Goal: Task Accomplishment & Management: Use online tool/utility

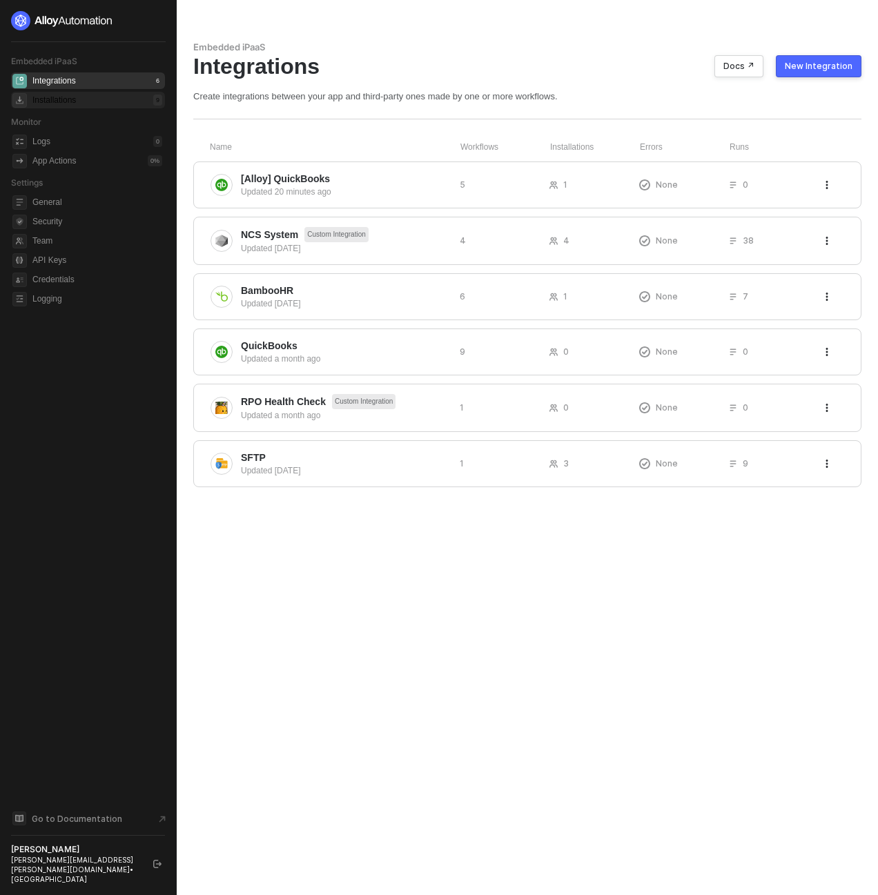
click at [88, 98] on div "Installations 9" at bounding box center [97, 100] width 130 height 17
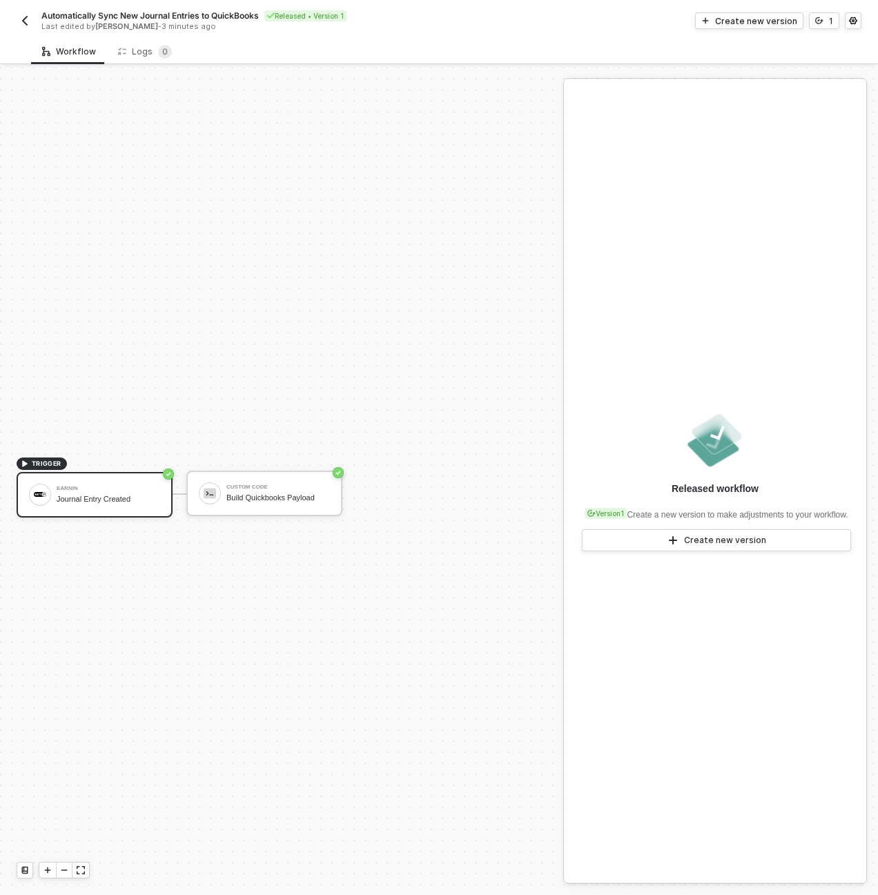
scroll to position [26, 0]
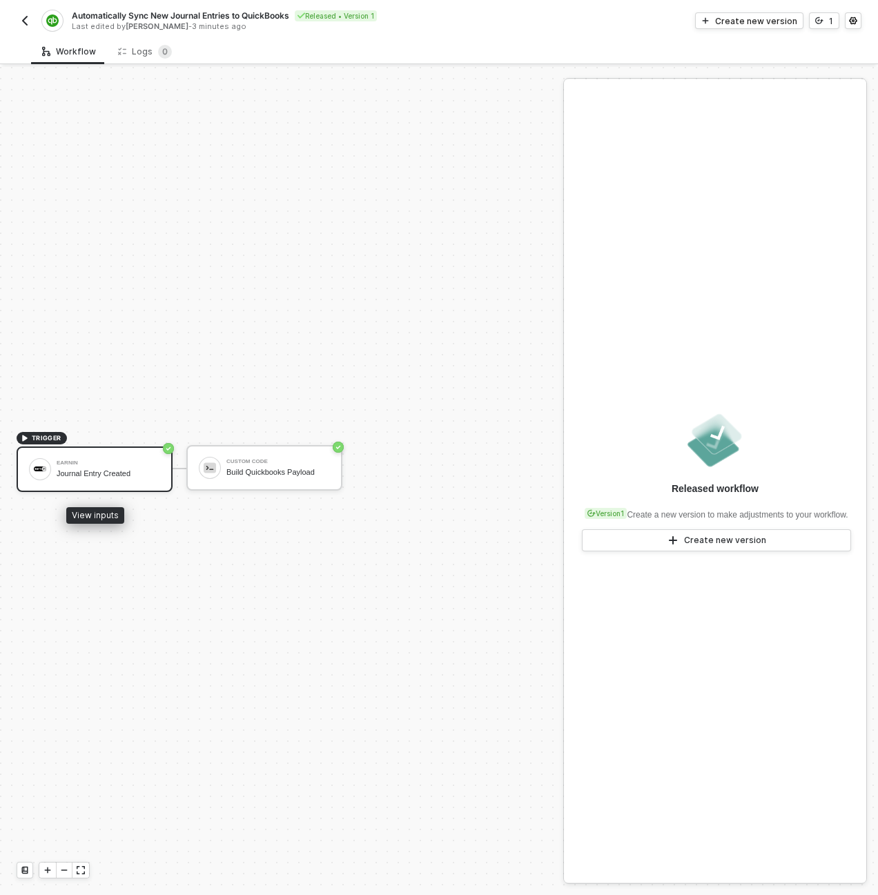
click at [104, 480] on div "Earnin Journal Entry Created" at bounding box center [108, 469] width 103 height 26
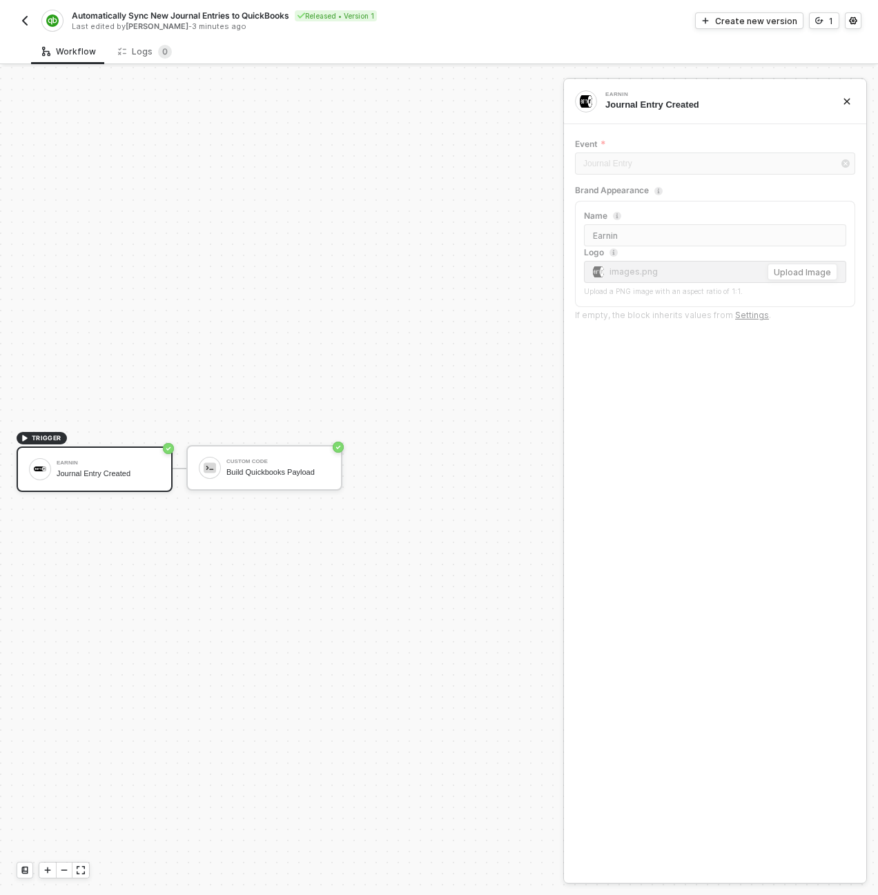
click at [489, 221] on div "TRIGGER Earnin Journal Entry Created Custom Code Build Quickbooks Payload" at bounding box center [278, 468] width 556 height 854
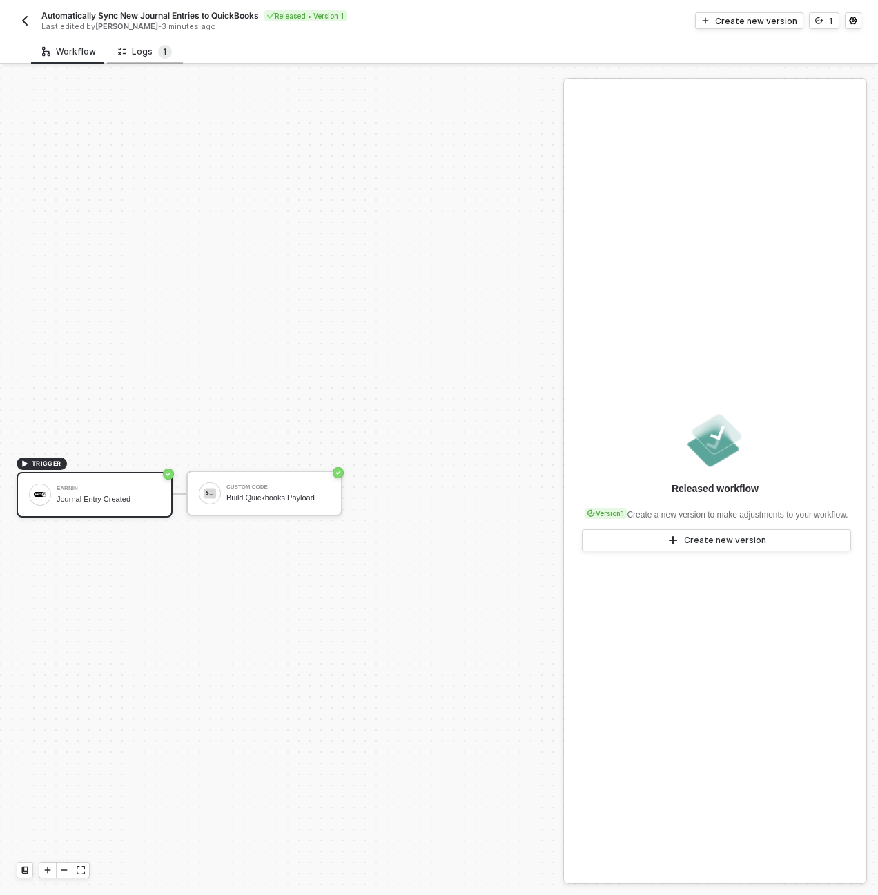
scroll to position [26, 0]
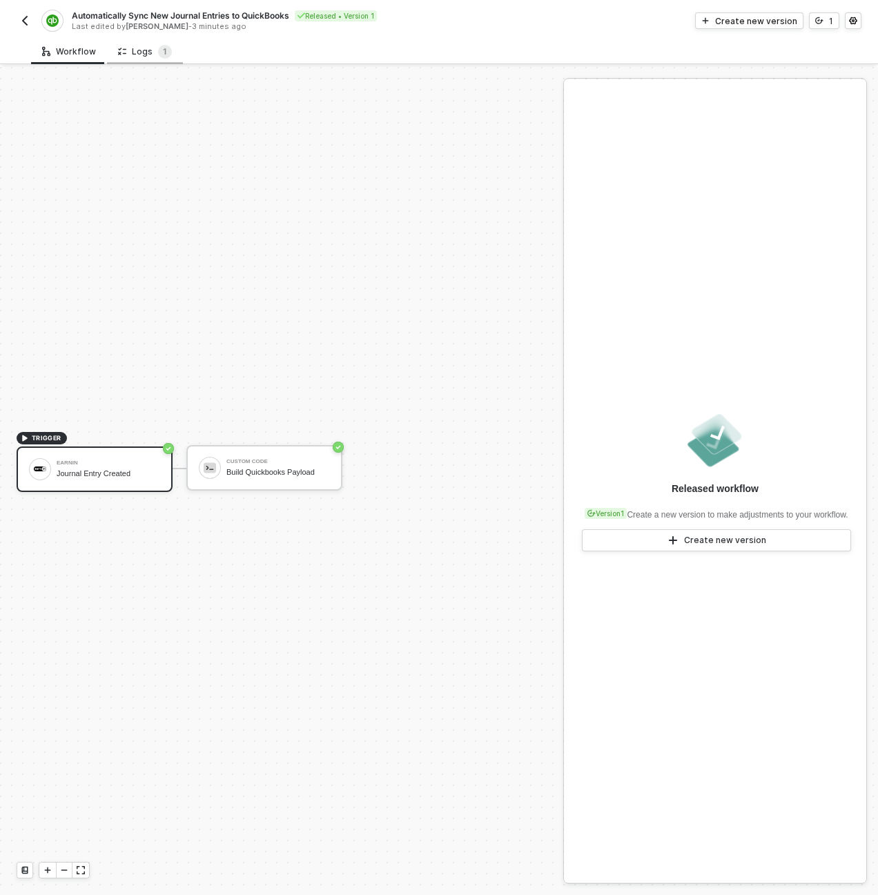
click at [147, 52] on div "Logs 1" at bounding box center [145, 52] width 54 height 14
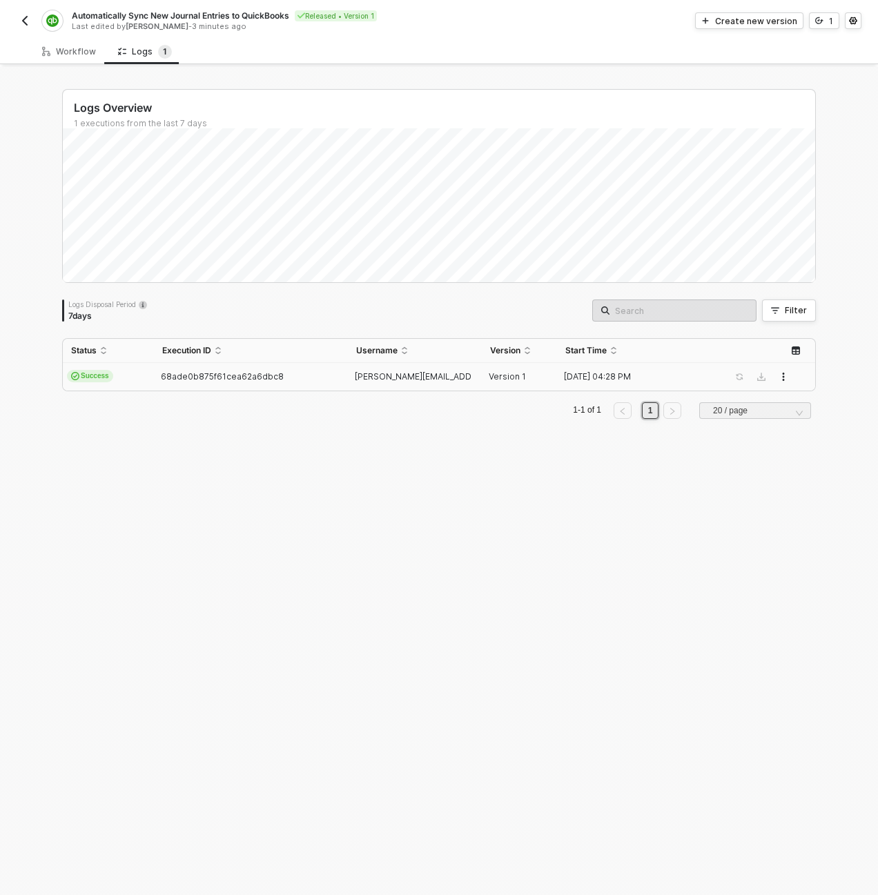
click at [127, 387] on td "Success" at bounding box center [108, 377] width 91 height 28
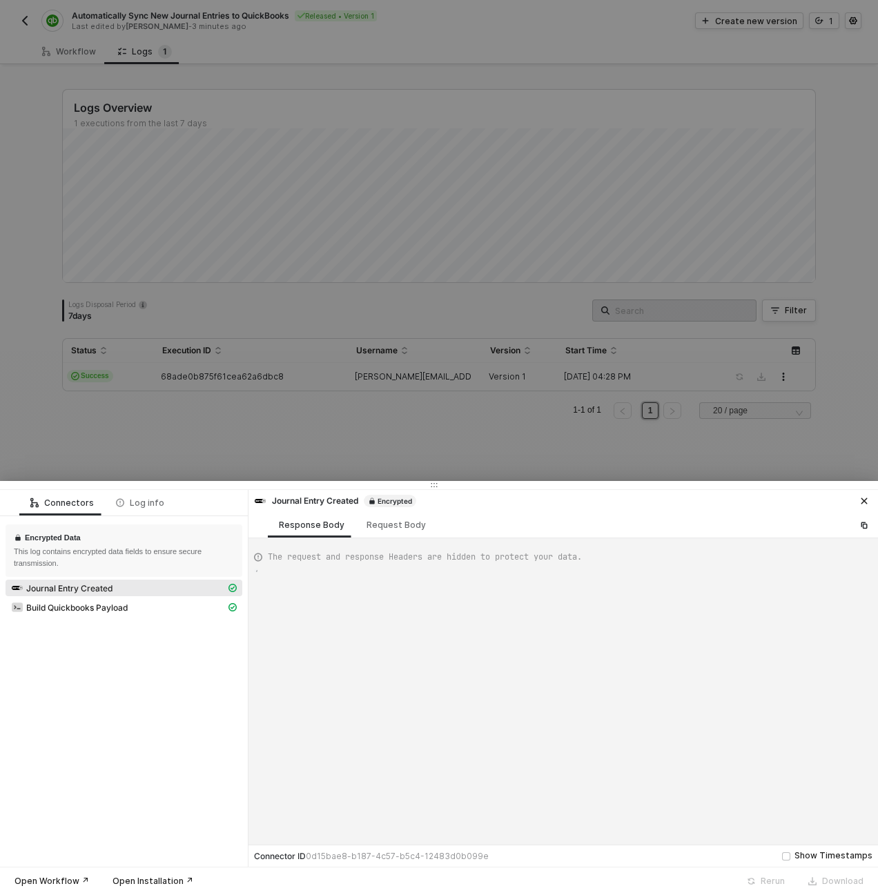
scroll to position [124, 0]
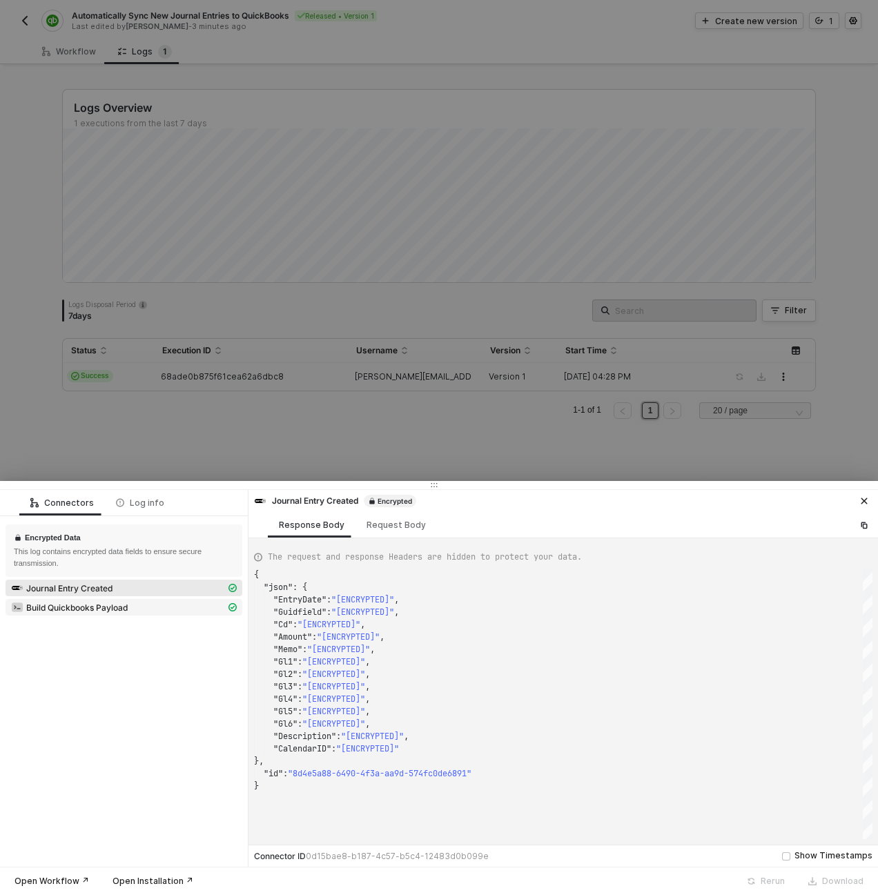
click at [119, 603] on span "Build Quickbooks Payload" at bounding box center [76, 607] width 101 height 11
type textarea "{ "json": { "JournalEntry": { "TxnDate": "[ENCRYPTED]", "DocNumber": "[ENCRYPTE…"
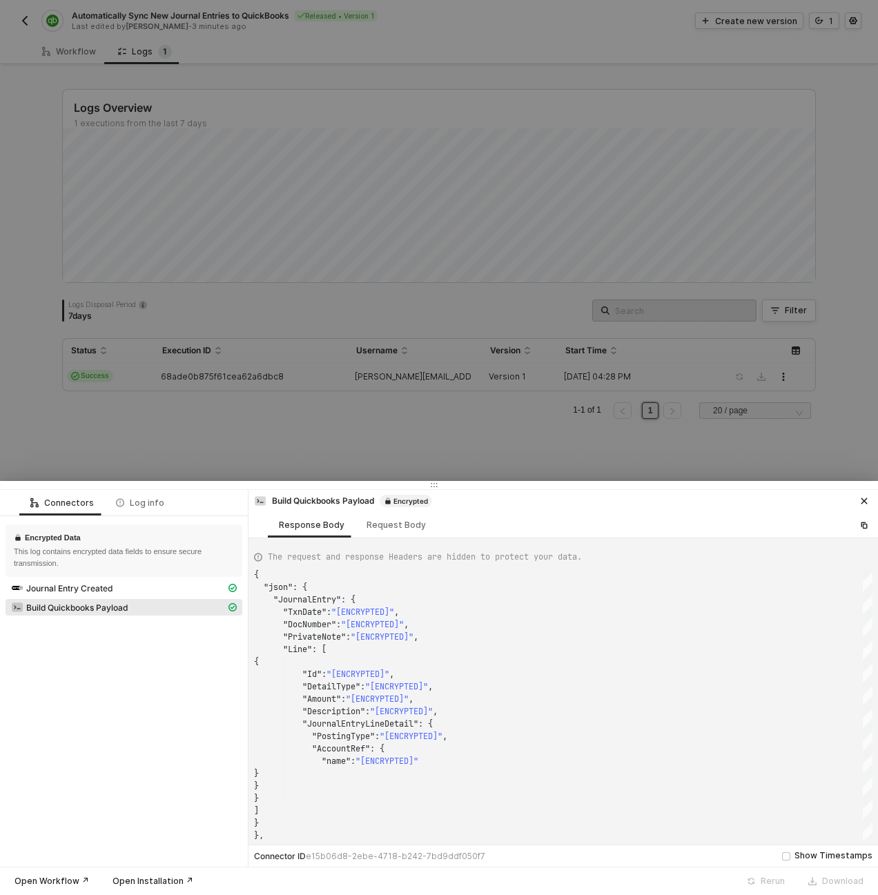
click at [112, 433] on div at bounding box center [439, 447] width 878 height 895
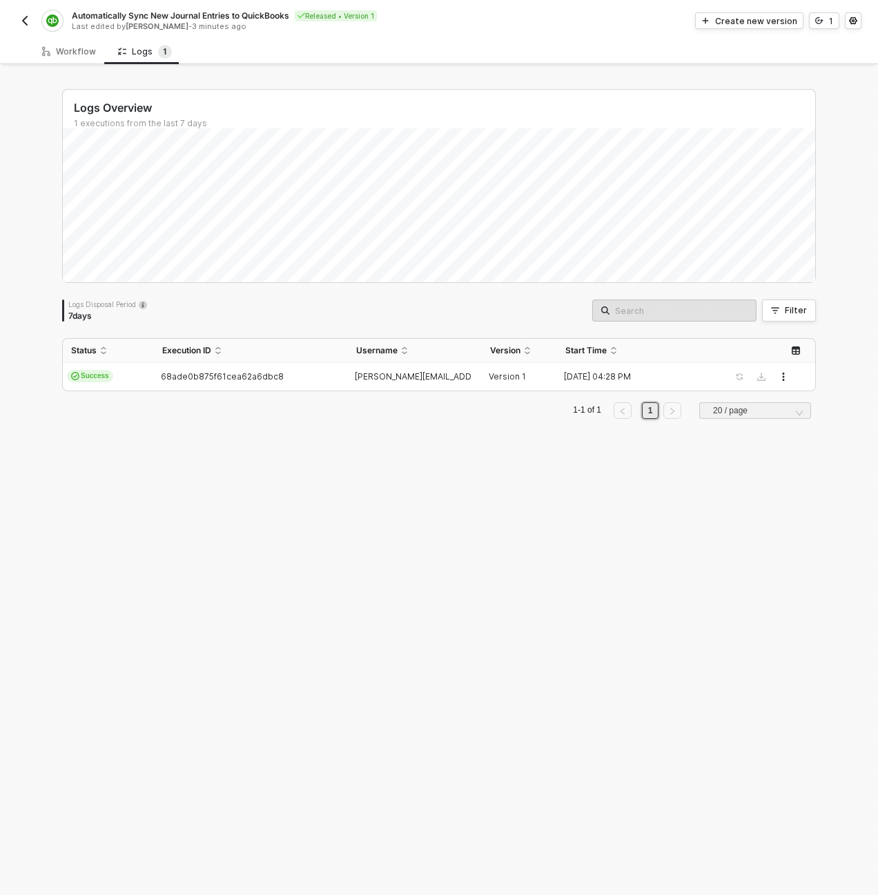
click at [26, 25] on img "button" at bounding box center [24, 20] width 11 height 11
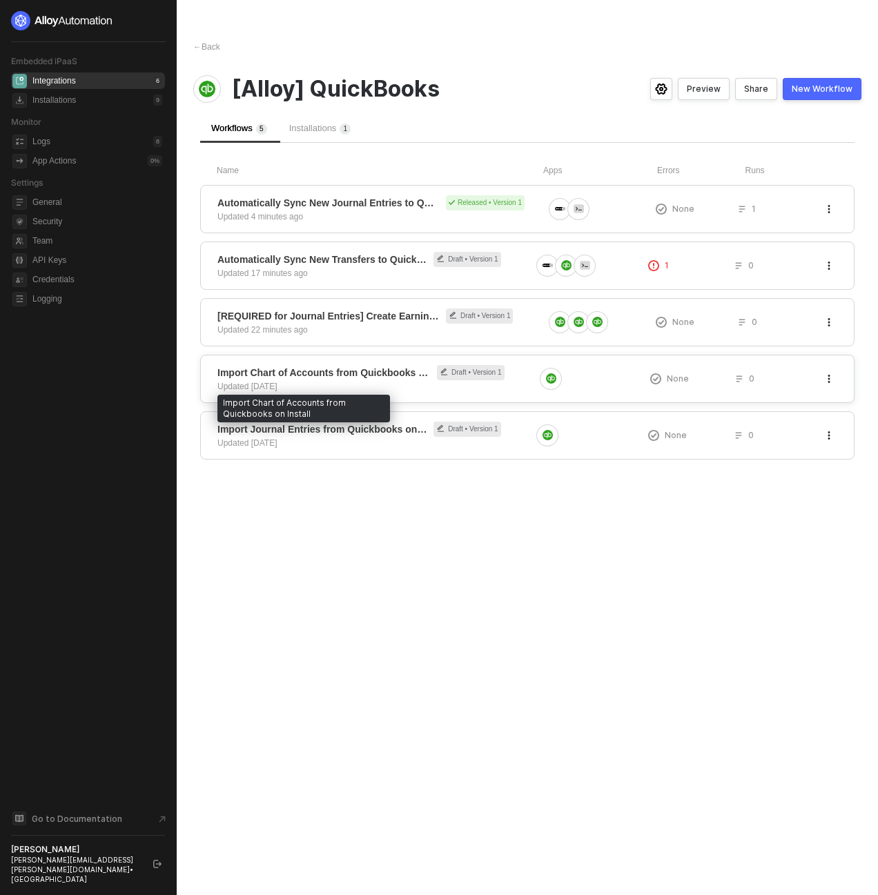
click at [378, 375] on span "Import Chart of Accounts from Quickbooks on Install" at bounding box center [323, 373] width 213 height 14
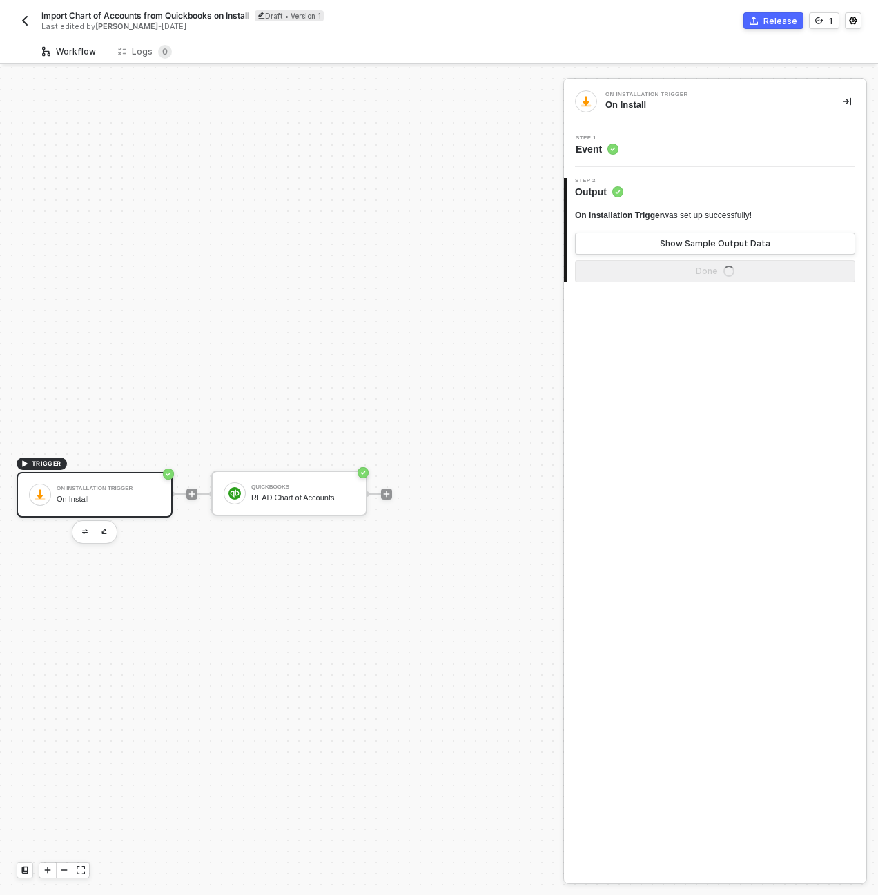
scroll to position [26, 0]
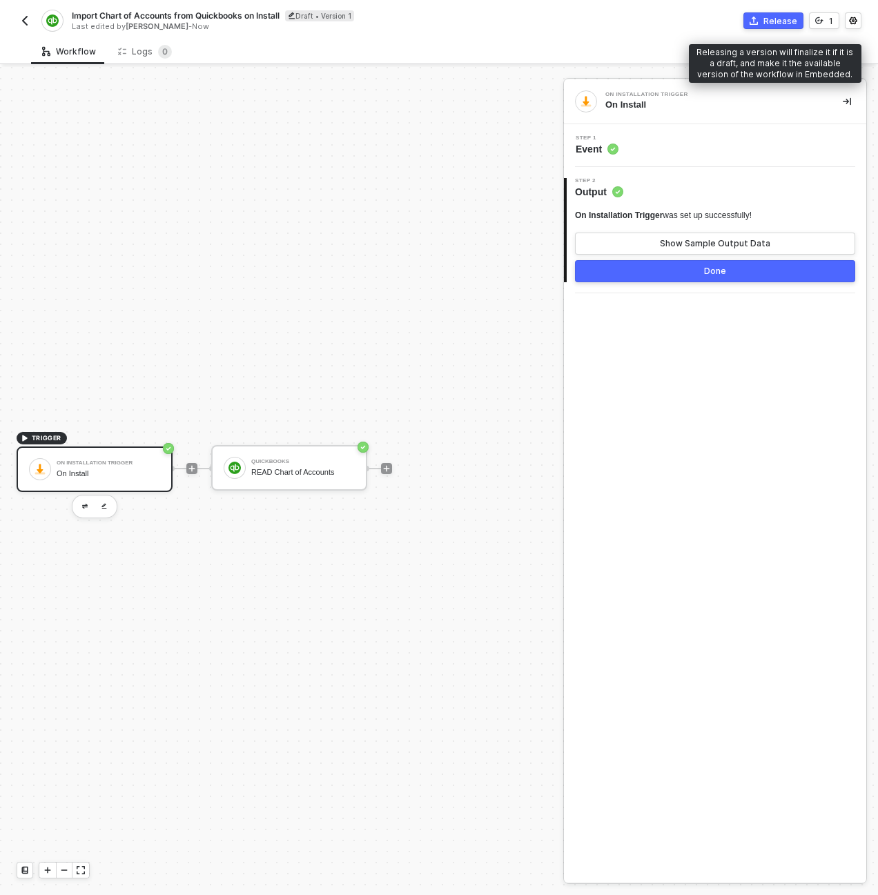
click at [765, 22] on button "Release" at bounding box center [773, 20] width 60 height 17
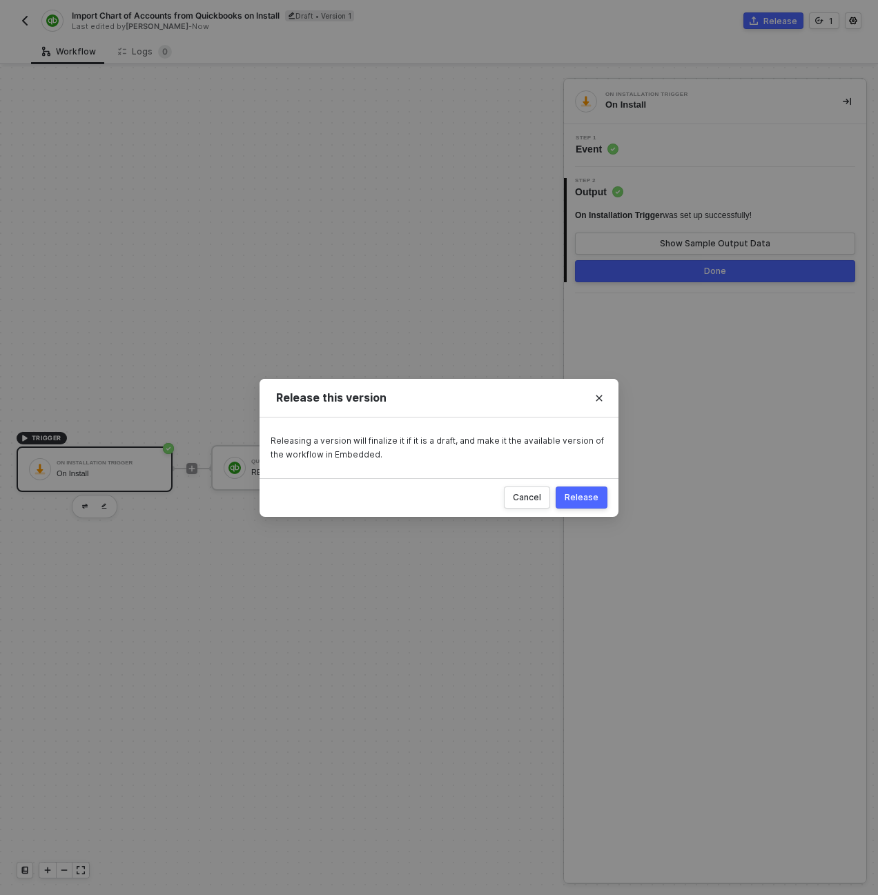
click at [596, 494] on div "Release" at bounding box center [581, 497] width 34 height 11
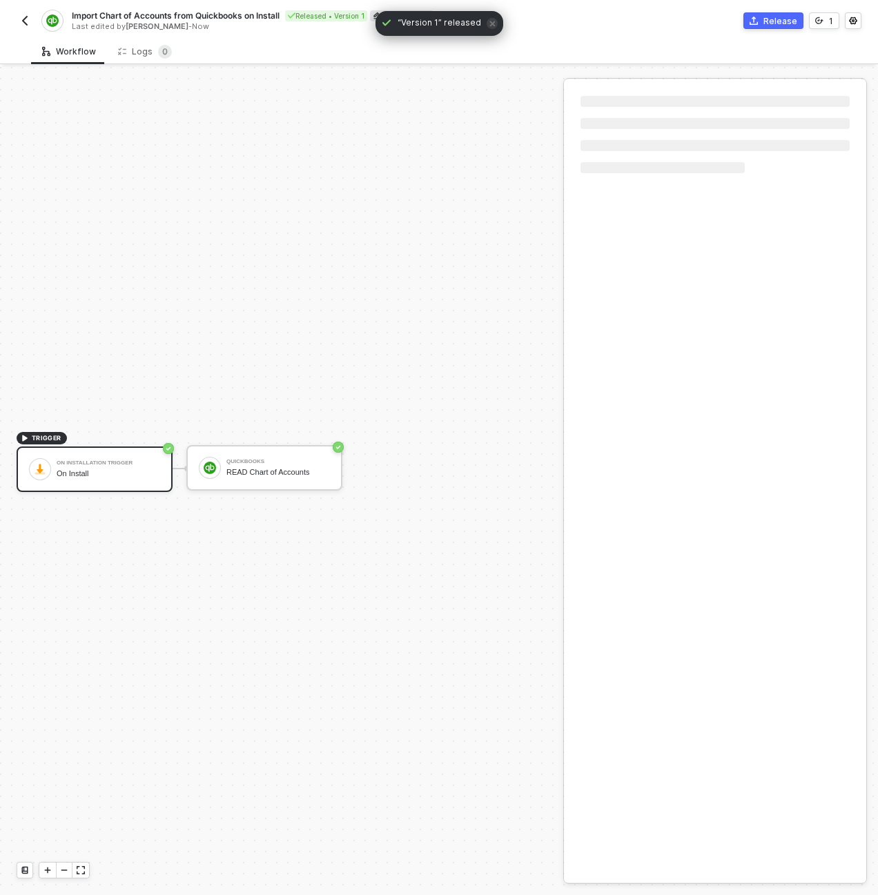
click at [25, 20] on img "button" at bounding box center [24, 20] width 11 height 11
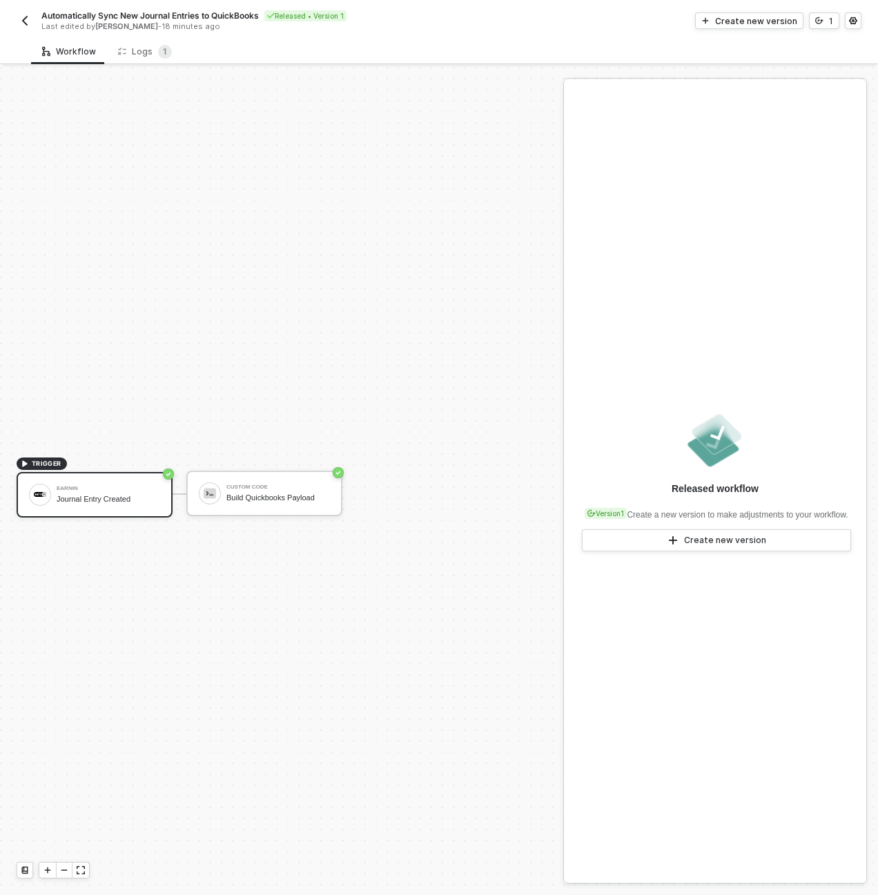
scroll to position [26, 0]
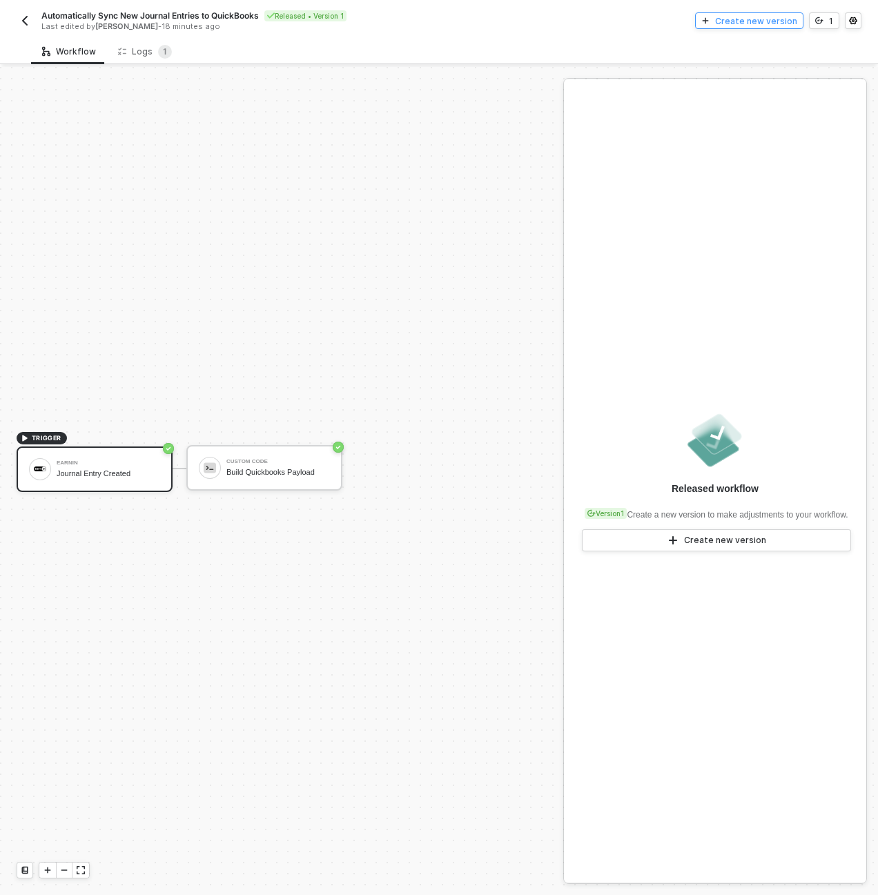
click at [786, 25] on div "Create new version" at bounding box center [756, 21] width 82 height 12
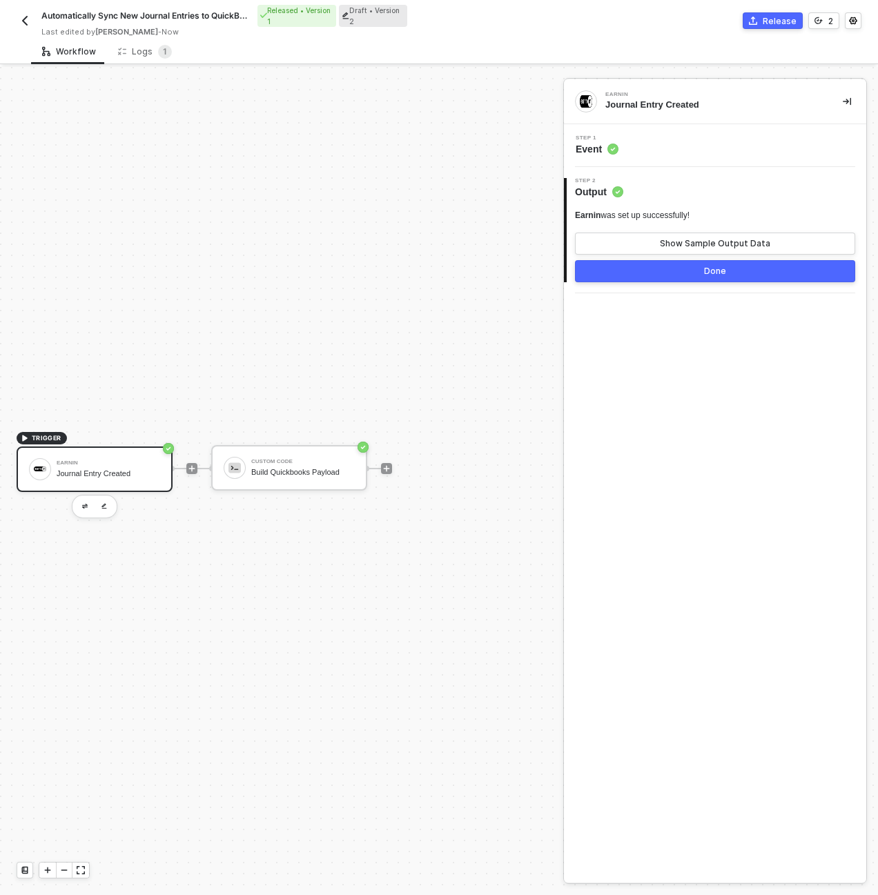
click at [28, 17] on img "button" at bounding box center [24, 20] width 11 height 11
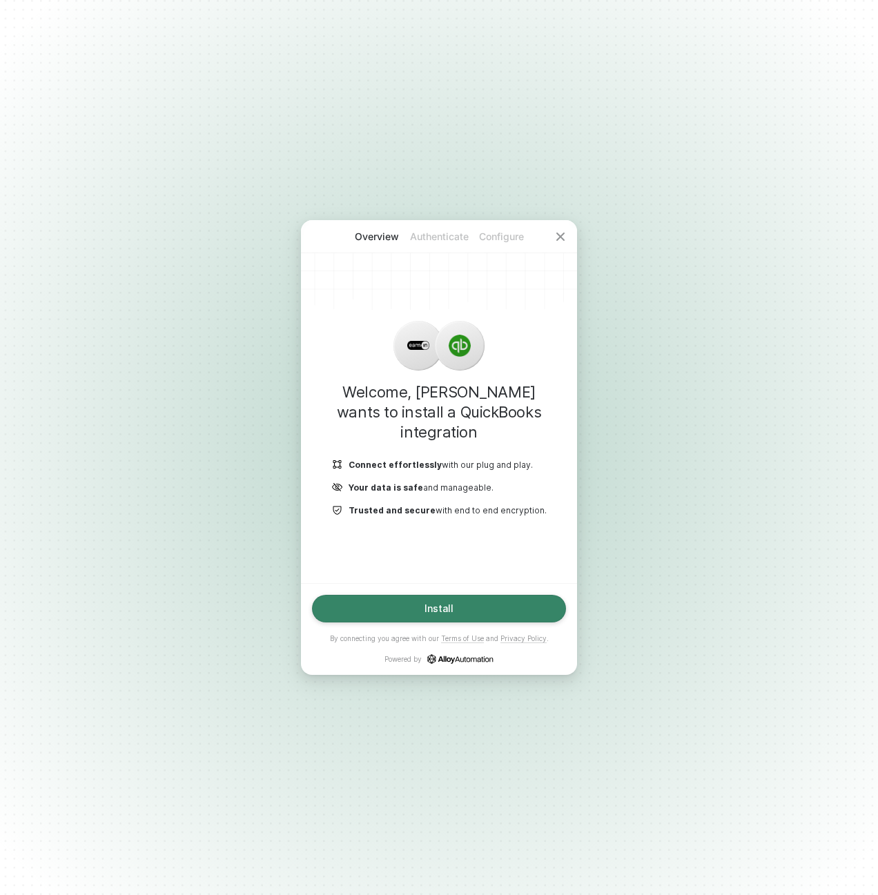
click at [497, 608] on button "Install" at bounding box center [439, 609] width 254 height 28
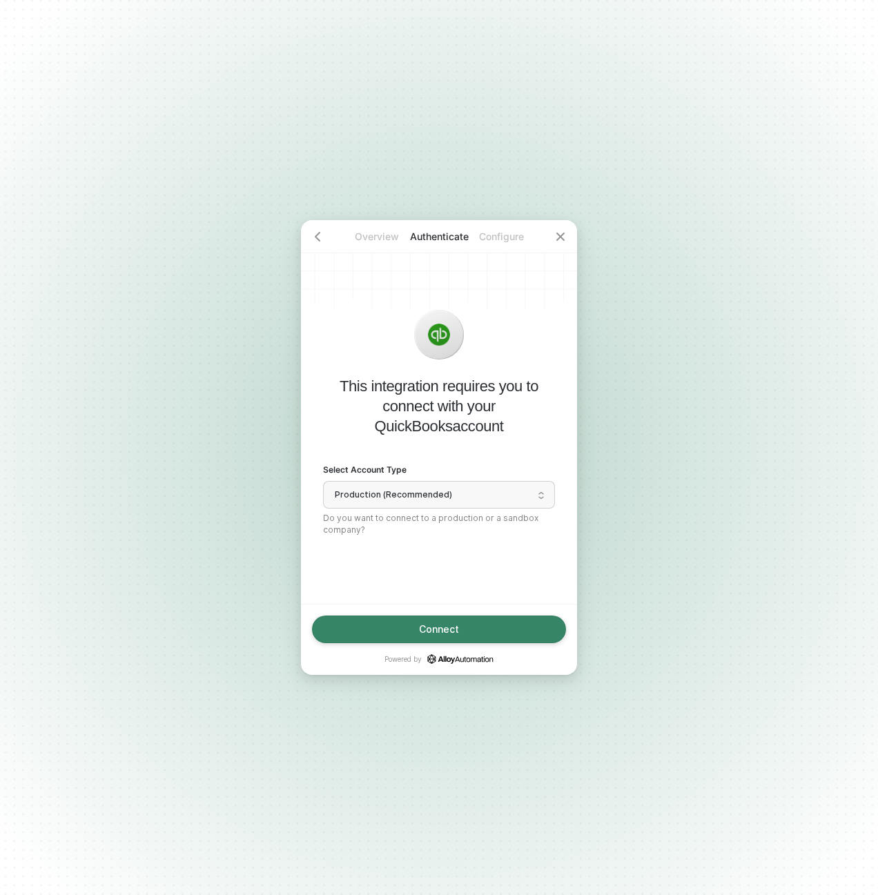
click at [468, 624] on button "Connect" at bounding box center [439, 629] width 254 height 28
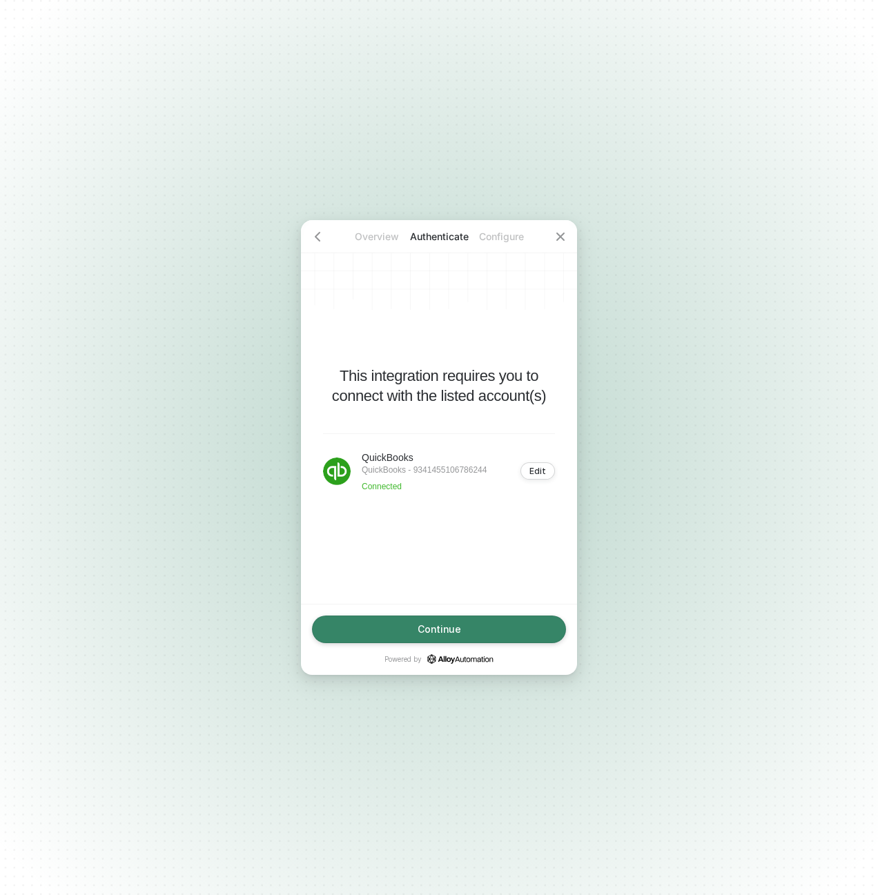
click at [475, 633] on button "Continue" at bounding box center [439, 629] width 254 height 28
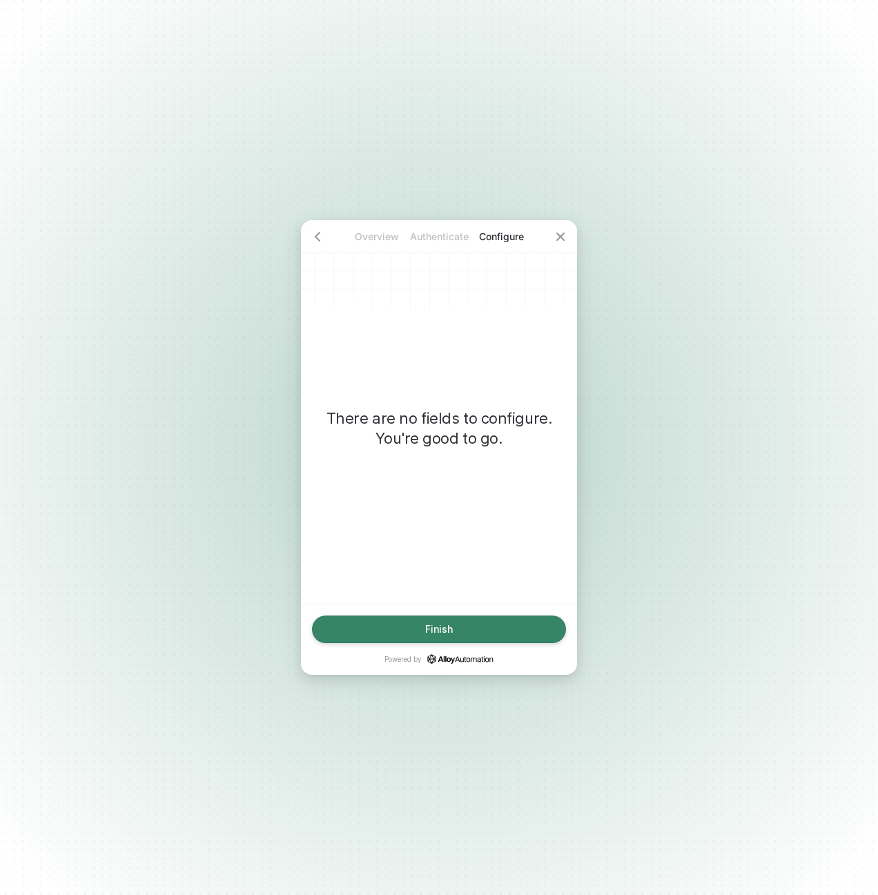
click at [476, 627] on button "Finish" at bounding box center [439, 629] width 254 height 28
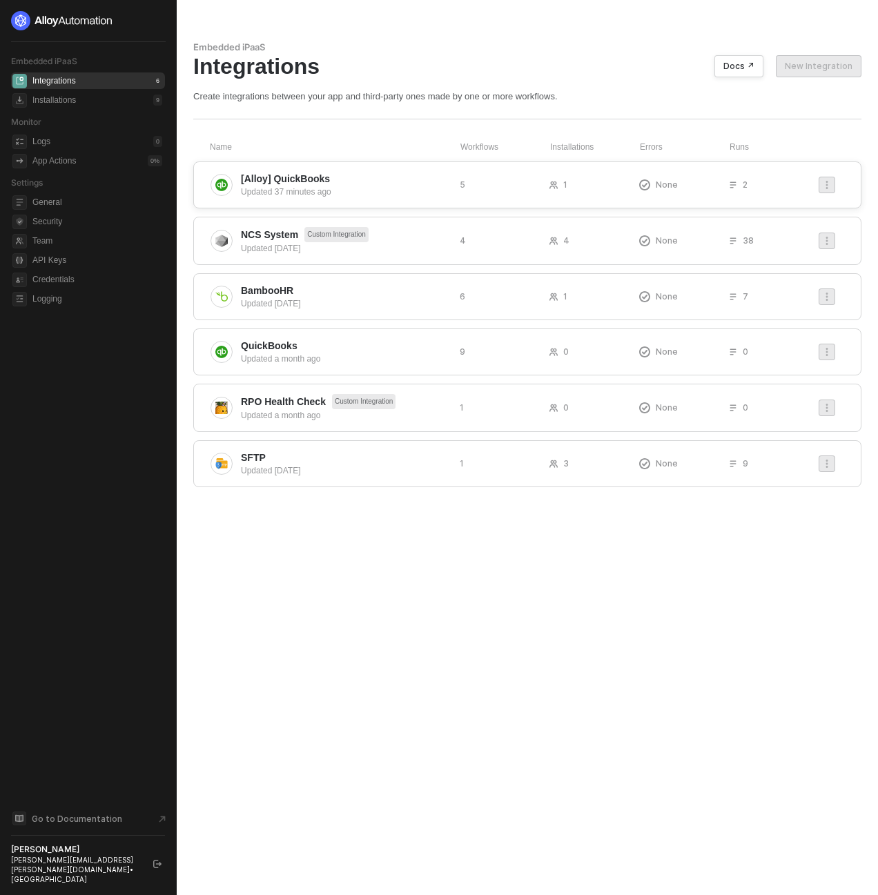
click at [304, 184] on span "[Alloy] QuickBooks" at bounding box center [285, 179] width 89 height 14
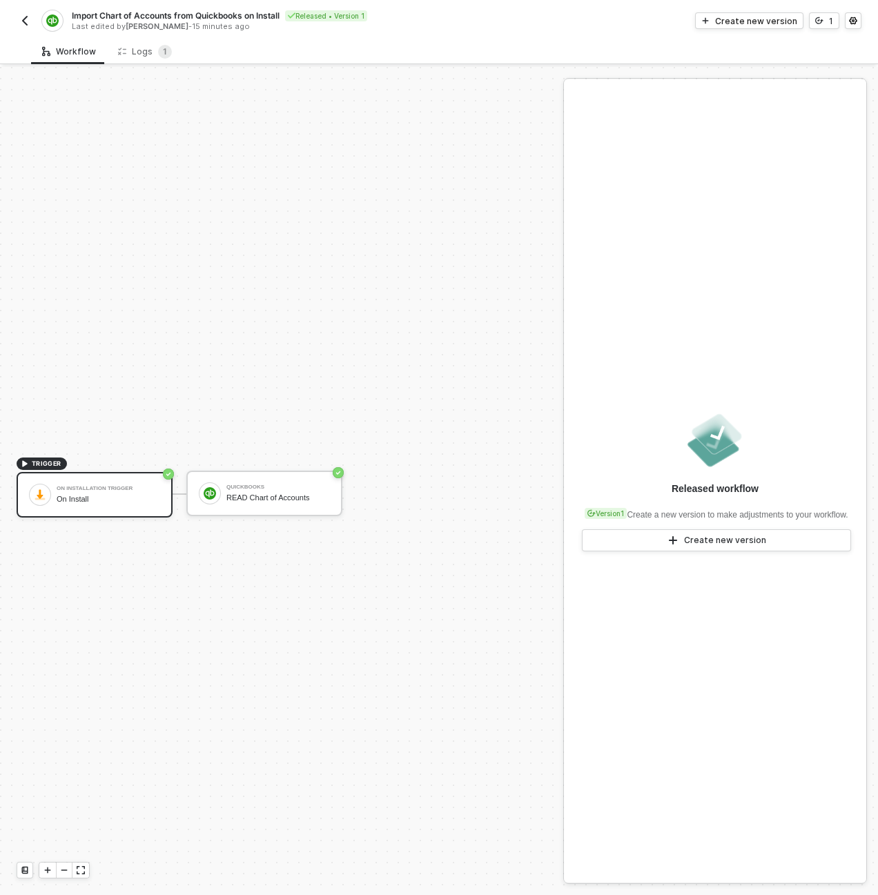
scroll to position [26, 0]
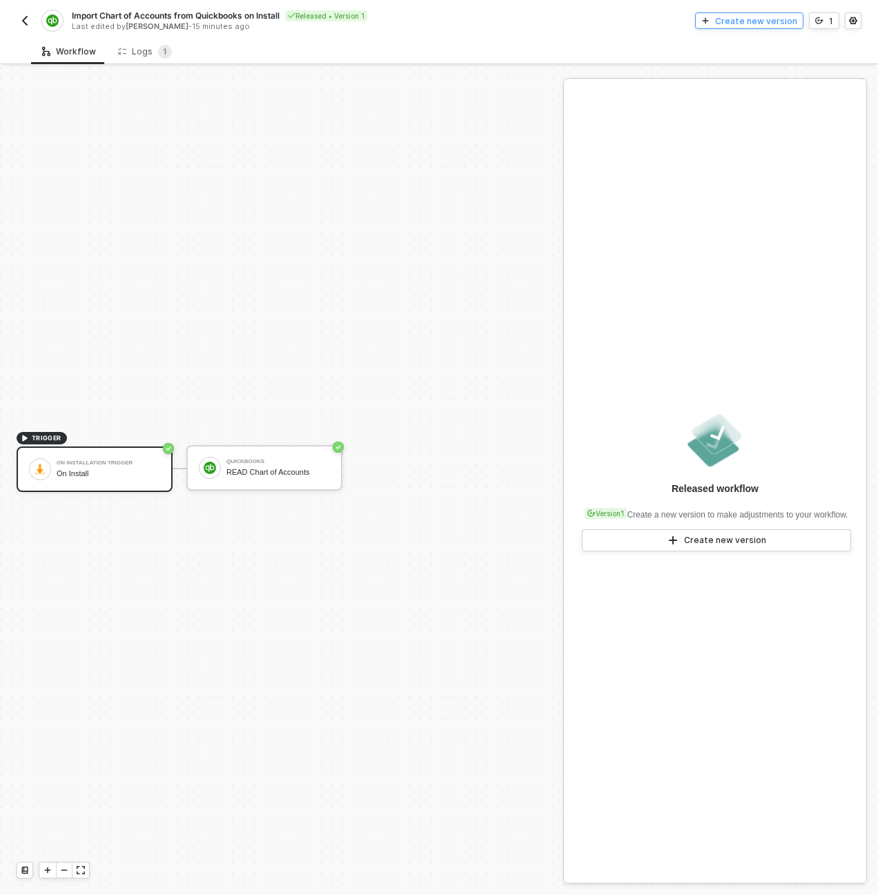
click at [760, 17] on div "Create new version" at bounding box center [756, 21] width 82 height 12
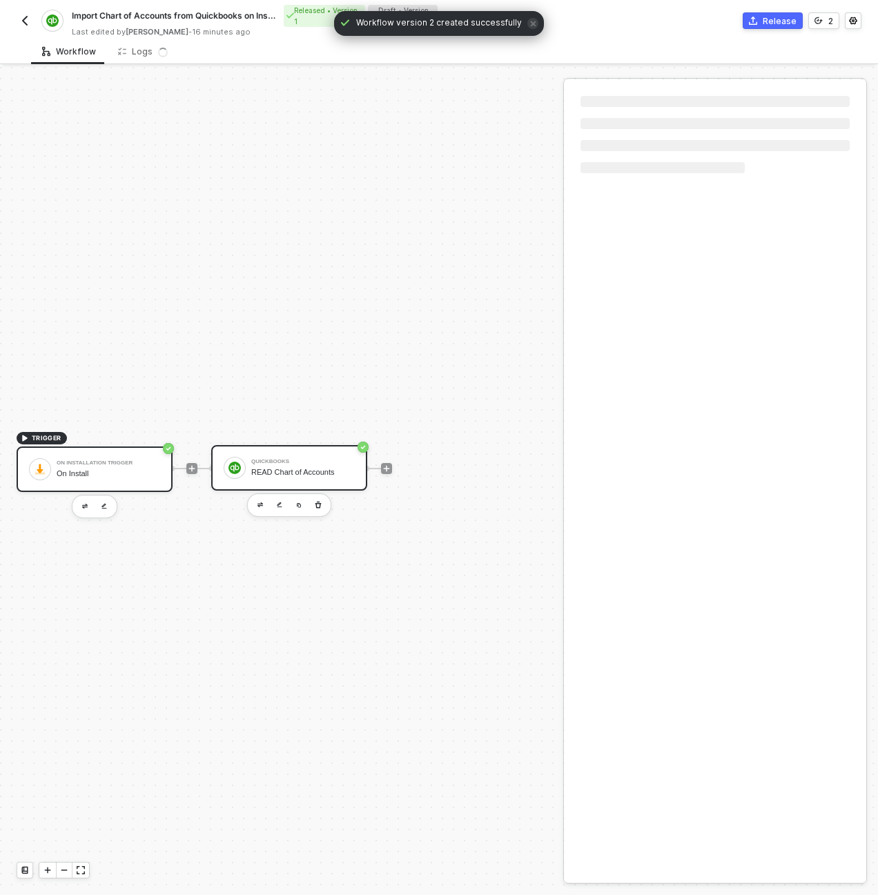
click at [324, 470] on div "READ Chart of Accounts" at bounding box center [302, 472] width 103 height 9
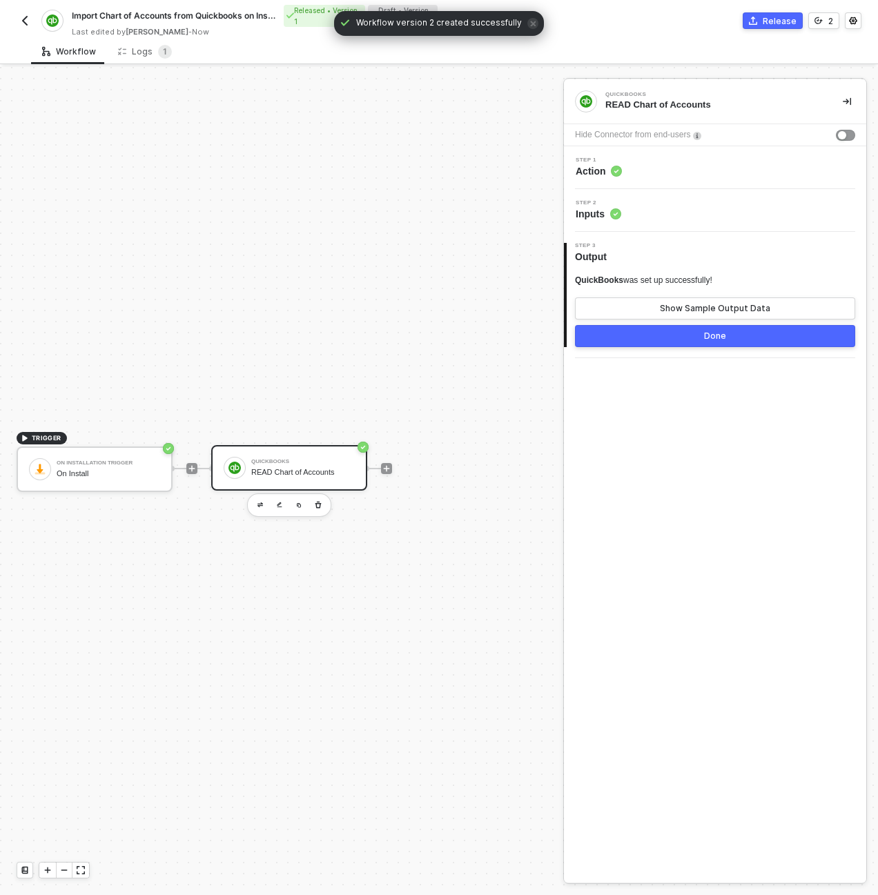
click at [649, 210] on div "Step 2 Inputs" at bounding box center [716, 210] width 299 height 21
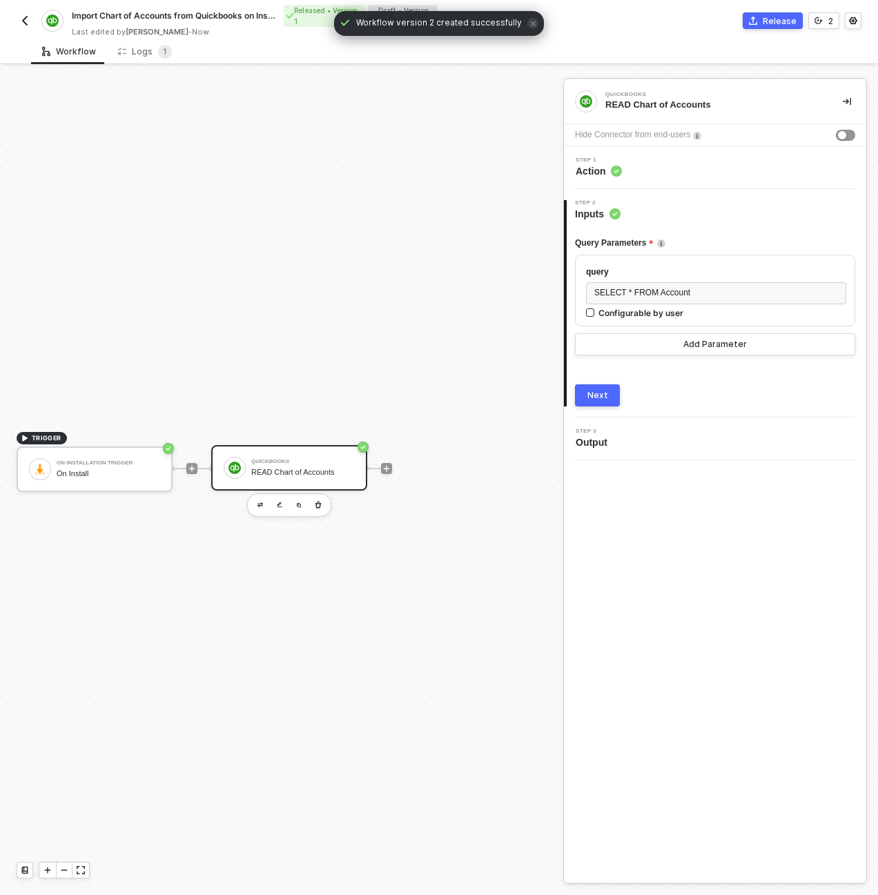
click at [653, 170] on div "Step 1 Action" at bounding box center [716, 167] width 299 height 21
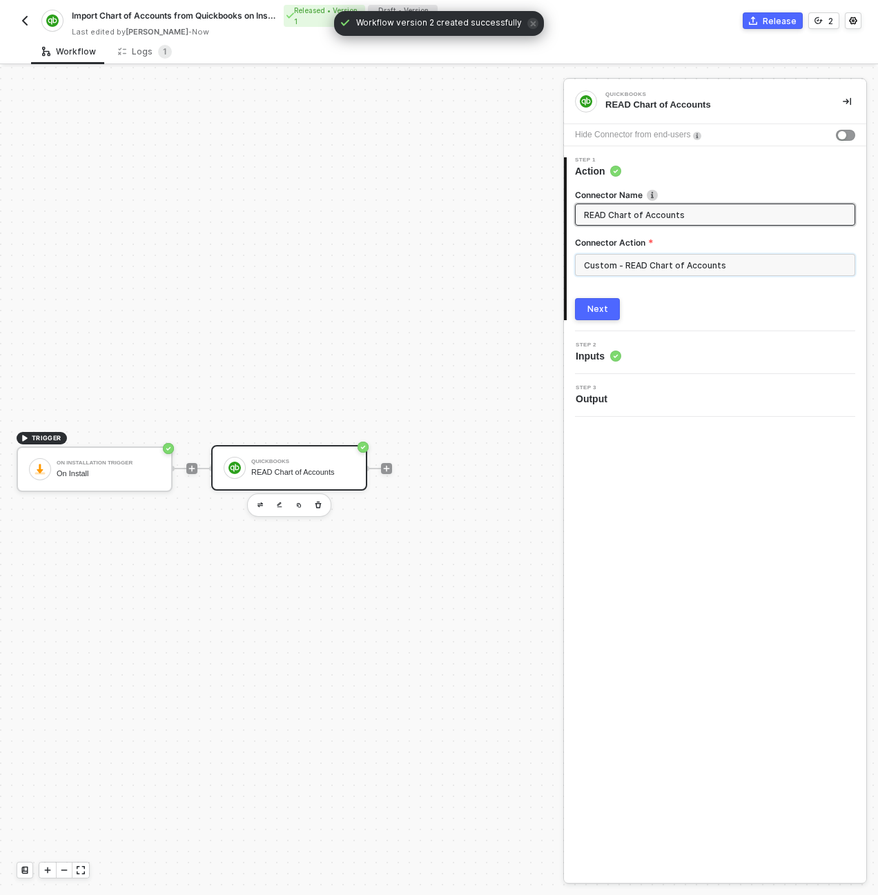
click at [675, 259] on input "Custom - READ Chart of Accounts" at bounding box center [715, 265] width 280 height 22
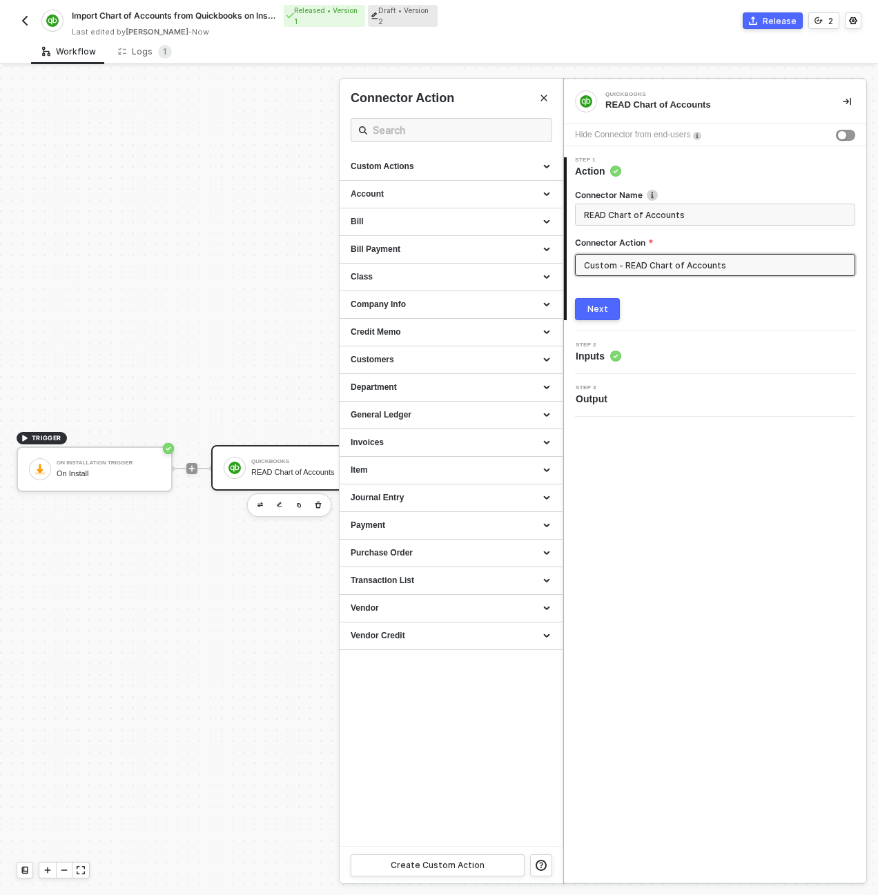
click at [632, 257] on input "Custom - READ Chart of Accounts" at bounding box center [715, 265] width 280 height 22
click at [546, 164] on div "Custom Actions" at bounding box center [451, 167] width 201 height 12
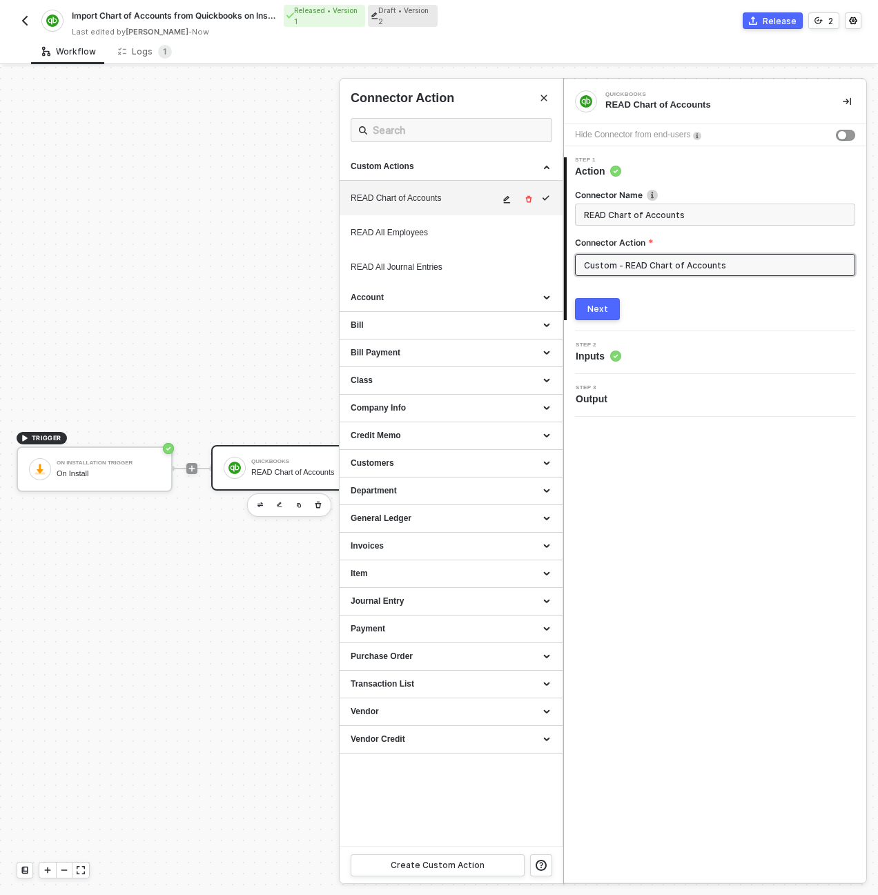
click at [509, 200] on icon "icon-edit" at bounding box center [506, 199] width 8 height 8
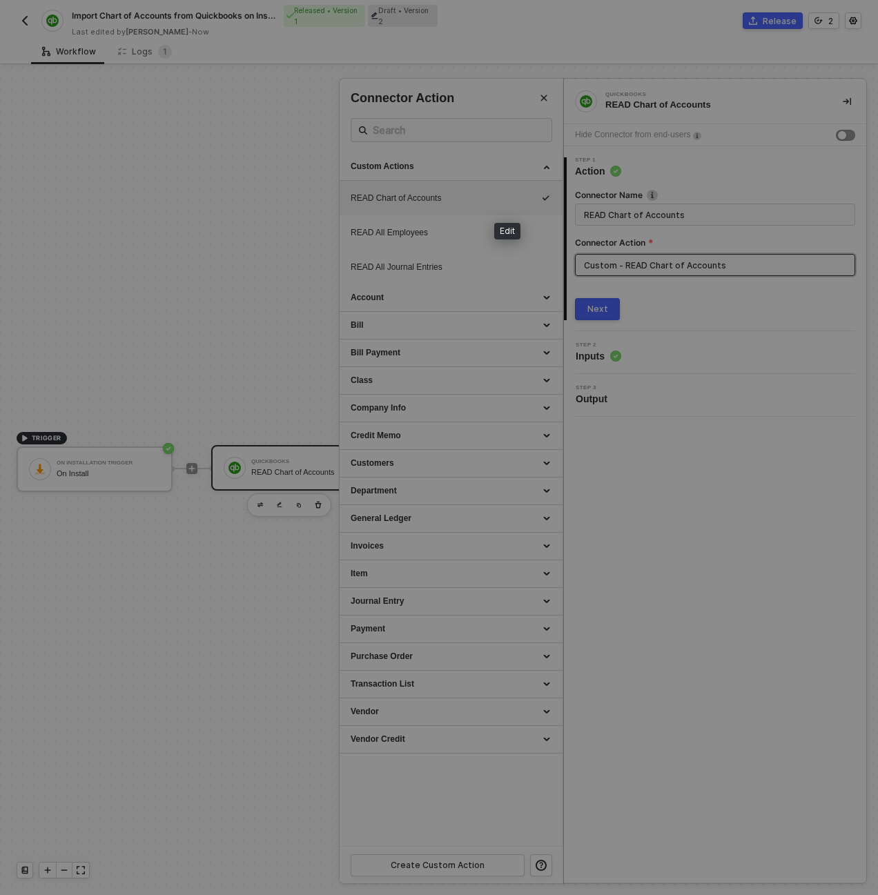
scroll to position [124, 0]
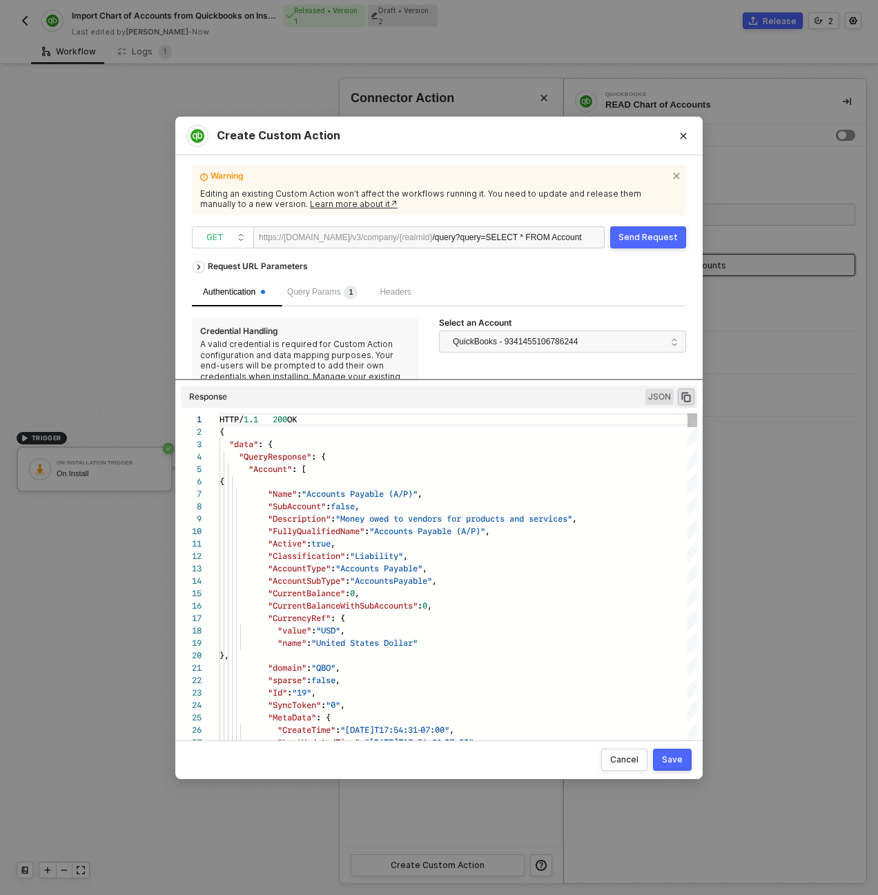
drag, startPoint x: 438, startPoint y: 598, endPoint x: 439, endPoint y: 421, distance: 177.3
click at [439, 421] on div "Request URL Parameters Authentication Query Params 1 Headers Credential Handlin…" at bounding box center [439, 491] width 494 height 475
drag, startPoint x: 317, startPoint y: 694, endPoint x: 306, endPoint y: 696, distance: 11.8
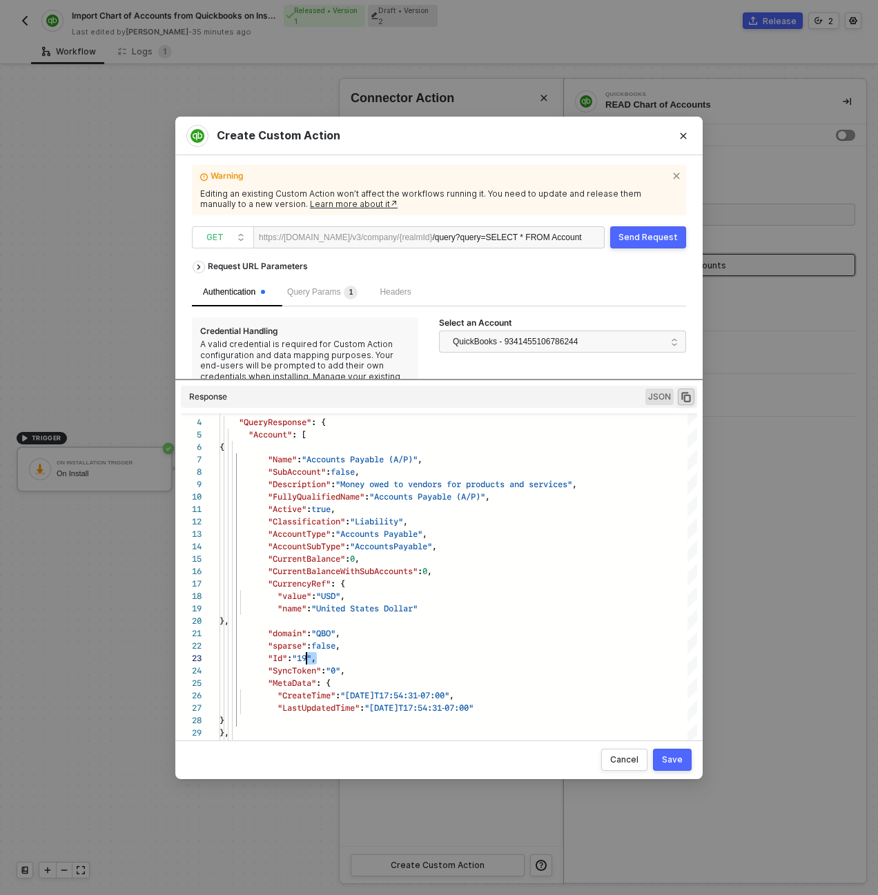
click at [117, 106] on div "Create Custom Action Warning Editing an existing Custom Action won’t affect the…" at bounding box center [439, 447] width 878 height 895
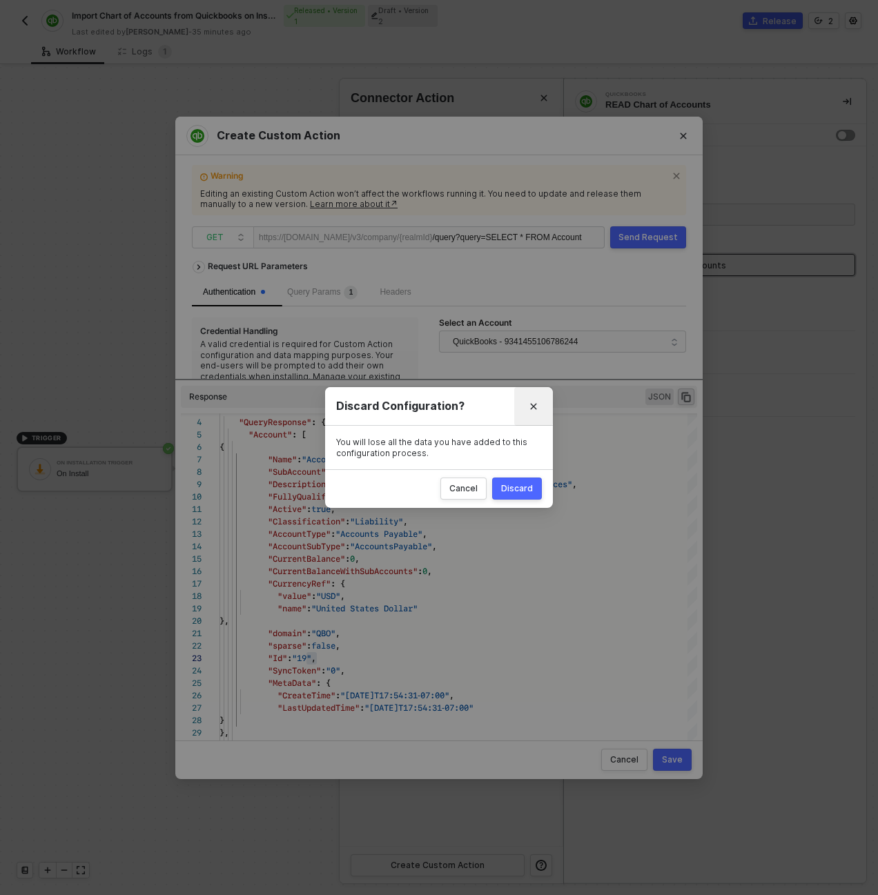
click at [531, 408] on icon "Close" at bounding box center [534, 406] width 6 height 6
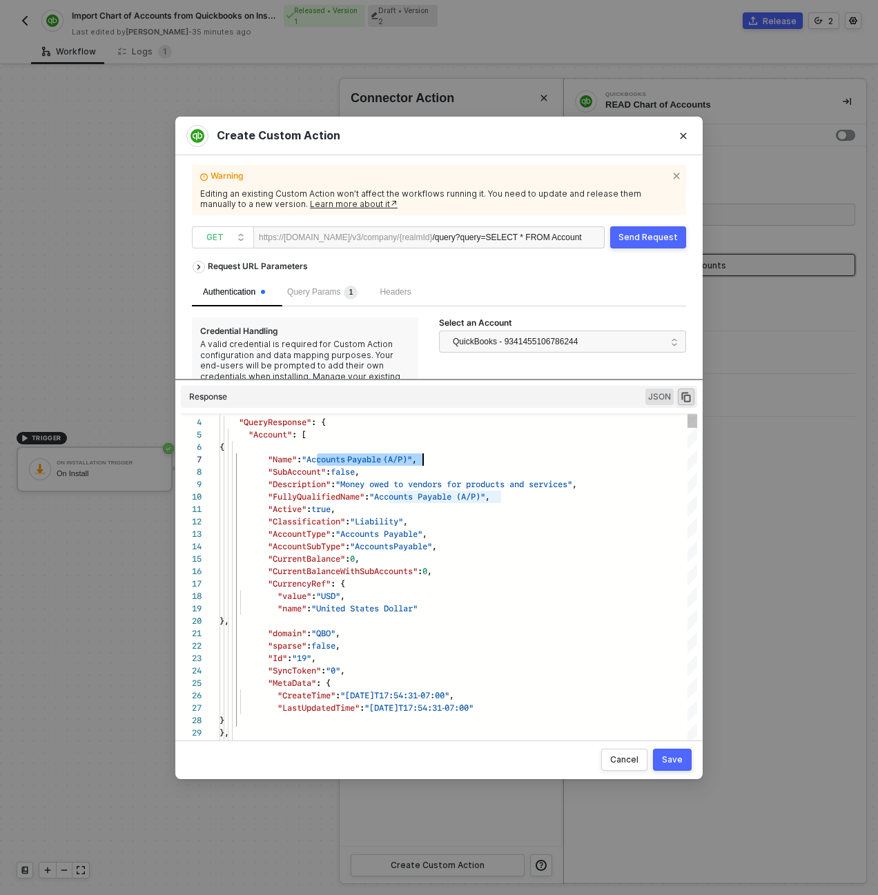
scroll to position [75, 204]
drag, startPoint x: 315, startPoint y: 461, endPoint x: 421, endPoint y: 461, distance: 106.3
click at [308, 662] on span ""19"" at bounding box center [301, 657] width 19 height 13
click at [311, 658] on div at bounding box center [311, 658] width 1 height 12
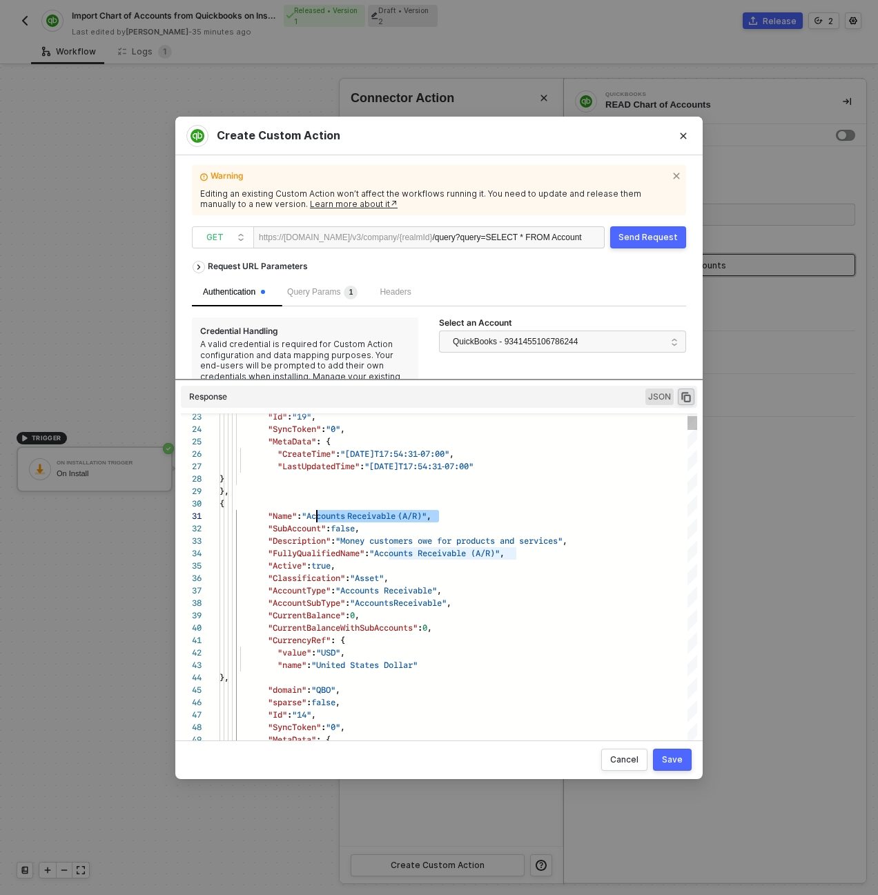
scroll to position [0, 97]
drag, startPoint x: 444, startPoint y: 515, endPoint x: 317, endPoint y: 520, distance: 127.1
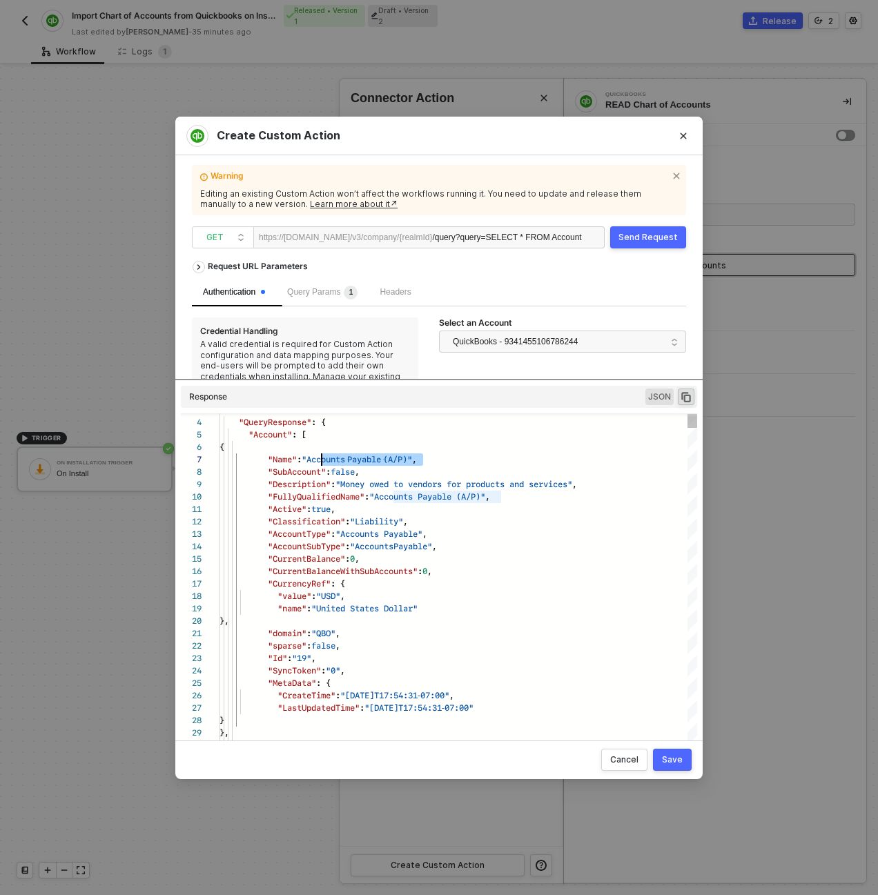
scroll to position [75, 97]
drag, startPoint x: 428, startPoint y: 460, endPoint x: 315, endPoint y: 458, distance: 113.2
click at [415, 562] on div ""CurrentBalance" : 0 ," at bounding box center [457, 559] width 477 height 12
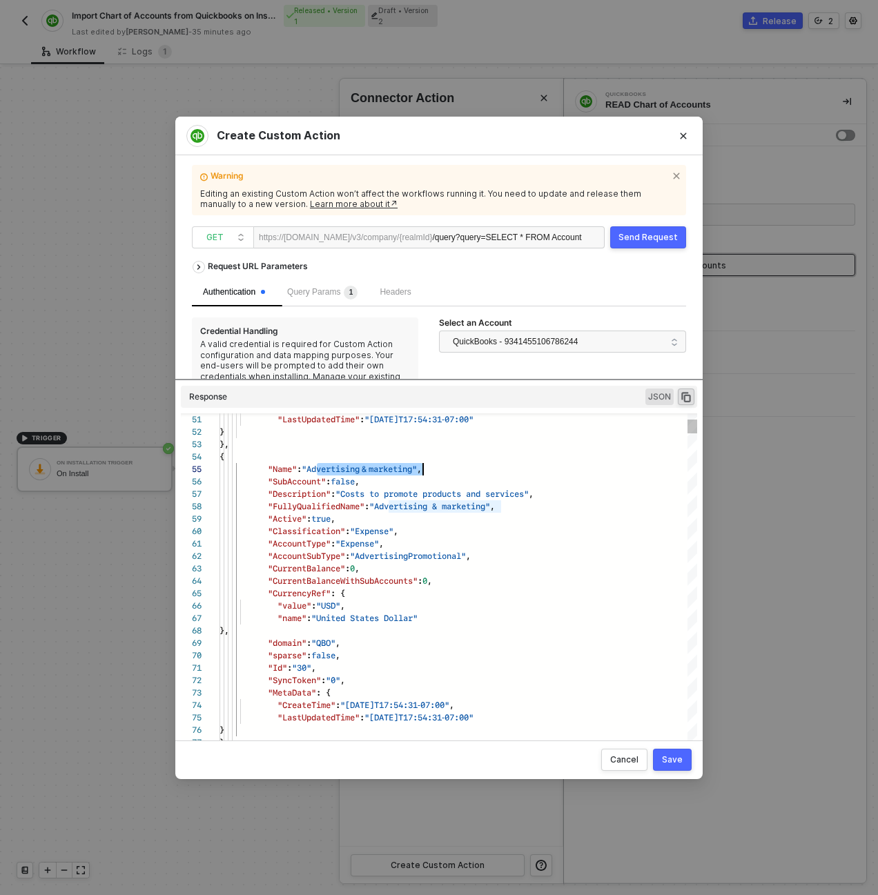
scroll to position [50, 209]
drag, startPoint x: 315, startPoint y: 469, endPoint x: 426, endPoint y: 471, distance: 111.1
drag, startPoint x: 306, startPoint y: 668, endPoint x: 317, endPoint y: 669, distance: 11.1
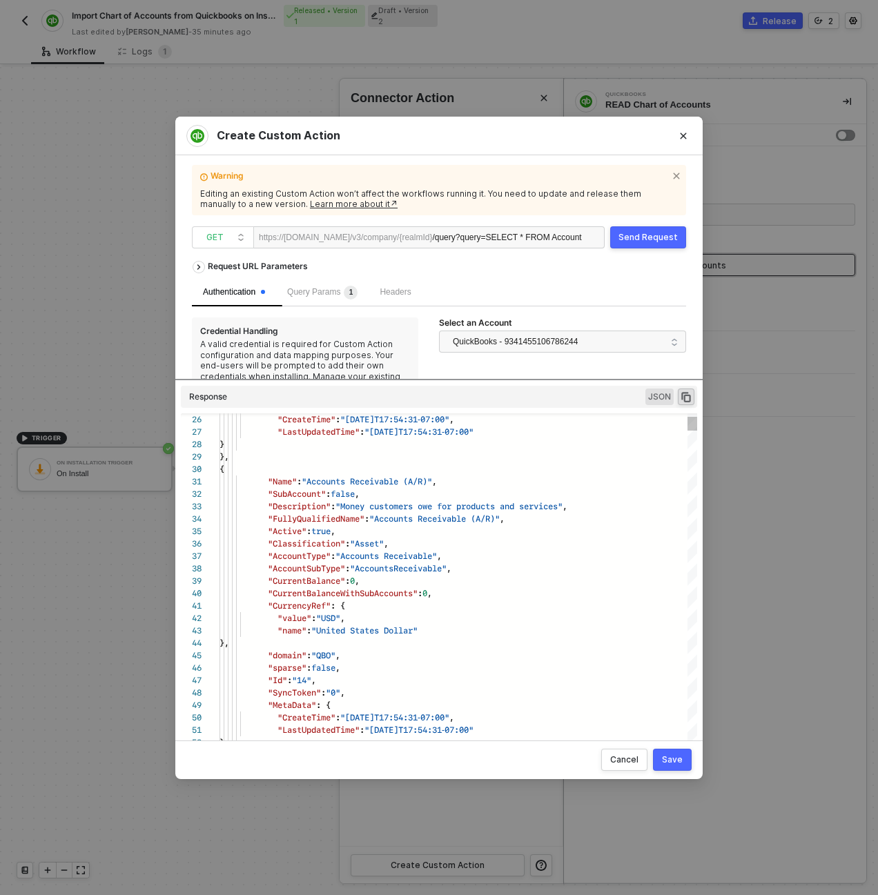
click at [309, 678] on span ""14"" at bounding box center [301, 679] width 19 height 13
click at [328, 642] on div "}," at bounding box center [457, 643] width 477 height 12
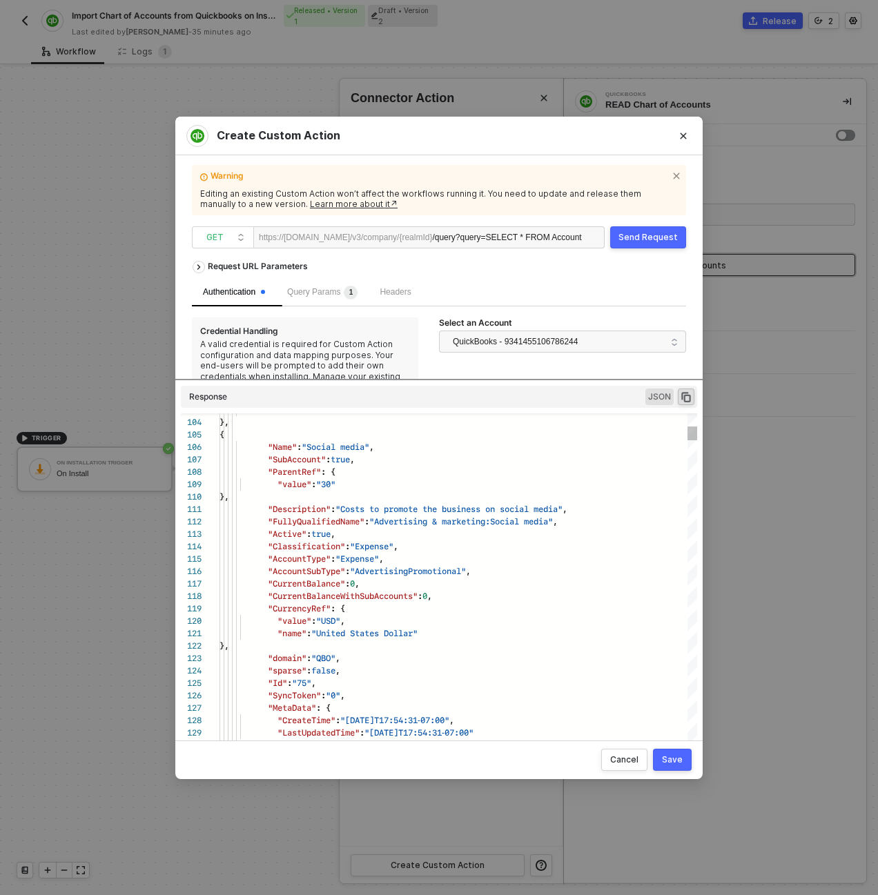
type textarea ""CreateTime": "2025-08-03T17:54:31-07:00", "LastUpdatedTime": "2025-08-03T17:54…"
drag, startPoint x: 317, startPoint y: 448, endPoint x: 377, endPoint y: 448, distance: 60.0
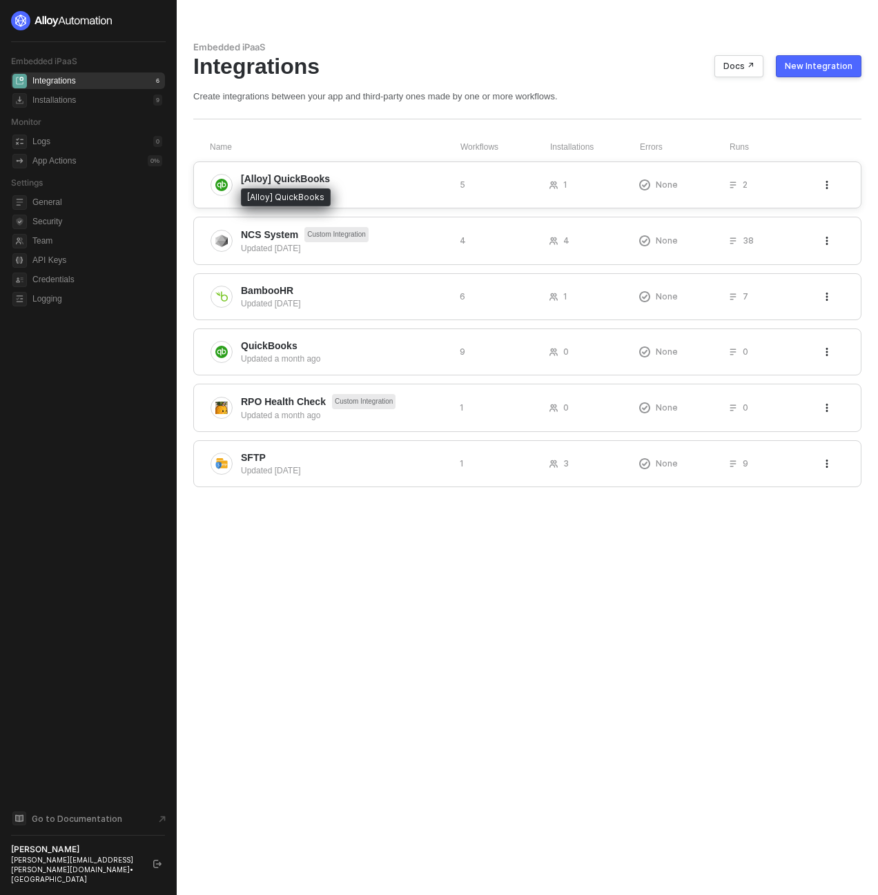
click at [278, 180] on span "[Alloy] QuickBooks" at bounding box center [285, 179] width 89 height 14
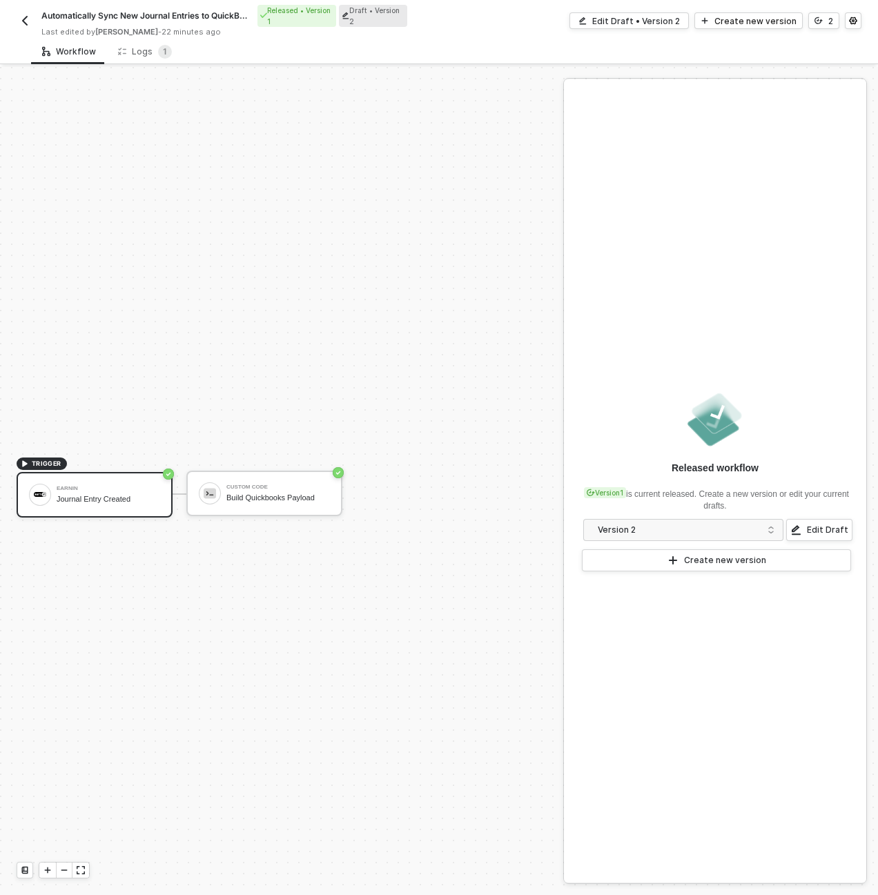
scroll to position [26, 0]
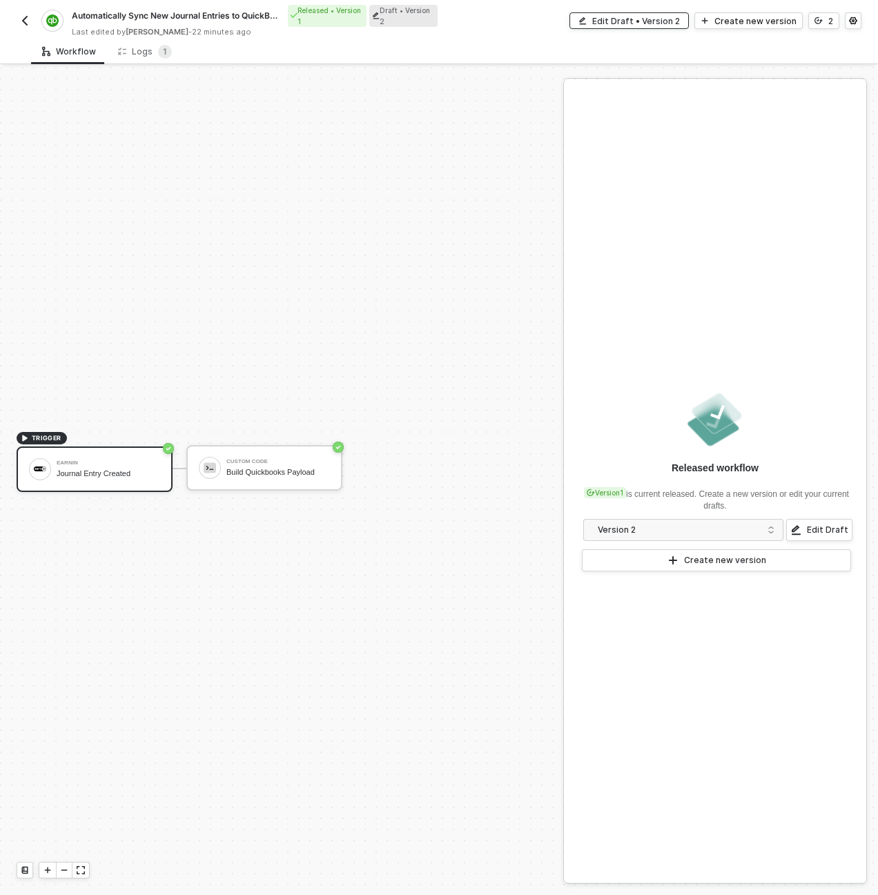
click at [602, 24] on div "Edit Draft • Version 2" at bounding box center [636, 21] width 88 height 12
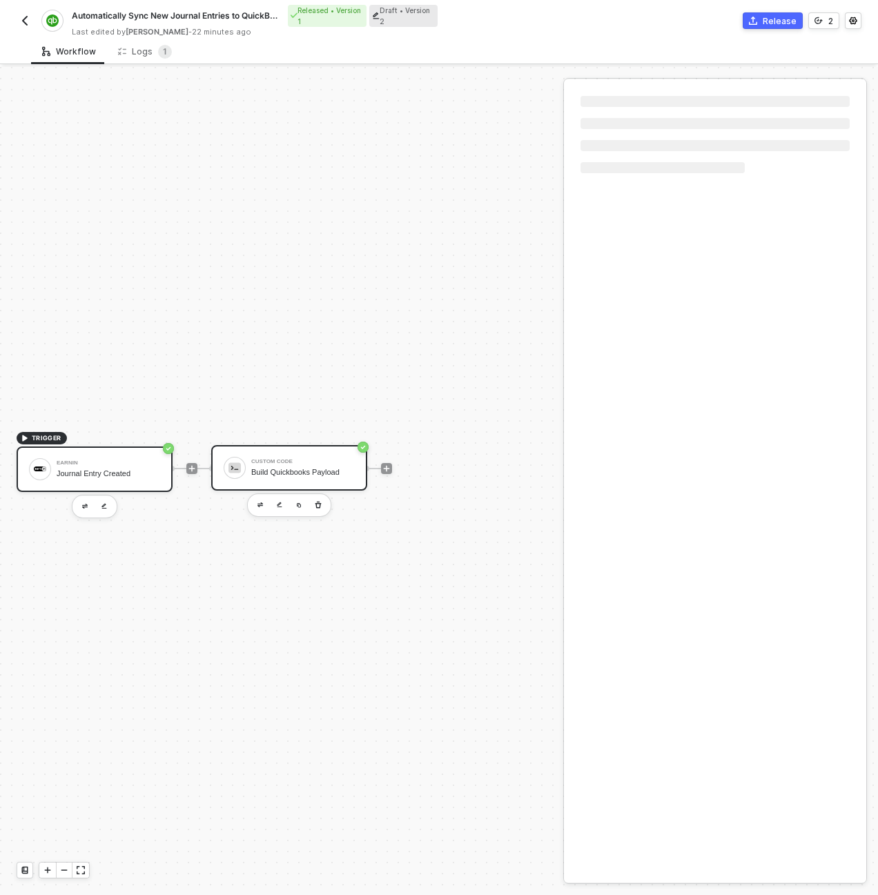
click at [286, 468] on div "Build Quickbooks Payload" at bounding box center [302, 472] width 103 height 9
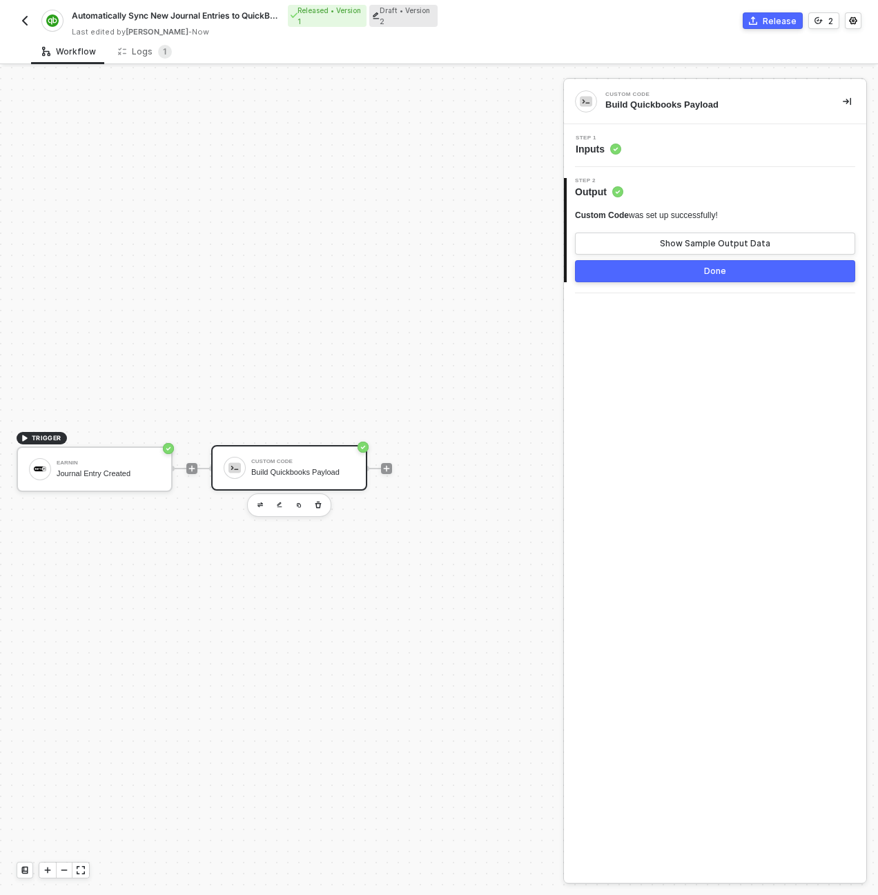
click at [640, 148] on div "Step 1 Inputs" at bounding box center [716, 145] width 299 height 21
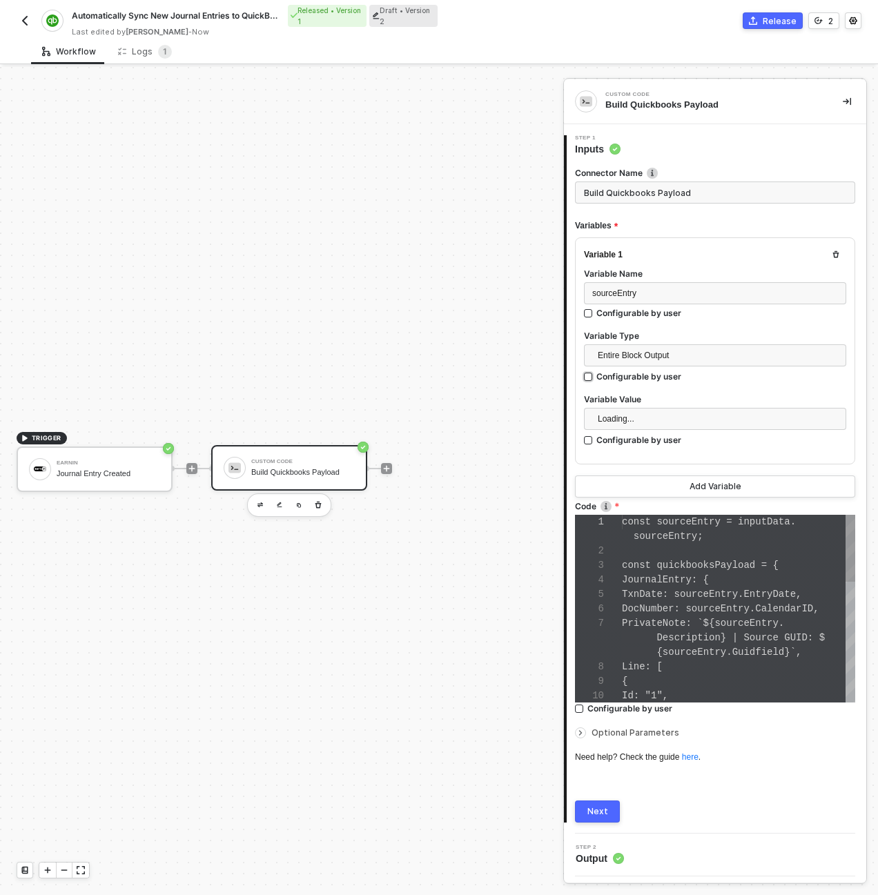
scroll to position [101, 0]
click at [719, 571] on div "const quickbooksPayload = {" at bounding box center [738, 565] width 233 height 14
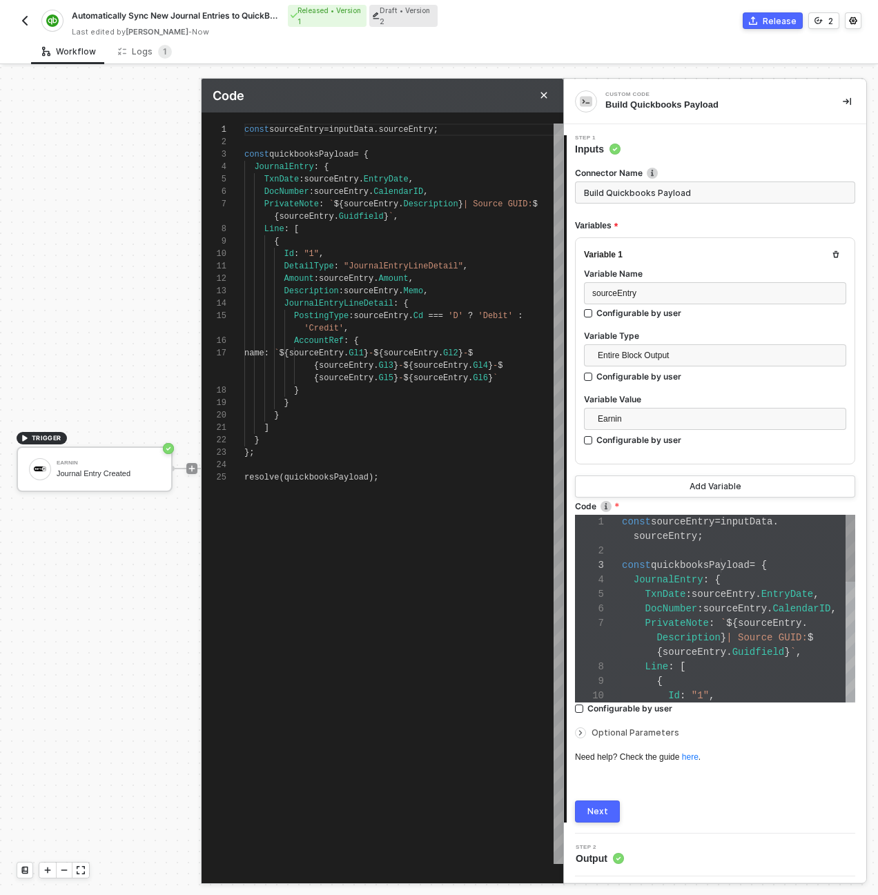
scroll to position [112, 0]
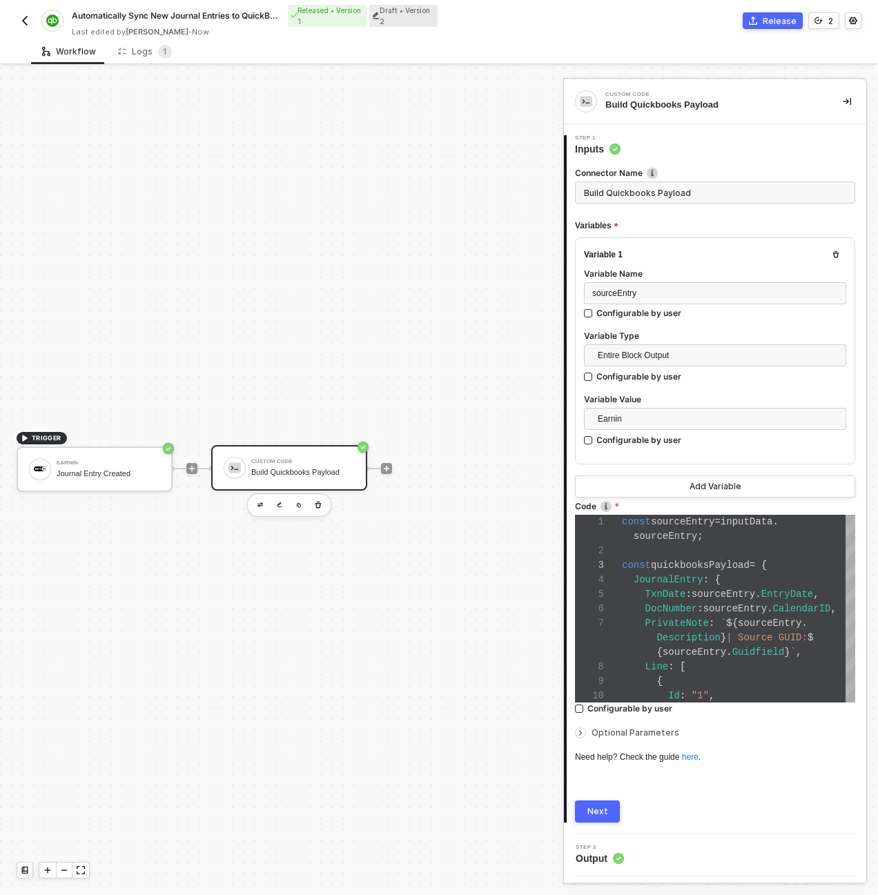
click at [605, 807] on div "Next" at bounding box center [597, 811] width 21 height 11
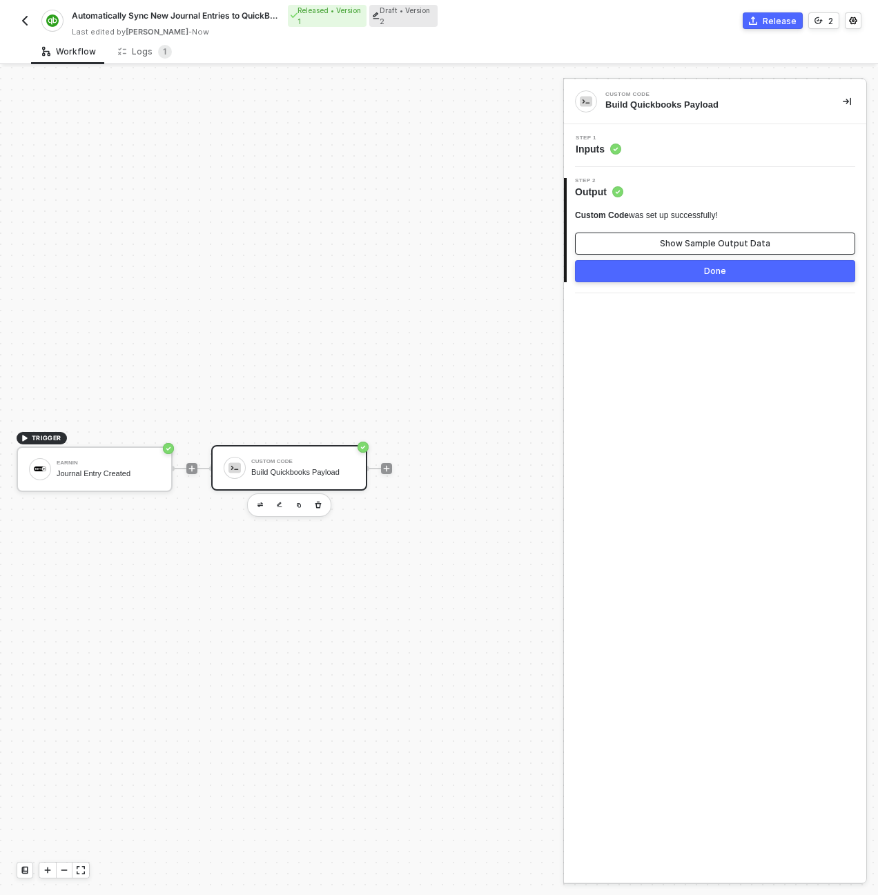
click at [639, 240] on button "Show Sample Output Data" at bounding box center [715, 244] width 280 height 22
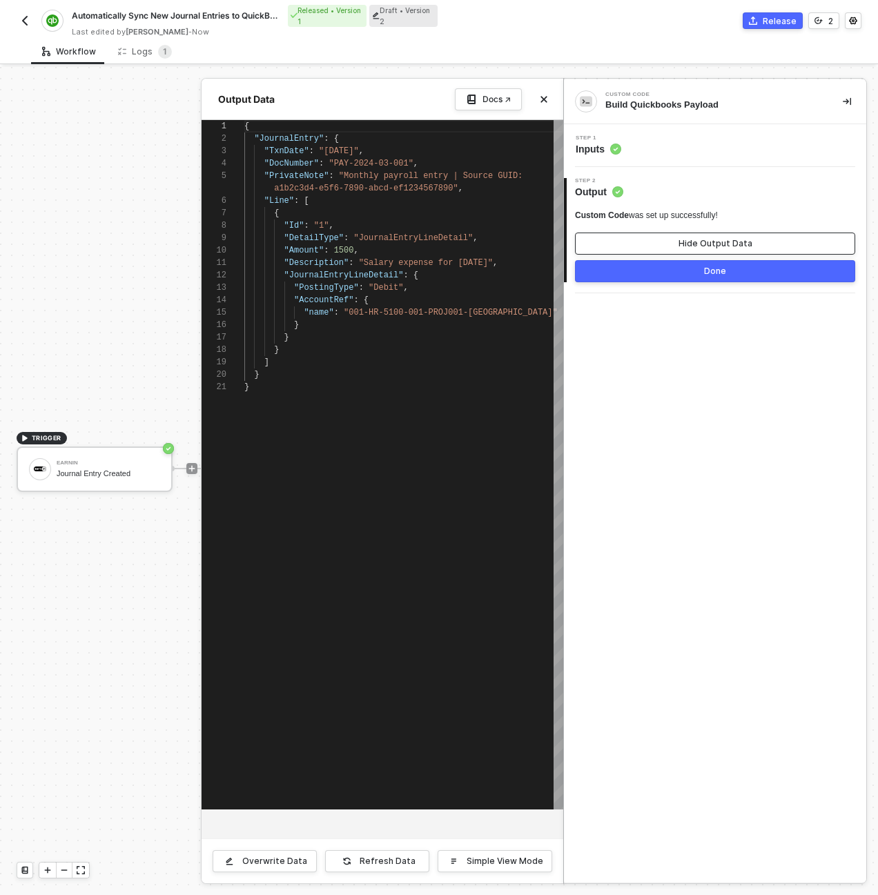
click at [622, 238] on button "Hide Output Data" at bounding box center [715, 244] width 280 height 22
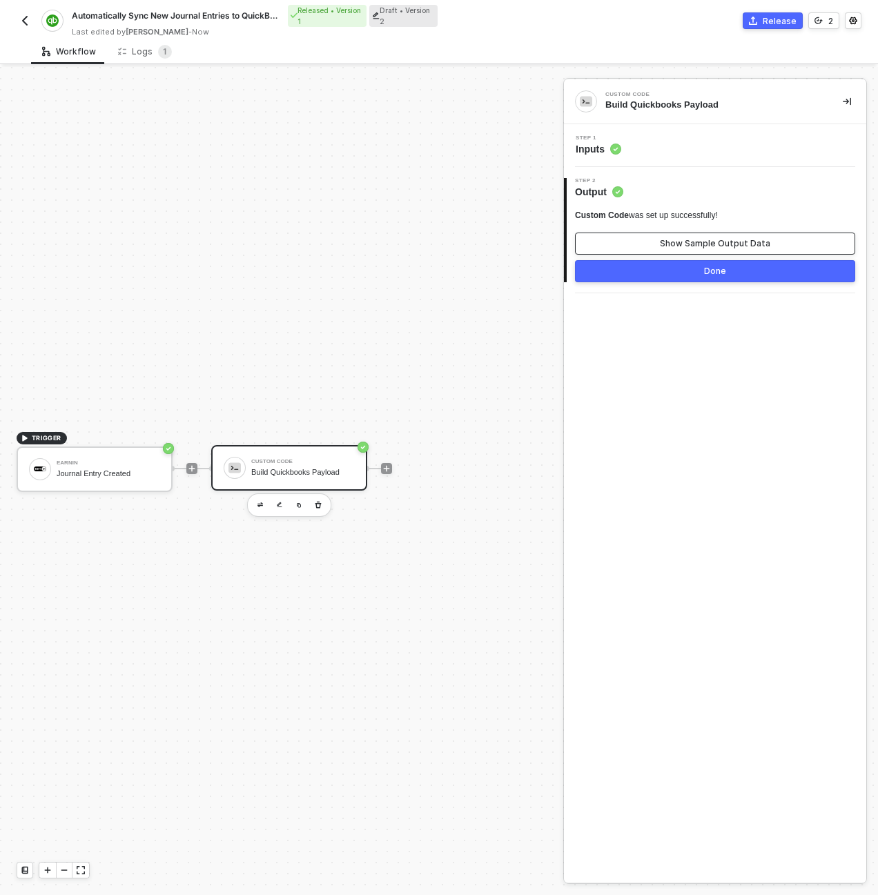
click at [654, 237] on button "Show Sample Output Data" at bounding box center [715, 244] width 280 height 22
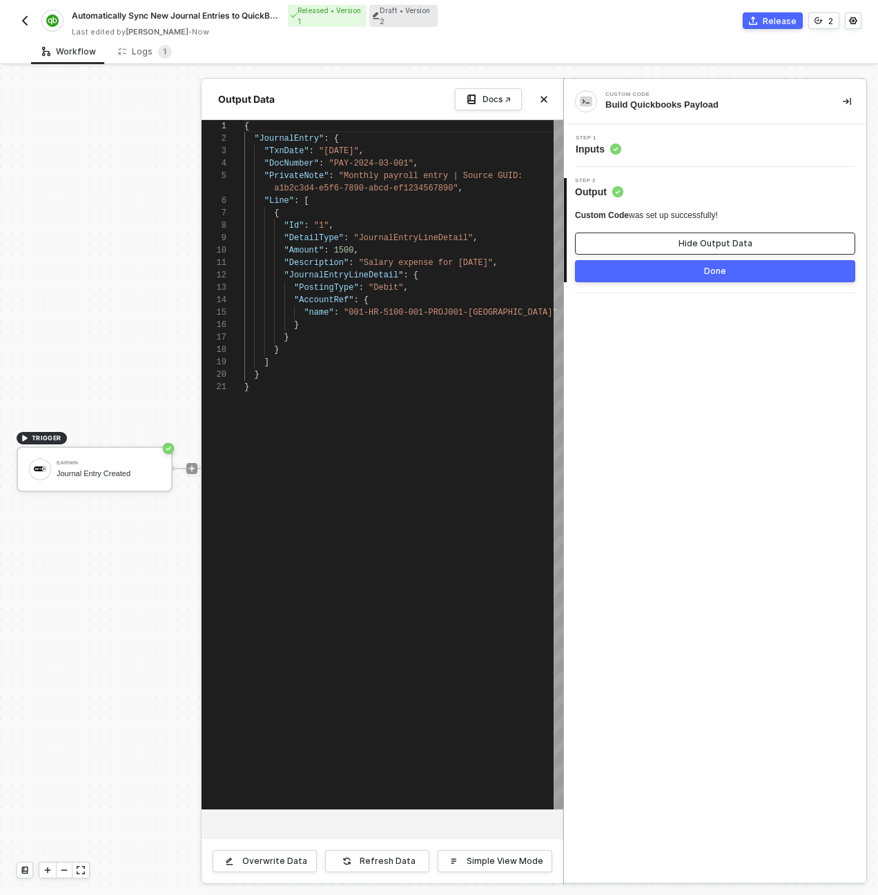
click at [654, 237] on button "Hide Output Data" at bounding box center [715, 244] width 280 height 22
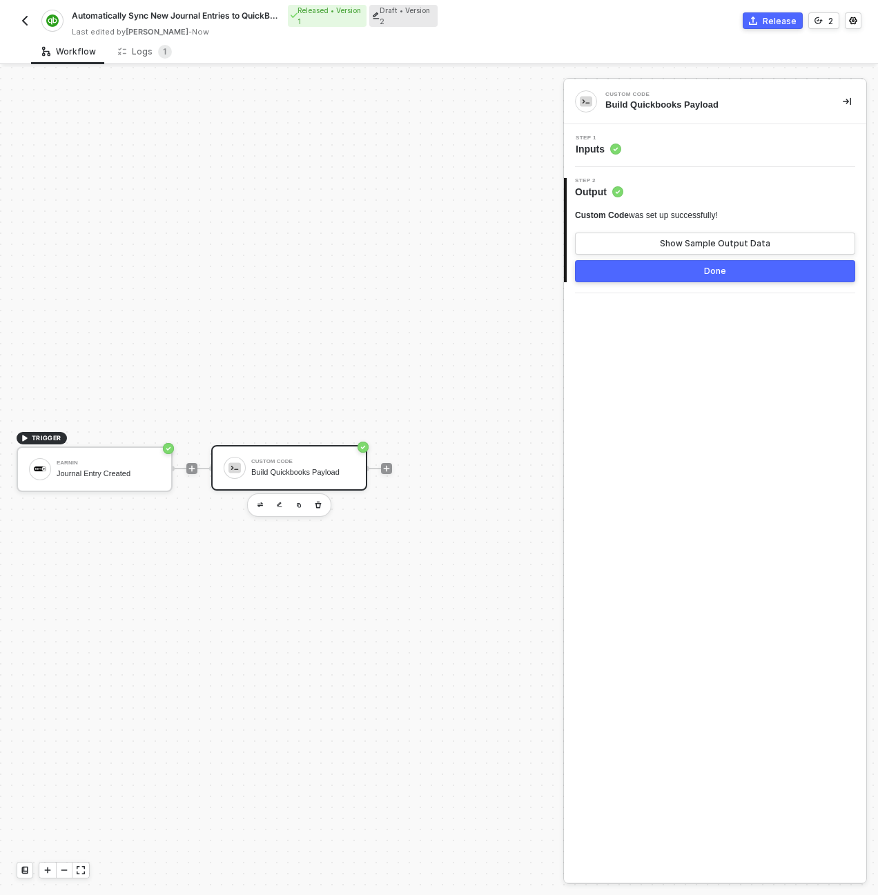
drag, startPoint x: 257, startPoint y: 469, endPoint x: 274, endPoint y: 459, distance: 19.2
click at [258, 469] on div "Build Quickbooks Payload" at bounding box center [302, 472] width 103 height 9
click at [678, 142] on div "Step 1 Inputs" at bounding box center [716, 145] width 299 height 21
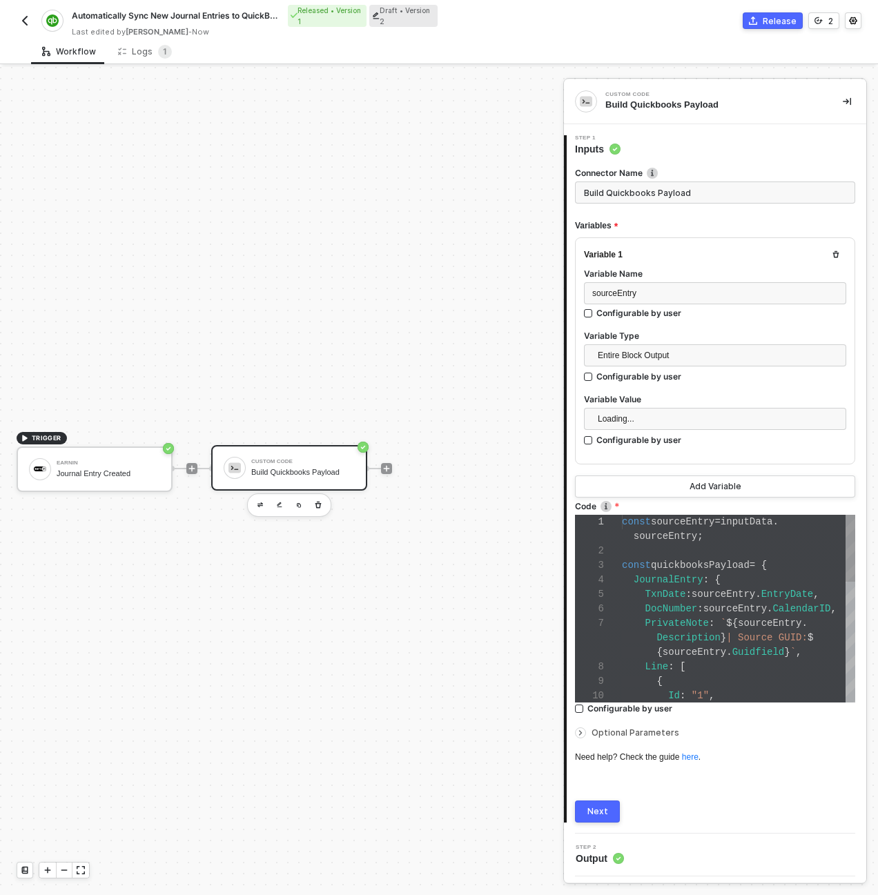
scroll to position [101, 0]
click at [688, 573] on div "JournalEntry : {" at bounding box center [738, 580] width 233 height 14
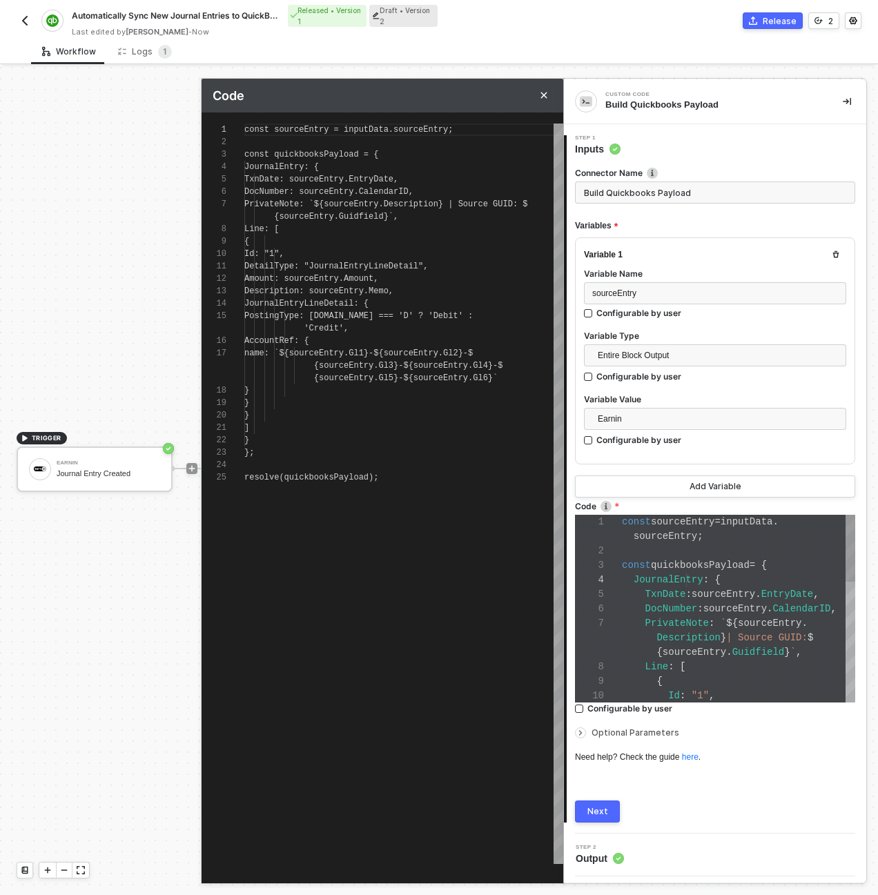
scroll to position [112, 0]
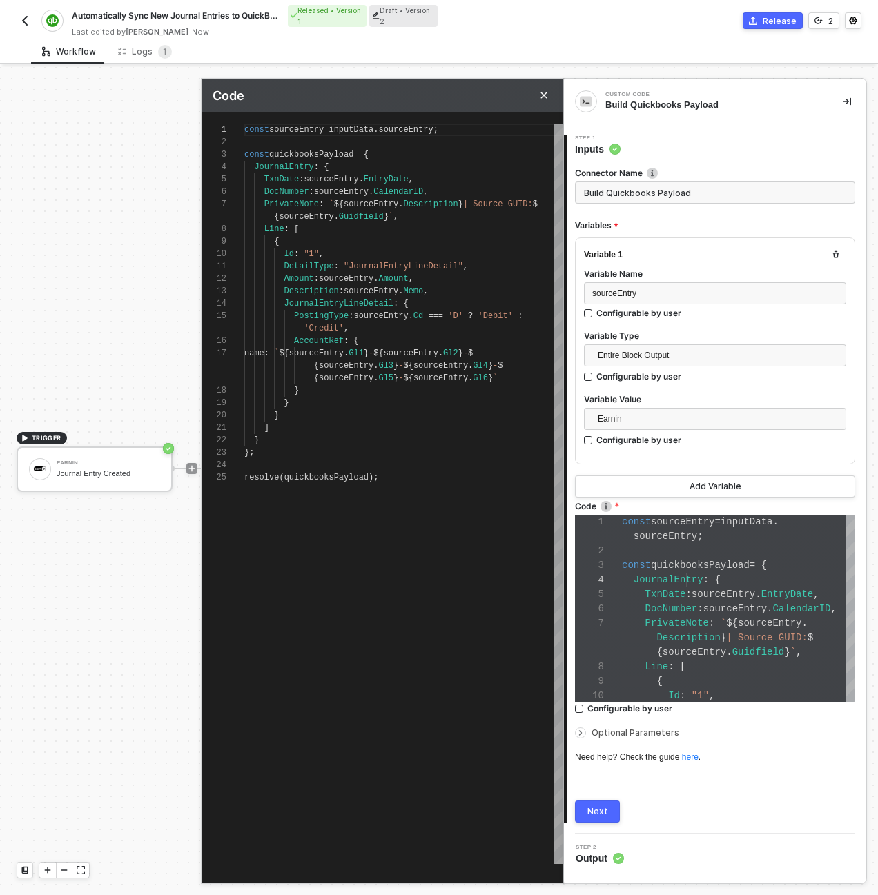
type textarea "{sourceEntry.Gl5}-${sourceEntry.Gl6}` } } } ] } }; resolve(quickbooksPayload);"
click at [480, 456] on div "};" at bounding box center [403, 452] width 319 height 12
click at [522, 379] on div "{ sourceEntry . Gl5 } - ${ sourceEntry . Gl6 } `" at bounding box center [403, 378] width 319 height 12
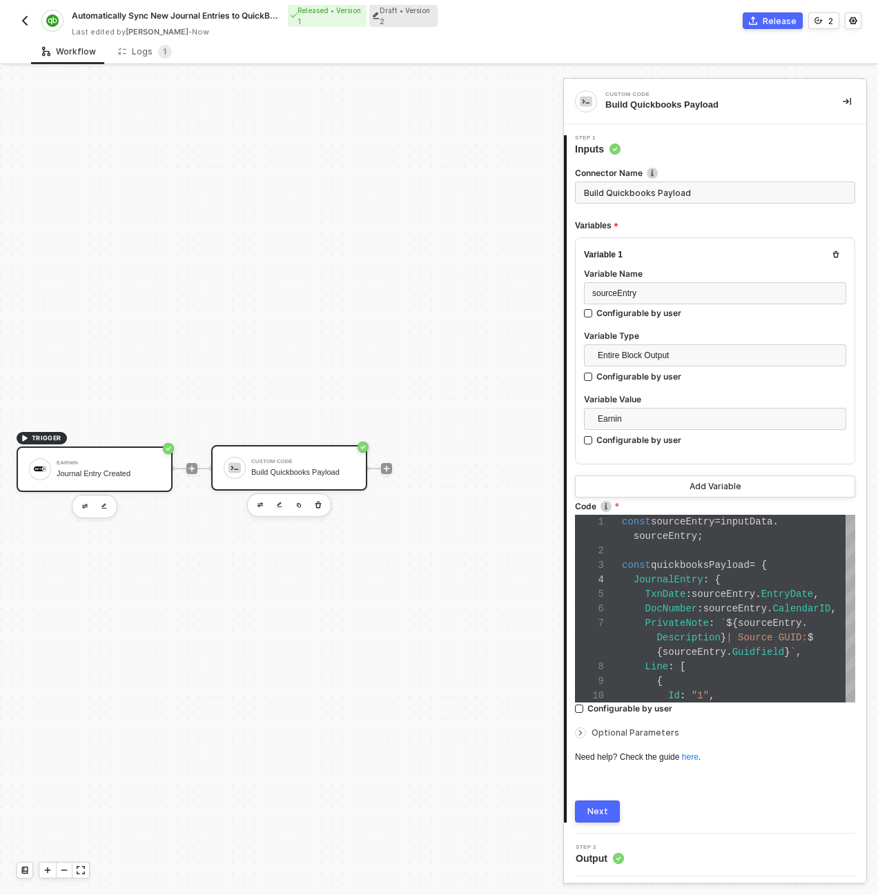
click at [113, 449] on div "Earnin Journal Entry Created" at bounding box center [95, 469] width 156 height 46
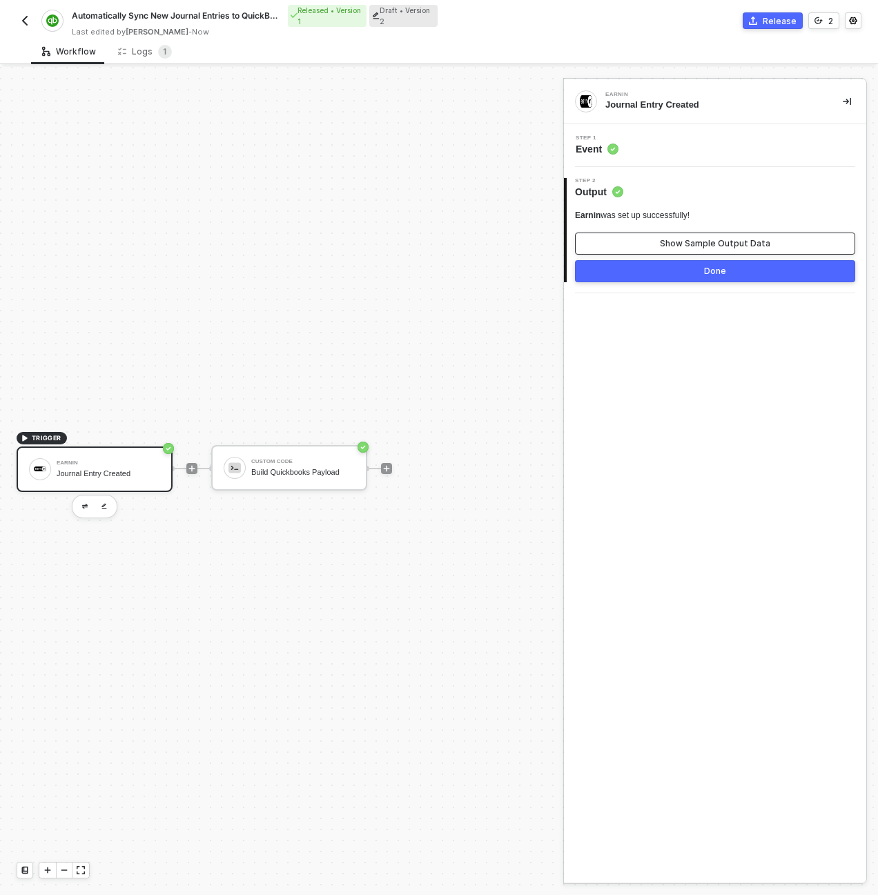
click at [675, 244] on div "Show Sample Output Data" at bounding box center [715, 243] width 110 height 11
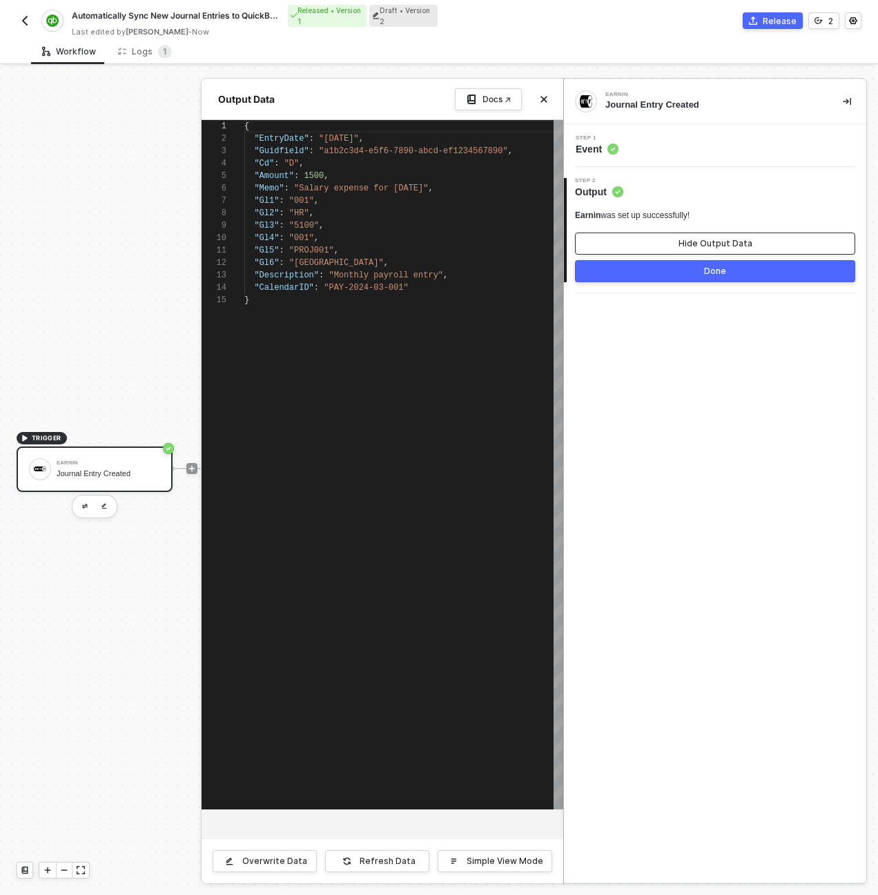
scroll to position [124, 0]
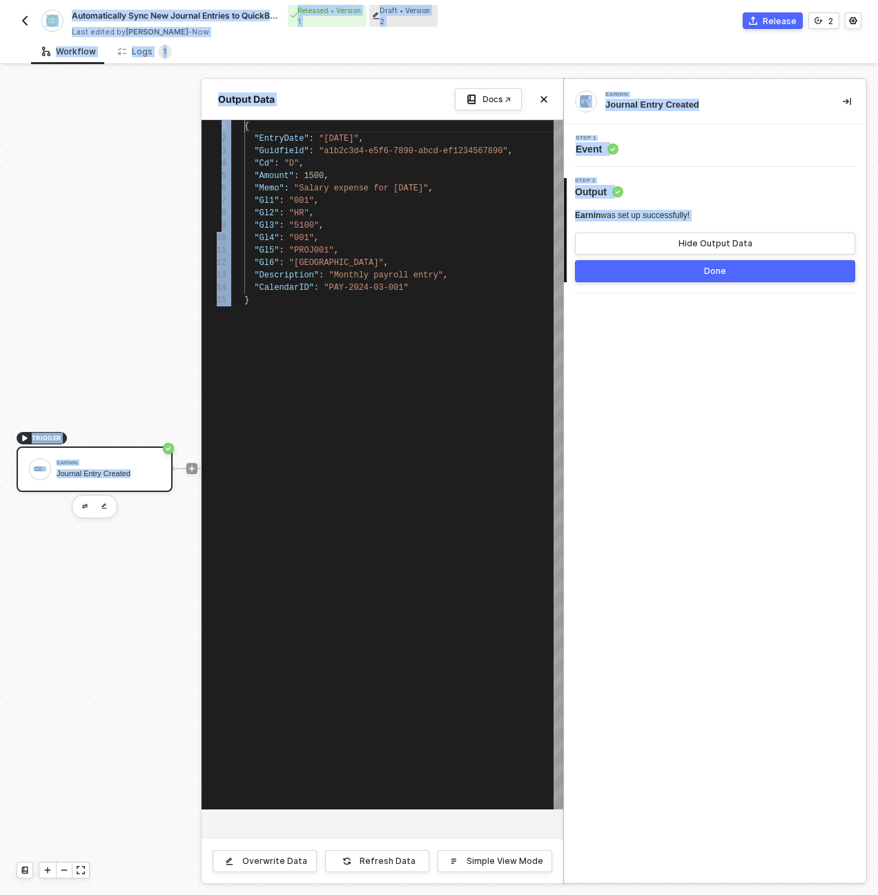
click at [83, 324] on div at bounding box center [439, 481] width 878 height 828
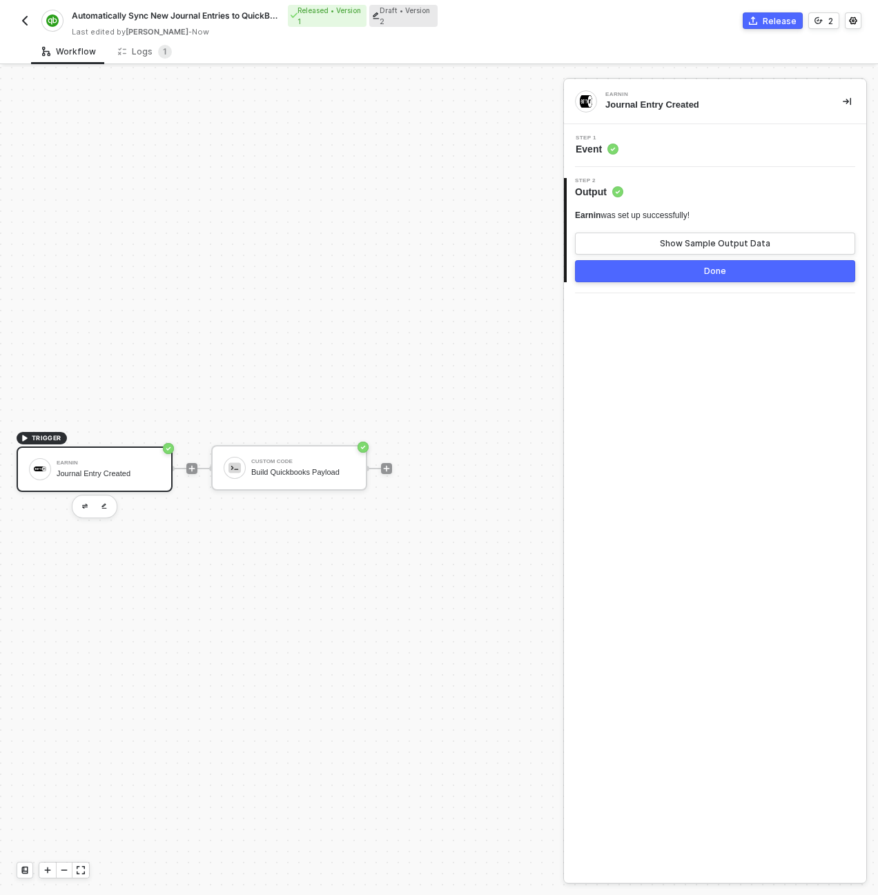
click at [86, 324] on div "TRIGGER Earnin Journal Entry Created Custom Code Build Quickbooks Payload" at bounding box center [278, 468] width 556 height 854
click at [296, 461] on div "Custom Code" at bounding box center [302, 462] width 103 height 6
click at [691, 139] on div "Step 1 Inputs" at bounding box center [716, 145] width 299 height 21
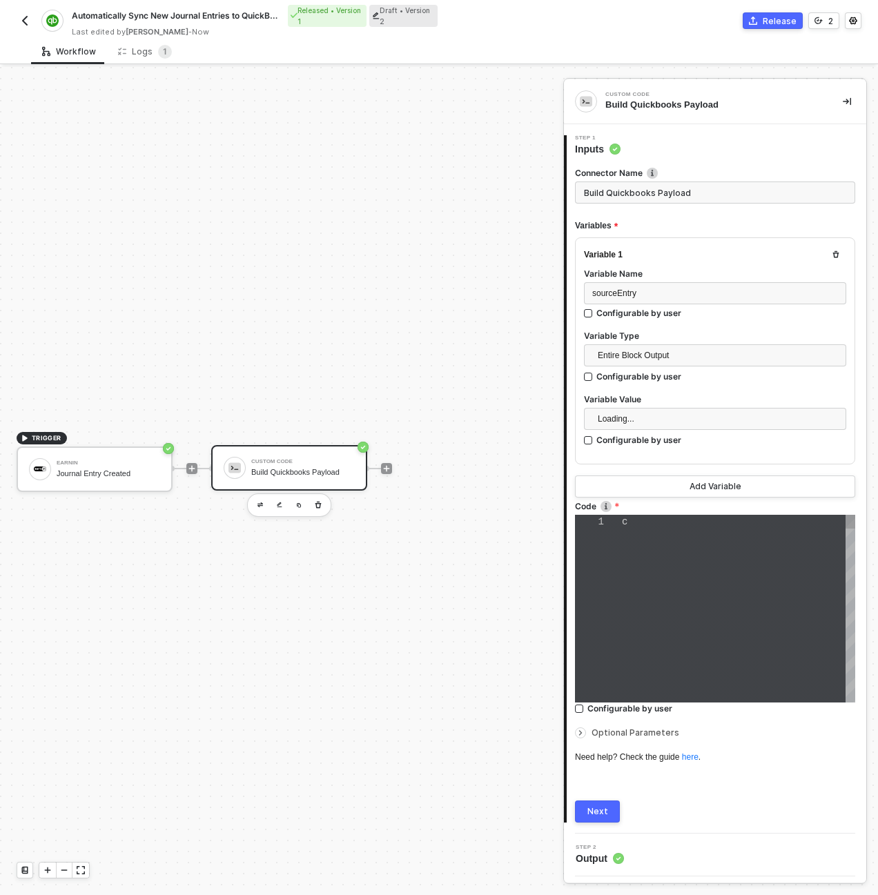
type textarea "const sourceEntry = inputData.sourceEntry; const quickbooksPayload = { JournalE…"
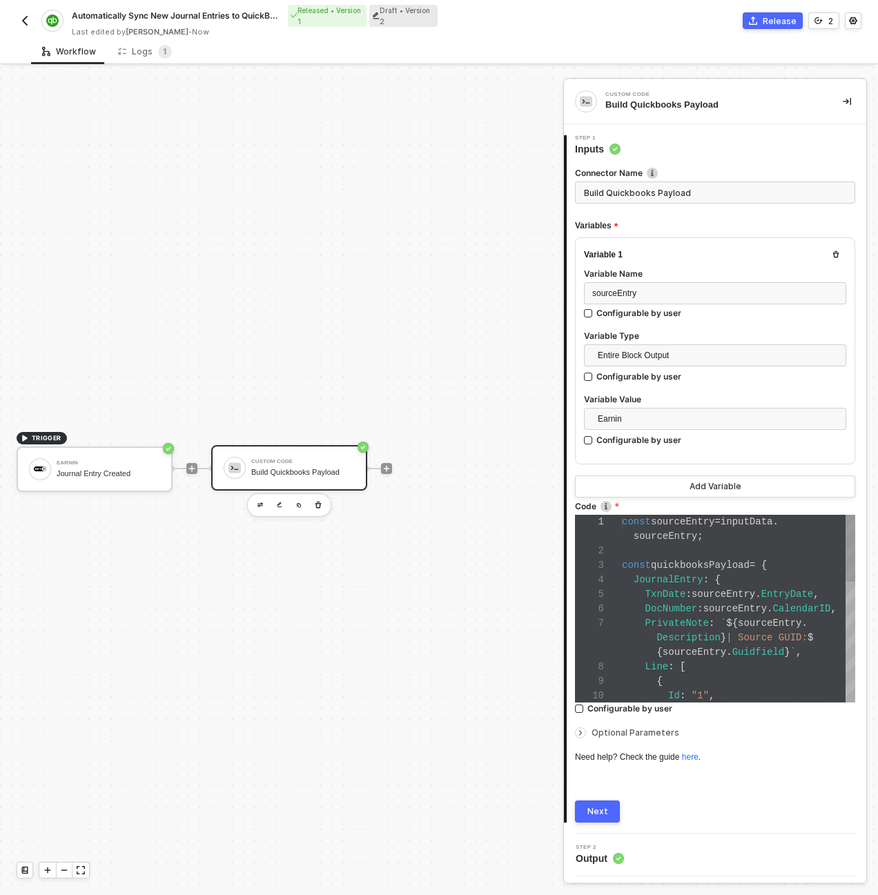
click at [689, 540] on span "sourceEntry" at bounding box center [664, 536] width 63 height 11
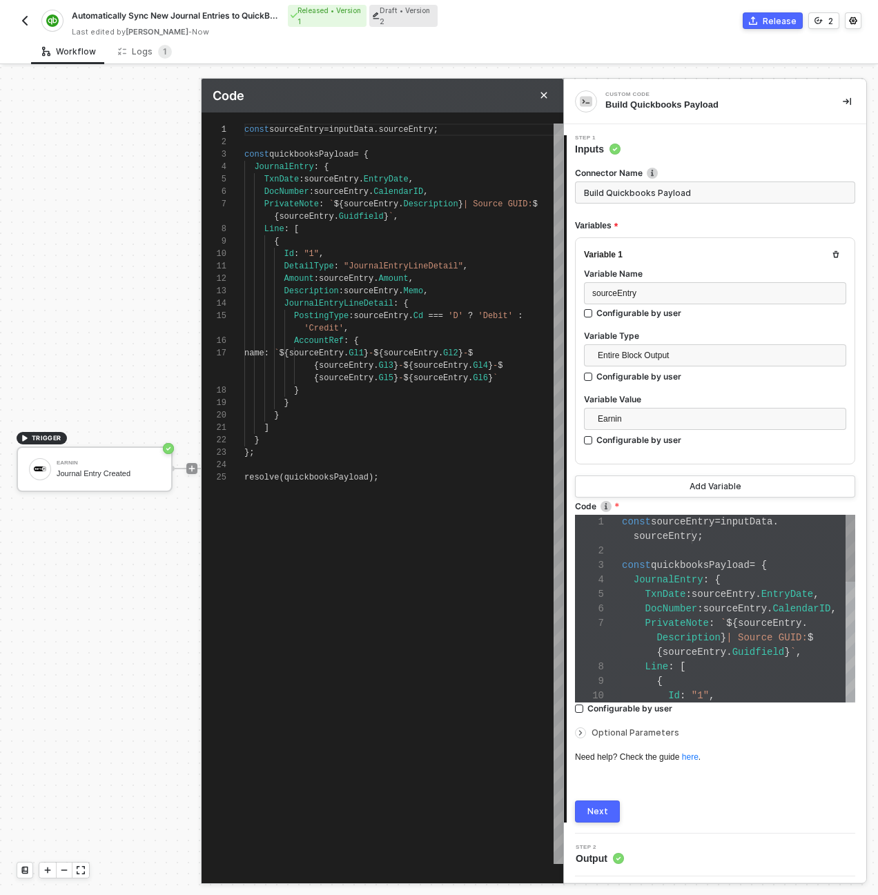
scroll to position [112, 0]
click at [451, 361] on span "sourceEntry" at bounding box center [440, 366] width 55 height 10
type textarea "const sourceEntry = inputData.sourceEntry; const quickbooksPayload = { JournalE…"
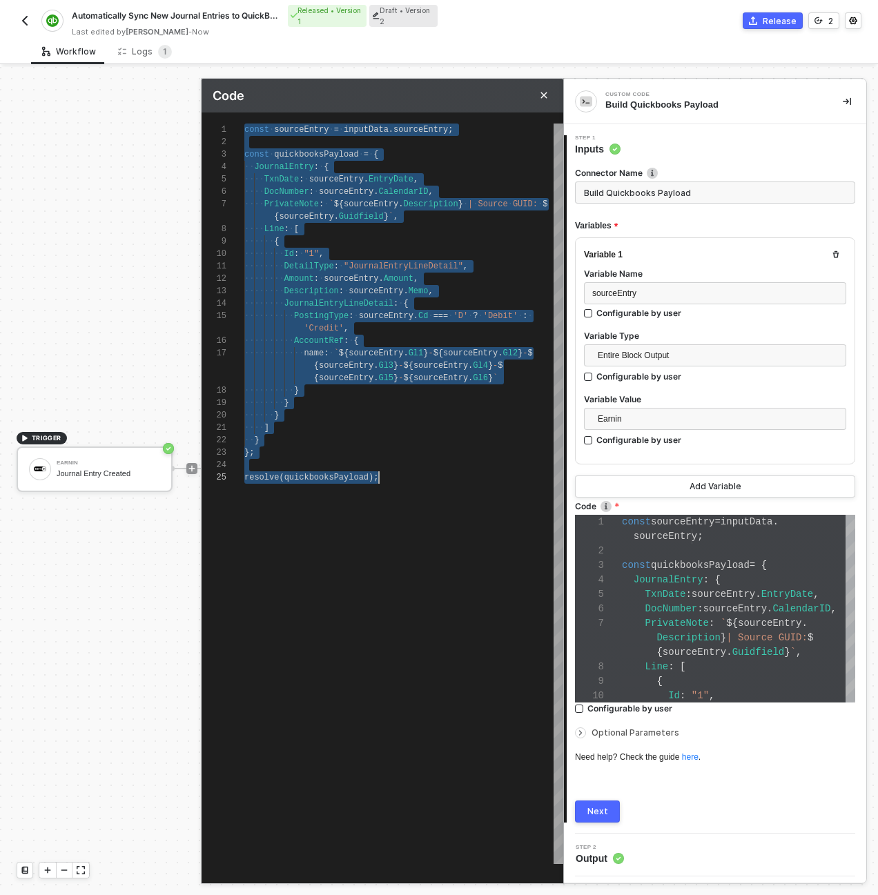
paste textarea "}; console.log(JSON.stringify(quickbooksPayload, null, 2)"
type textarea "// Get source entry from input data const sourceEntry = inputData.sourceEntry; …"
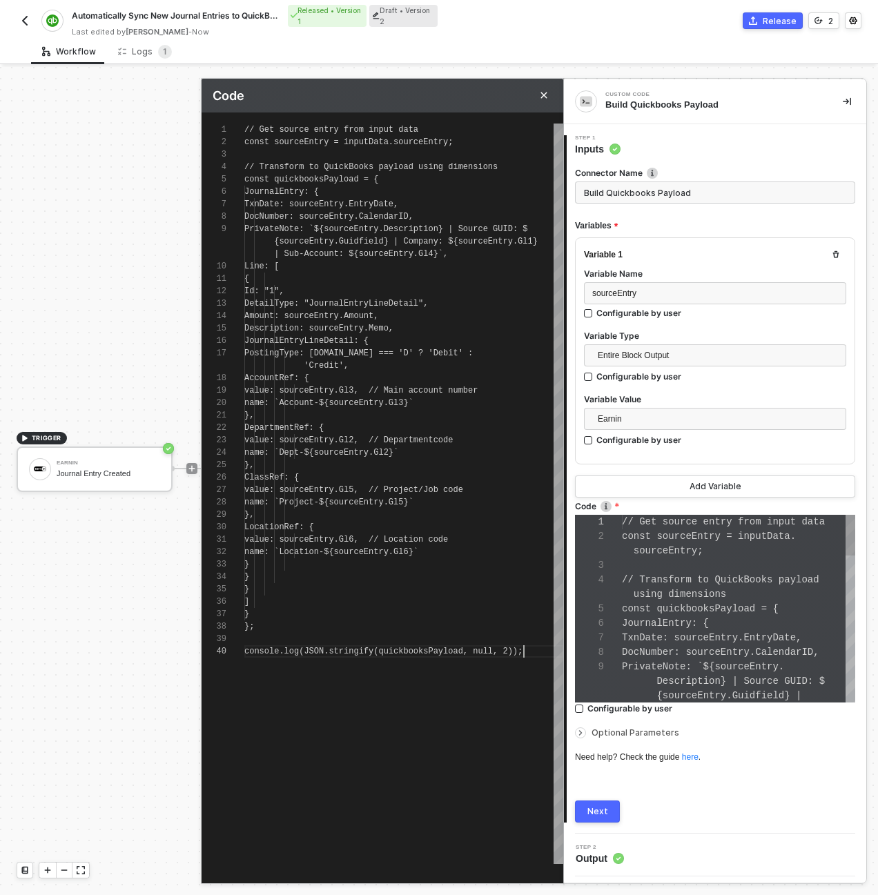
scroll to position [116, 0]
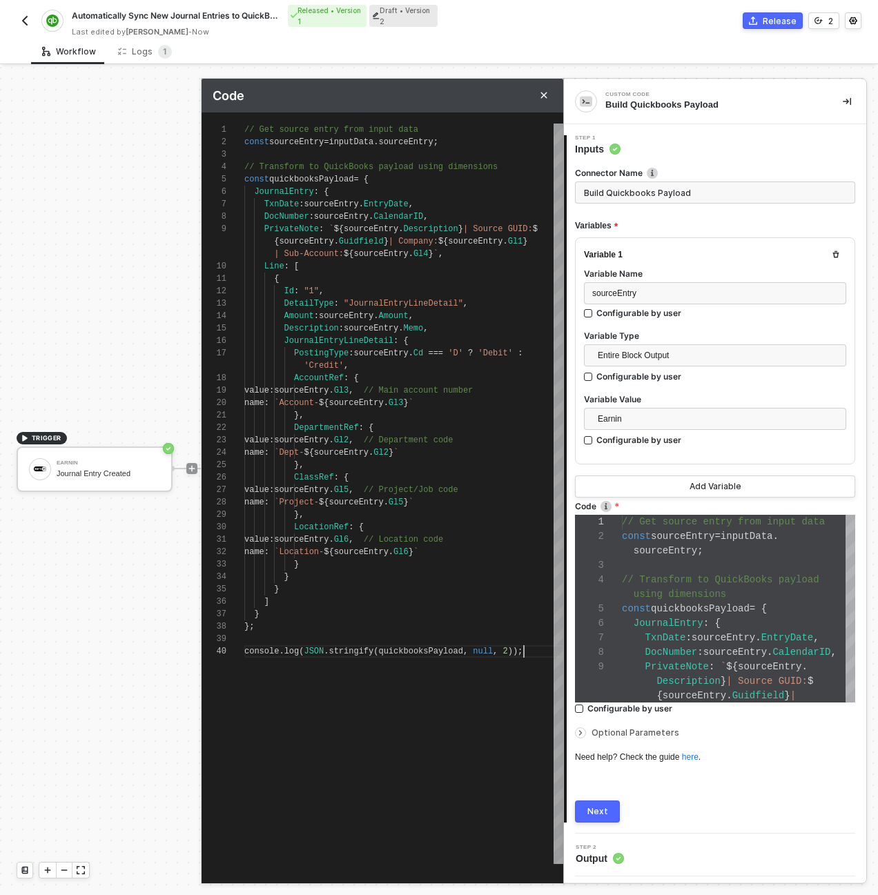
type textarea "// Get source entry from input data const sourceEntry = inputData.sourceEntry; …"
click at [281, 167] on span "// Transform to QuickBooks payload using dimension" at bounding box center [368, 167] width 248 height 10
type textarea "// Get source entry from input data const sourceEntry = inputData.sourceEntry; …"
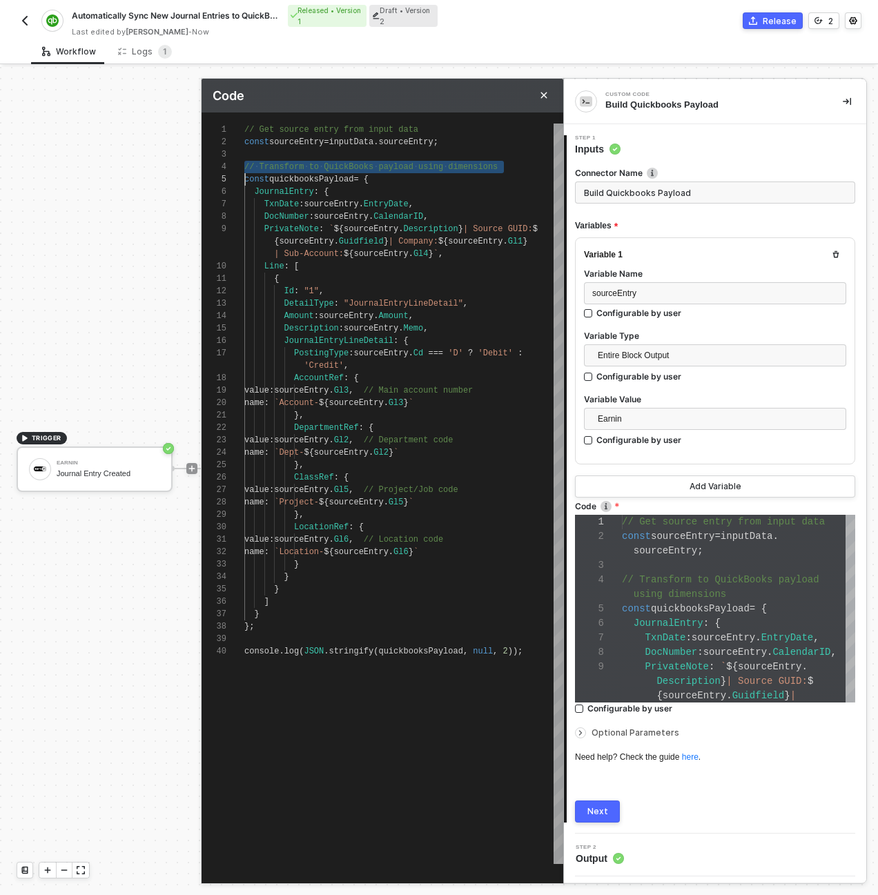
scroll to position [101, 0]
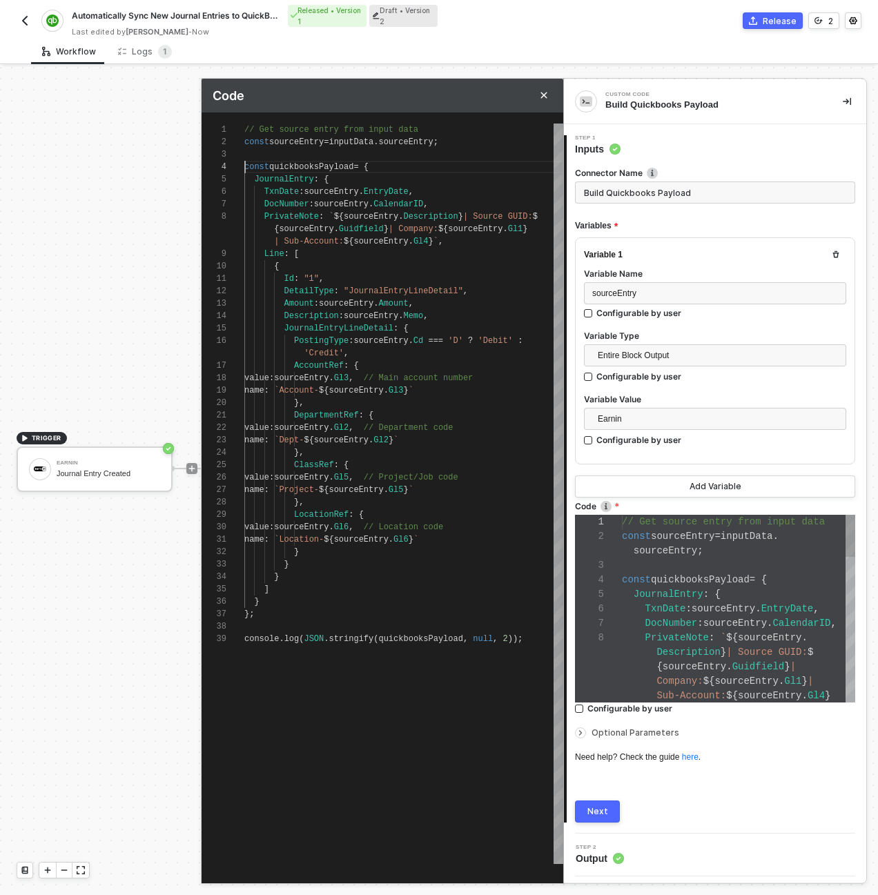
click at [279, 132] on div "1 2 3 4 5 6 7 8 9 10 11 12 13 14 15 16 17 18 19 20 21 22 23 24 25 26 27 28 29 3…" at bounding box center [382, 494] width 362 height 740
type textarea "const sourceEntry = inputData.sourceEntry; const quickbooksPayload = { JournalE…"
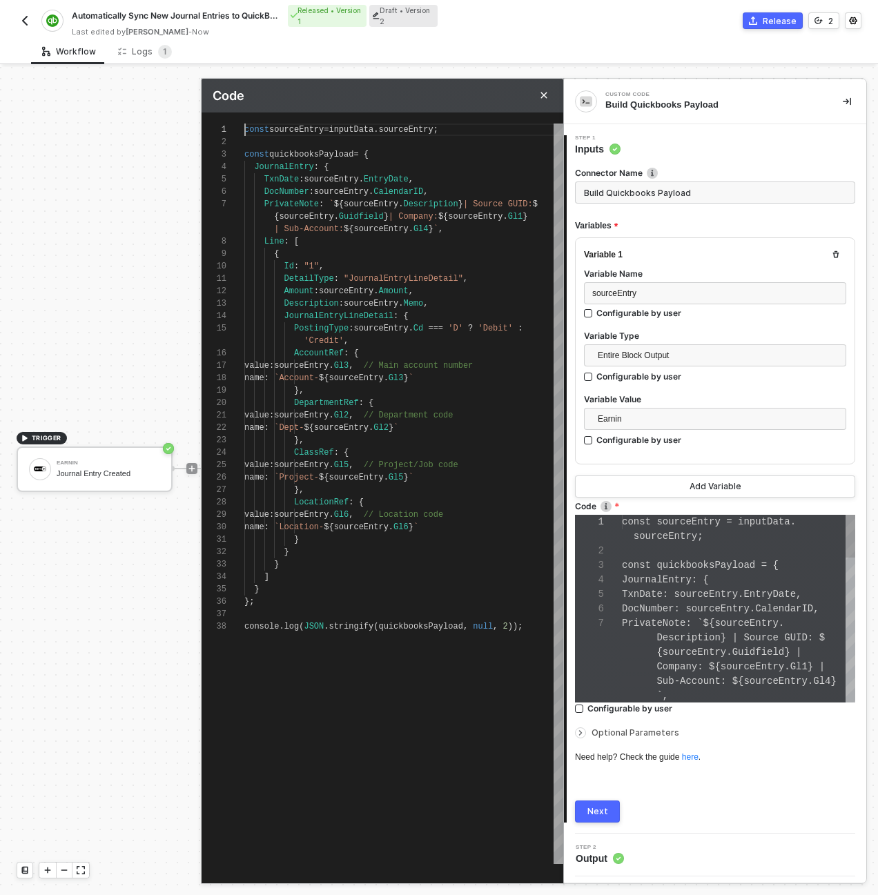
scroll to position [87, 0]
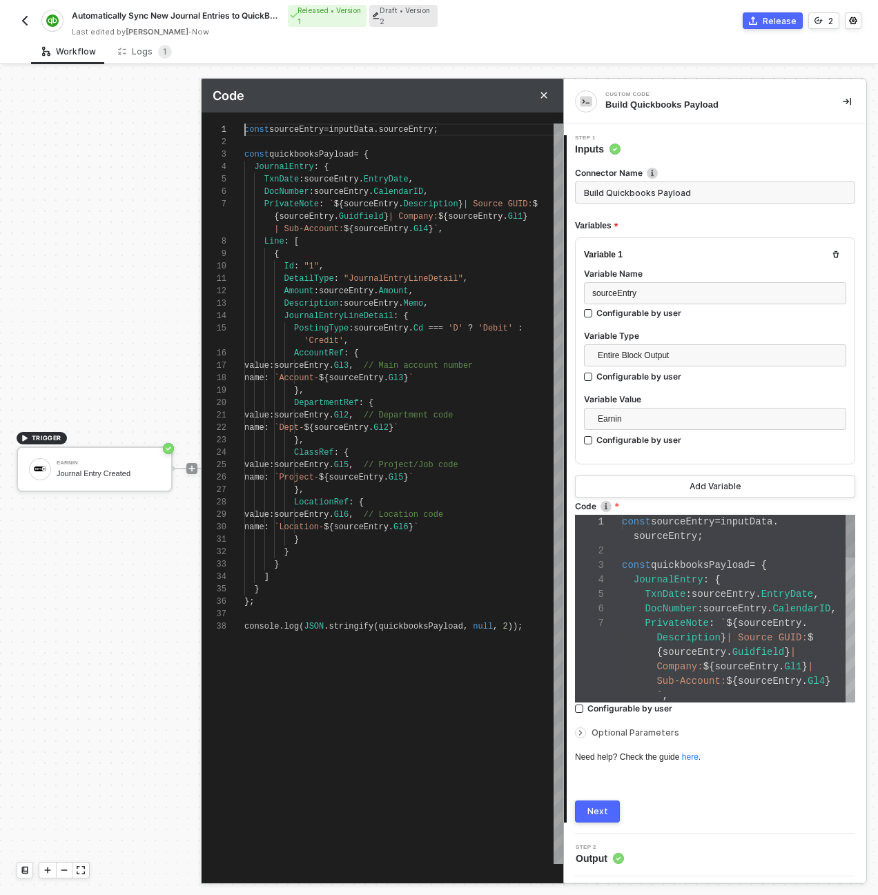
type textarea "{ Id: "1", DetailType: "JournalEntryLineDetail", Amount: sourceEntry.Amount, De…"
click at [411, 310] on div "JournalEntryLineDetail : {" at bounding box center [403, 316] width 319 height 12
click at [607, 794] on div "Connector Name Build Quickbooks Payload Variables Variable 1 Variable Name sour…" at bounding box center [715, 489] width 280 height 667
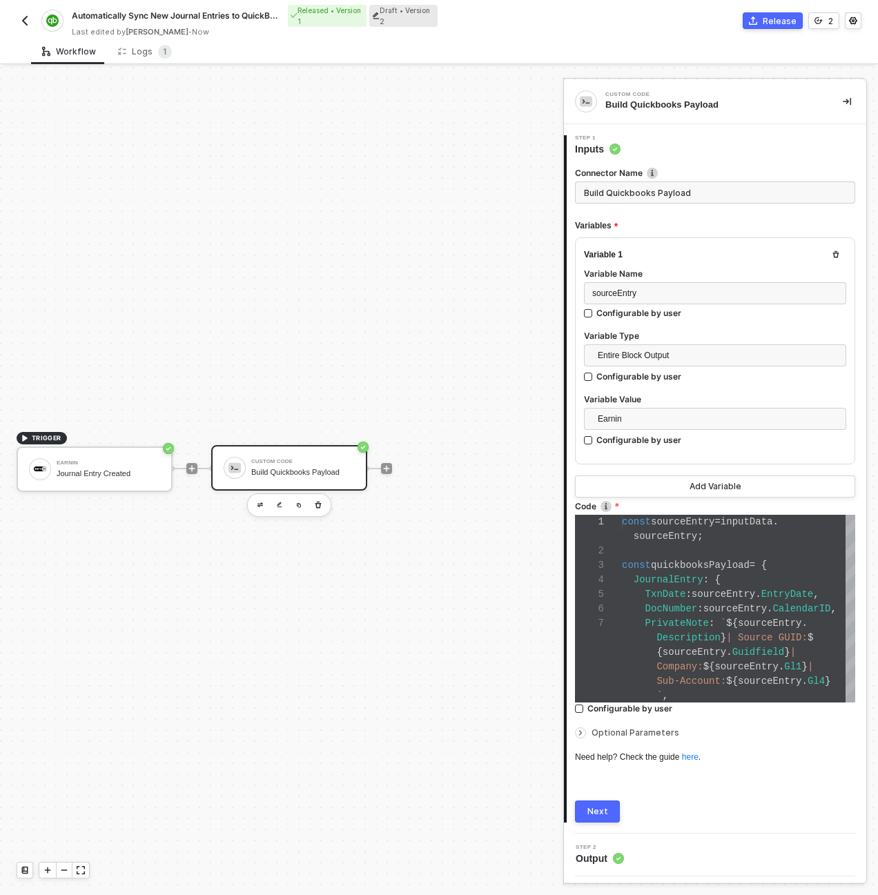
click at [608, 808] on button "Next" at bounding box center [597, 811] width 45 height 22
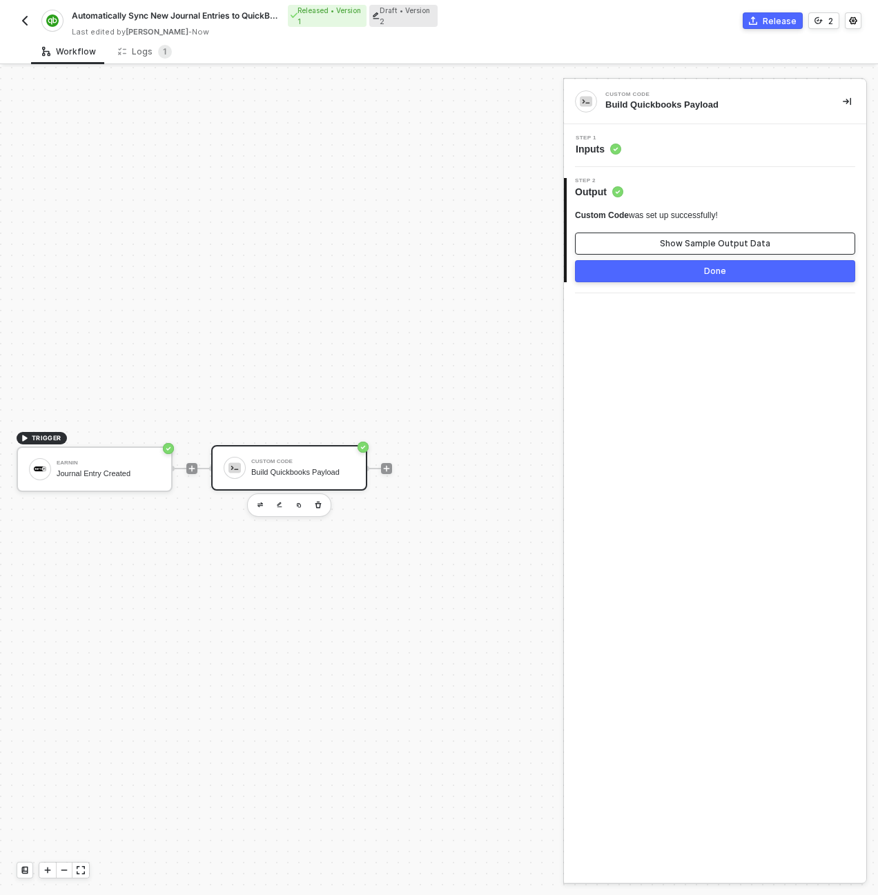
click at [675, 244] on div "Show Sample Output Data" at bounding box center [715, 243] width 110 height 11
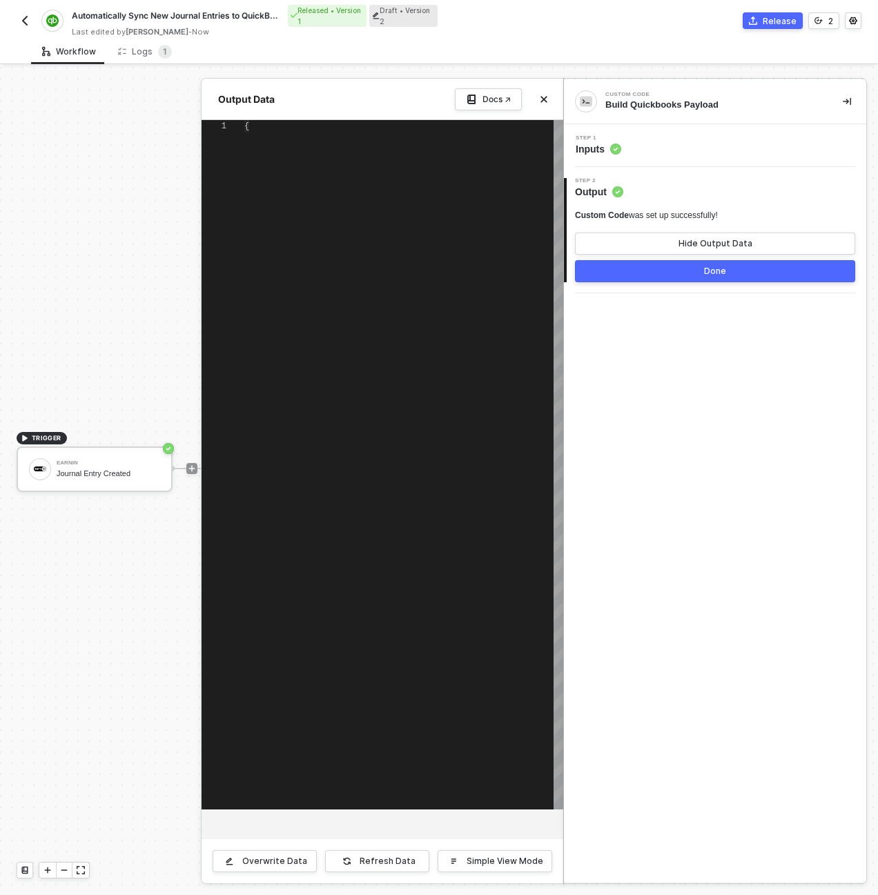
type textarea "{ "JournalEntry": { "TxnDate": "2024-03-15", "DocNumber": "PAY-2024-03-001", "P…"
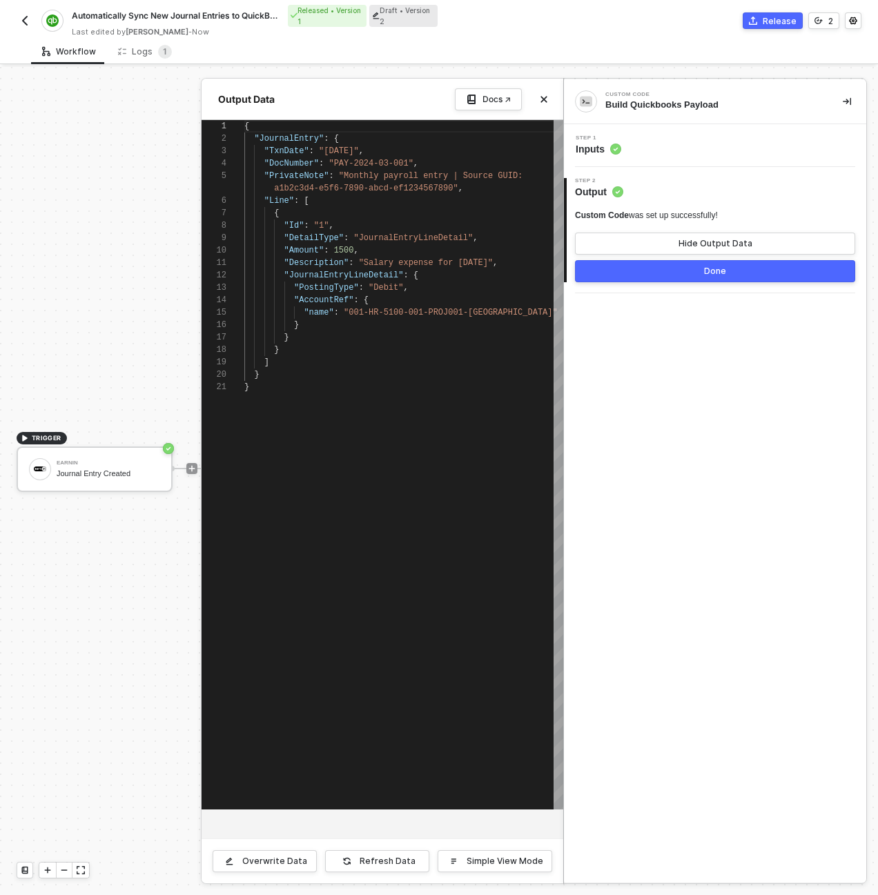
click at [359, 872] on div "Overwrite Data Refresh Data Simple View Mode" at bounding box center [382, 860] width 362 height 45
click at [361, 867] on button "Refresh Data" at bounding box center [377, 861] width 104 height 22
click at [555, 96] on div "Output Data Docs ↗" at bounding box center [382, 99] width 362 height 41
click at [544, 96] on icon "icon-close" at bounding box center [544, 99] width 8 height 8
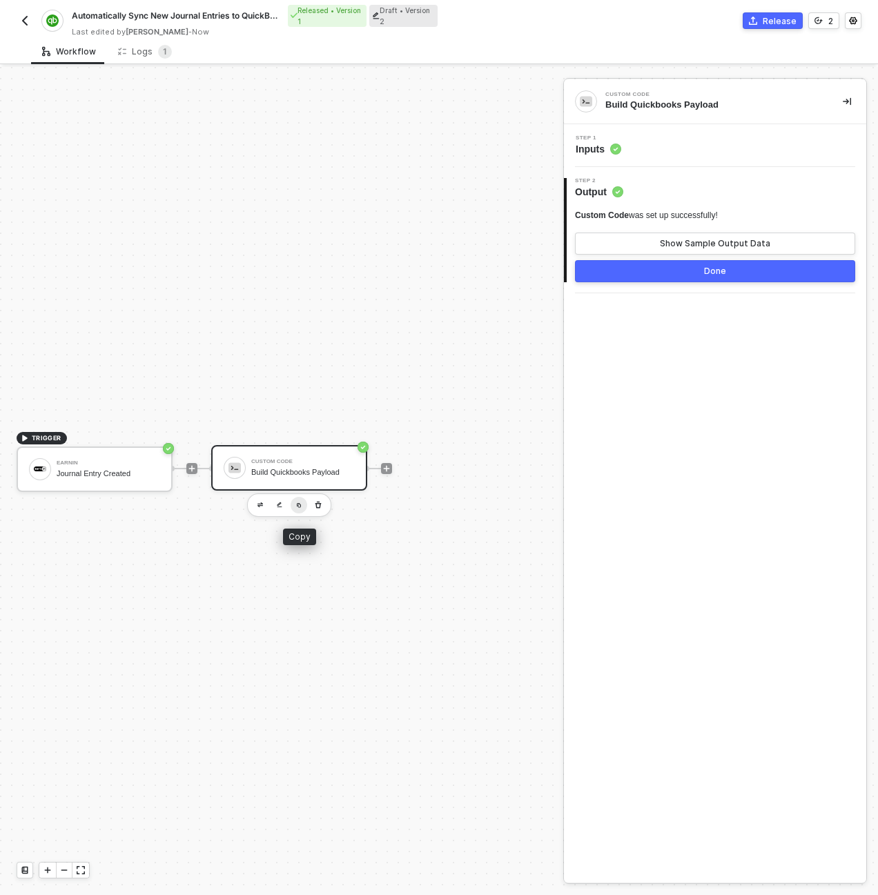
click at [302, 506] on button "button" at bounding box center [298, 505] width 17 height 17
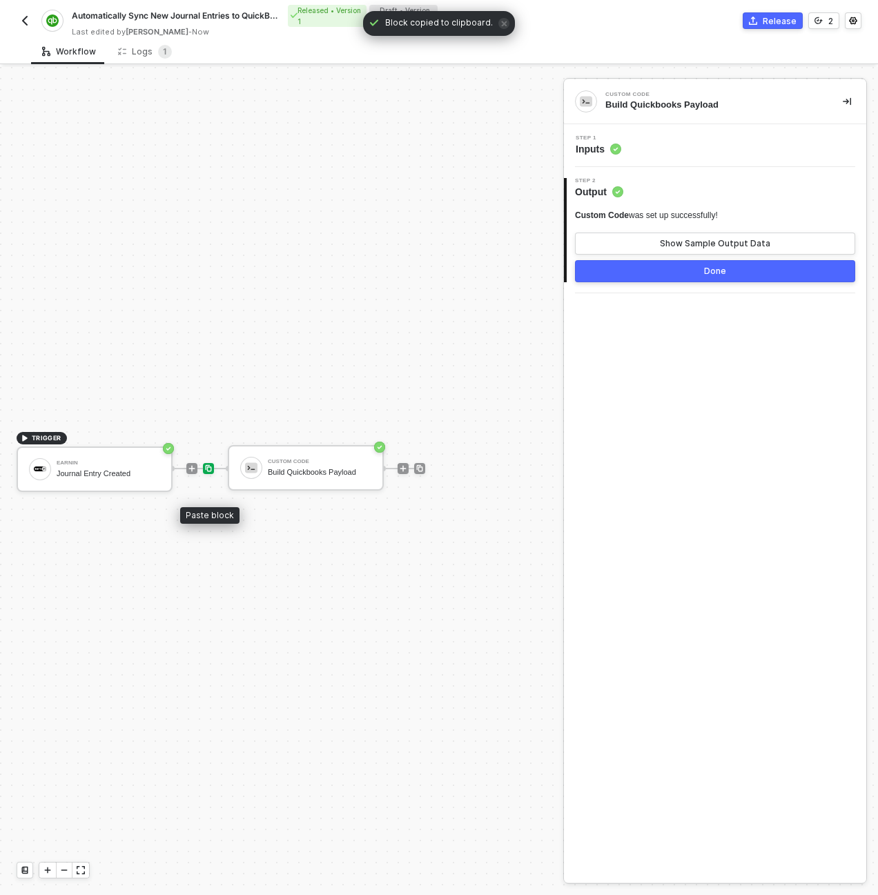
click at [204, 471] on div at bounding box center [208, 468] width 11 height 11
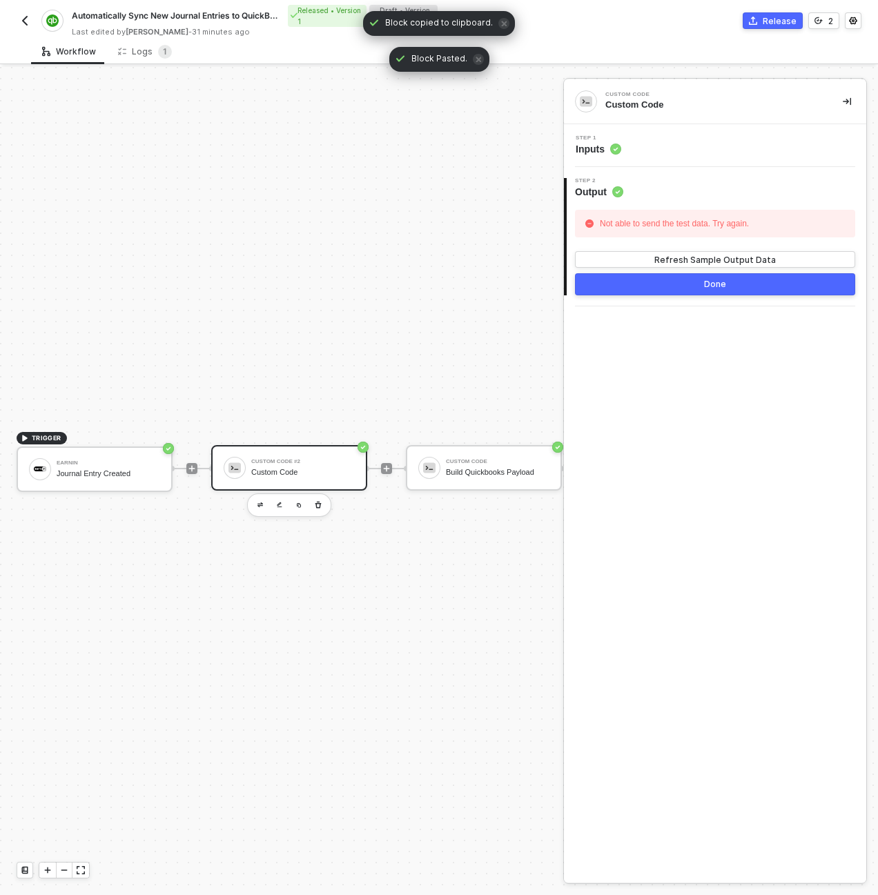
click at [677, 146] on div "Step 1 Inputs" at bounding box center [716, 145] width 299 height 21
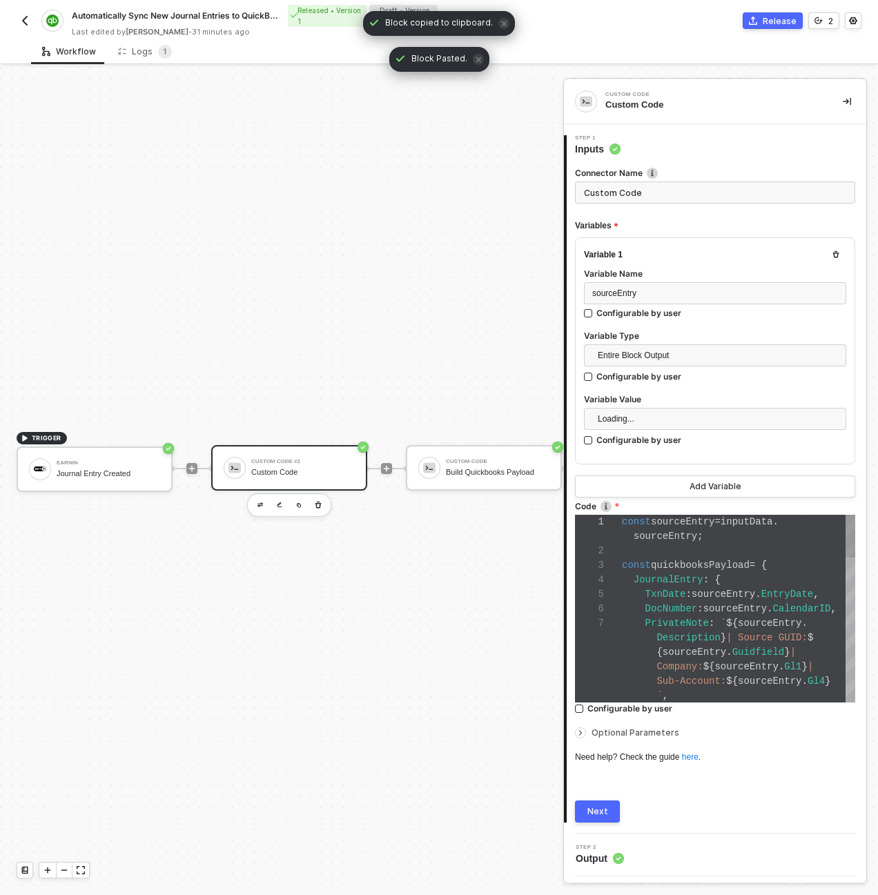
scroll to position [87, 0]
click at [690, 562] on span "quickbooksPayload" at bounding box center [700, 565] width 99 height 11
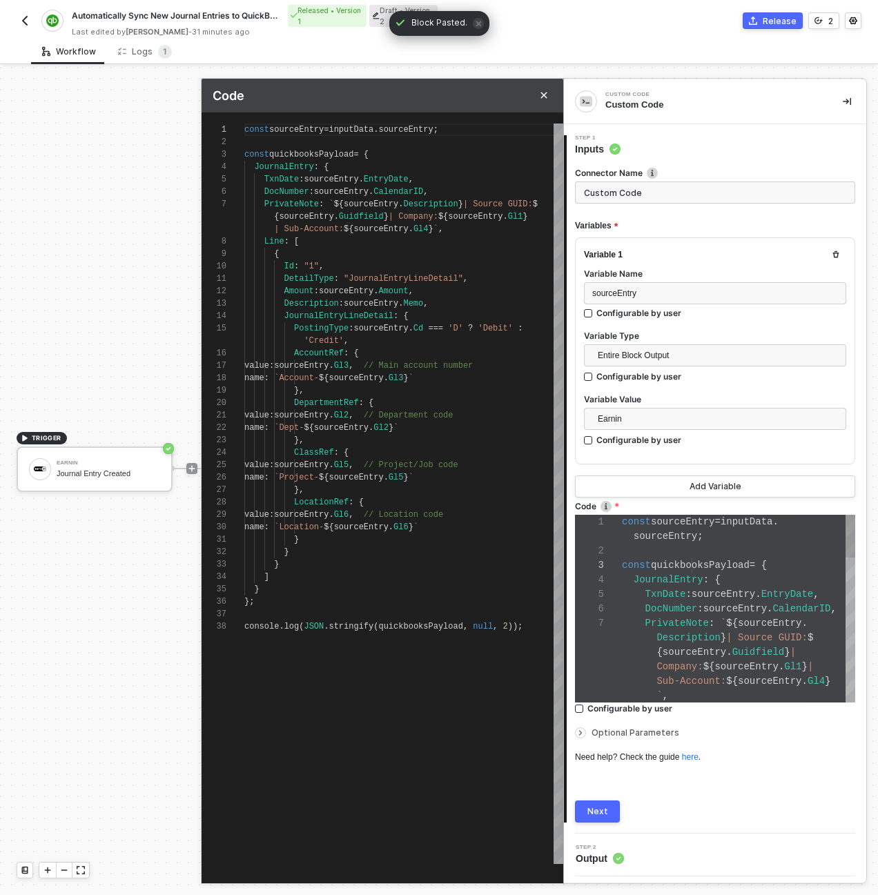
scroll to position [99, 0]
click at [424, 410] on div "1 2 3 4 5 6 7 8 9 10 11 12 13 14 15 16 17 18 19 20 21 22 23 24 25 26 27 28 29 3…" at bounding box center [382, 494] width 362 height 740
click at [331, 630] on span "stringify" at bounding box center [350, 627] width 45 height 10
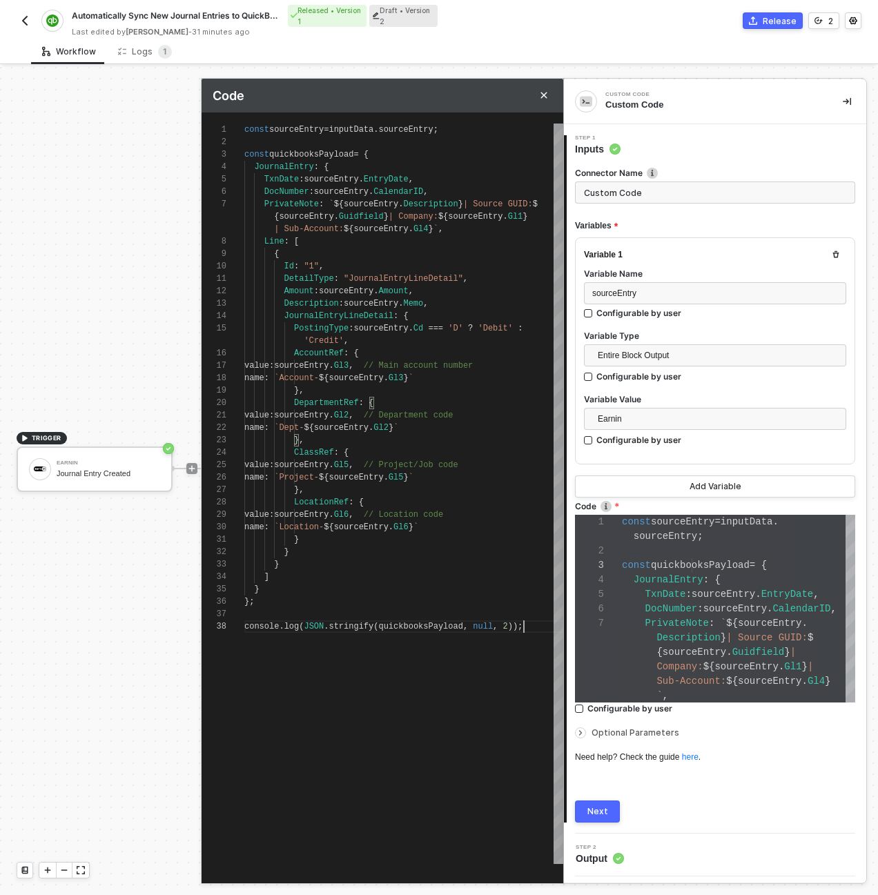
click at [331, 630] on span "stringify" at bounding box center [350, 627] width 45 height 10
type textarea "resolve(quickbooksPayload);"
click at [608, 809] on button "Next" at bounding box center [597, 811] width 45 height 22
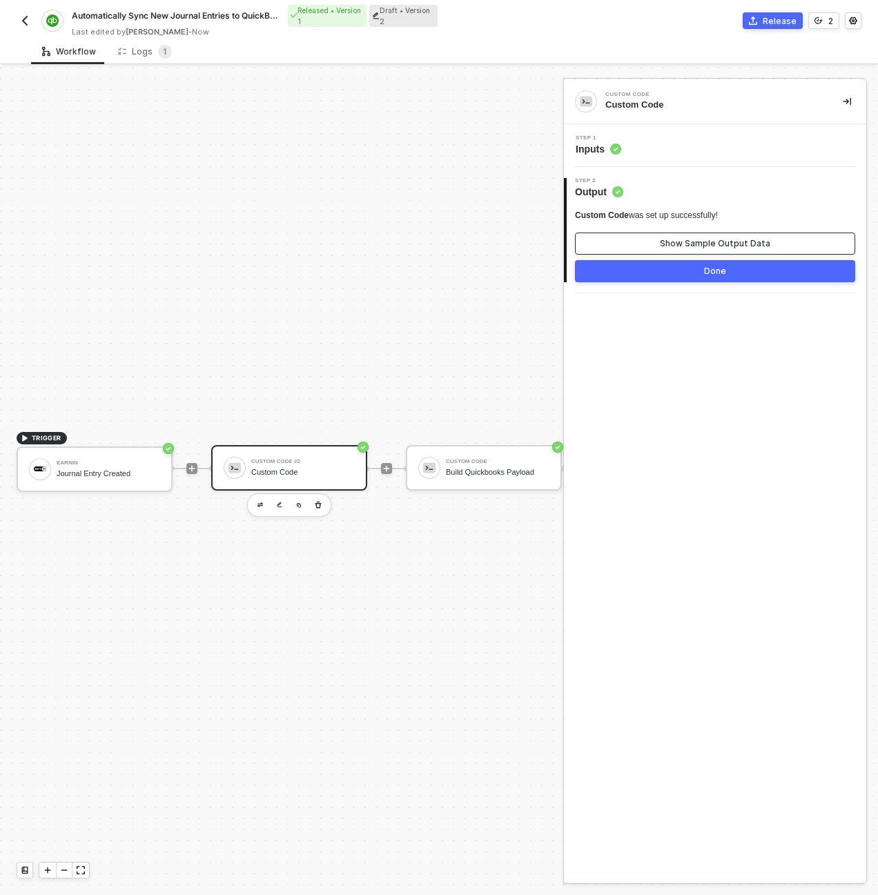
click at [652, 241] on button "Show Sample Output Data" at bounding box center [715, 244] width 280 height 22
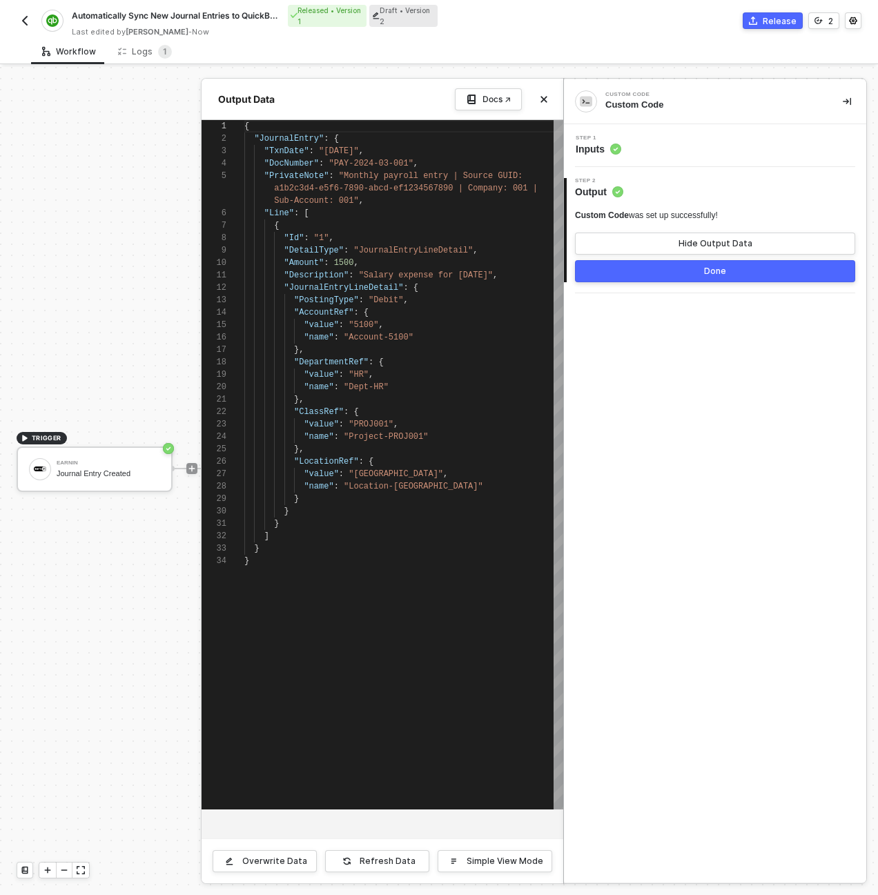
scroll to position [99, 0]
click at [547, 97] on icon "icon-close" at bounding box center [544, 99] width 8 height 8
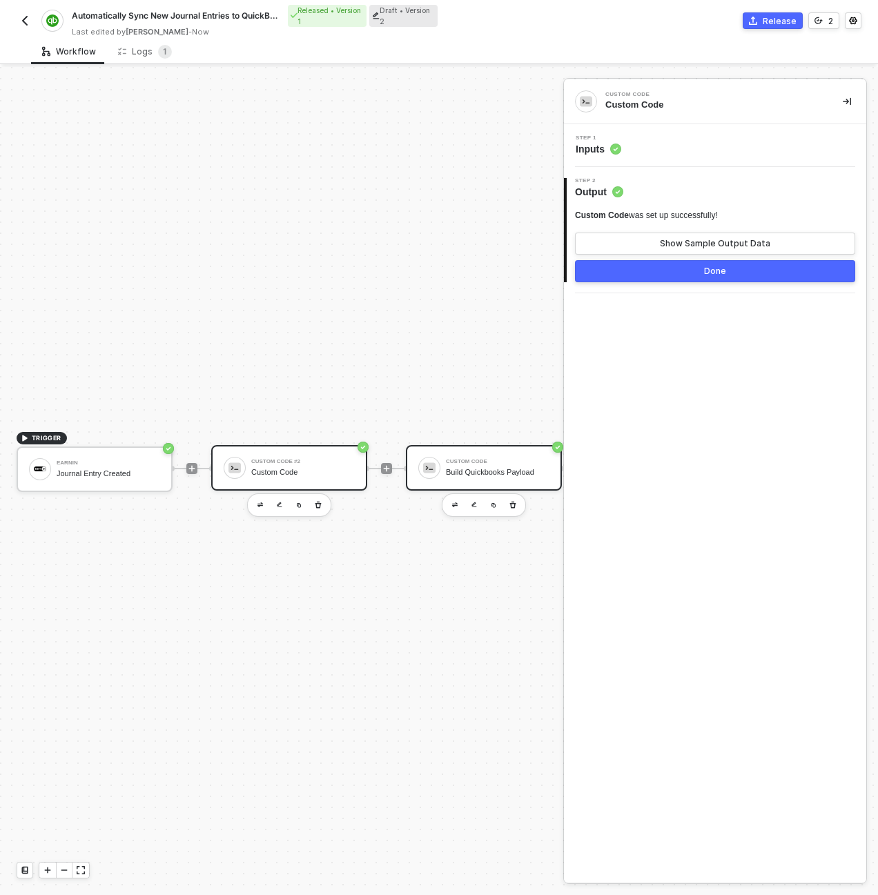
click at [457, 466] on div "Custom Code Build Quickbooks Payload" at bounding box center [497, 468] width 103 height 26
click at [512, 503] on icon "button" at bounding box center [513, 504] width 6 height 7
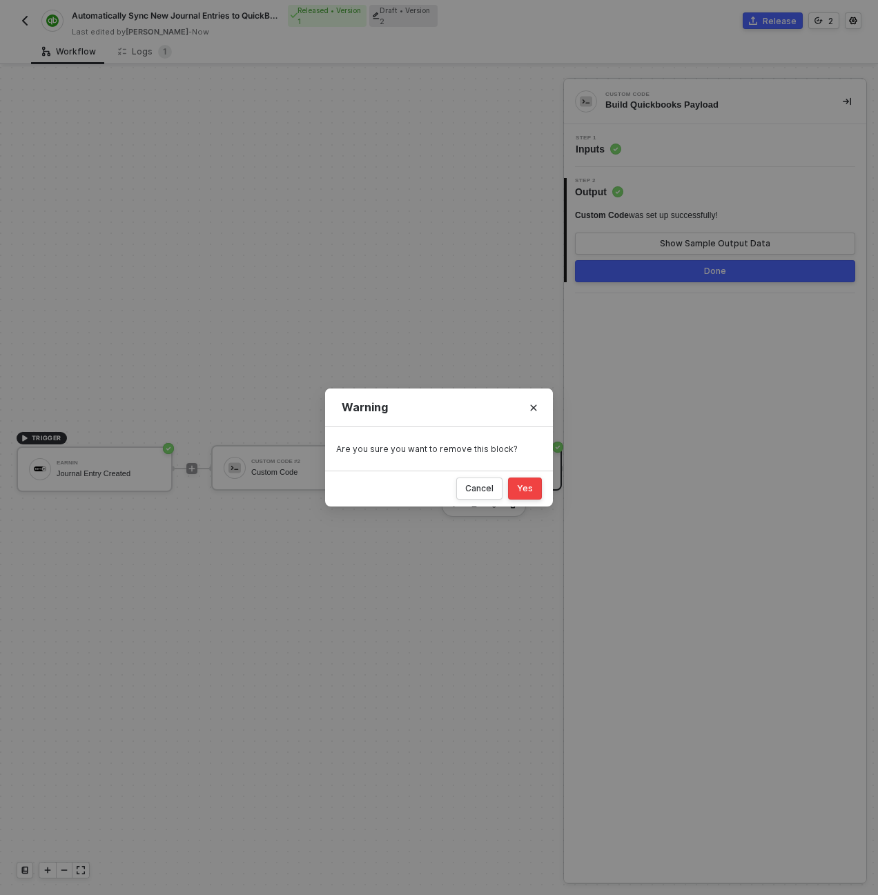
click at [516, 493] on button "Yes" at bounding box center [525, 488] width 34 height 22
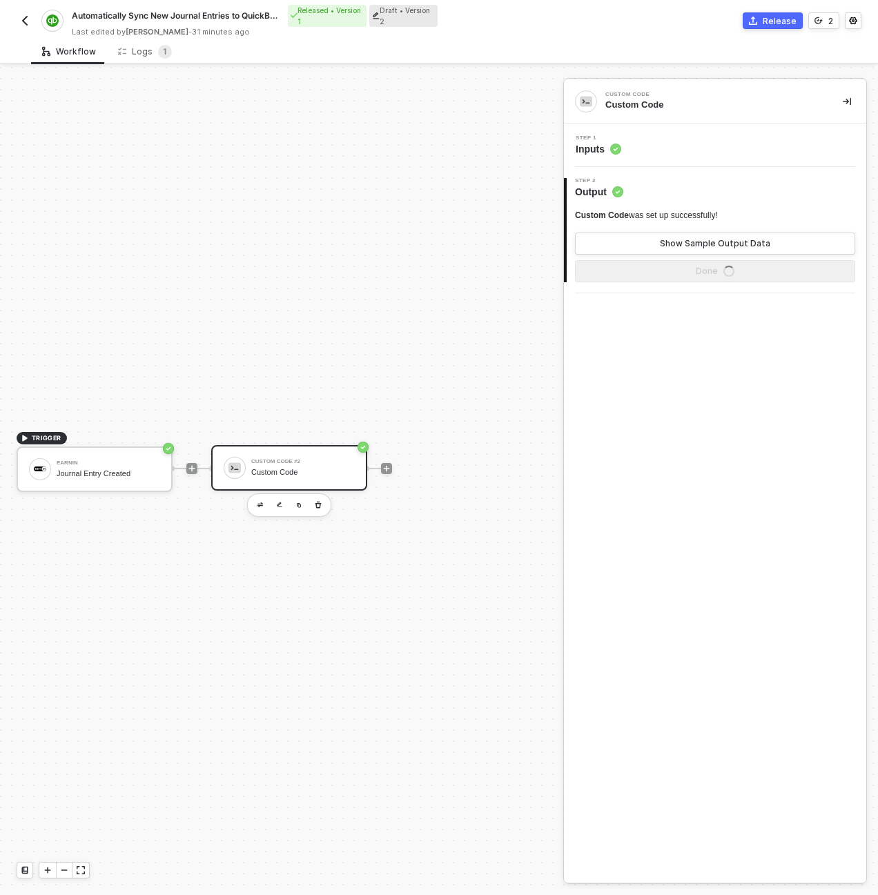
click at [293, 473] on div "Custom Code" at bounding box center [302, 472] width 103 height 9
click at [642, 148] on div "Step 1 Inputs" at bounding box center [716, 145] width 299 height 21
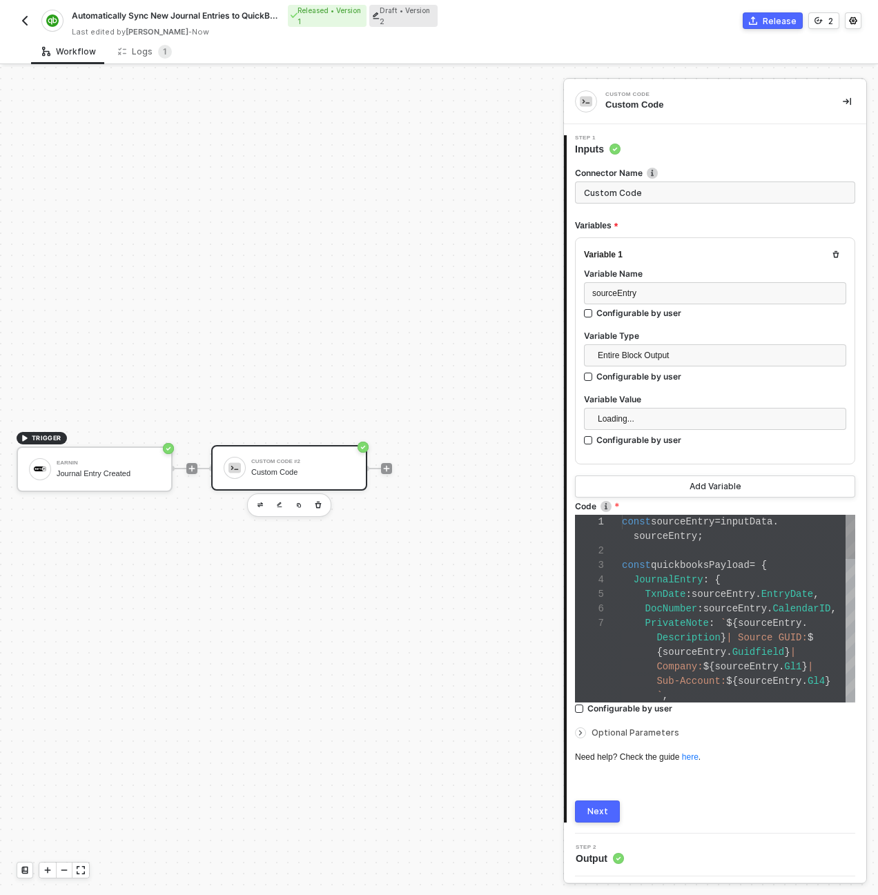
scroll to position [87, 0]
click at [643, 200] on input "Custom Code" at bounding box center [715, 192] width 280 height 22
type input "Build Quickbooks Payload"
click at [589, 805] on button "Next" at bounding box center [597, 811] width 45 height 22
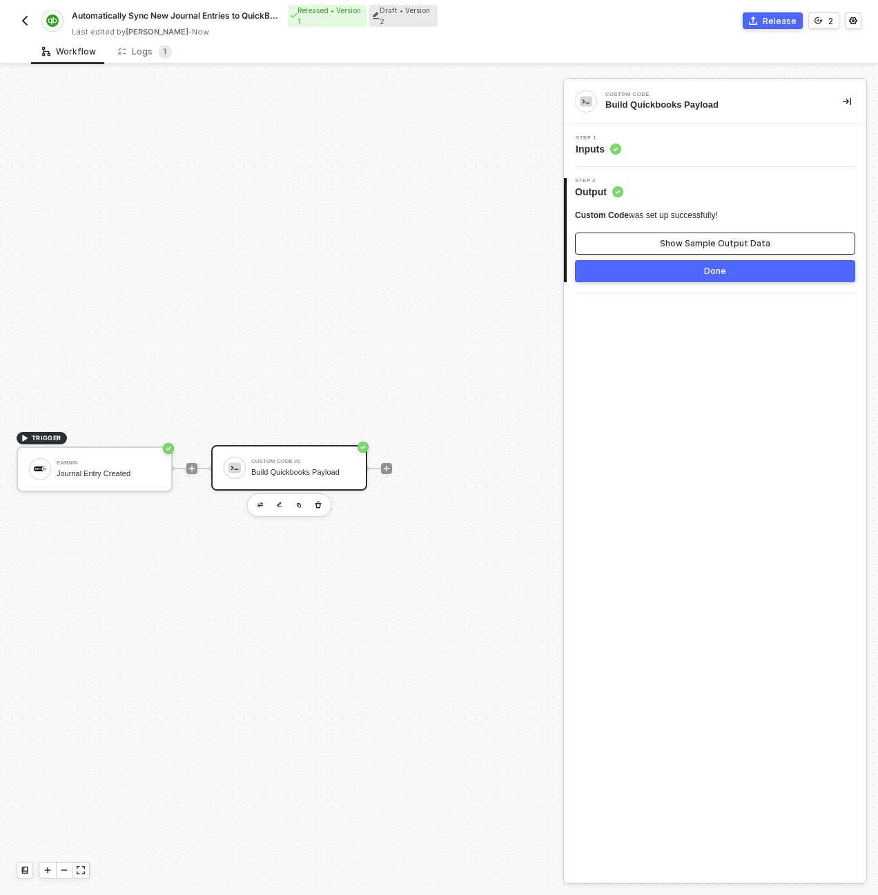
click at [653, 234] on button "Show Sample Output Data" at bounding box center [715, 244] width 280 height 22
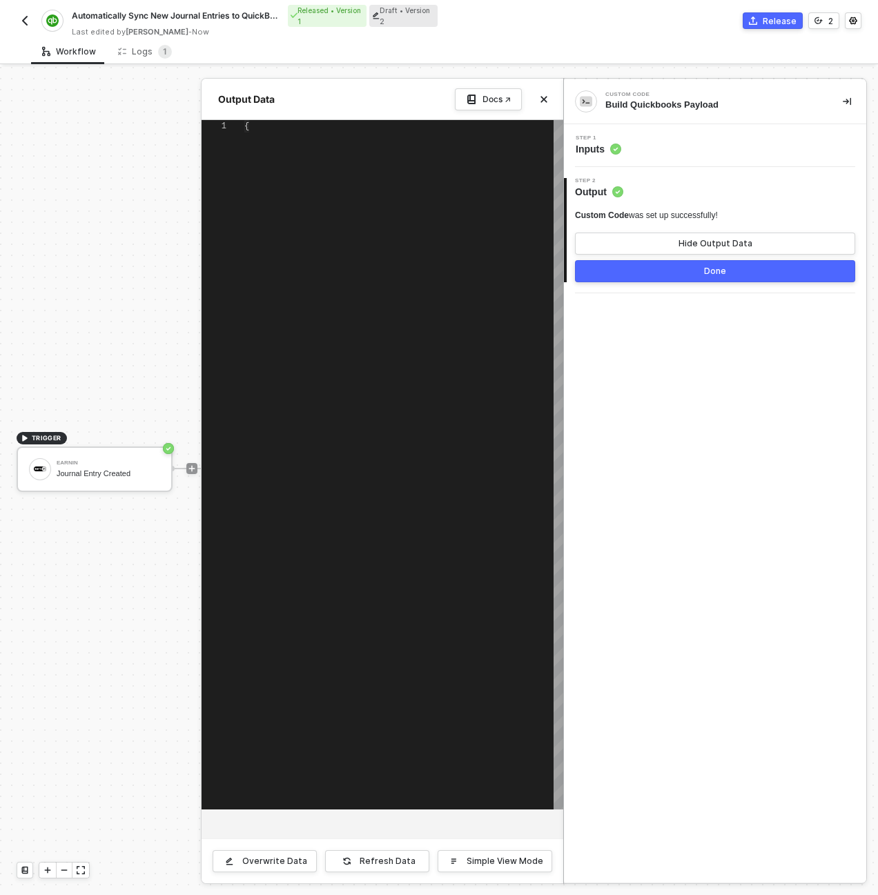
scroll to position [99, 0]
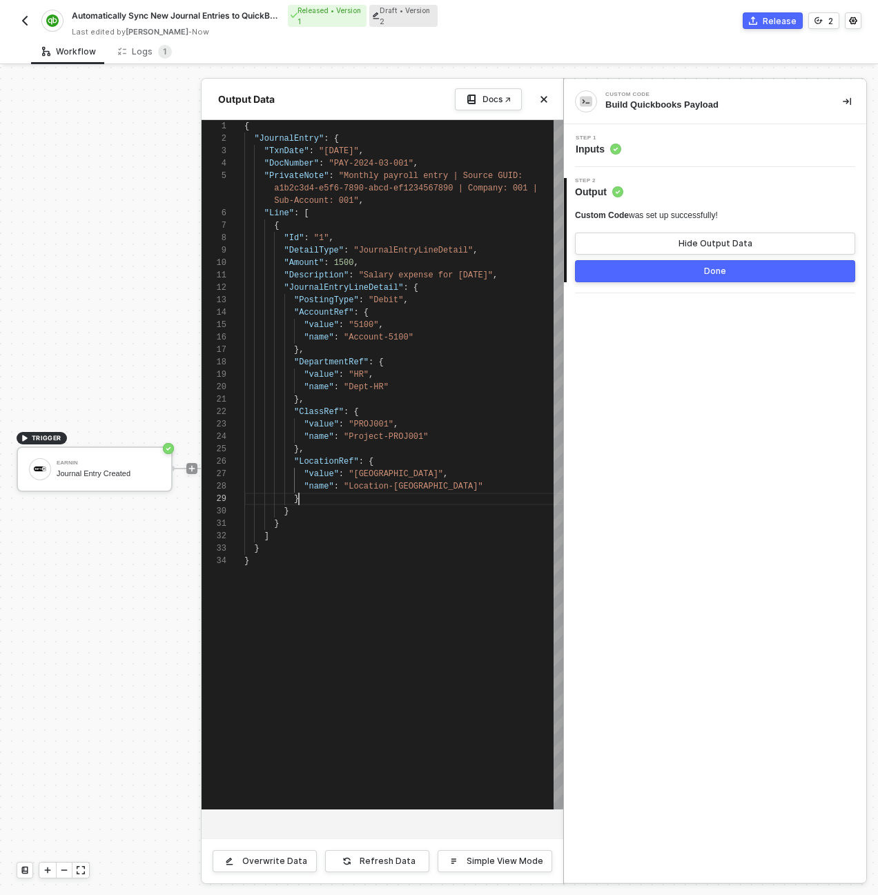
click at [302, 500] on div "}" at bounding box center [403, 499] width 319 height 12
click at [376, 230] on div "{" at bounding box center [403, 225] width 319 height 12
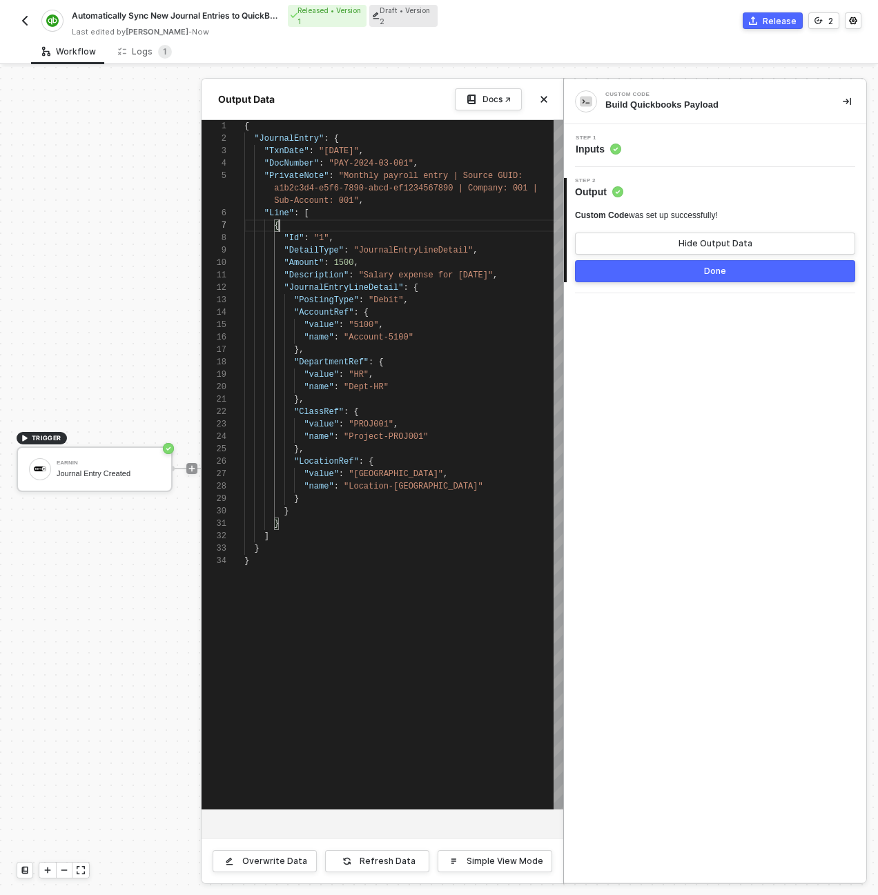
type textarea "{ "JournalEntry": { "TxnDate": "2024-03-15", "DocNumber": "PAY-2024-03-001", "P…"
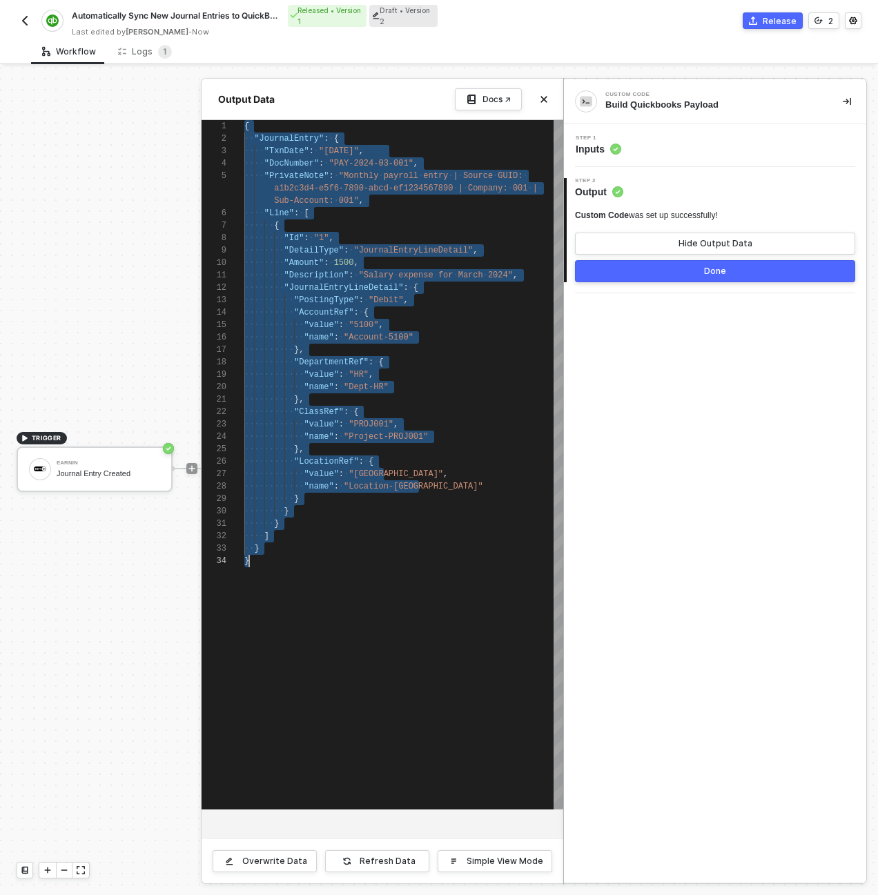
click at [137, 659] on div at bounding box center [439, 481] width 878 height 828
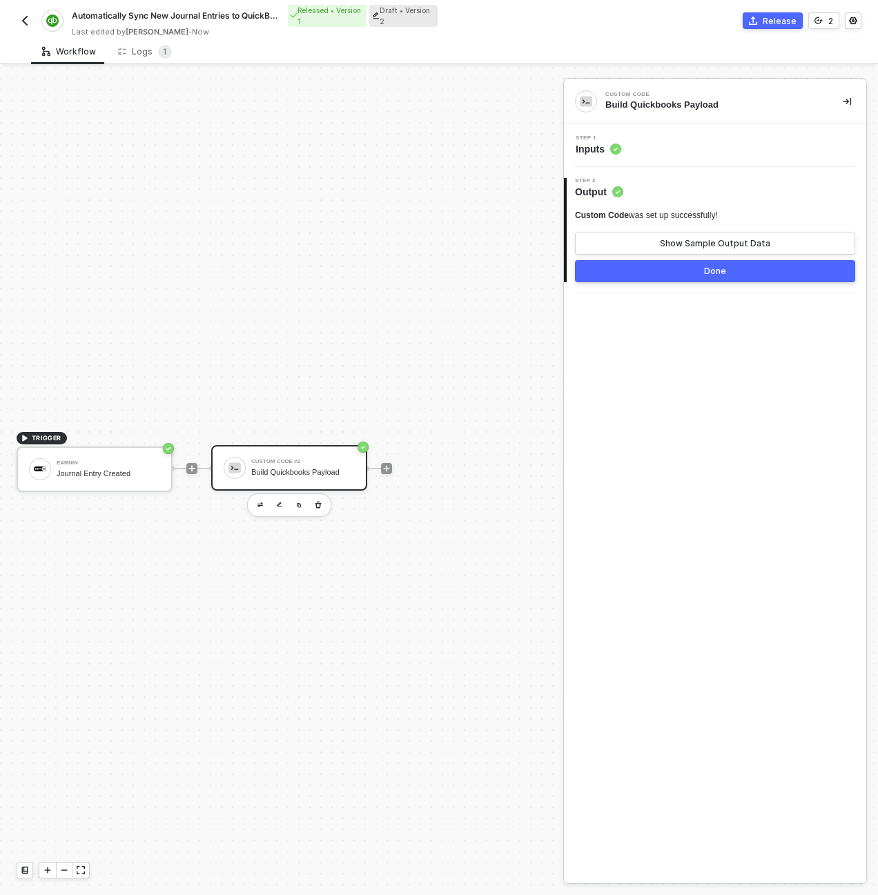
click at [304, 465] on div "Custom Code #2 Build Quickbooks Payload" at bounding box center [302, 468] width 103 height 26
click at [649, 151] on div "Step 1 Inputs" at bounding box center [716, 145] width 299 height 21
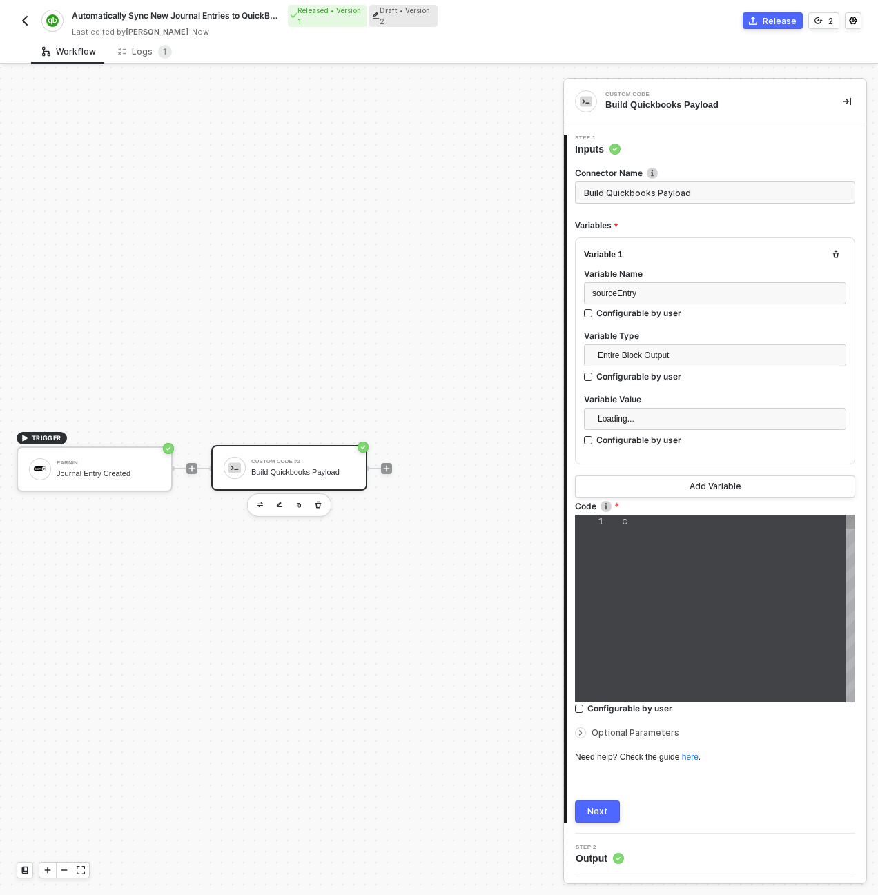
type textarea "const sourceEntry = inputData.sourceEntry; const quickbooksPayload = { JournalE…"
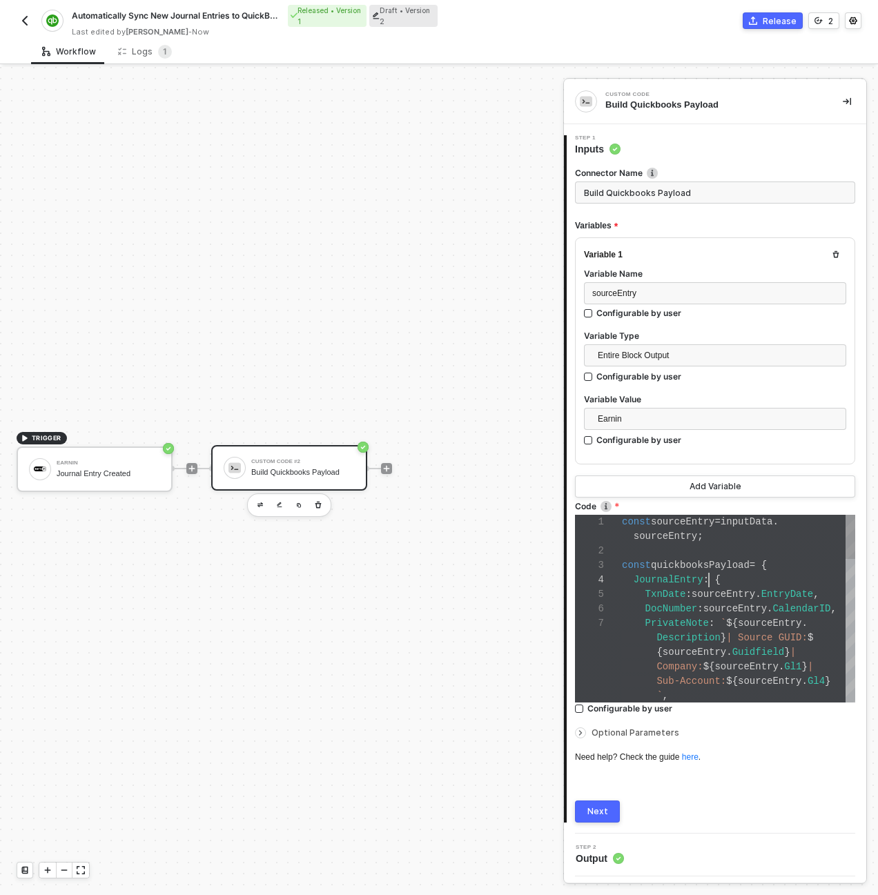
click at [711, 573] on div "JournalEntry : {" at bounding box center [738, 580] width 233 height 14
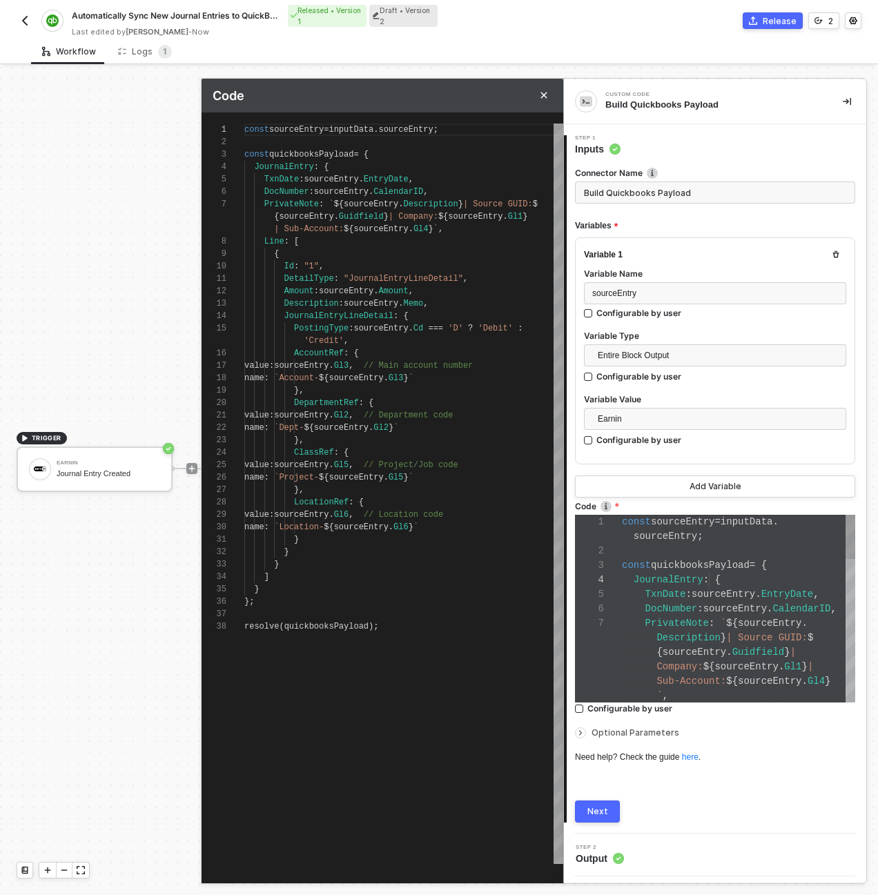
scroll to position [99, 0]
type textarea "const sourceEntry = inputData.sourceEntry; const quickbooksPayload = { JournalE…"
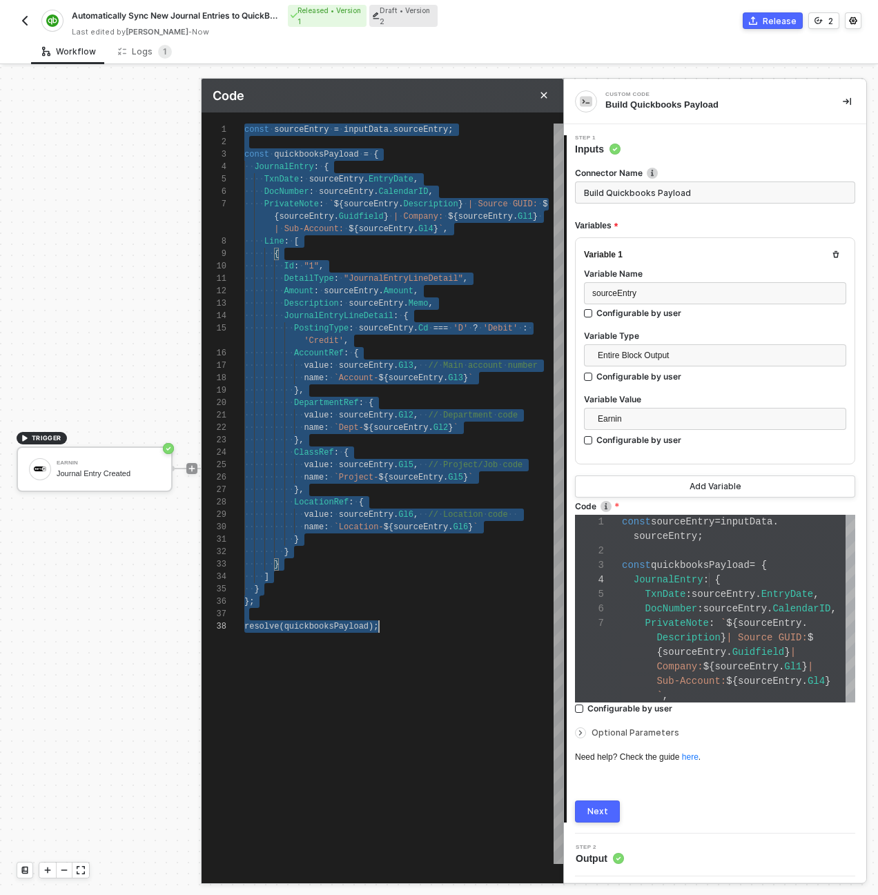
paste textarea "}"
type textarea "// Get source entry from input data const sourceEntry = inputData.sourceEntry; …"
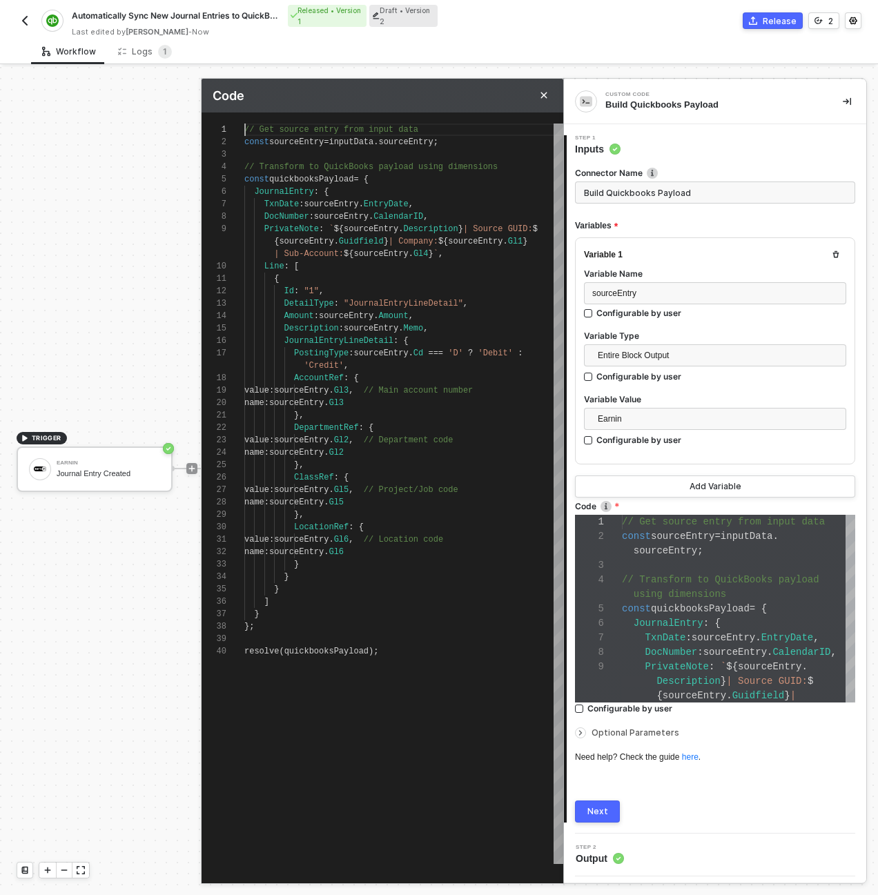
scroll to position [0, 175]
type textarea "resolve(quickbooksPayload);"
type textarea "const sourceEntry = inputData.sourceEntry; // Transform to QuickBooks payload u…"
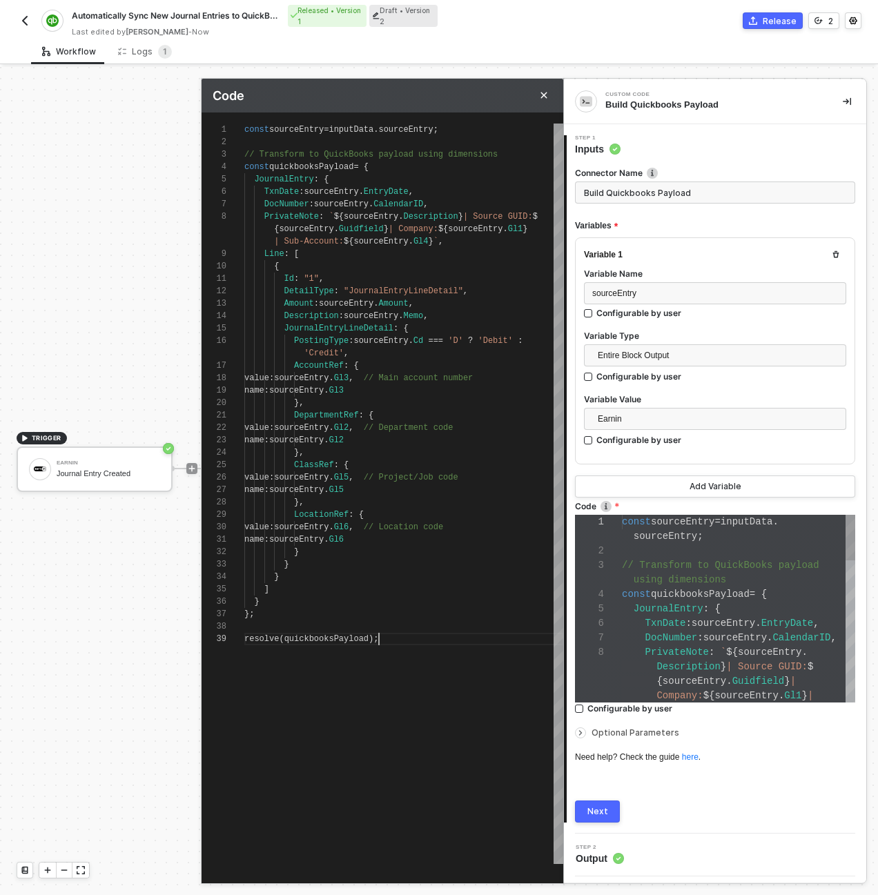
scroll to position [101, 0]
type textarea "const sourceEntry = inputData.sourceEntry; // Transform to QuickBooks payload u…"
type textarea "const sourceEntry = inputData.sourceEntry; const quickbooksPayload = { JournalE…"
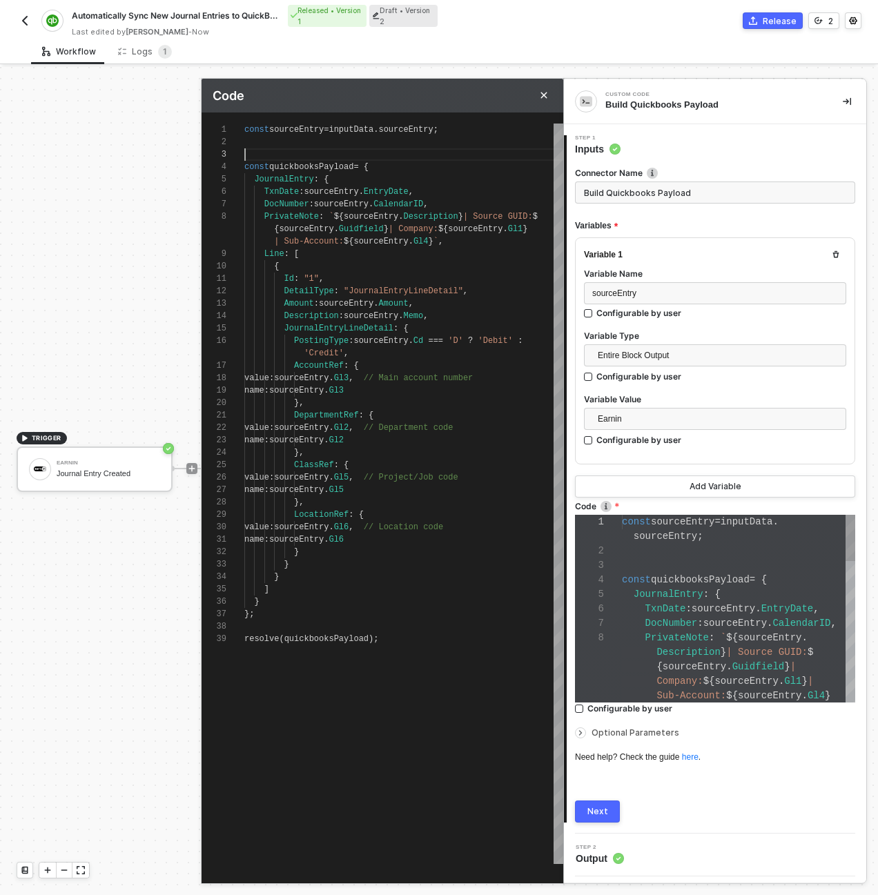
scroll to position [25, 0]
type textarea "const sourceEntry = inputData.sourceEntry; const quickbooksPayload = { JournalE…"
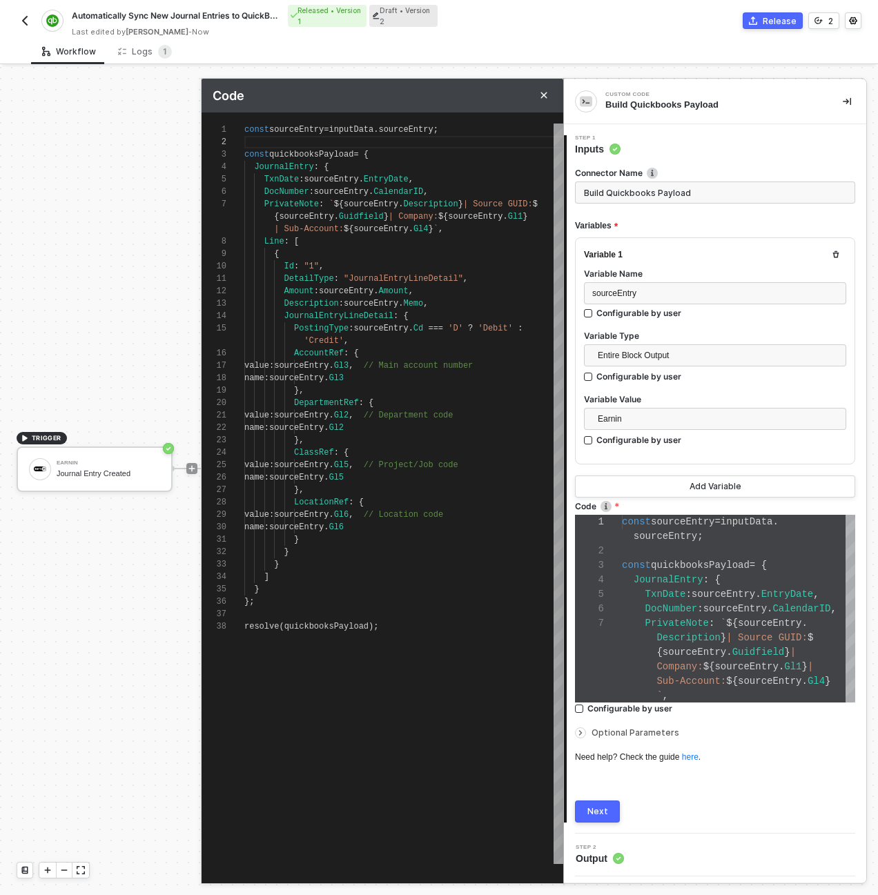
click at [604, 811] on div "Next" at bounding box center [597, 811] width 21 height 11
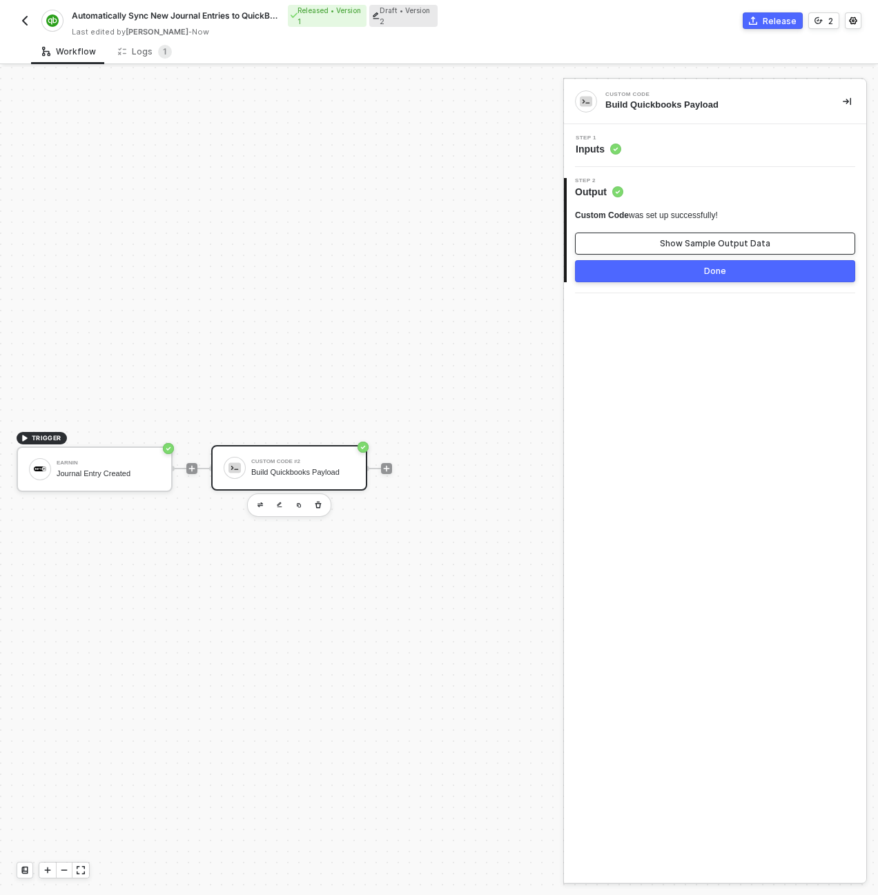
click at [678, 243] on div "Show Sample Output Data" at bounding box center [715, 243] width 110 height 11
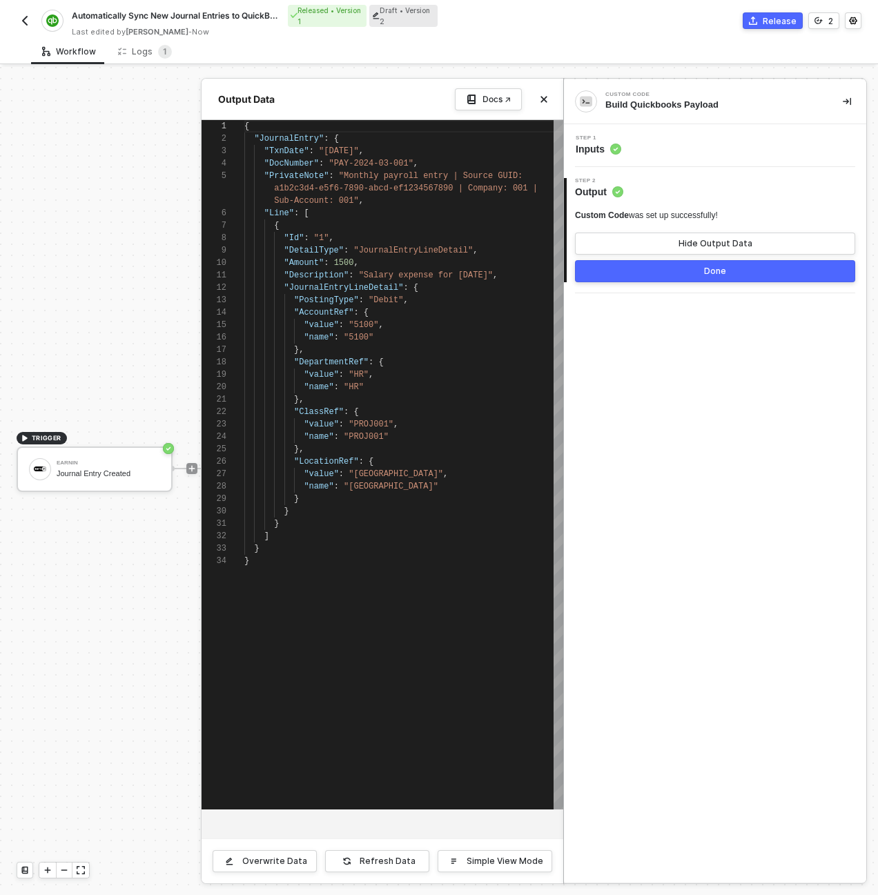
scroll to position [99, 0]
click at [400, 865] on div "Refresh Data" at bounding box center [387, 861] width 56 height 11
click at [646, 278] on button "Done" at bounding box center [715, 271] width 280 height 22
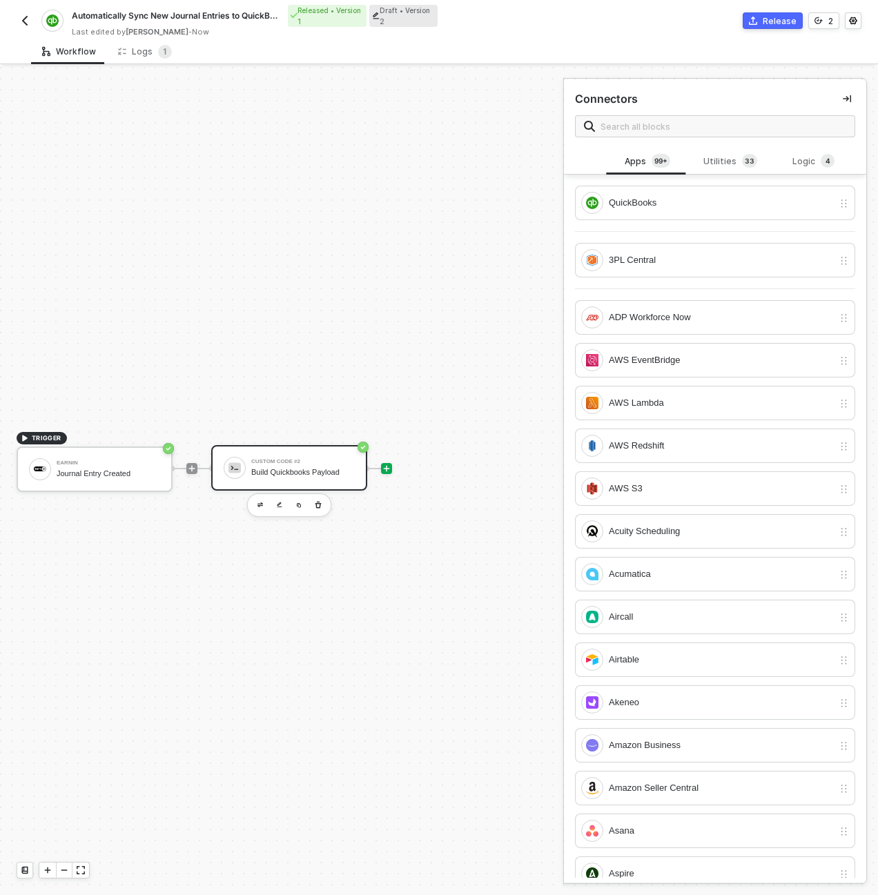
click at [304, 476] on div "Build Quickbooks Payload" at bounding box center [302, 472] width 103 height 9
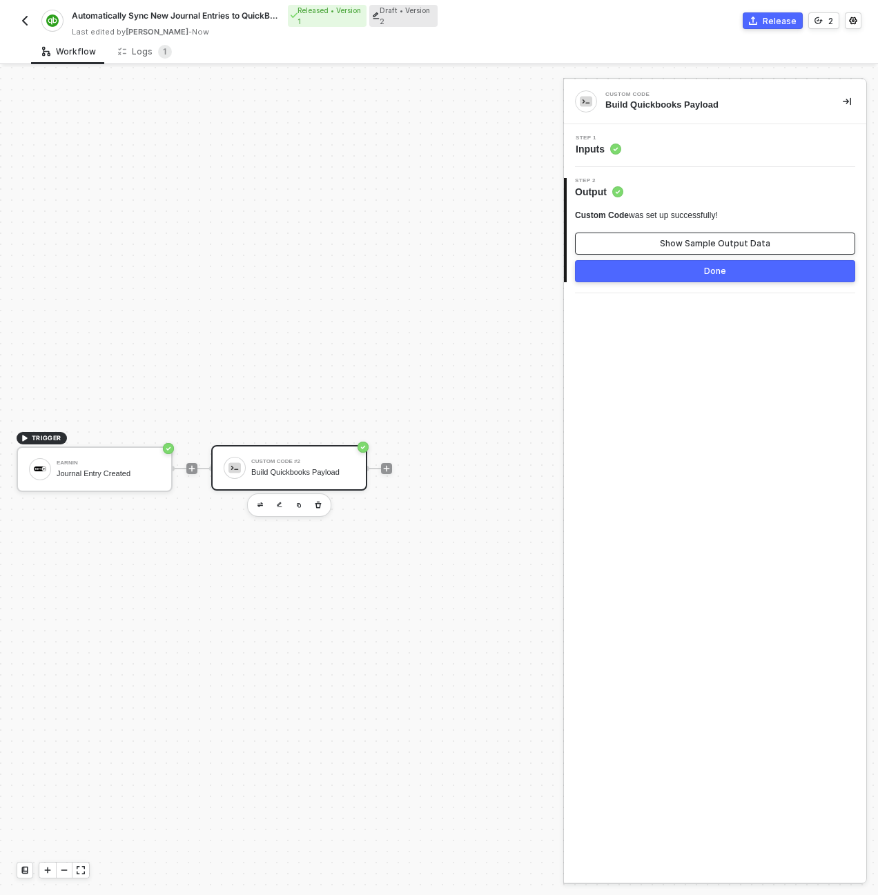
click at [724, 239] on div "Show Sample Output Data" at bounding box center [715, 243] width 110 height 11
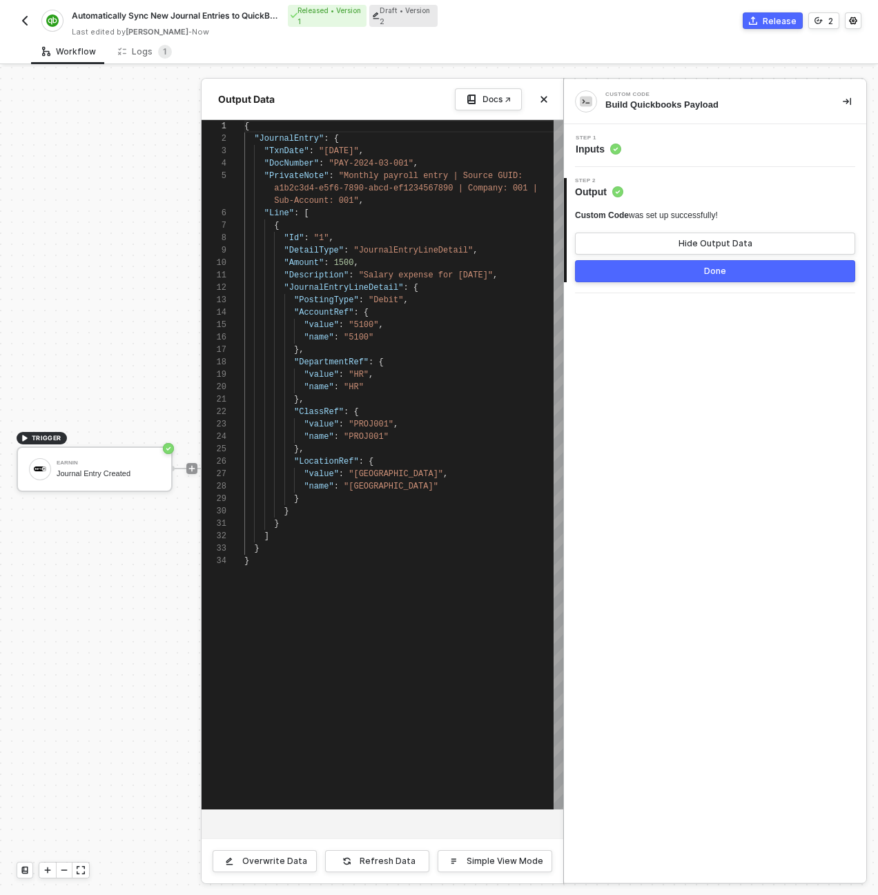
type textarea "} } } ] } }"
click at [323, 494] on div "}" at bounding box center [403, 499] width 319 height 12
click at [332, 511] on div "}" at bounding box center [403, 511] width 319 height 12
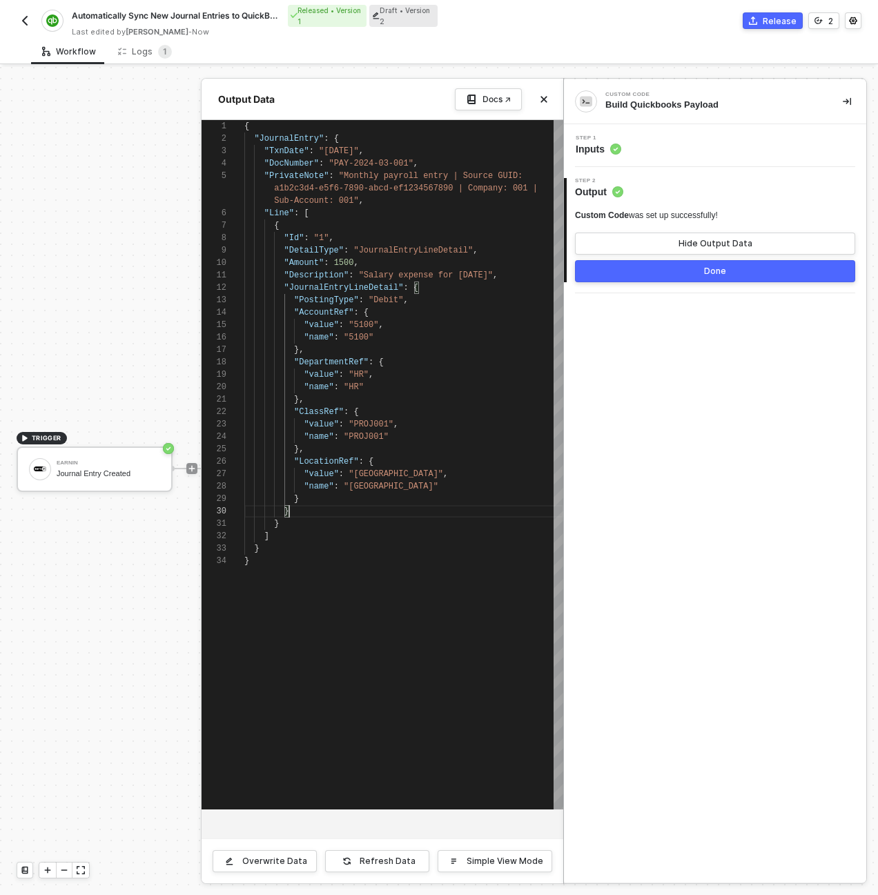
click at [751, 275] on button "Done" at bounding box center [715, 271] width 280 height 22
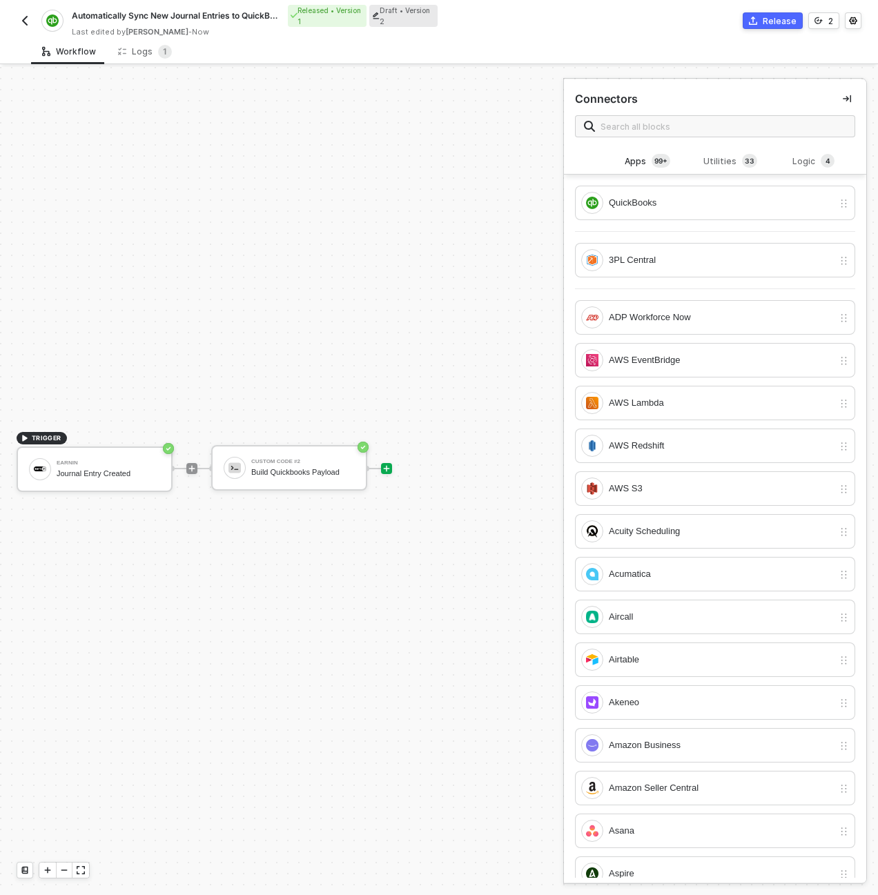
click at [402, 249] on div "TRIGGER Earnin Journal Entry Created Custom Code #2 Build Quickbooks Payload" at bounding box center [278, 468] width 556 height 854
click at [296, 464] on div "Custom Code #2 Build Quickbooks Payload" at bounding box center [302, 468] width 103 height 26
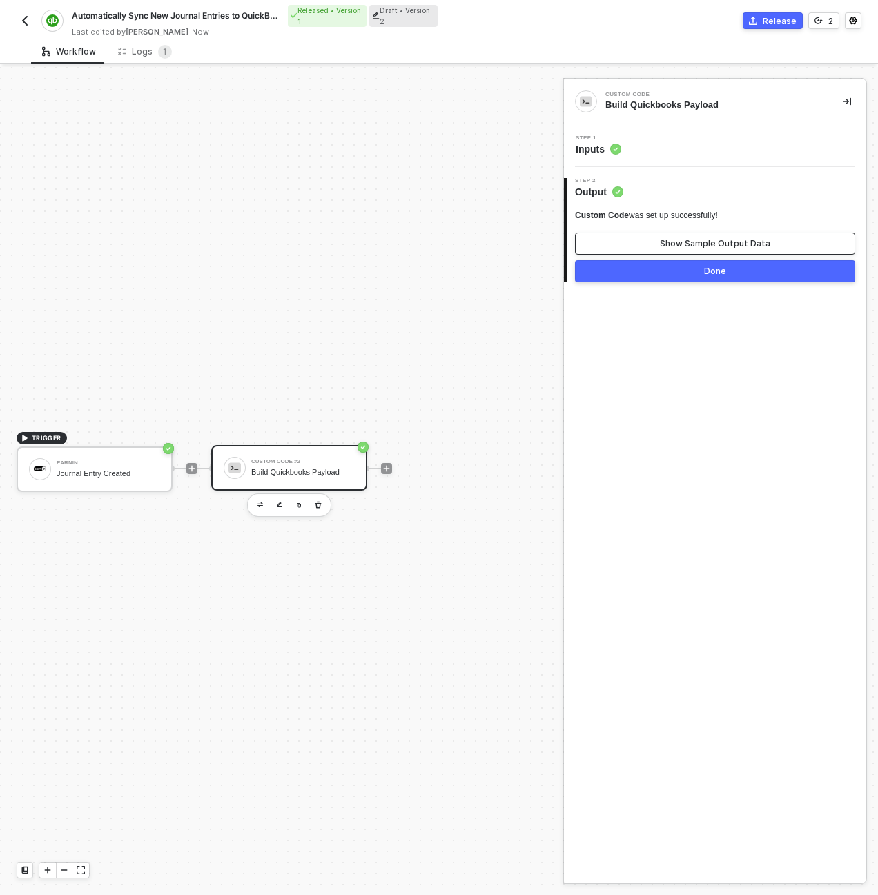
click at [708, 239] on div "Show Sample Output Data" at bounding box center [715, 243] width 110 height 11
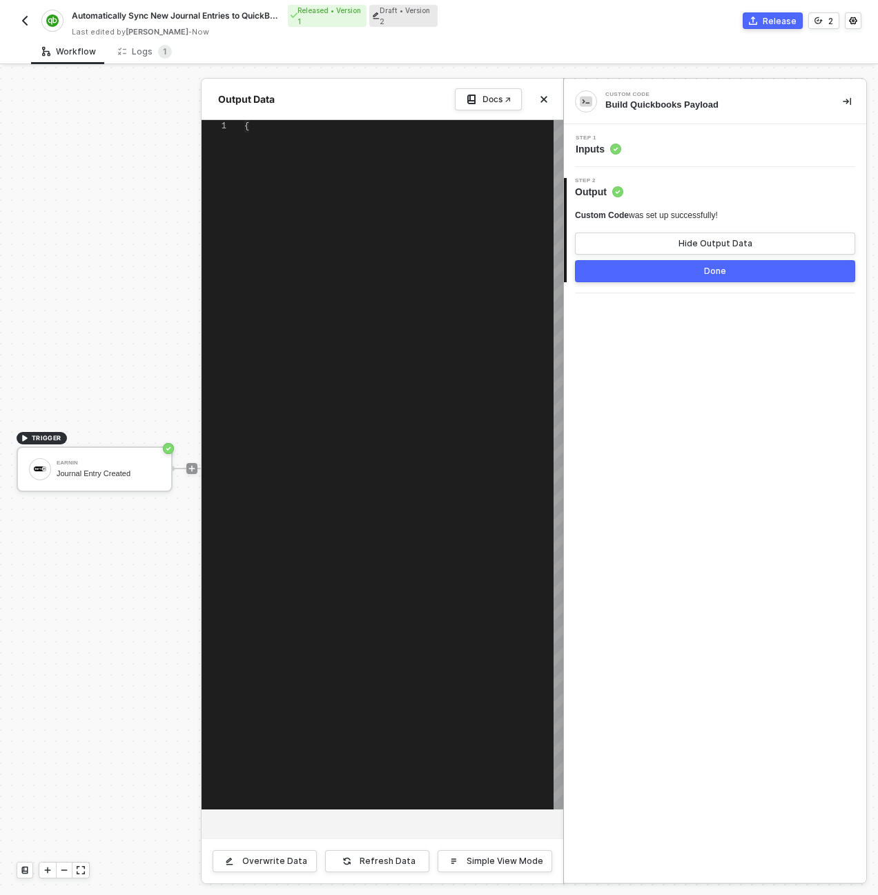
type textarea "{ "JournalEntry": { "TxnDate": "2024-03-15", "DocNumber": "PAY-2024-03-001", "P…"
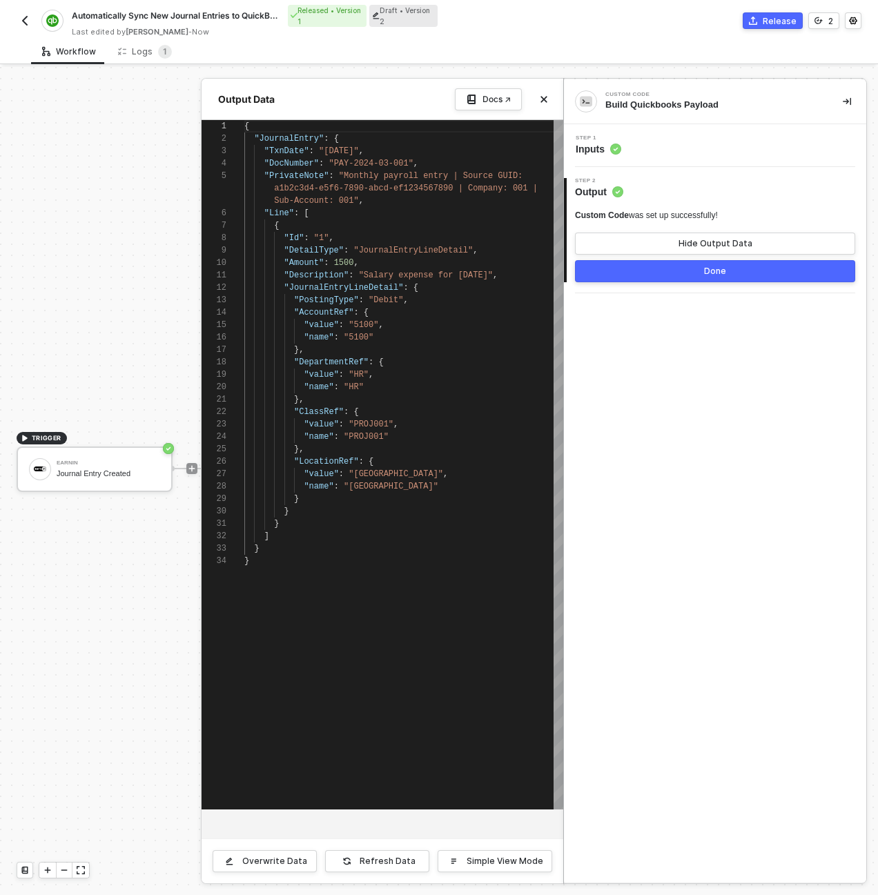
click at [685, 141] on div "Step 1 Inputs" at bounding box center [716, 145] width 299 height 21
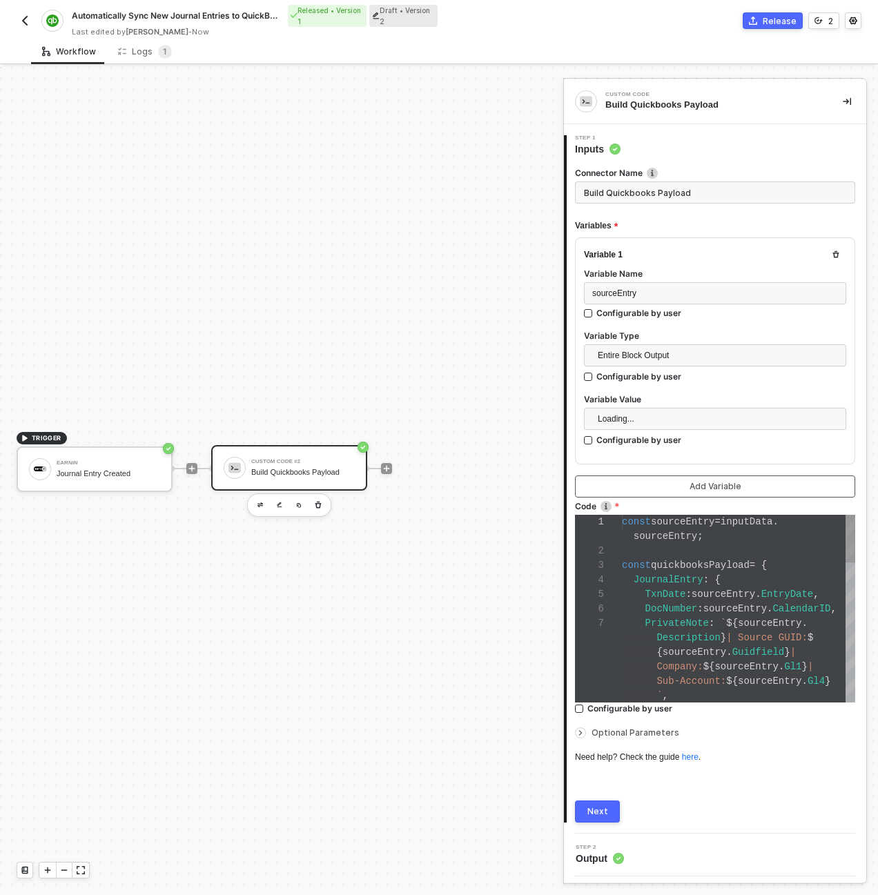
scroll to position [87, 0]
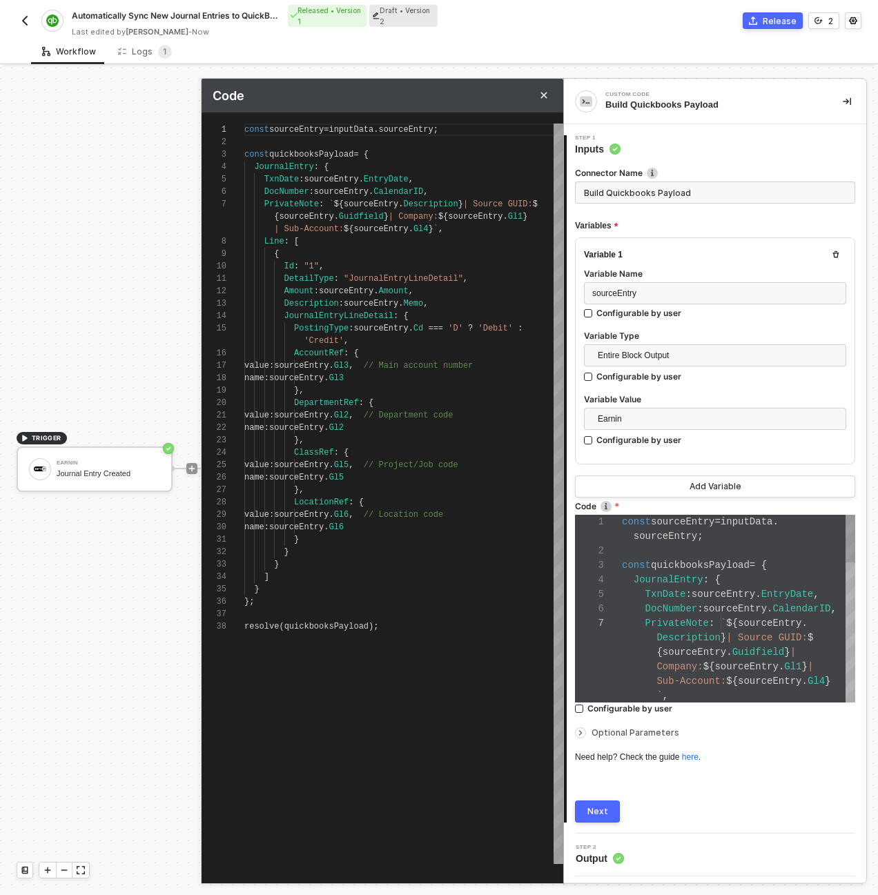
scroll to position [99, 0]
click at [398, 527] on div "1 2 3 4 5 6 7 8 9 10 11 12 13 14 15 16 17 18 19 20 21 22 23 24 25 26 27 28 29 3…" at bounding box center [382, 494] width 362 height 740
click at [389, 580] on div "]" at bounding box center [403, 577] width 319 height 12
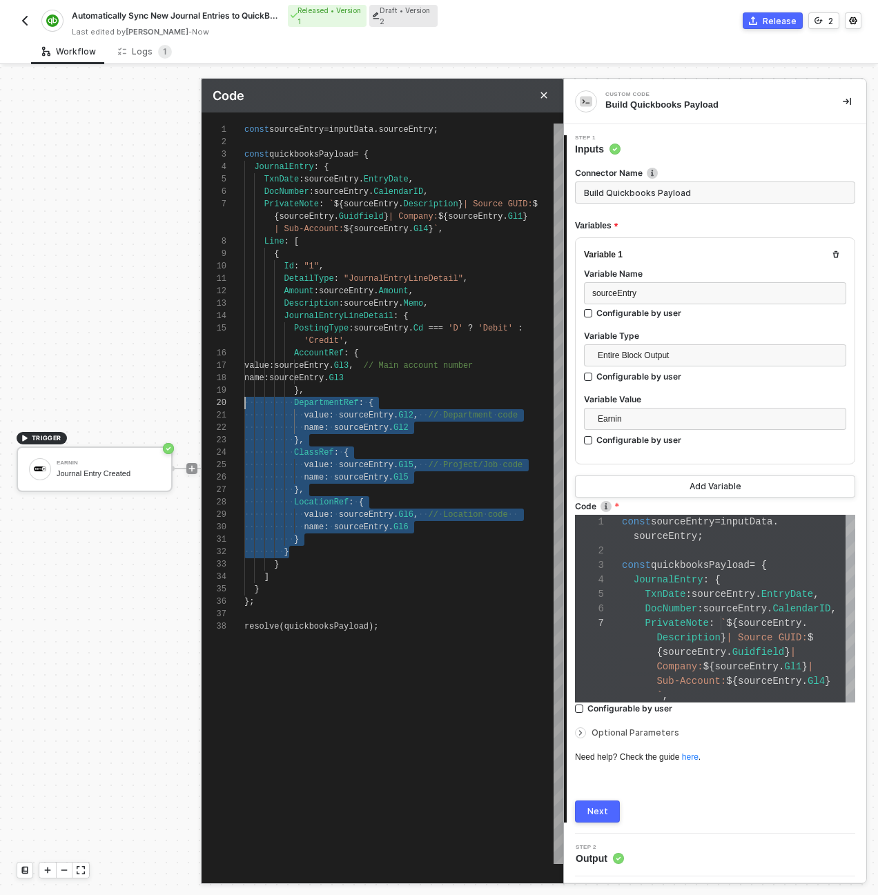
scroll to position [12, 0]
drag, startPoint x: 300, startPoint y: 554, endPoint x: 188, endPoint y: 377, distance: 210.0
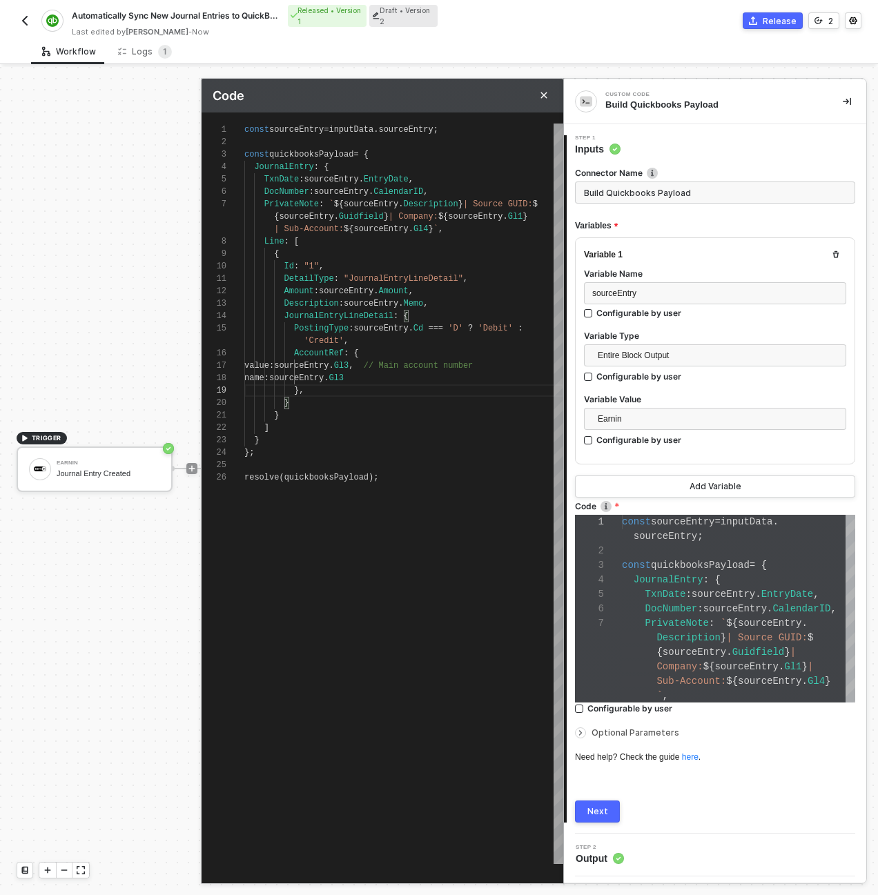
type textarea "name: sourceEntry.Gl3 } } } ] } }; resolve(quickbooksPayload);"
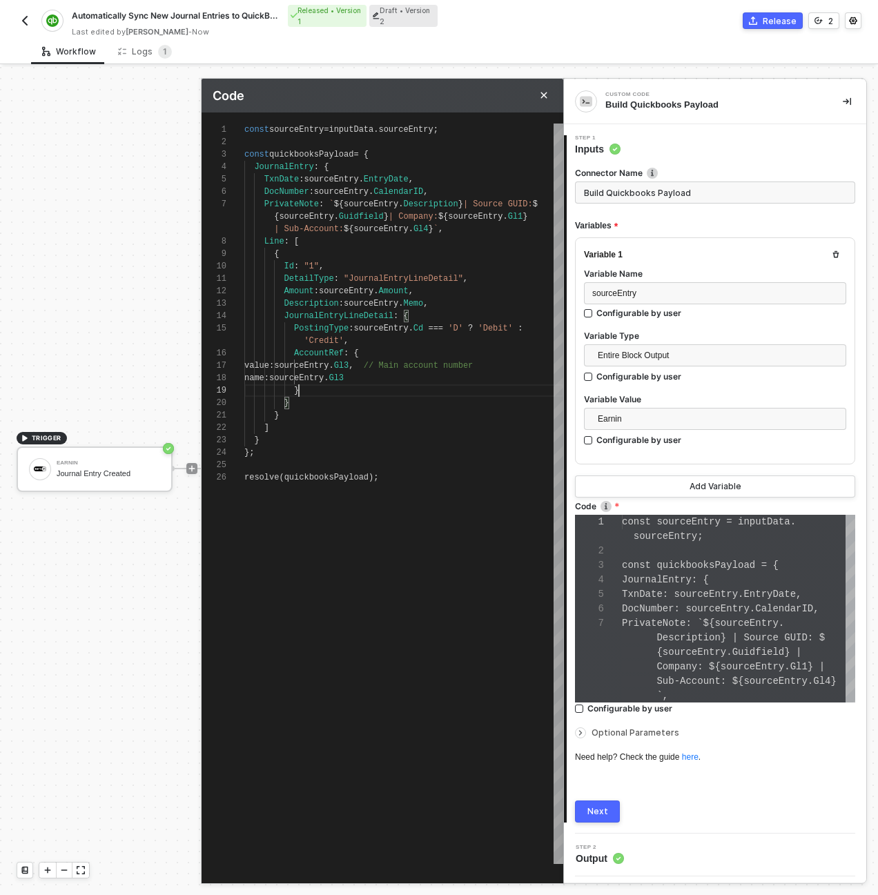
scroll to position [12, 55]
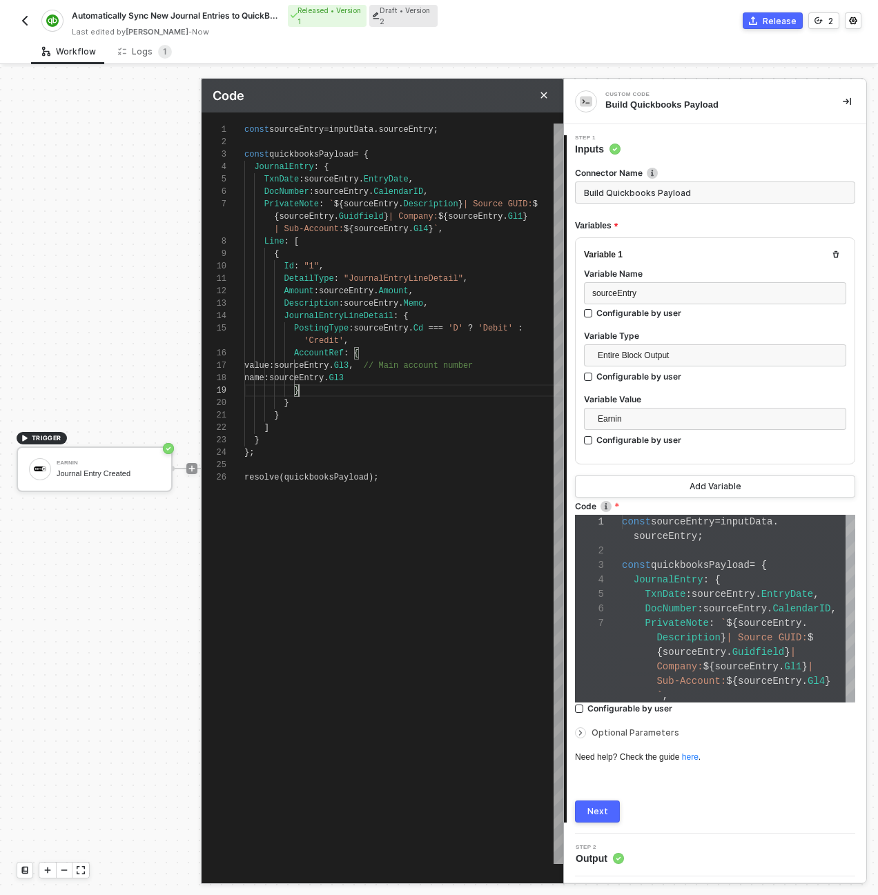
click at [371, 453] on div "};" at bounding box center [403, 452] width 319 height 12
click at [617, 811] on button "Next" at bounding box center [597, 811] width 45 height 22
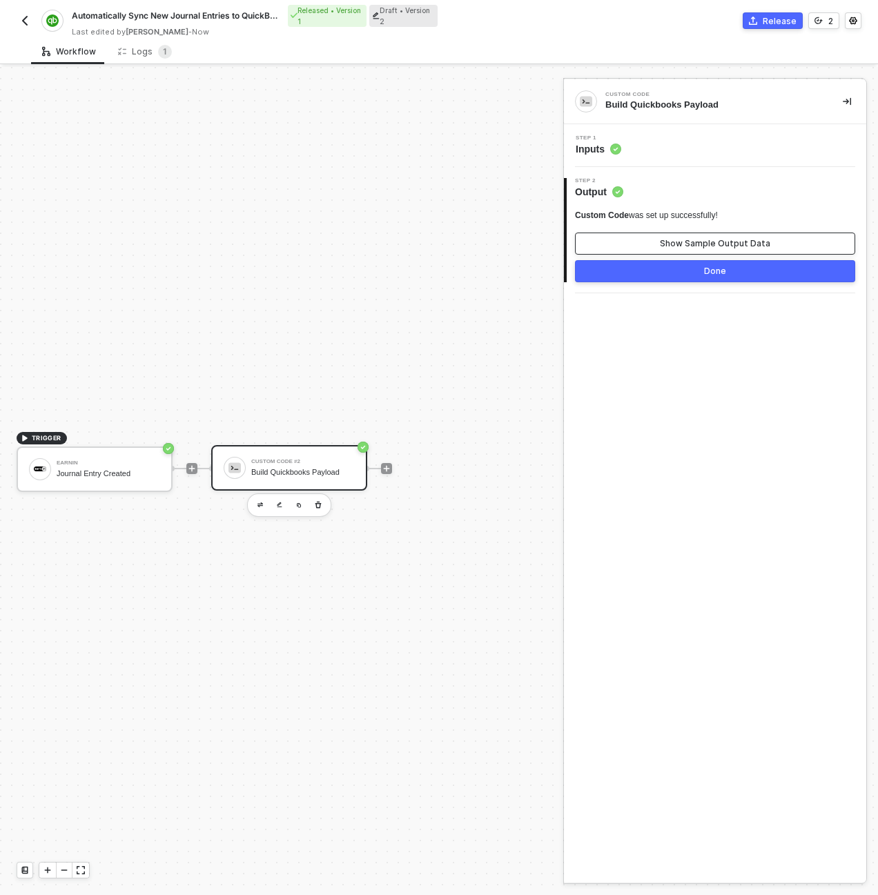
click at [682, 248] on div "Show Sample Output Data" at bounding box center [715, 243] width 110 height 11
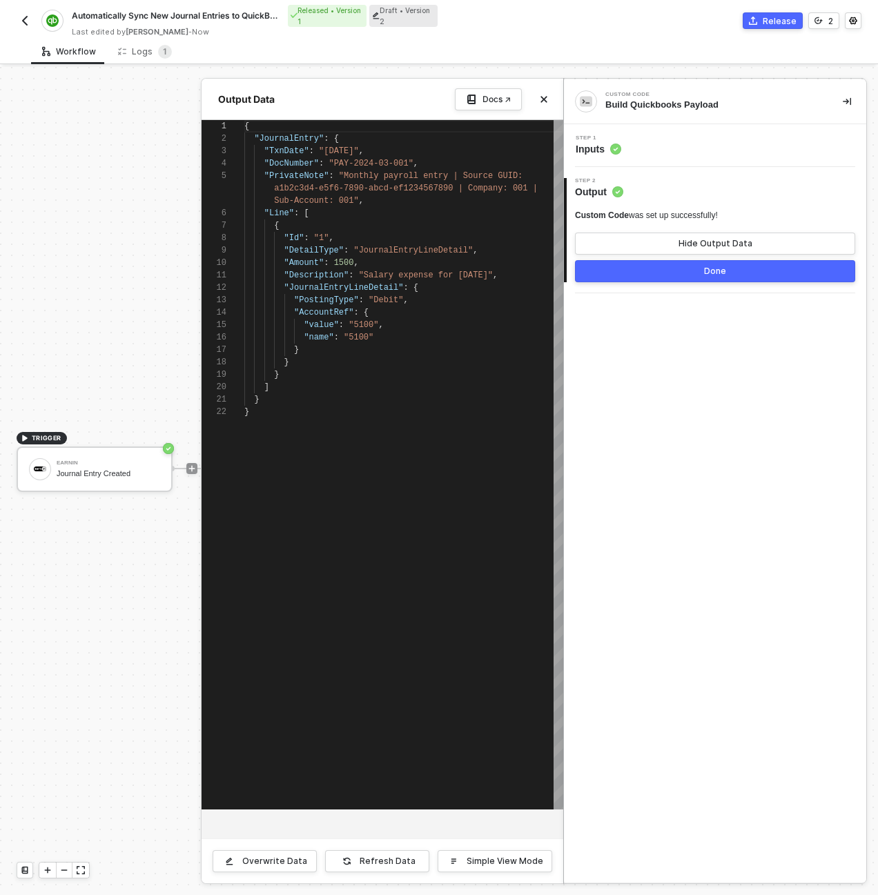
scroll to position [99, 0]
click at [379, 858] on div "Refresh Data" at bounding box center [387, 861] width 56 height 11
click at [639, 276] on button "Done" at bounding box center [715, 271] width 280 height 22
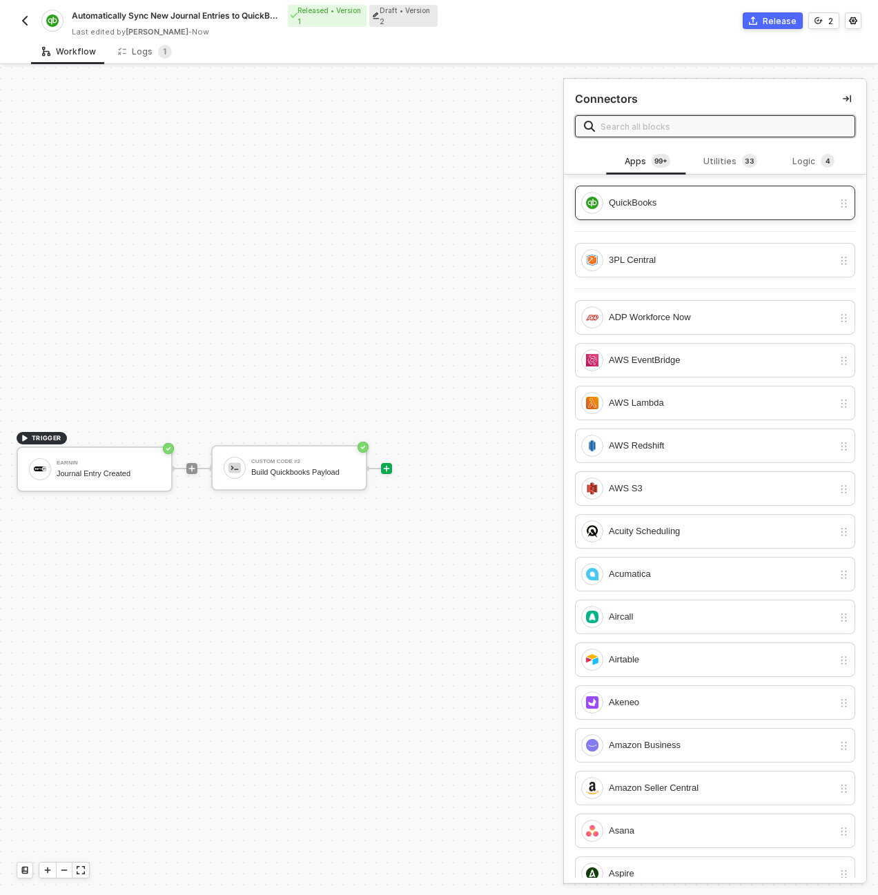
click at [706, 200] on div "QuickBooks" at bounding box center [721, 202] width 224 height 15
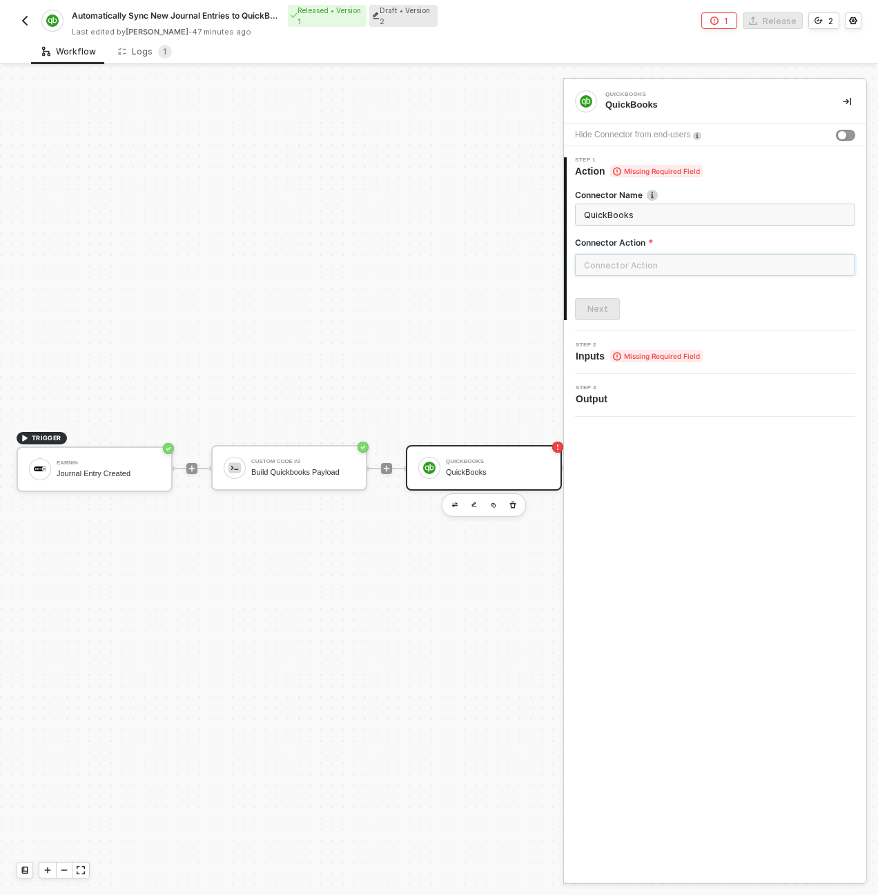
click at [696, 267] on input "text" at bounding box center [715, 265] width 280 height 22
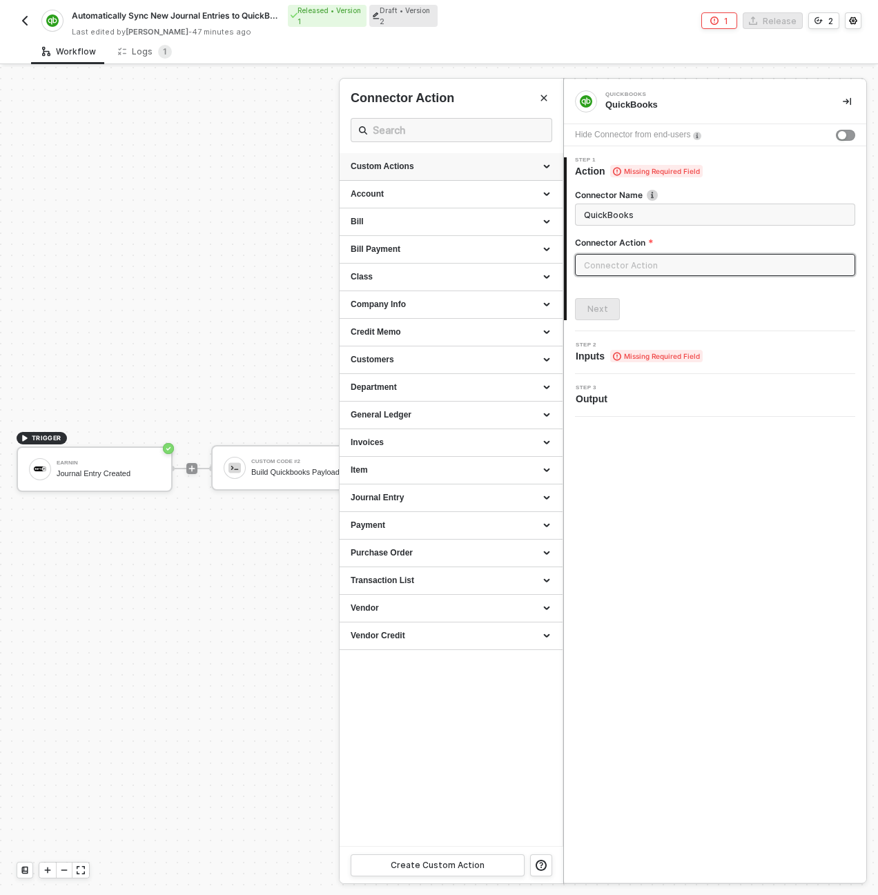
click at [535, 167] on div "Custom Actions" at bounding box center [451, 167] width 201 height 12
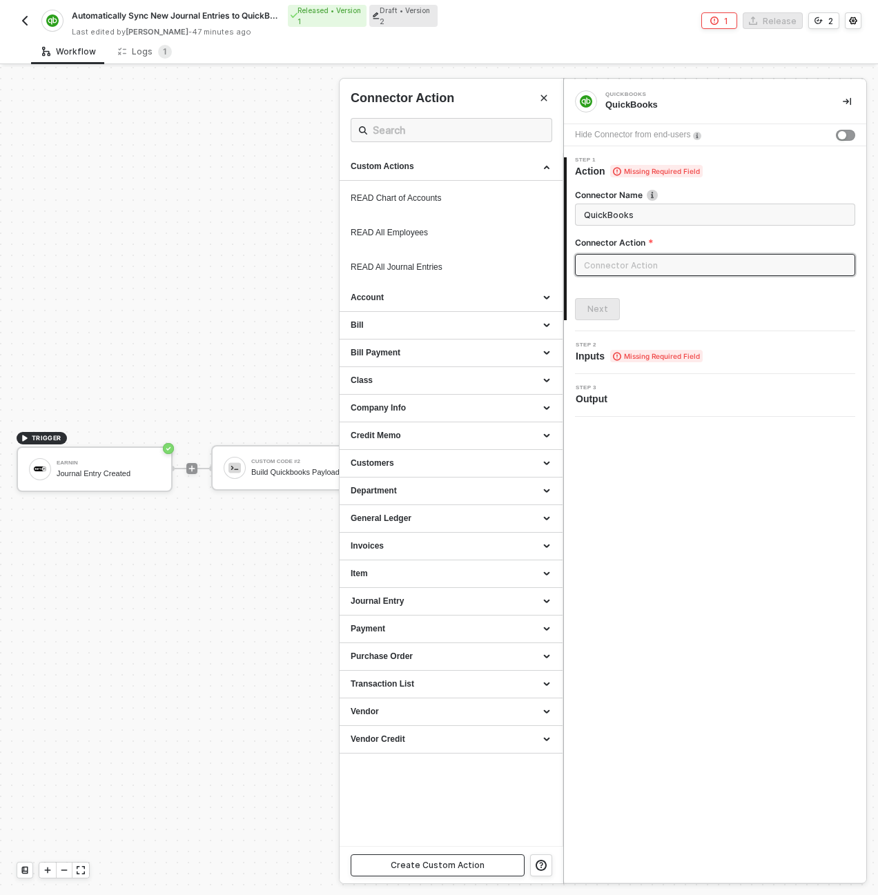
click at [489, 873] on button "Create Custom Action" at bounding box center [438, 865] width 174 height 22
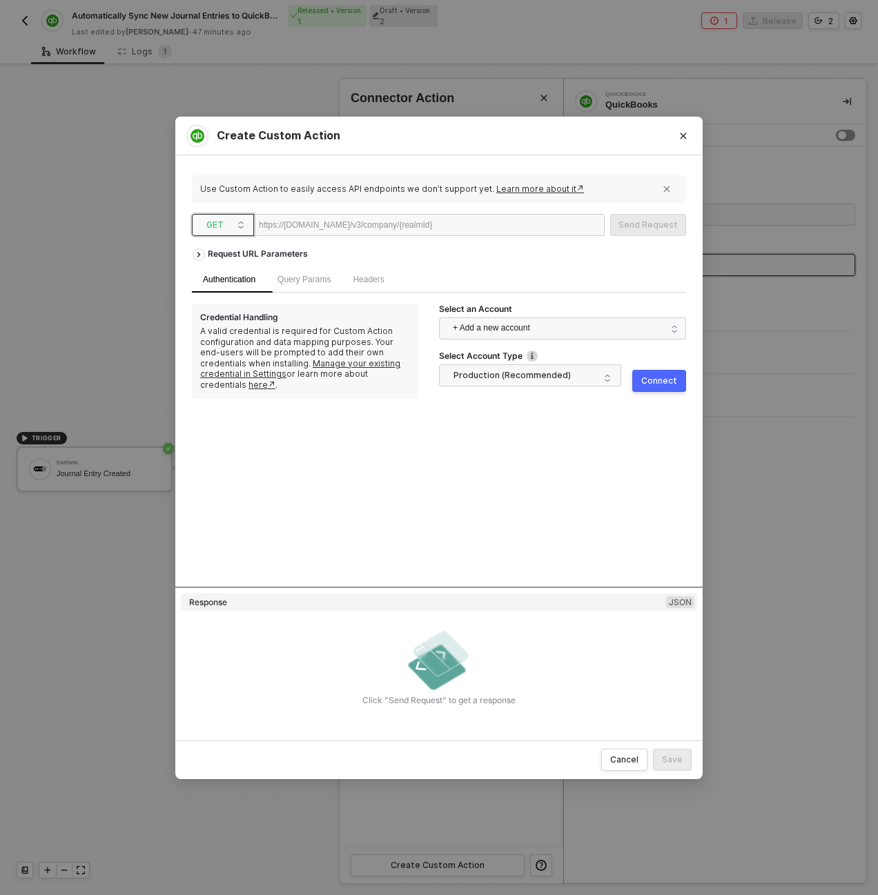
click at [243, 224] on span "GET" at bounding box center [225, 225] width 39 height 21
click at [234, 277] on div "POST" at bounding box center [222, 274] width 51 height 17
click at [432, 224] on div "https://quickbooks.api.intuit.com/v3/company/{realmId}" at bounding box center [345, 225] width 173 height 21
click at [477, 205] on div "Use Custom Action to easily access API endpoints we don’t support yet. Learn mo…" at bounding box center [439, 448] width 494 height 552
click at [517, 234] on div at bounding box center [474, 226] width 85 height 22
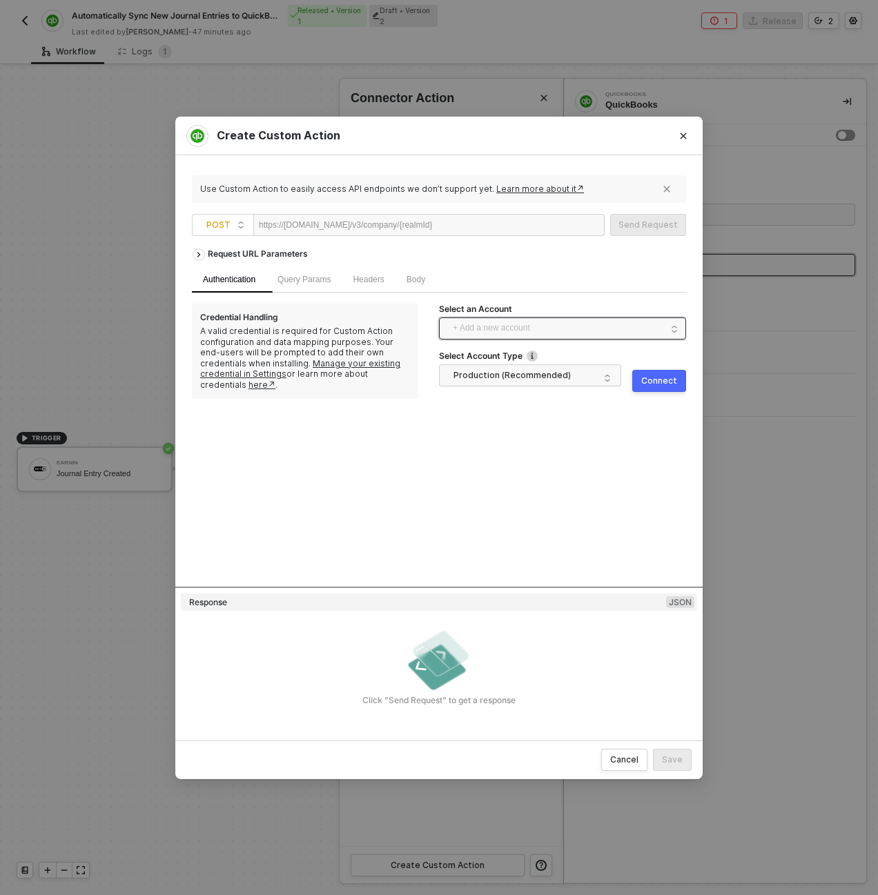
click at [524, 330] on span "+ Add a new account" at bounding box center [565, 328] width 225 height 22
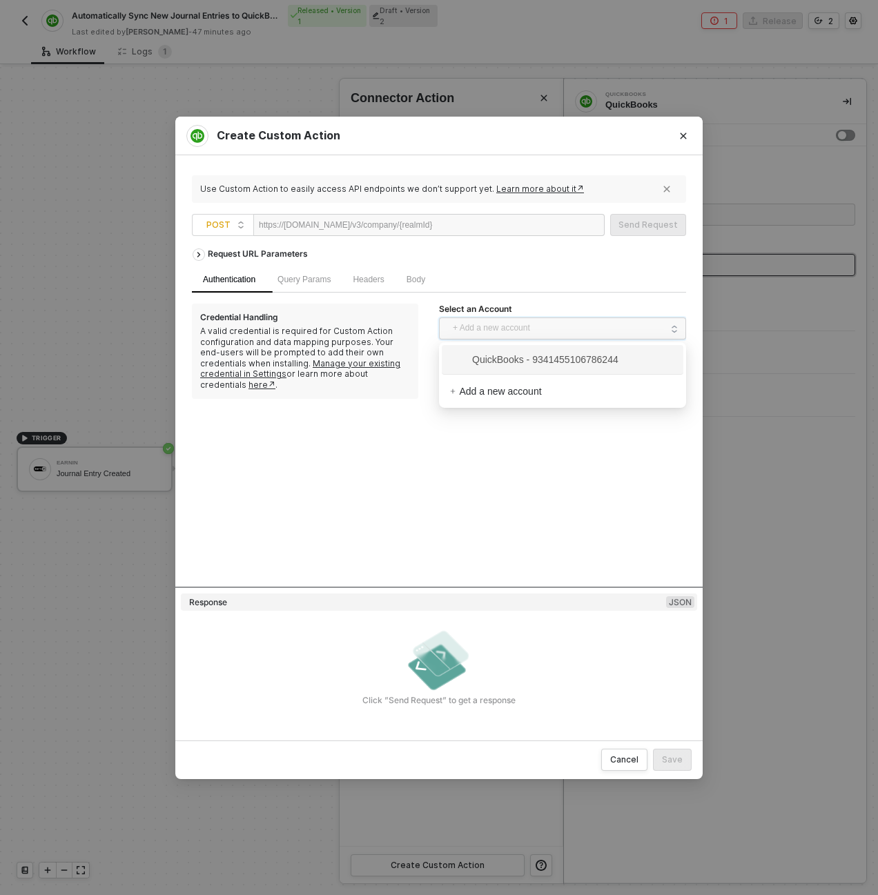
click at [523, 360] on span "QuickBooks - 9341455106786244" at bounding box center [534, 359] width 168 height 15
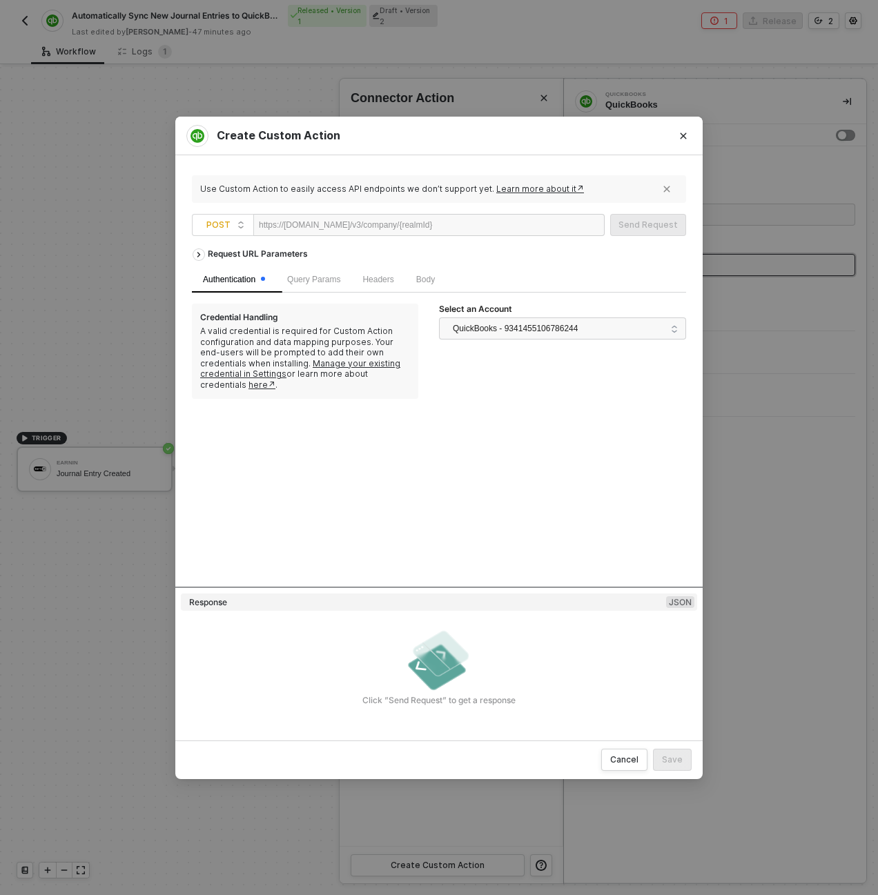
click at [511, 228] on div at bounding box center [474, 226] width 85 height 22
click at [393, 280] on span "Headers" at bounding box center [377, 280] width 31 height 10
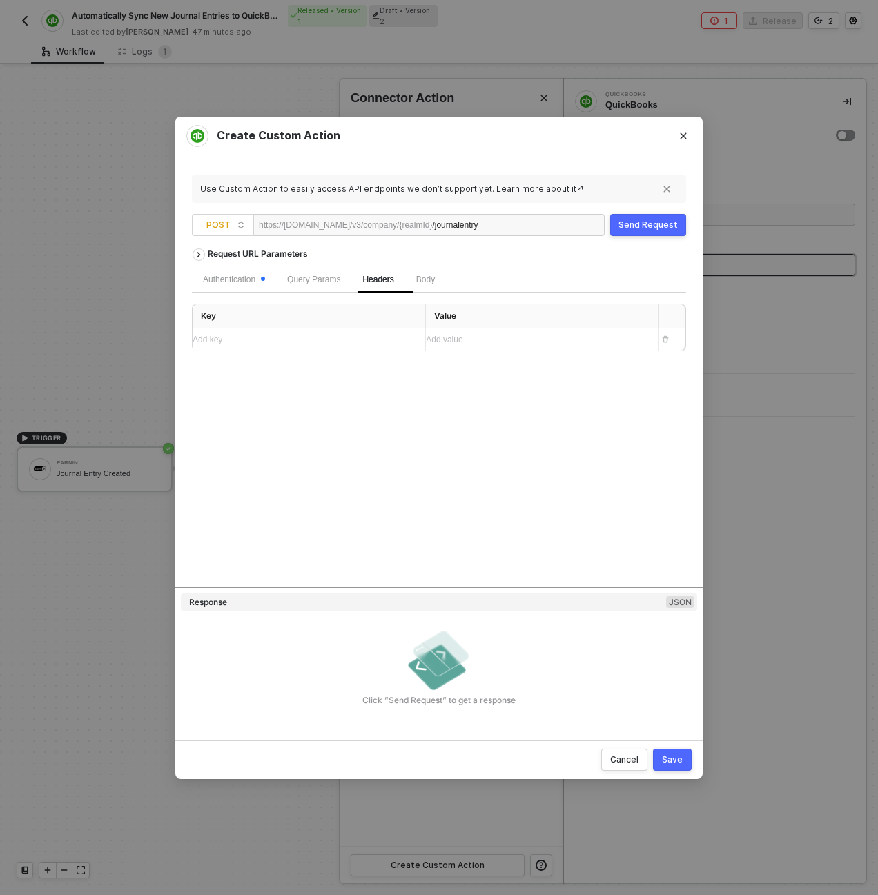
click at [316, 339] on div "Add key ﻿" at bounding box center [303, 339] width 221 height 13
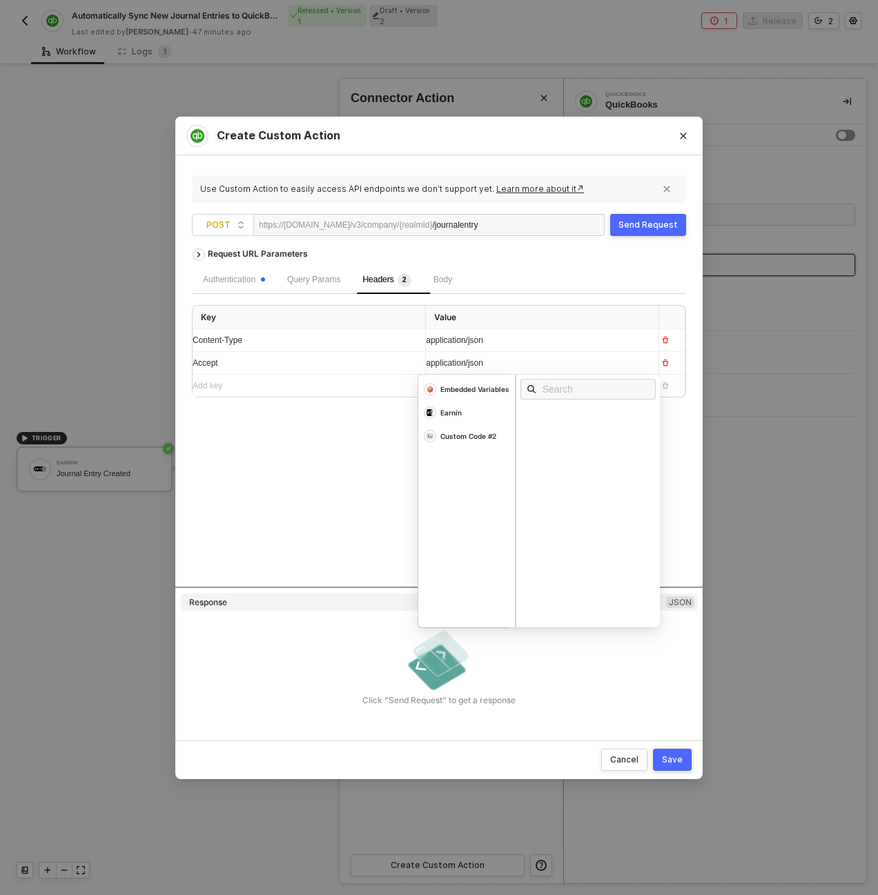
click at [301, 487] on div "Request URL Parameters Authentication Query Params Headers 2 Body Key Value Con…" at bounding box center [439, 413] width 494 height 345
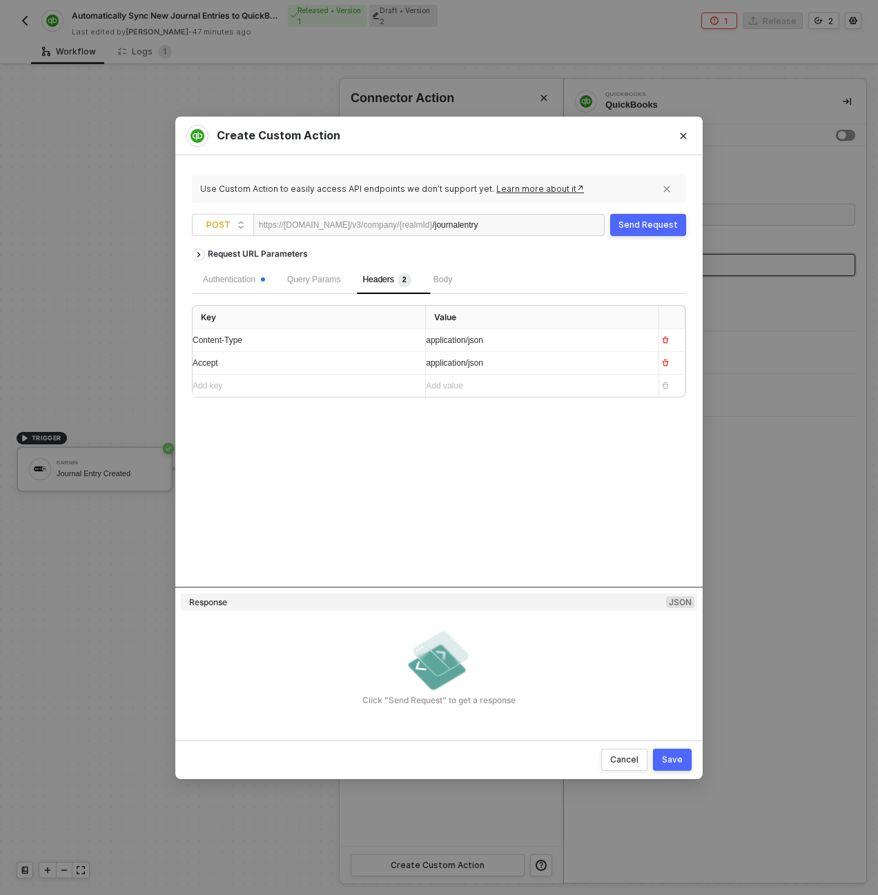
click at [676, 228] on button "Send Request" at bounding box center [648, 225] width 76 height 22
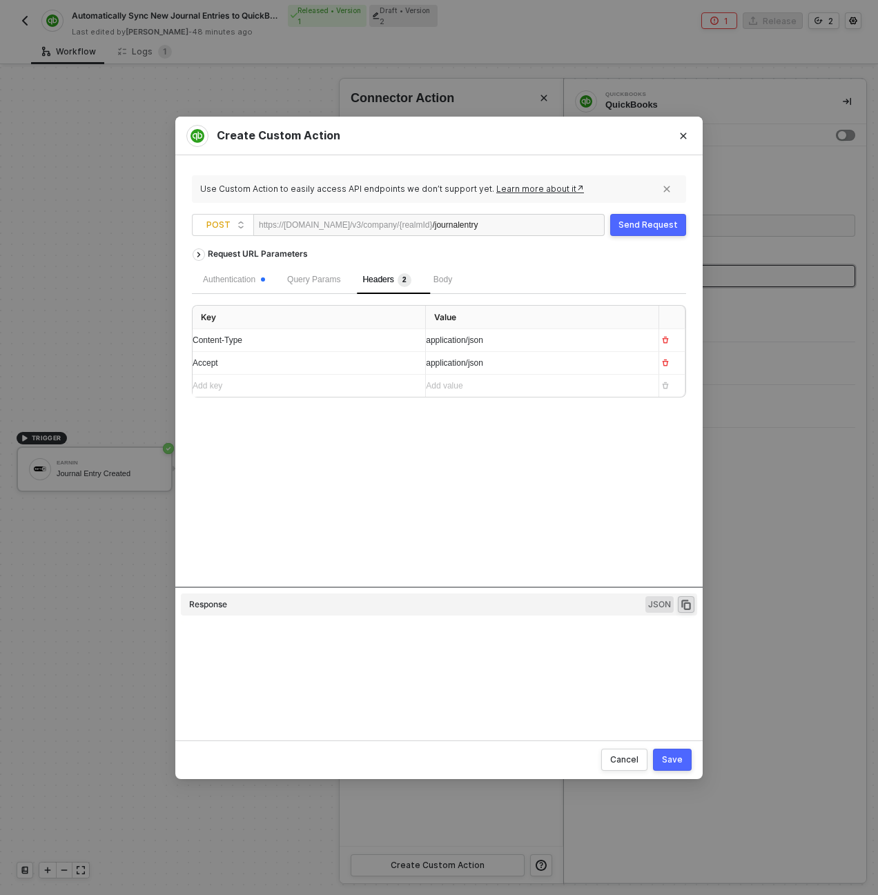
type textarea "HTTP/1.1 400 Bad Request { "data": [ [ { "json": { "Error": [ { "Message": "Err…"
click at [224, 250] on div "Request URL Parameters" at bounding box center [258, 253] width 114 height 25
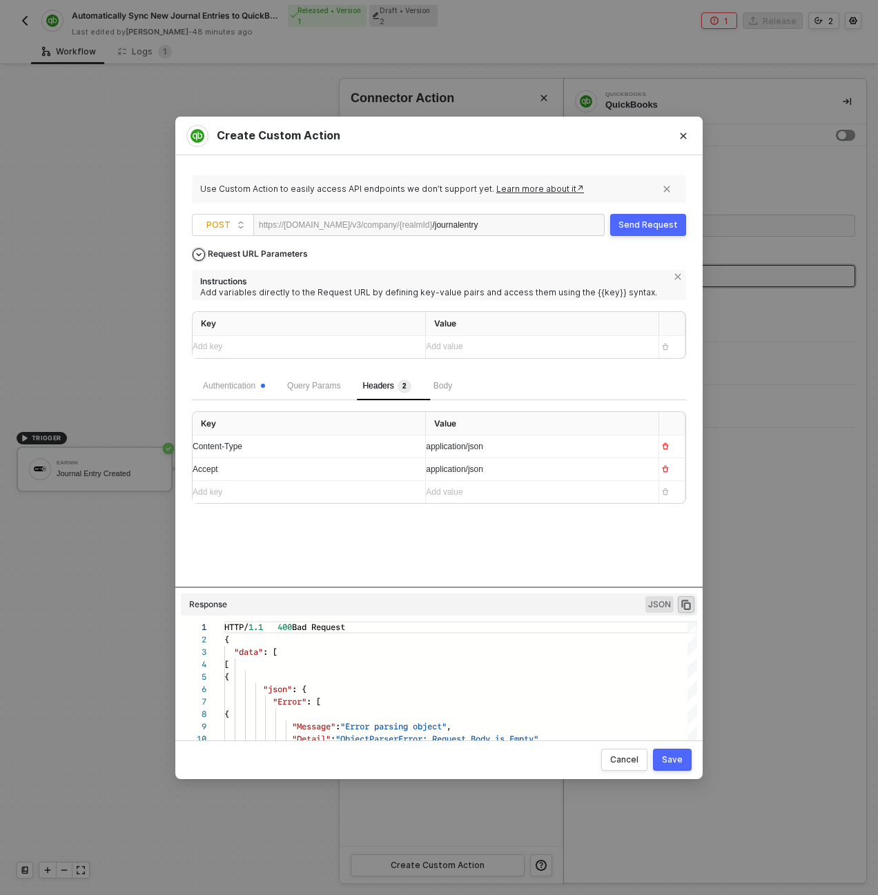
click at [224, 250] on div "Request URL Parameters" at bounding box center [258, 253] width 114 height 25
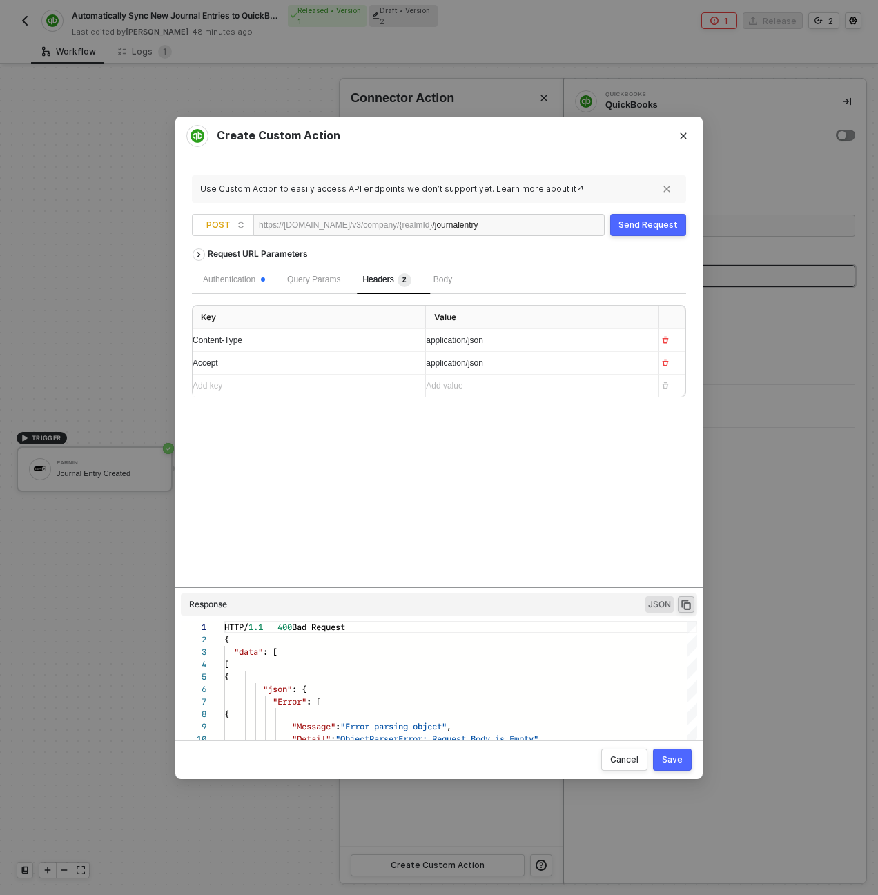
click at [462, 279] on div "Body" at bounding box center [442, 280] width 41 height 28
click at [353, 313] on span "JSON" at bounding box center [367, 313] width 28 height 11
click at [349, 313] on input "JSON" at bounding box center [348, 312] width 8 height 8
radio input "true"
radio input "false"
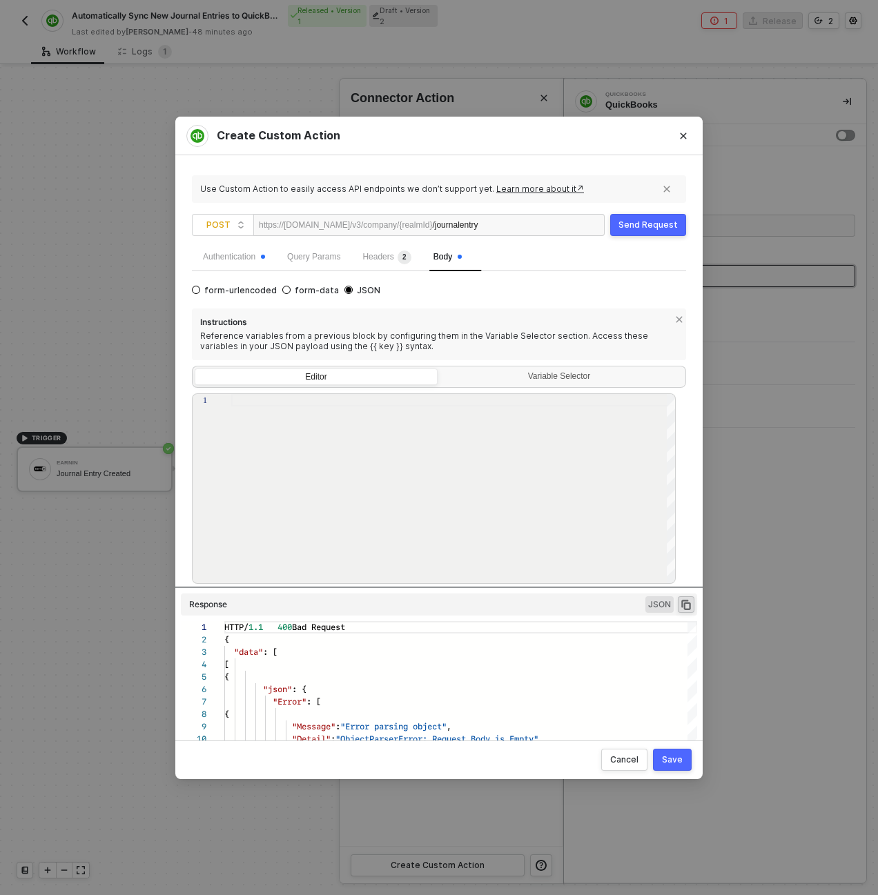
scroll to position [43, 0]
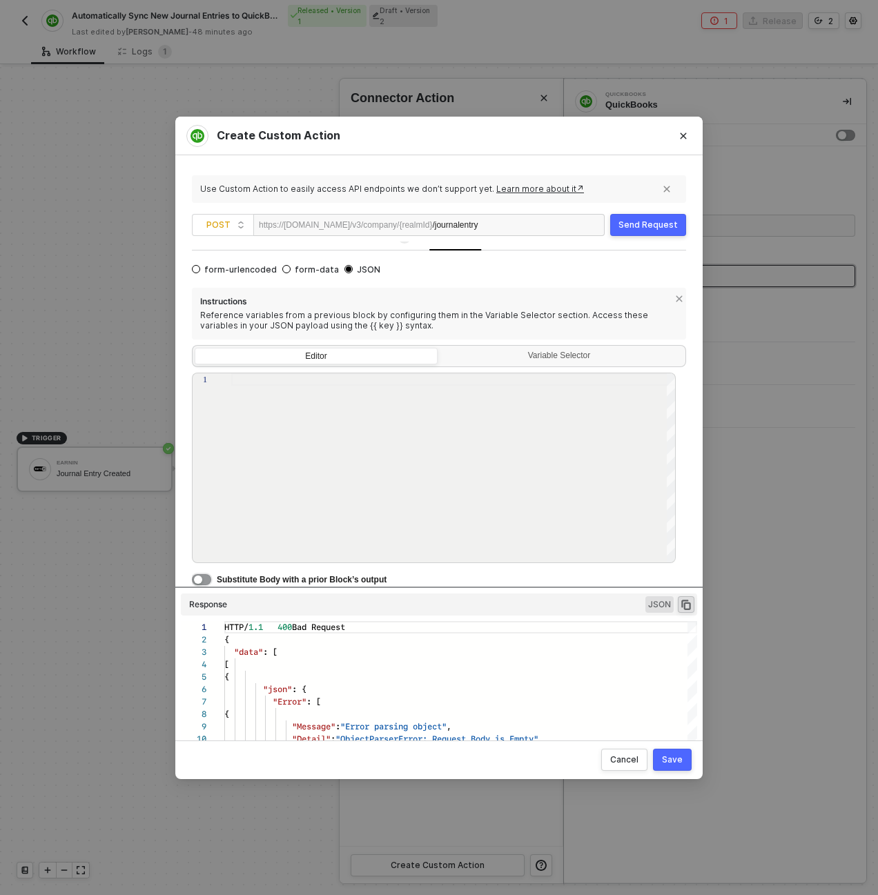
click at [204, 578] on button "button" at bounding box center [201, 579] width 19 height 11
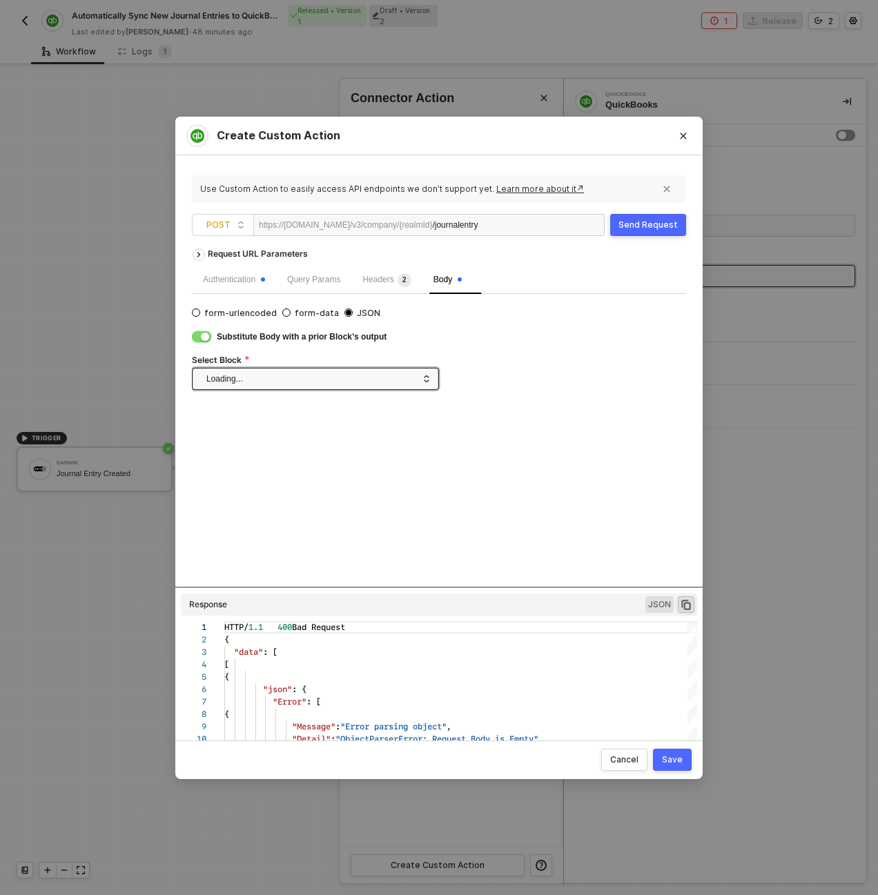
scroll to position [0, 0]
click at [382, 378] on span at bounding box center [318, 378] width 224 height 21
click at [292, 426] on div "Custom Code #2" at bounding box center [316, 428] width 224 height 14
click at [674, 762] on div "Save" at bounding box center [672, 759] width 21 height 11
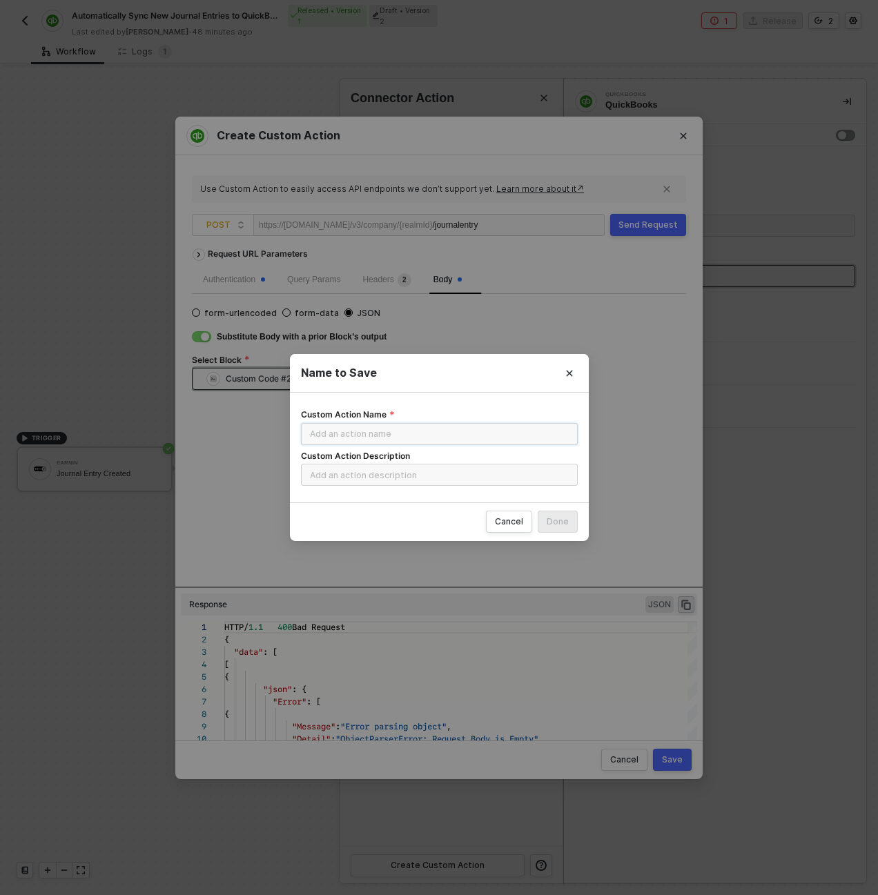
click at [408, 428] on input "Custom Action Name" at bounding box center [439, 434] width 277 height 22
type input "CREATE Journal Entry"
click at [553, 522] on div "Done" at bounding box center [557, 521] width 22 height 11
radio input "true"
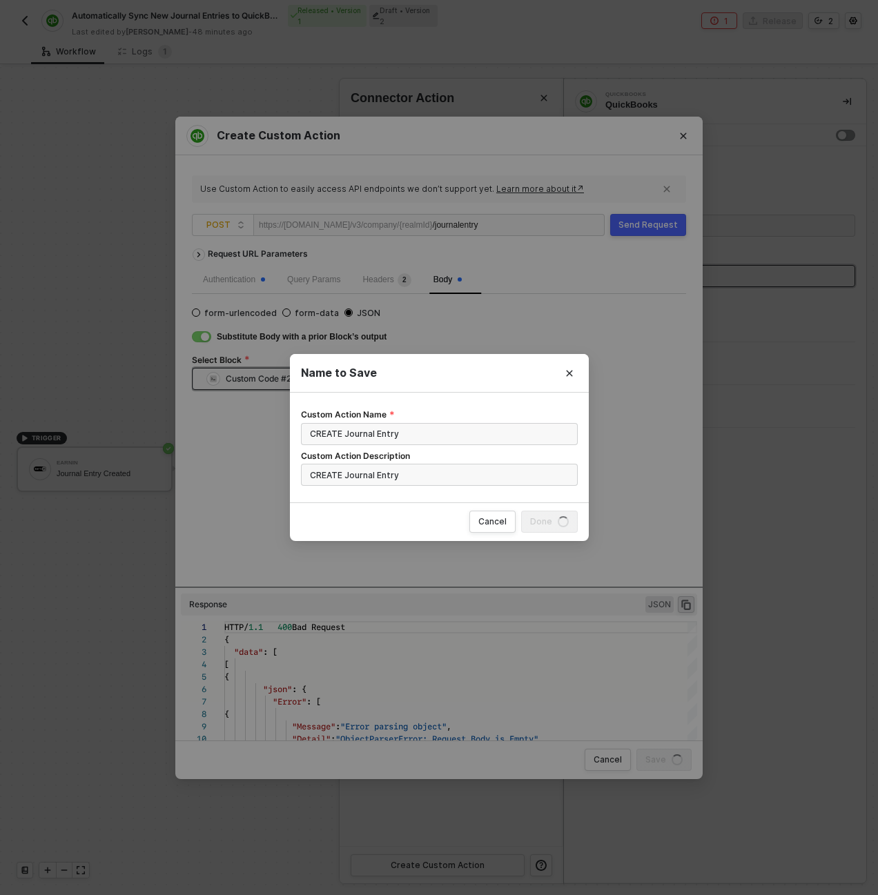
radio input "false"
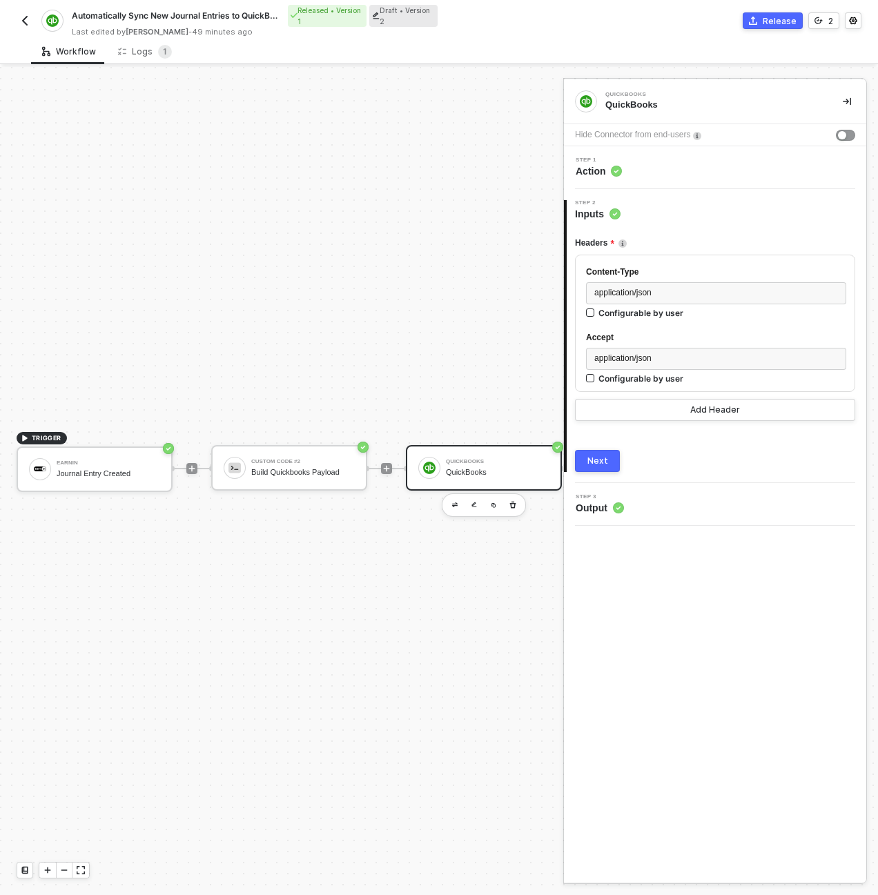
click at [638, 164] on div "Step 1 Action" at bounding box center [716, 167] width 299 height 21
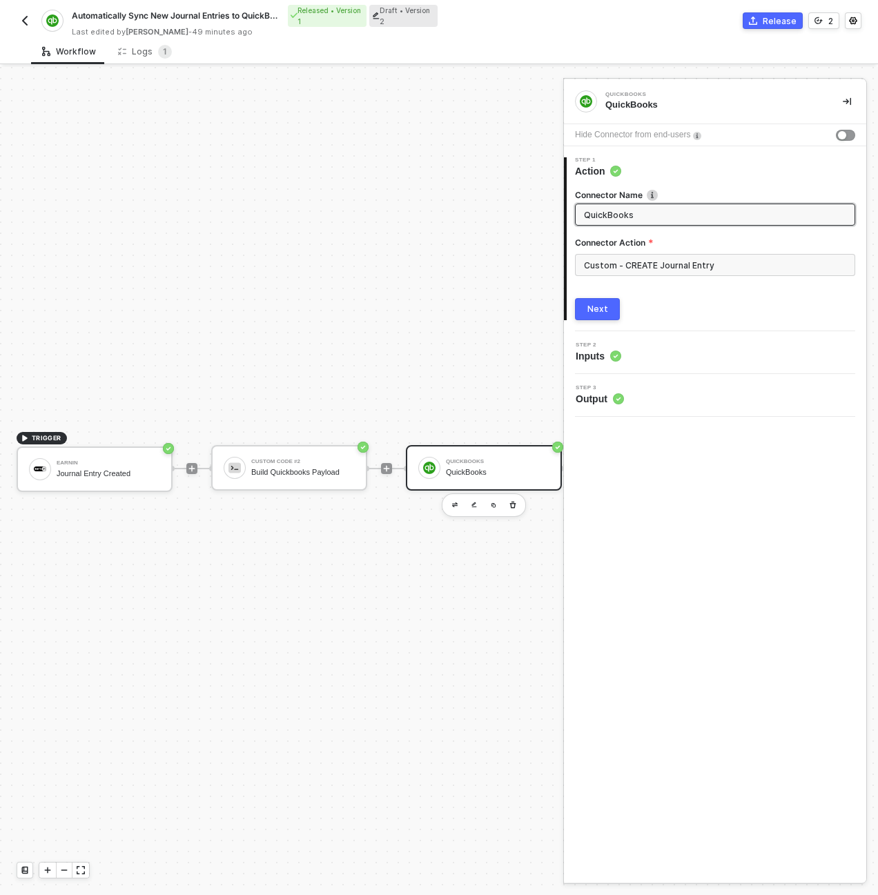
click at [639, 206] on span "QuickBooks" at bounding box center [715, 215] width 280 height 22
type input "CREATE Journal Entry"
click at [575, 298] on button "Next" at bounding box center [597, 309] width 45 height 22
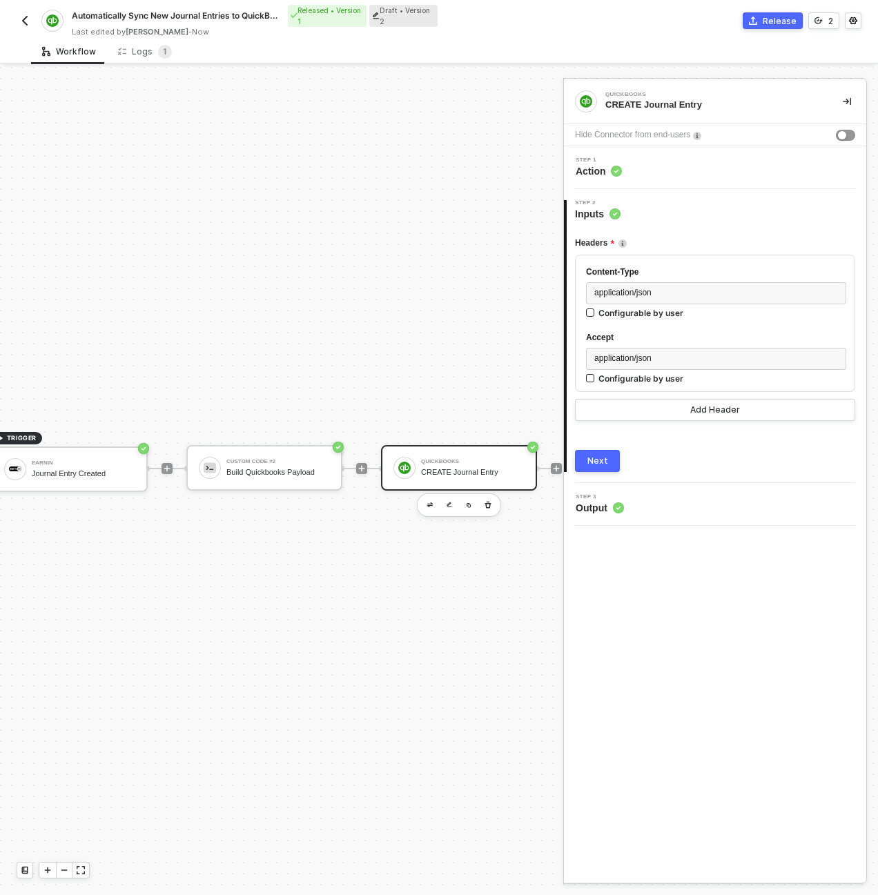
scroll to position [26, 110]
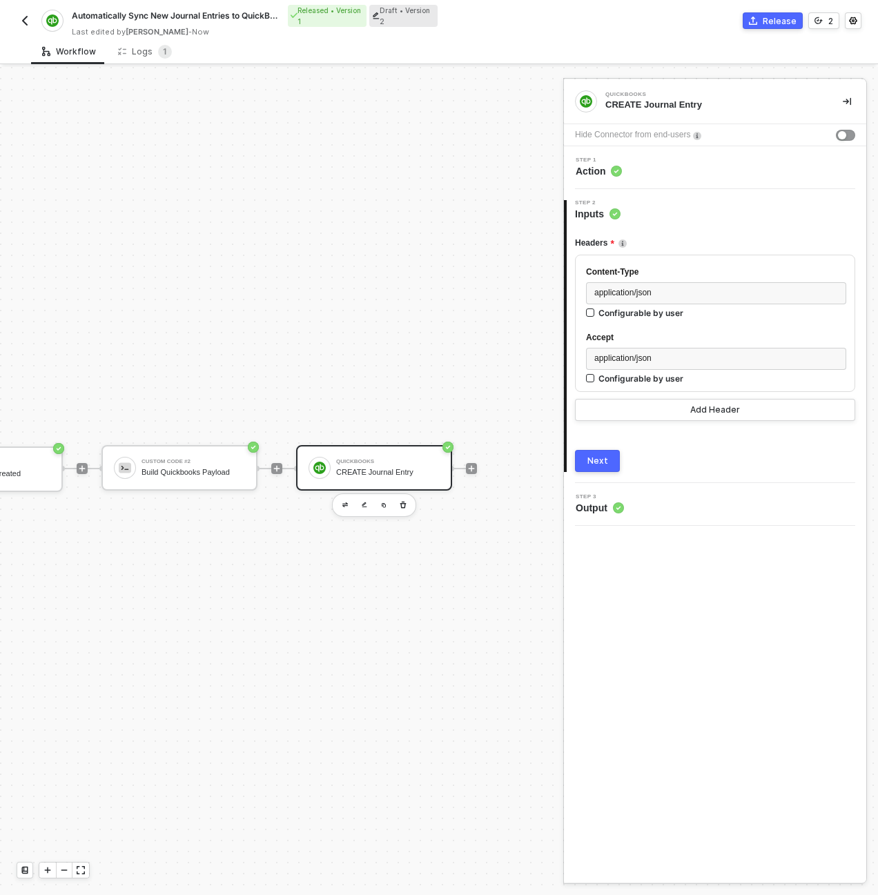
click at [600, 459] on div "Next" at bounding box center [597, 460] width 21 height 11
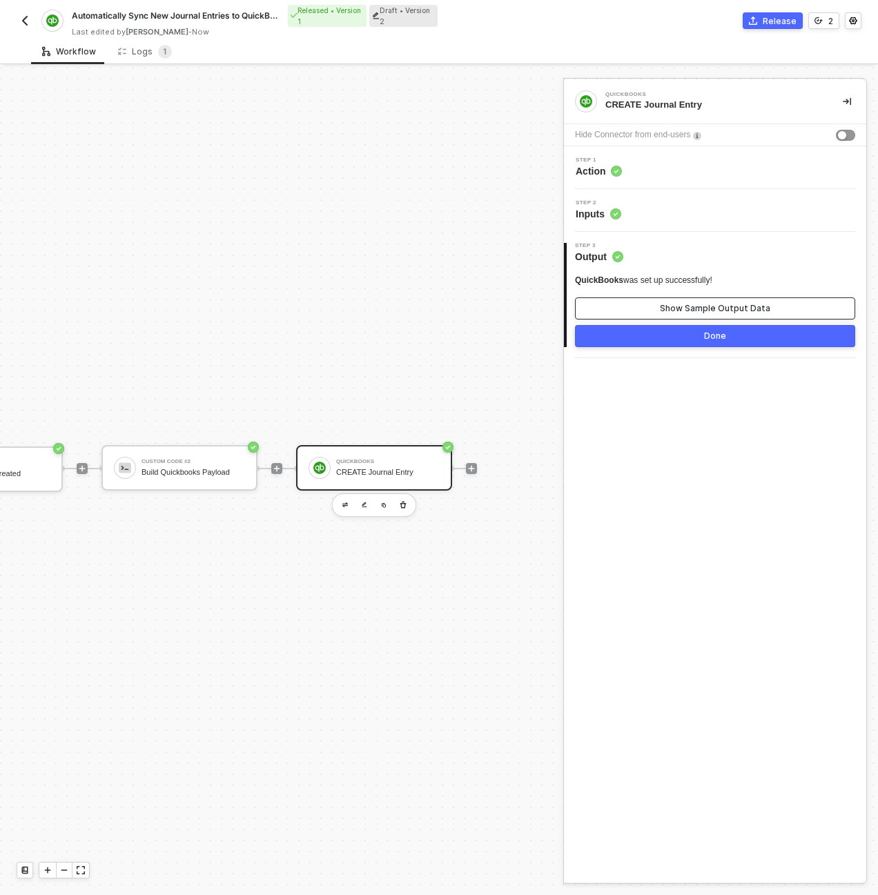
click at [687, 308] on div "Show Sample Output Data" at bounding box center [715, 308] width 110 height 11
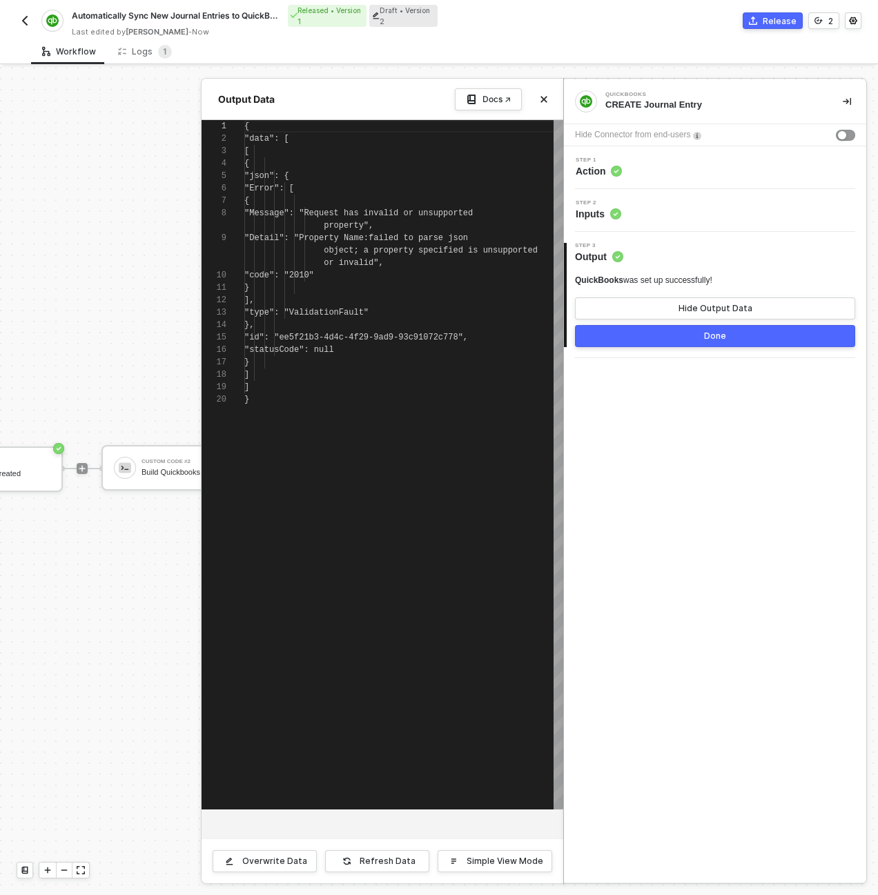
scroll to position [99, 0]
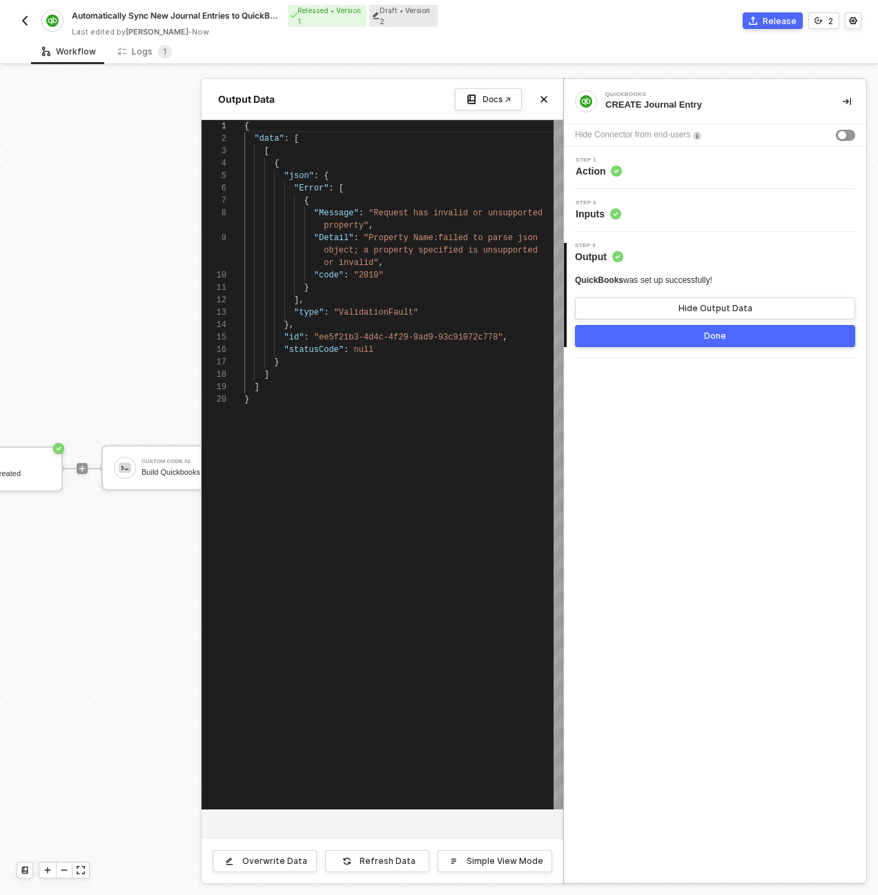
click at [705, 344] on button "Done" at bounding box center [715, 336] width 280 height 22
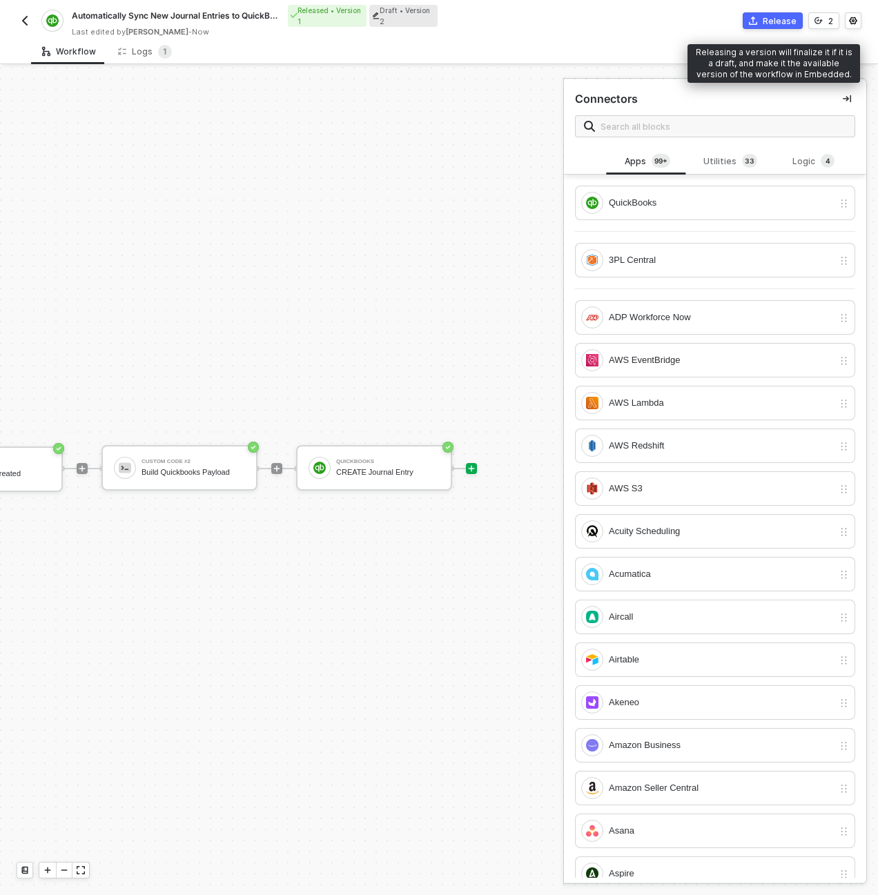
click at [784, 24] on div "Release" at bounding box center [779, 21] width 34 height 12
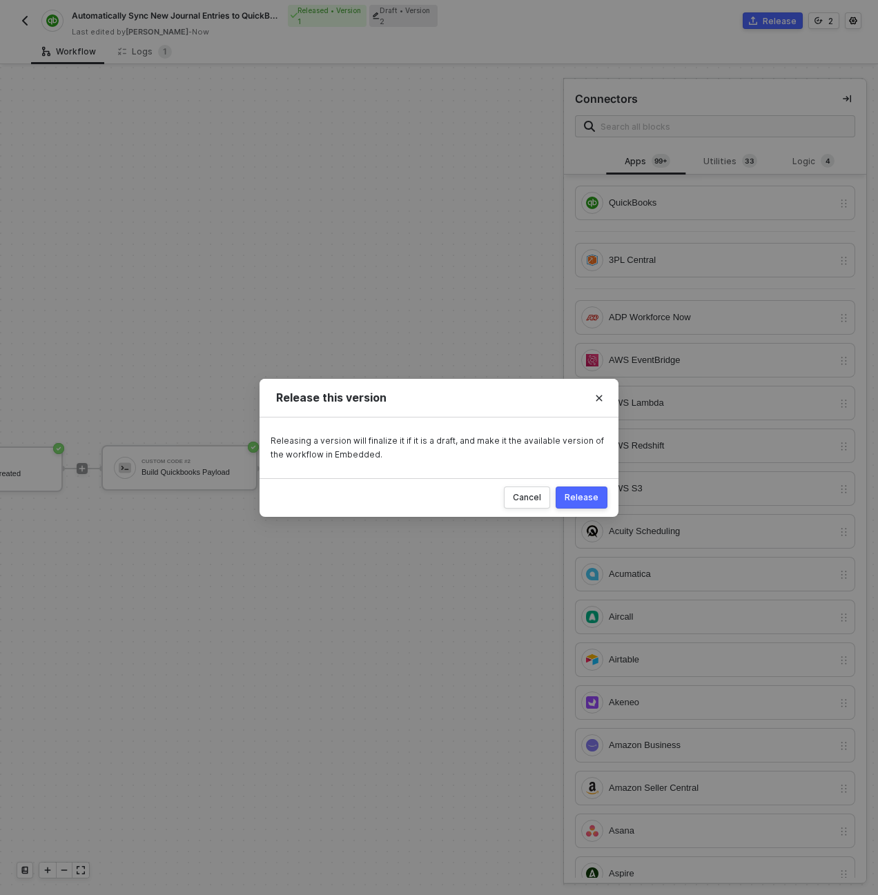
click at [572, 496] on div "Release" at bounding box center [581, 497] width 34 height 11
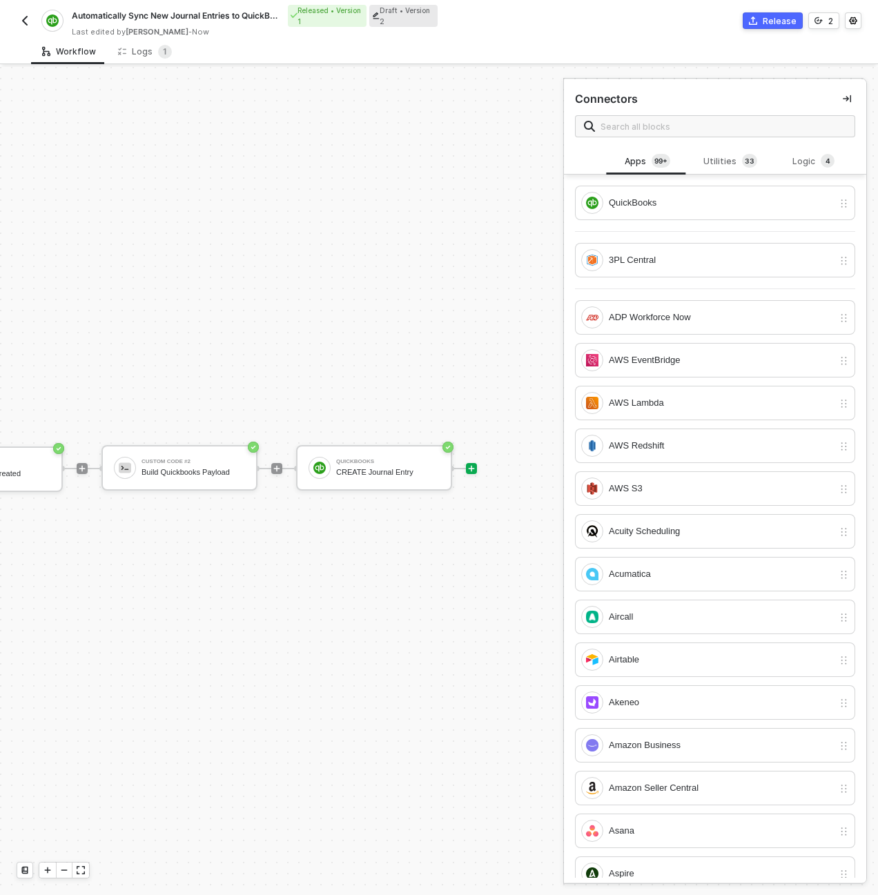
scroll to position [26, 0]
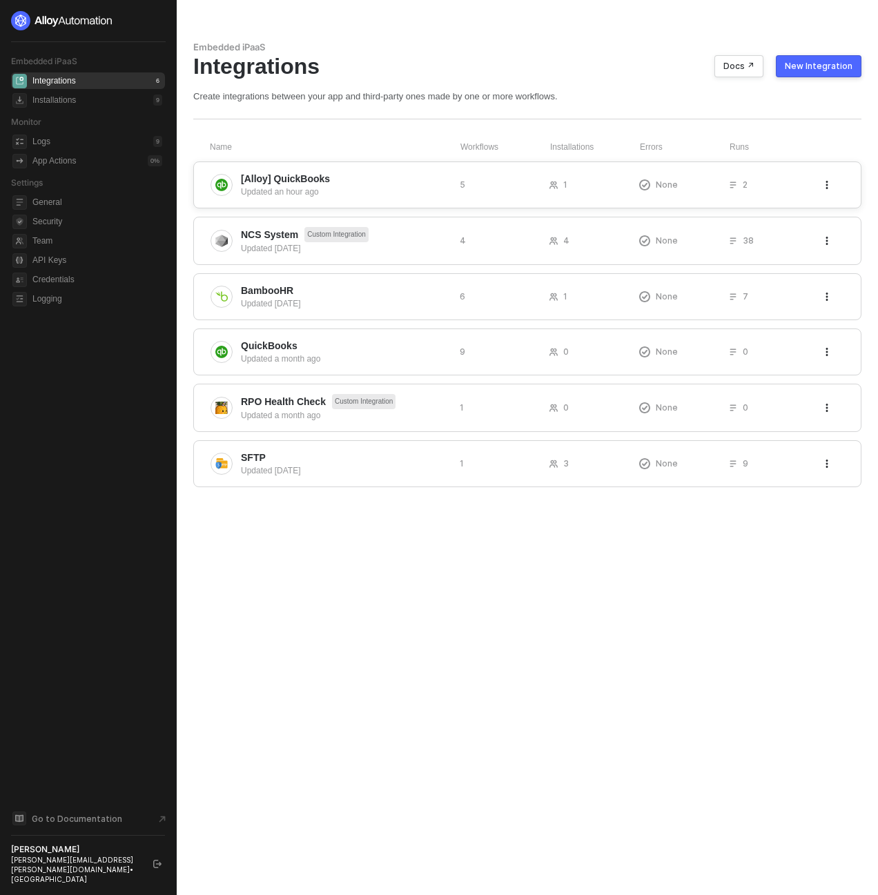
click at [297, 169] on div "[Alloy] QuickBooks Updated an hour ago 5 1 None 2" at bounding box center [527, 184] width 668 height 47
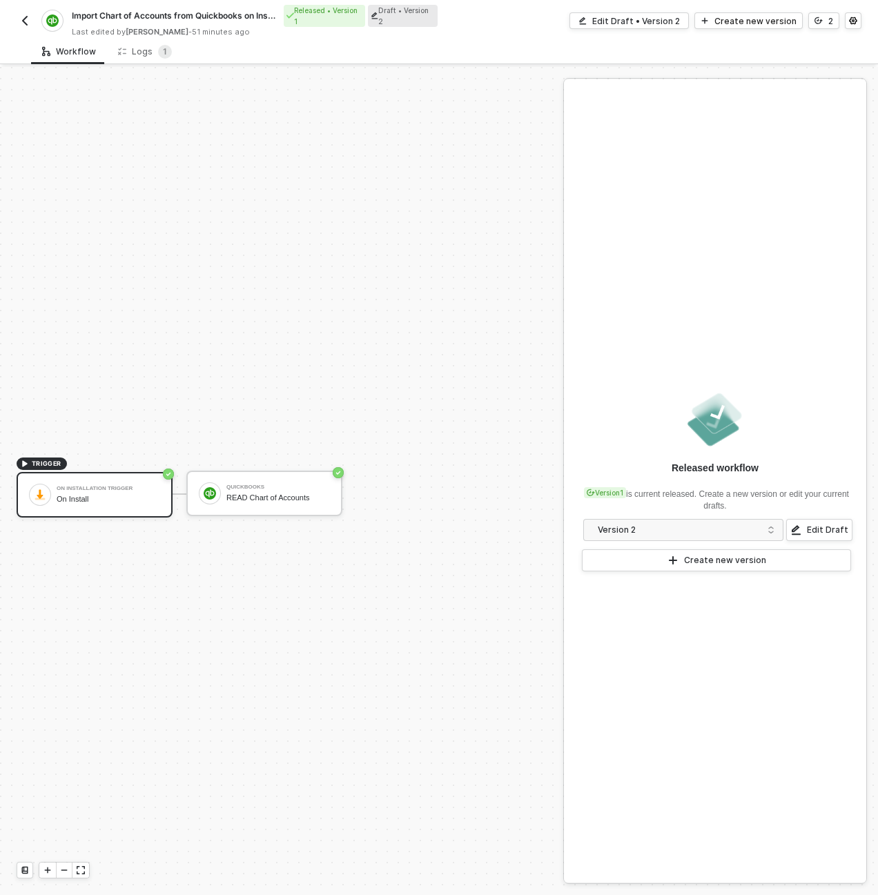
scroll to position [26, 0]
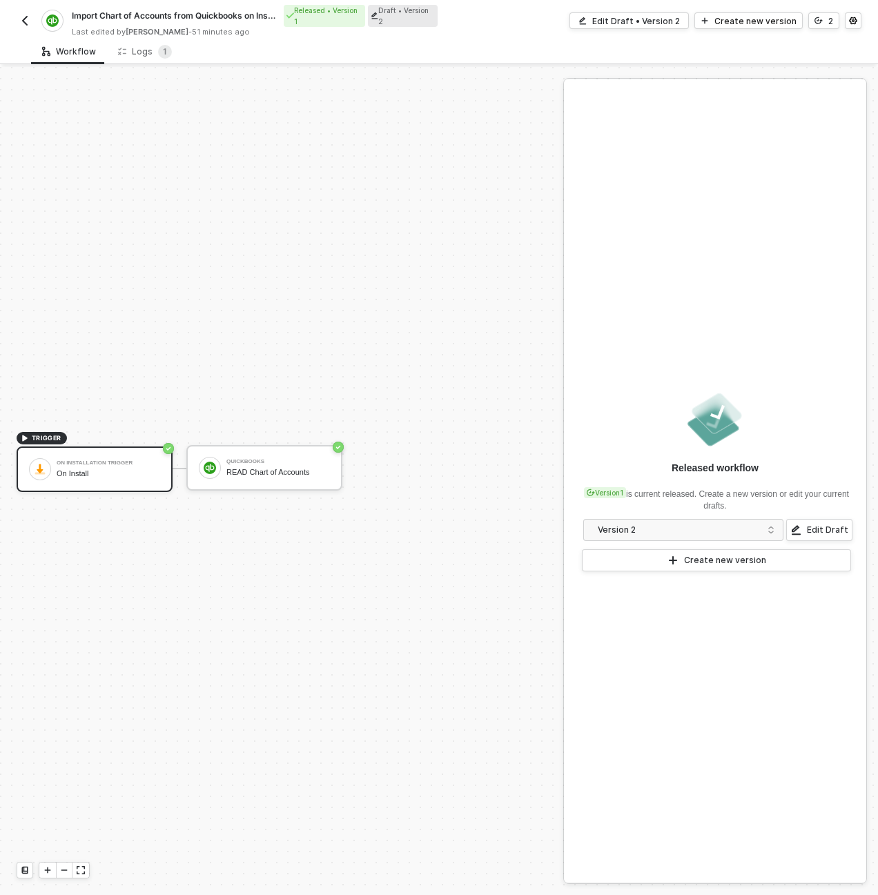
click at [28, 23] on img "button" at bounding box center [24, 20] width 11 height 11
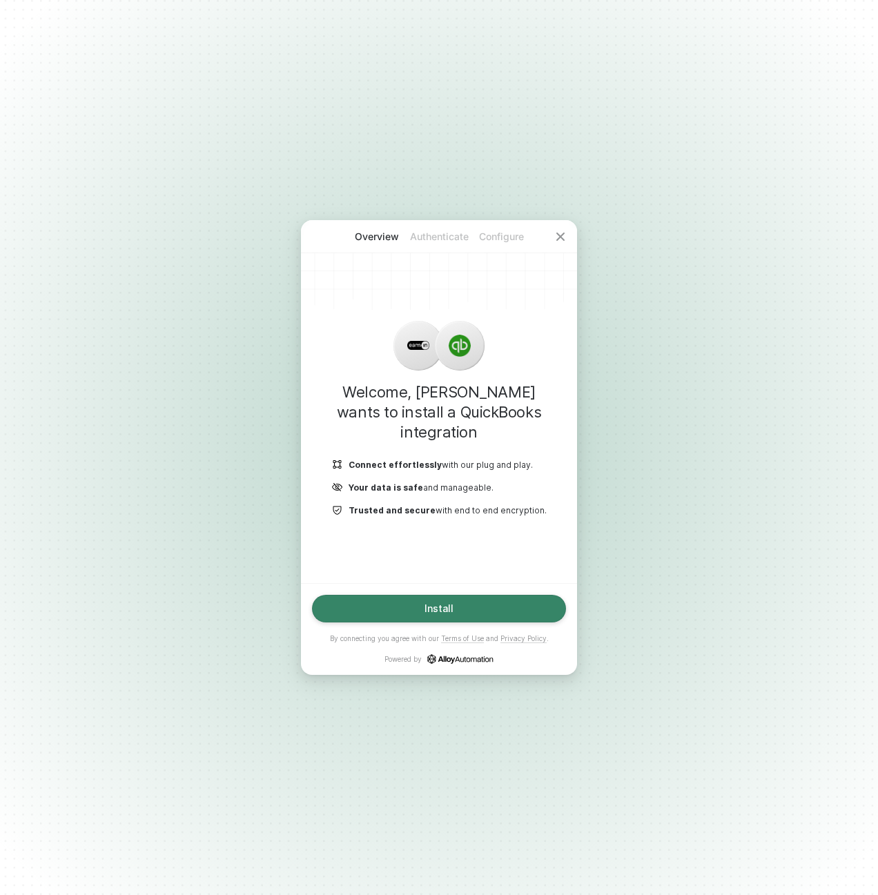
click at [446, 600] on button "Install" at bounding box center [439, 609] width 254 height 28
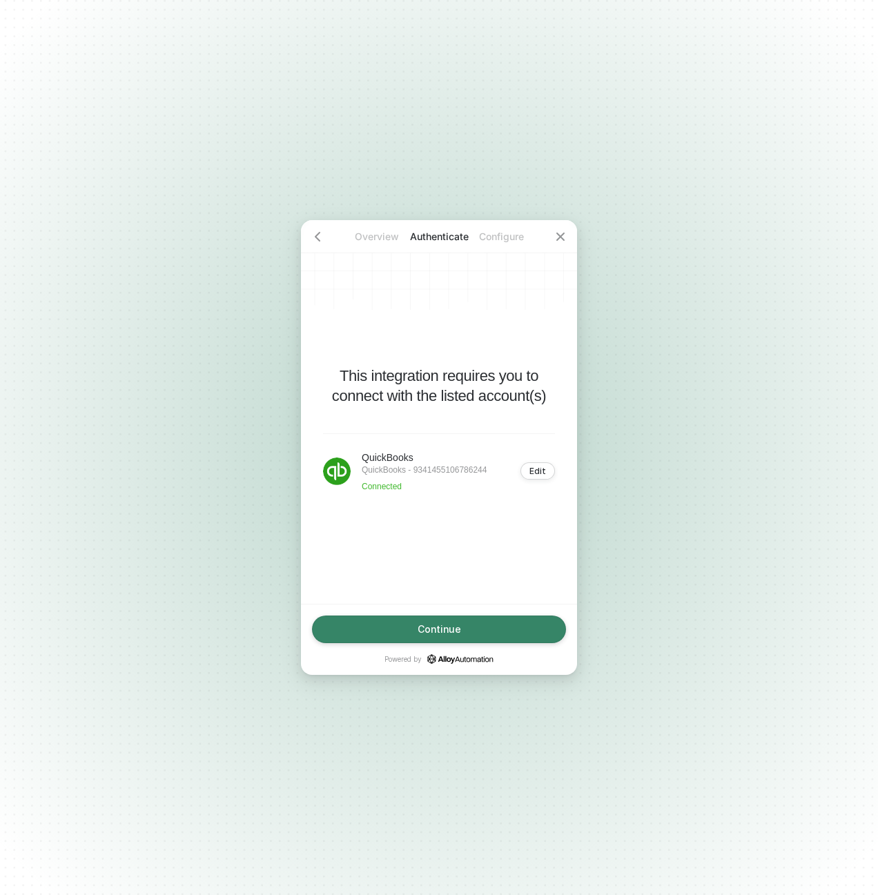
click at [488, 618] on button "Continue" at bounding box center [439, 629] width 254 height 28
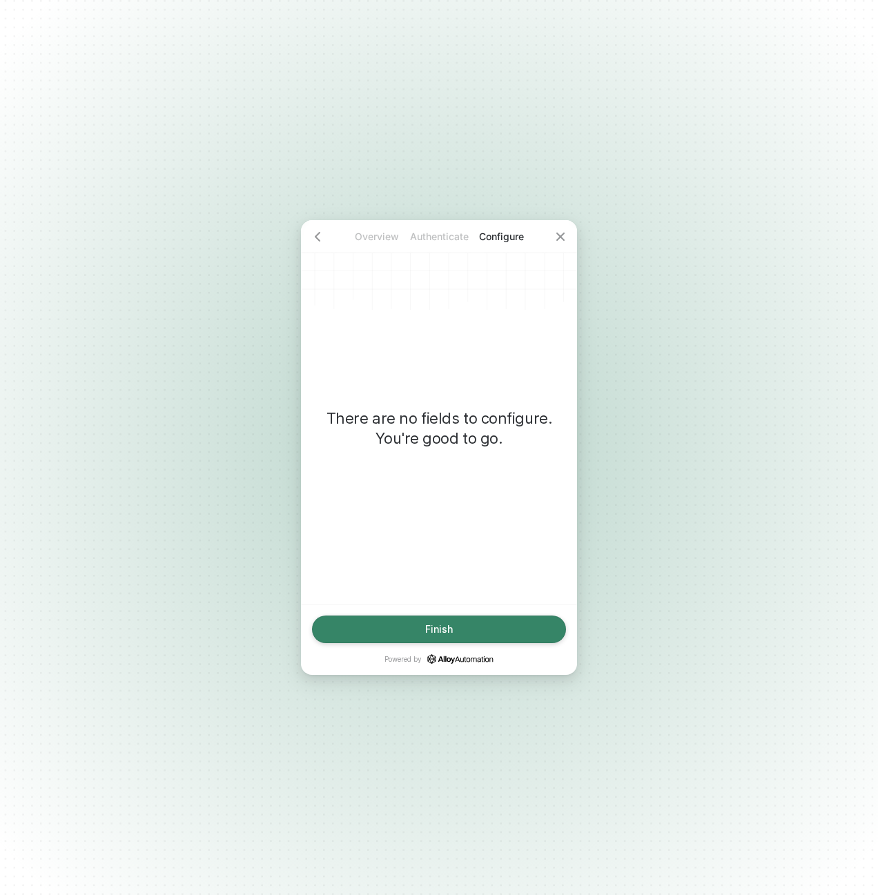
click at [493, 635] on button "Finish" at bounding box center [439, 629] width 254 height 28
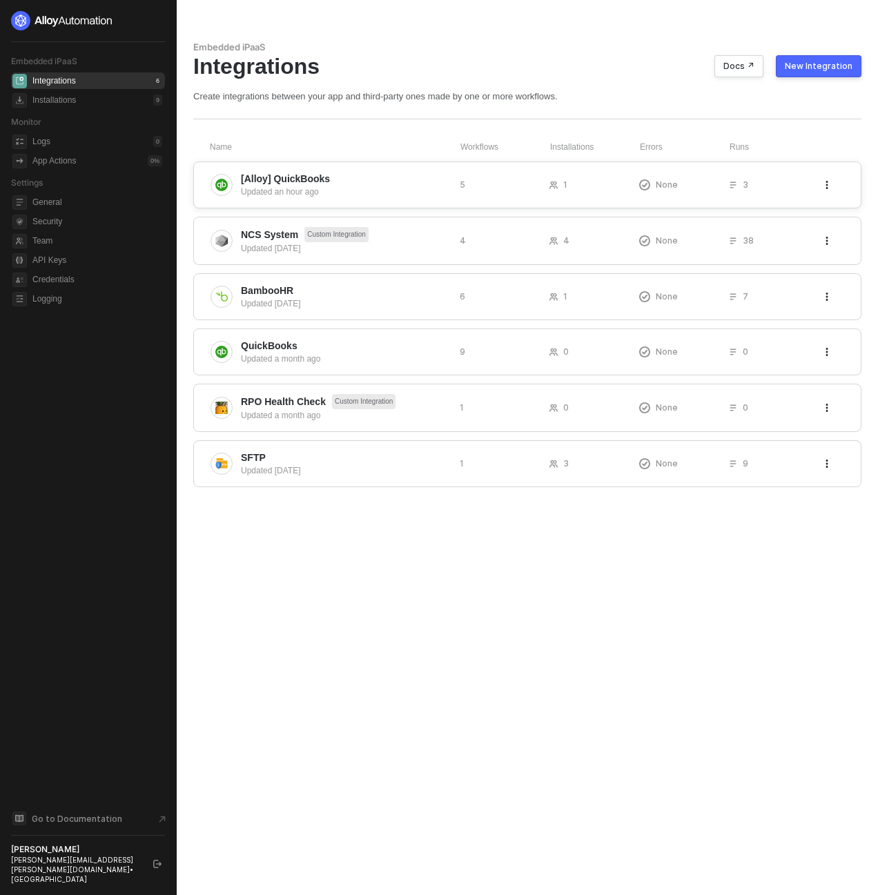
click at [327, 181] on span "[Alloy] QuickBooks" at bounding box center [285, 179] width 89 height 14
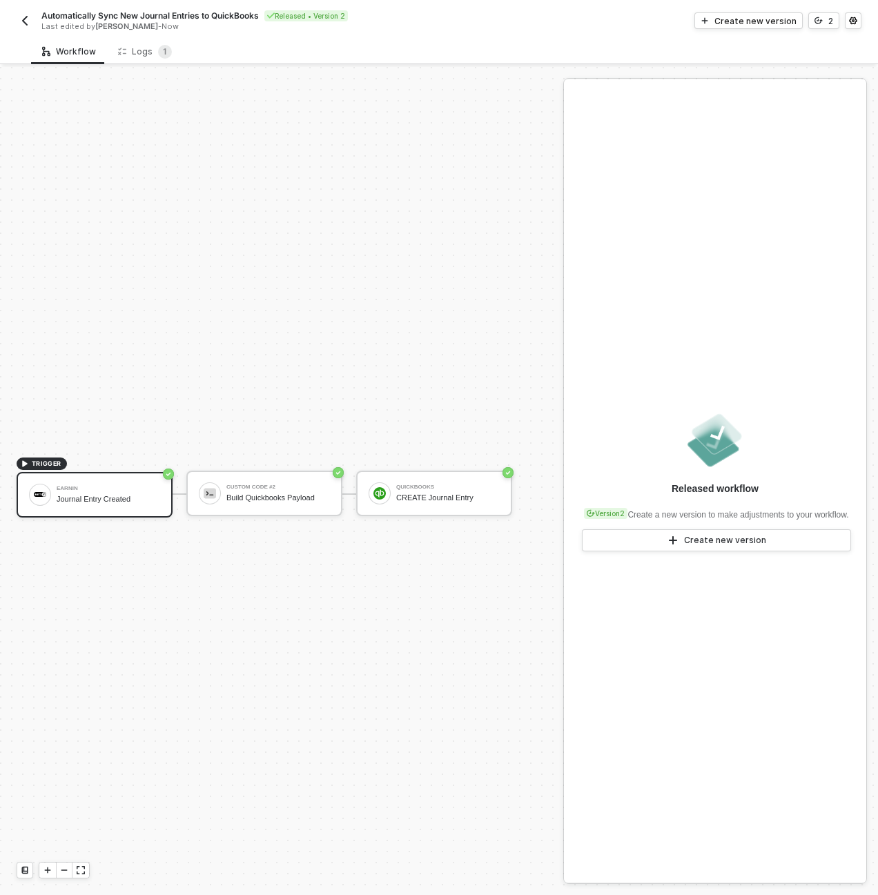
scroll to position [26, 0]
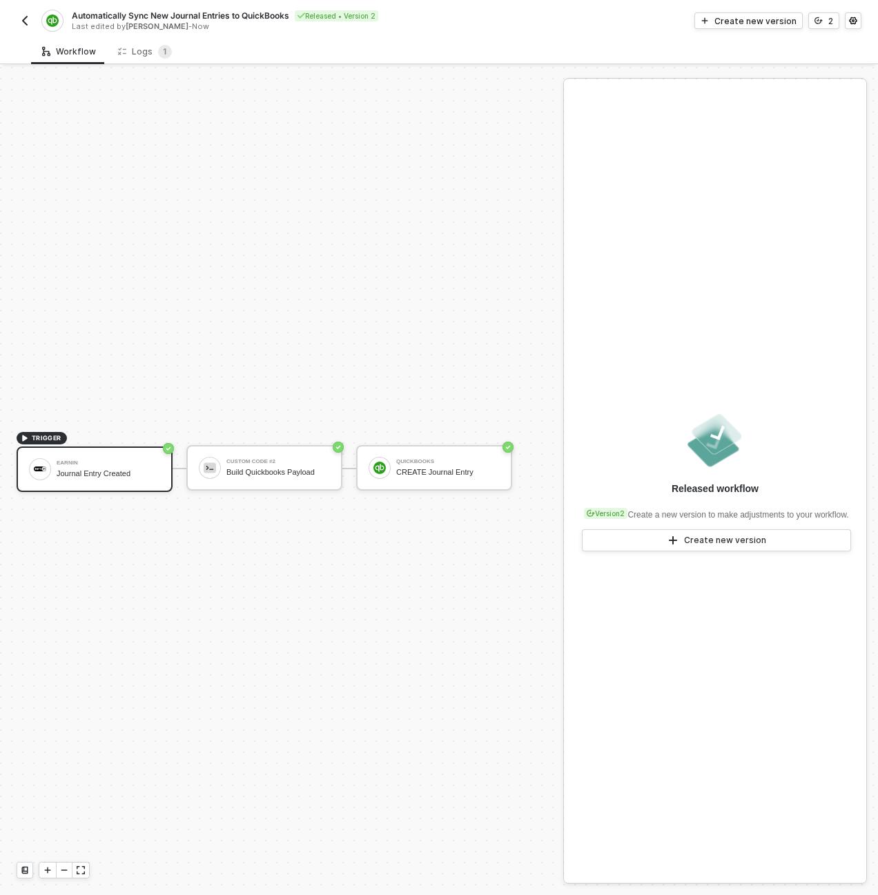
click at [457, 358] on div "TRIGGER Earnin Journal Entry Created Custom Code #2 Build Quickbooks Payload Qu…" at bounding box center [278, 468] width 556 height 854
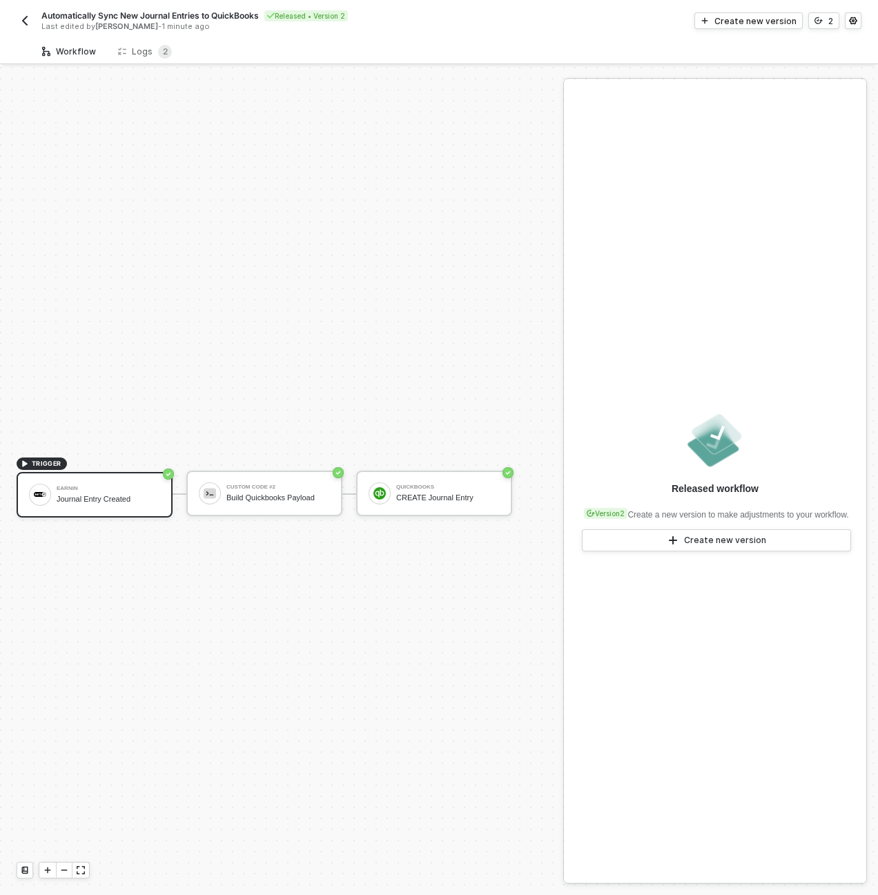
scroll to position [26, 0]
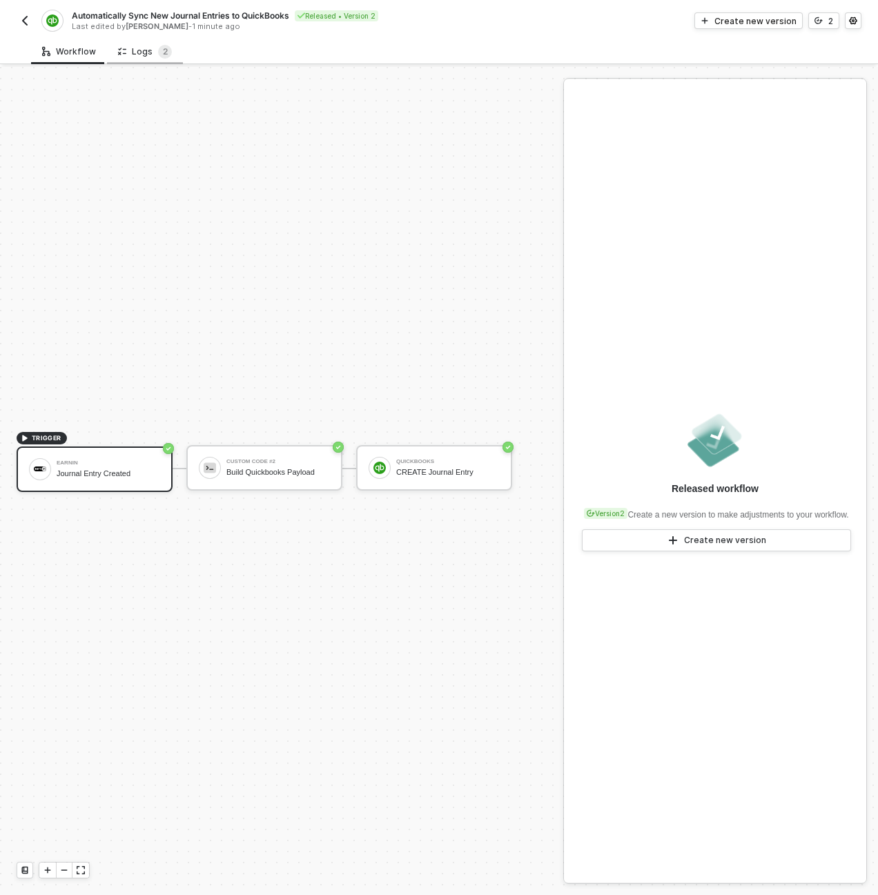
click at [144, 56] on div "Logs 2" at bounding box center [145, 52] width 54 height 14
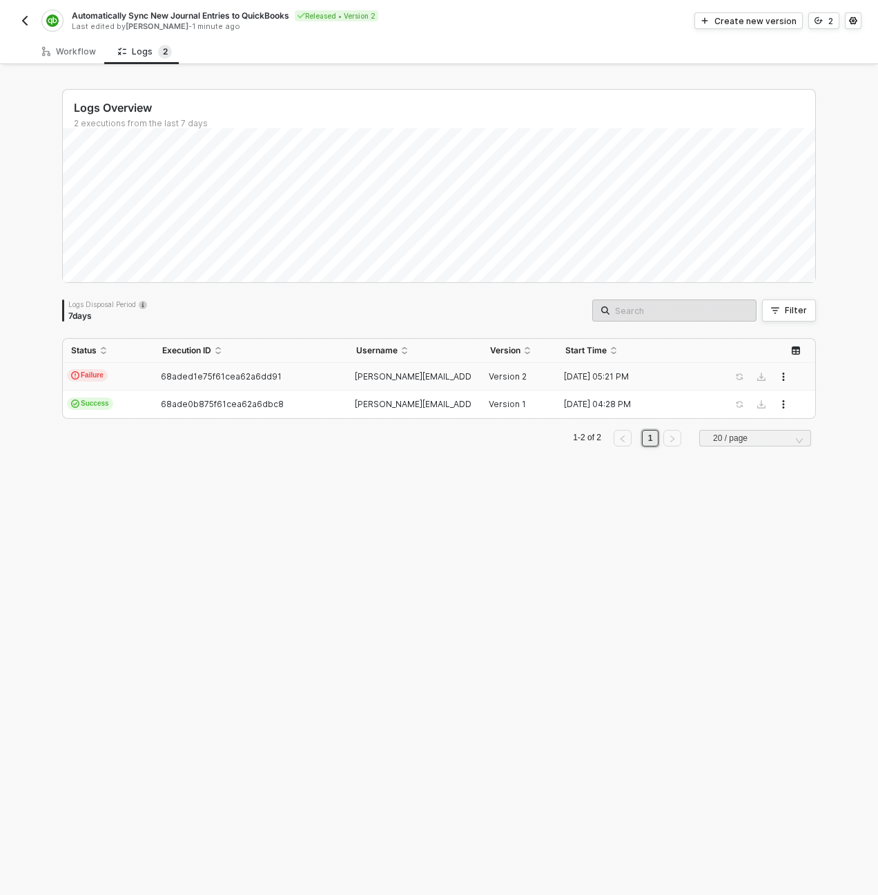
click at [143, 379] on td "Failure" at bounding box center [108, 377] width 91 height 28
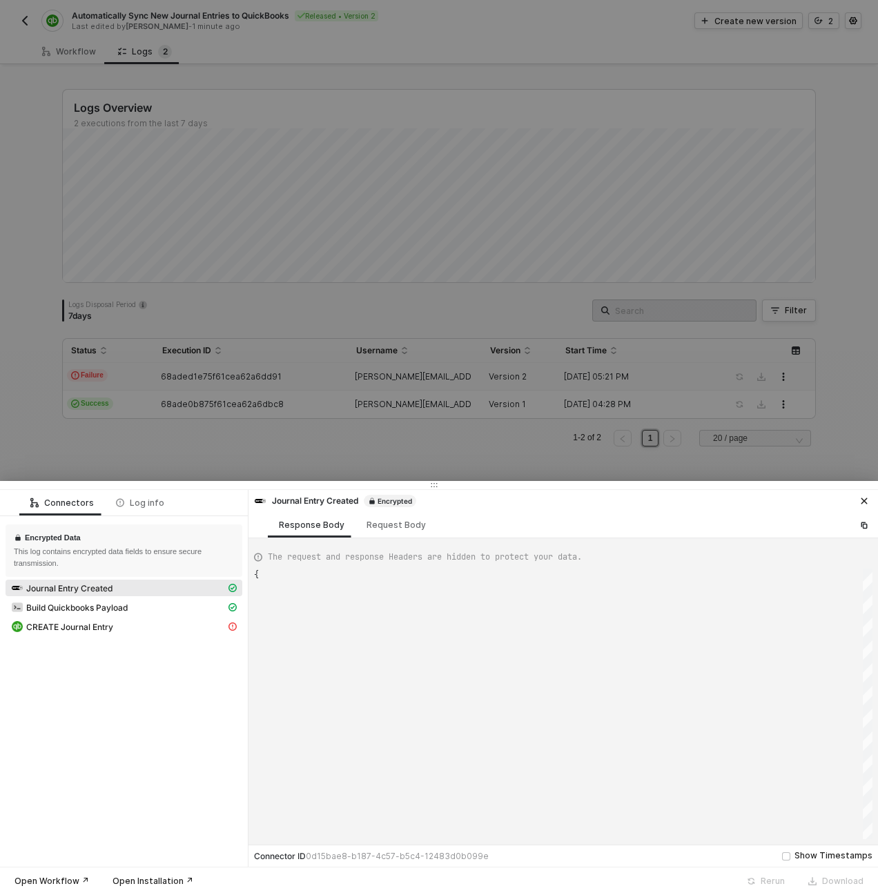
scroll to position [124, 0]
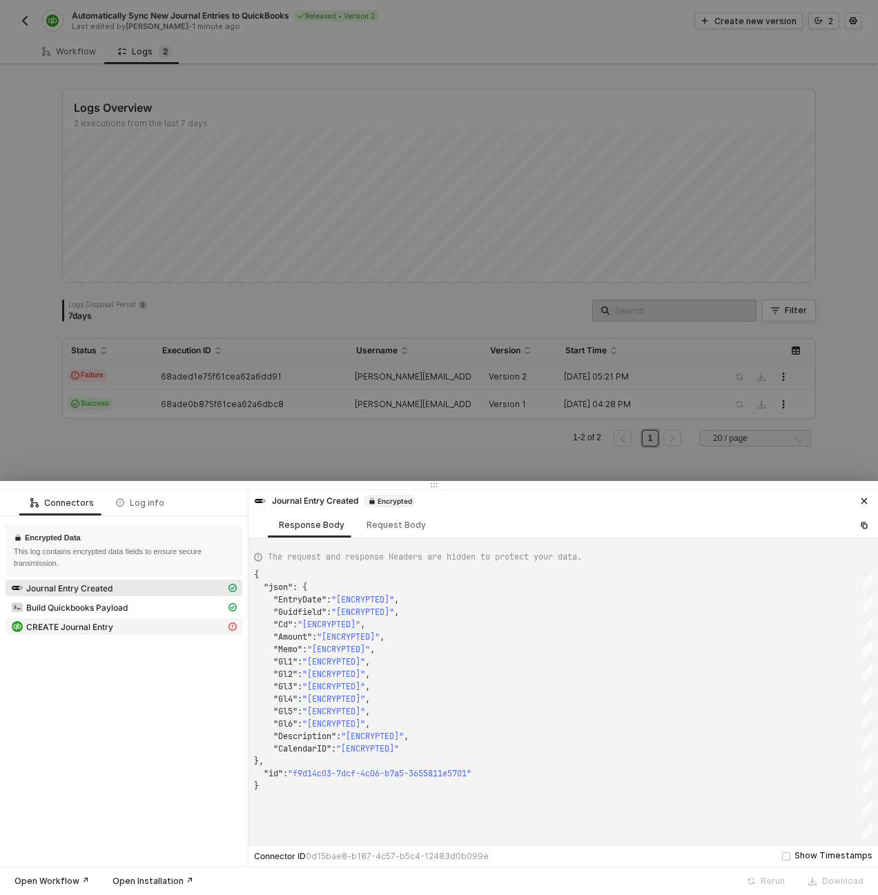
click at [151, 627] on div "CREATE Journal Entry" at bounding box center [118, 626] width 215 height 12
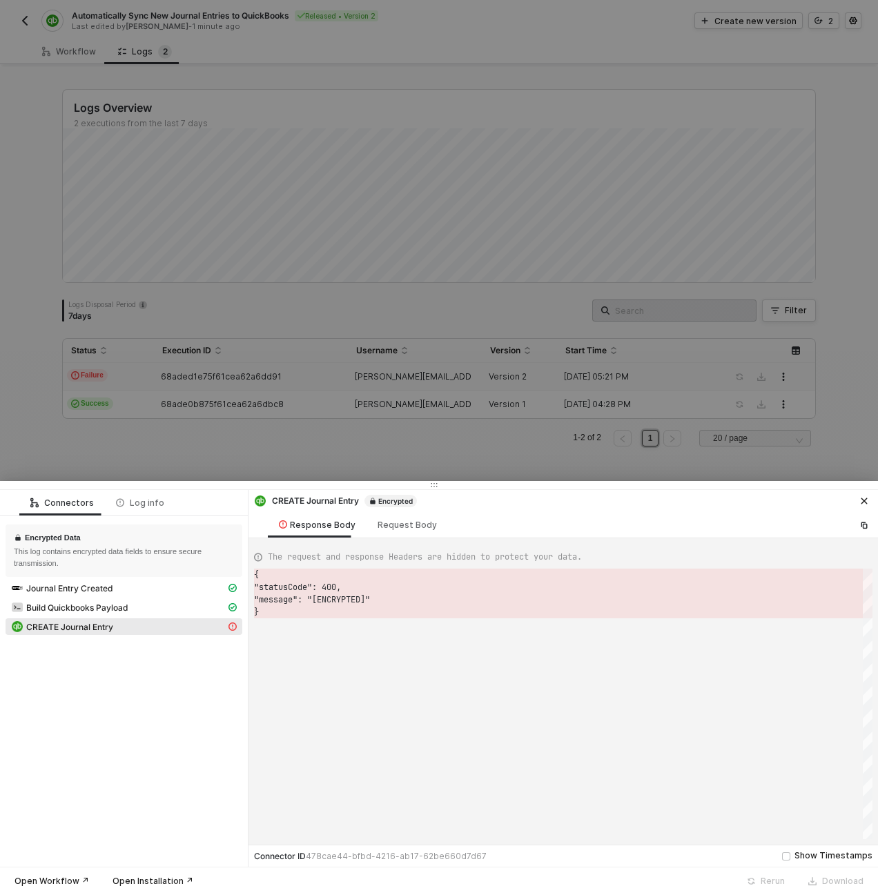
scroll to position [37, 0]
click at [385, 523] on div "Request Body" at bounding box center [406, 525] width 59 height 11
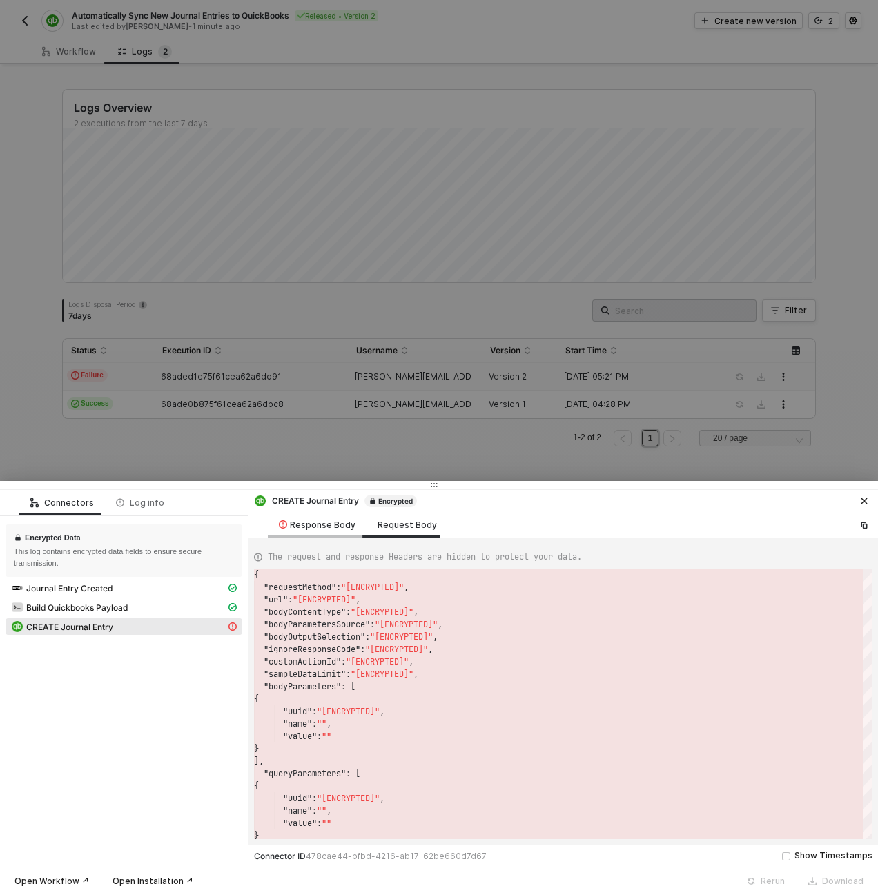
click at [330, 534] on div "Response Body" at bounding box center [317, 525] width 99 height 26
type textarea "{ "statusCode": 400, "message": "[ENCRYPTED]" }"
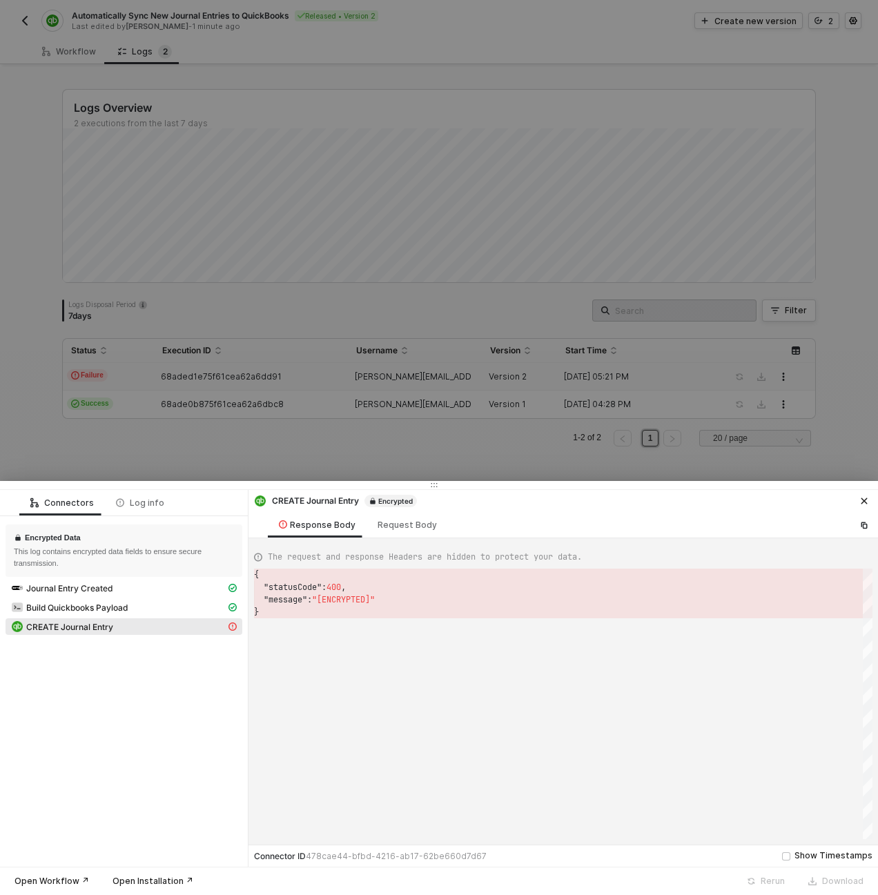
scroll to position [37, 0]
click at [259, 470] on div at bounding box center [439, 447] width 878 height 895
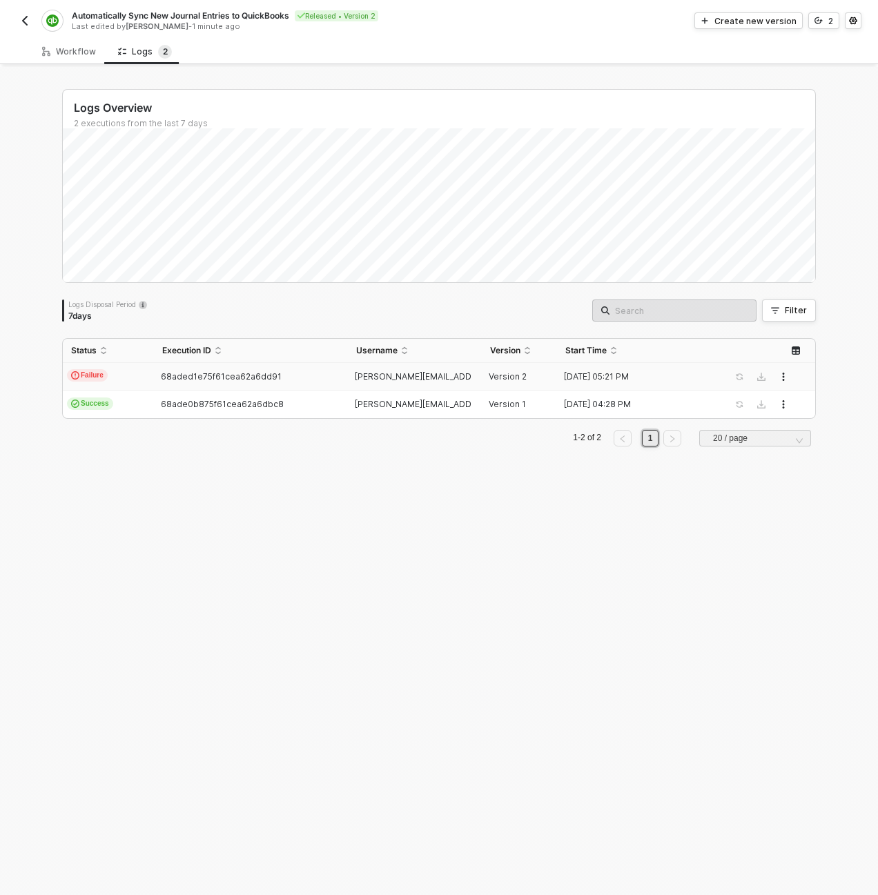
click at [141, 380] on td "Failure" at bounding box center [108, 377] width 91 height 28
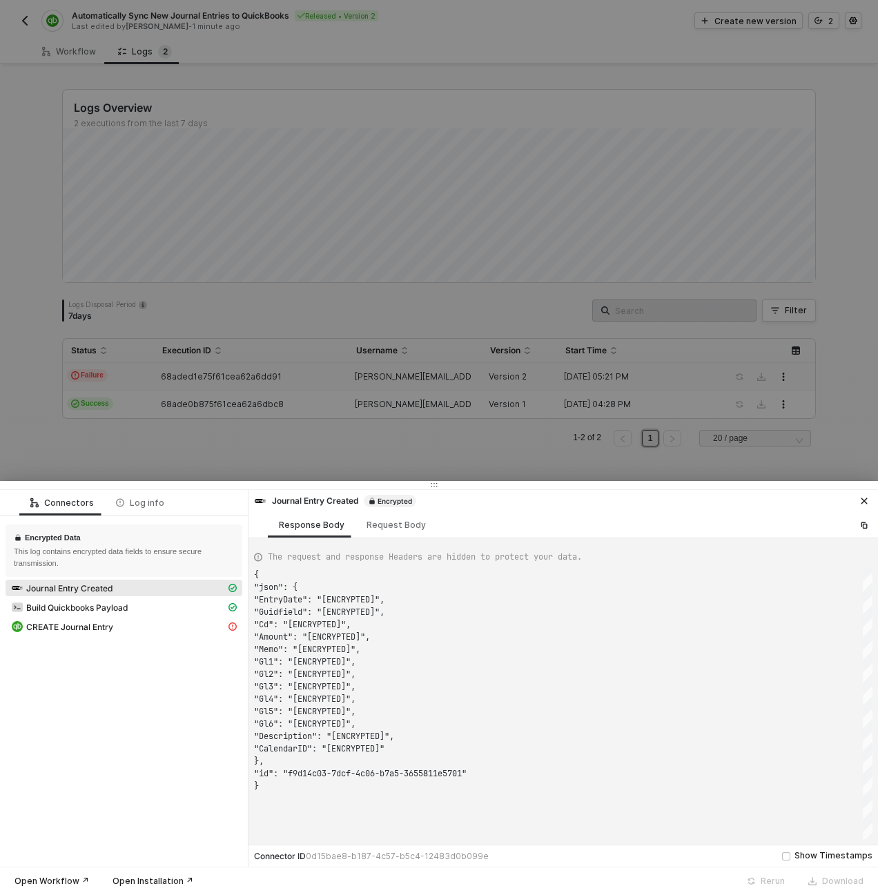
scroll to position [124, 0]
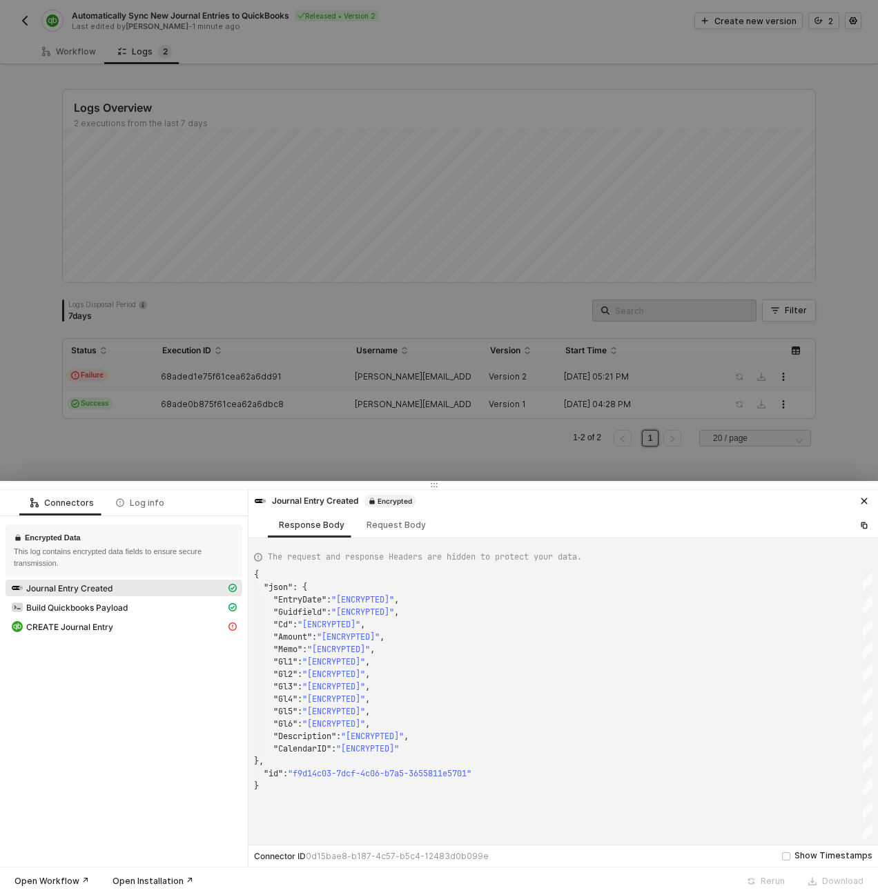
click at [62, 61] on div at bounding box center [439, 447] width 878 height 895
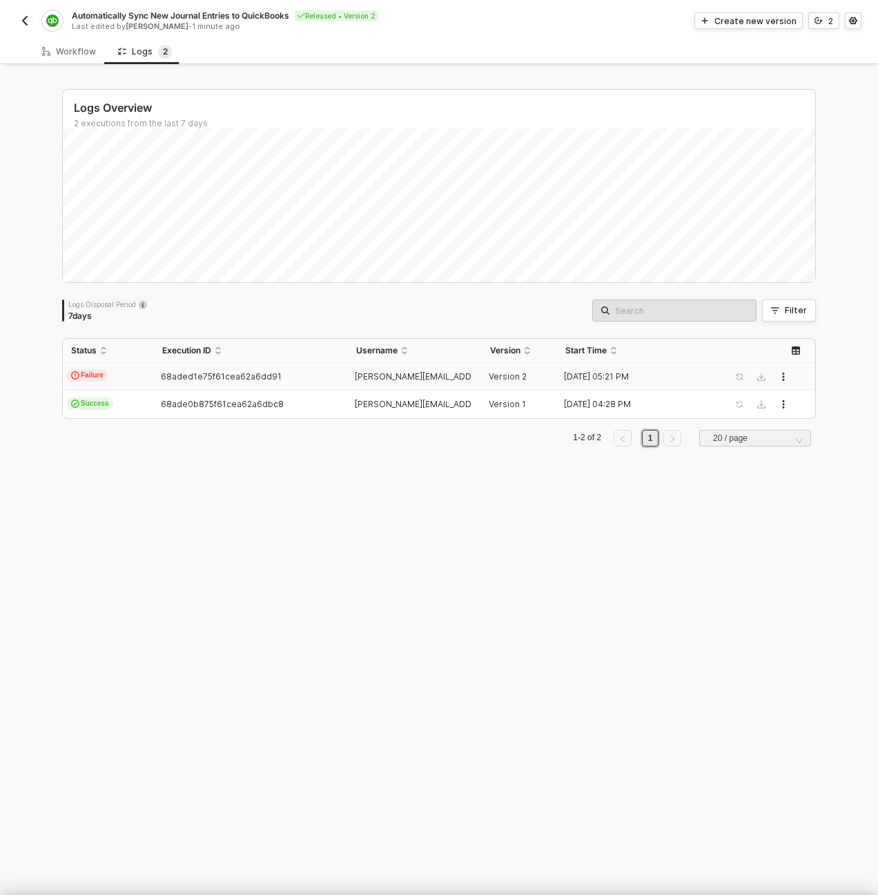
click at [63, 55] on div at bounding box center [439, 447] width 878 height 895
click at [63, 55] on div "Workflow" at bounding box center [69, 51] width 54 height 11
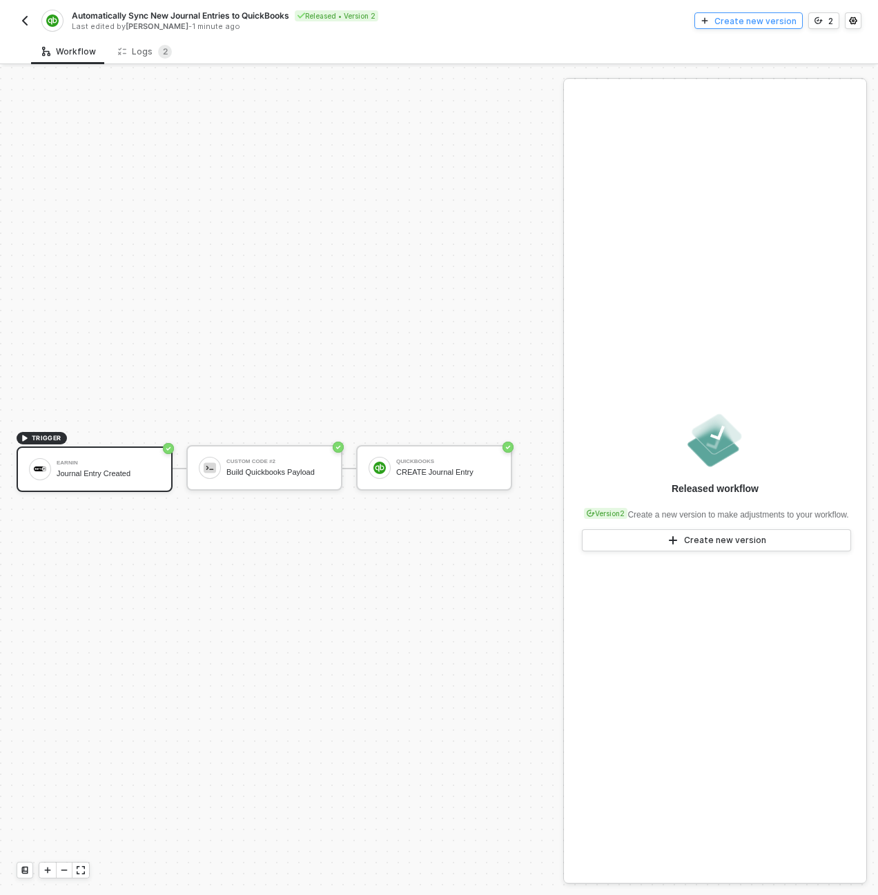
click at [753, 25] on div "Create new version" at bounding box center [755, 21] width 82 height 12
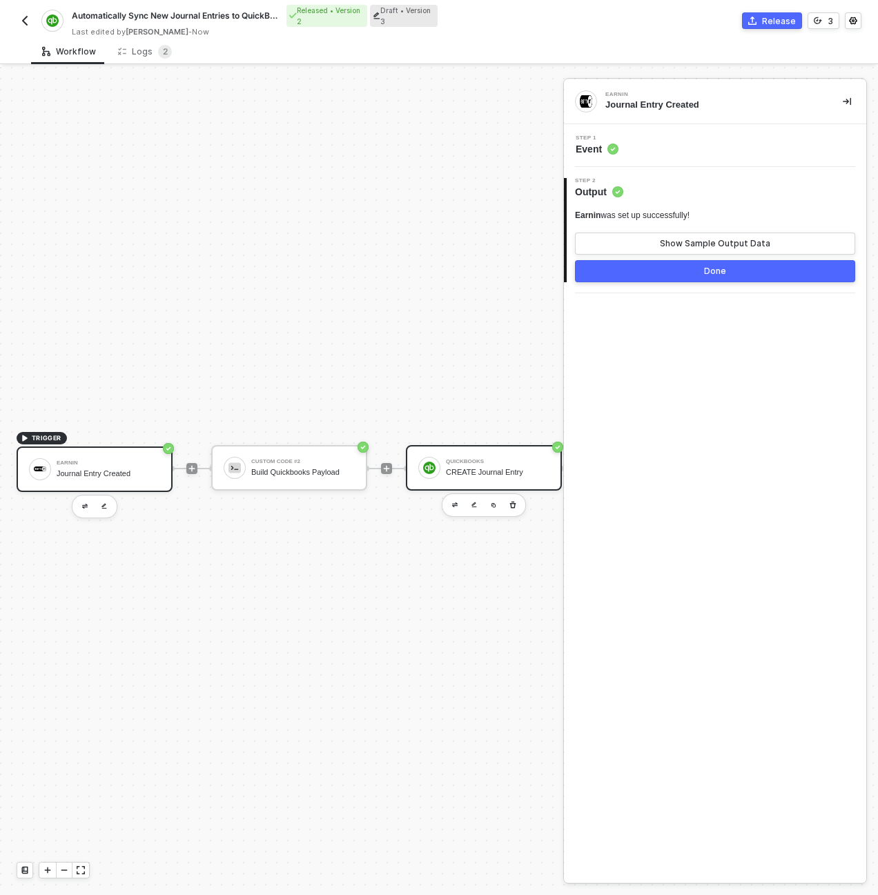
click at [446, 473] on div "CREATE Journal Entry" at bounding box center [497, 472] width 103 height 9
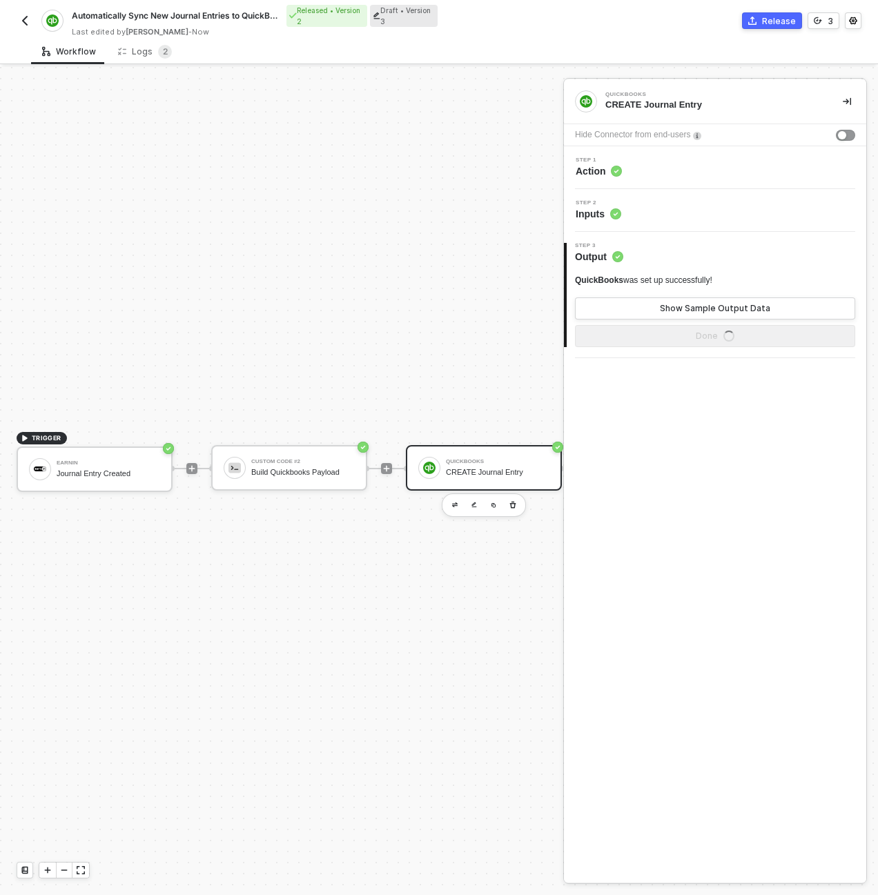
click at [658, 213] on div "Step 2 Inputs" at bounding box center [716, 210] width 299 height 21
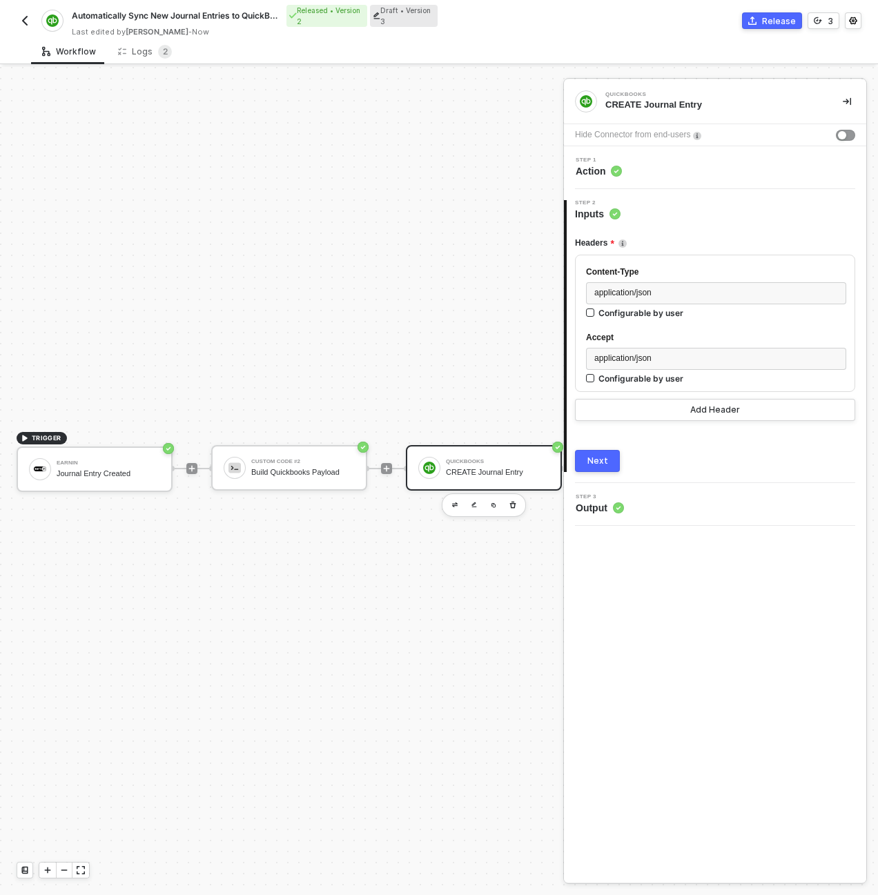
click at [659, 159] on div "Step 1 Action" at bounding box center [716, 167] width 299 height 21
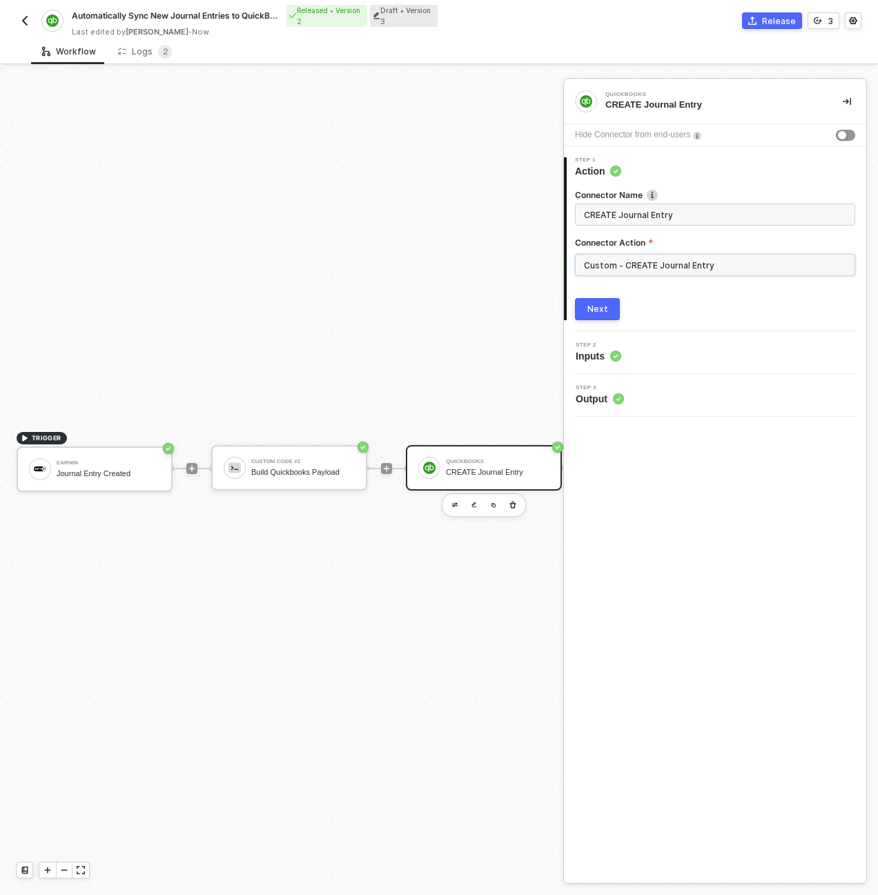
click at [663, 264] on input "Custom - CREATE Journal Entry" at bounding box center [715, 265] width 280 height 22
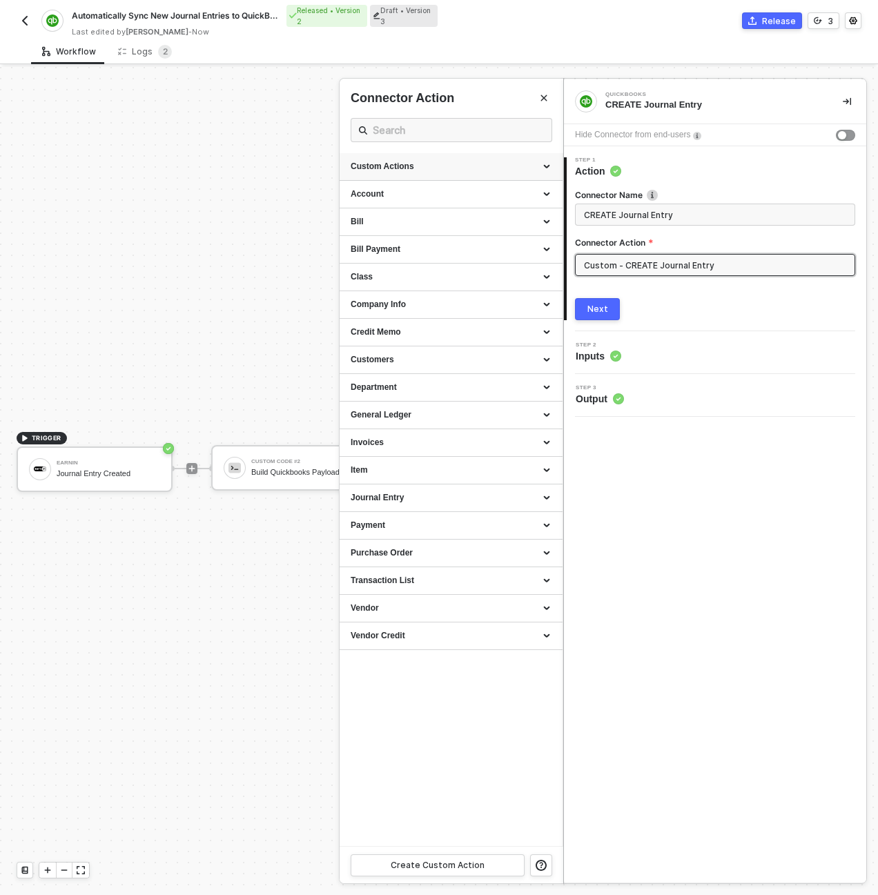
click at [547, 163] on div "Custom Actions" at bounding box center [451, 167] width 201 height 12
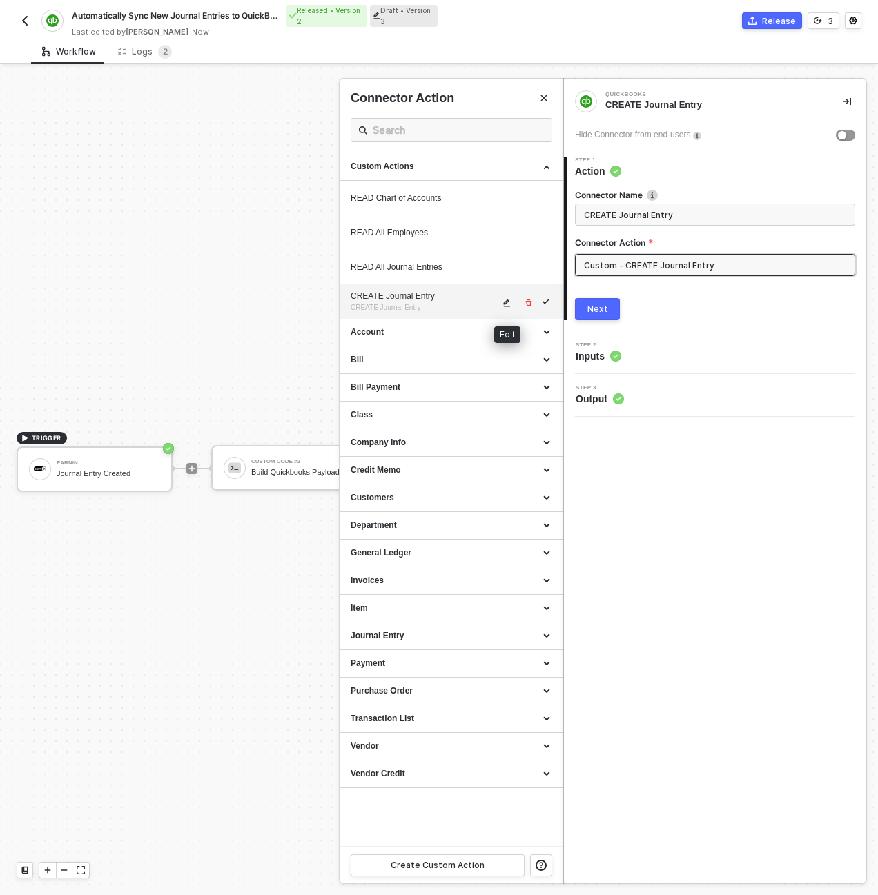
click at [509, 306] on icon "icon-edit" at bounding box center [507, 303] width 7 height 8
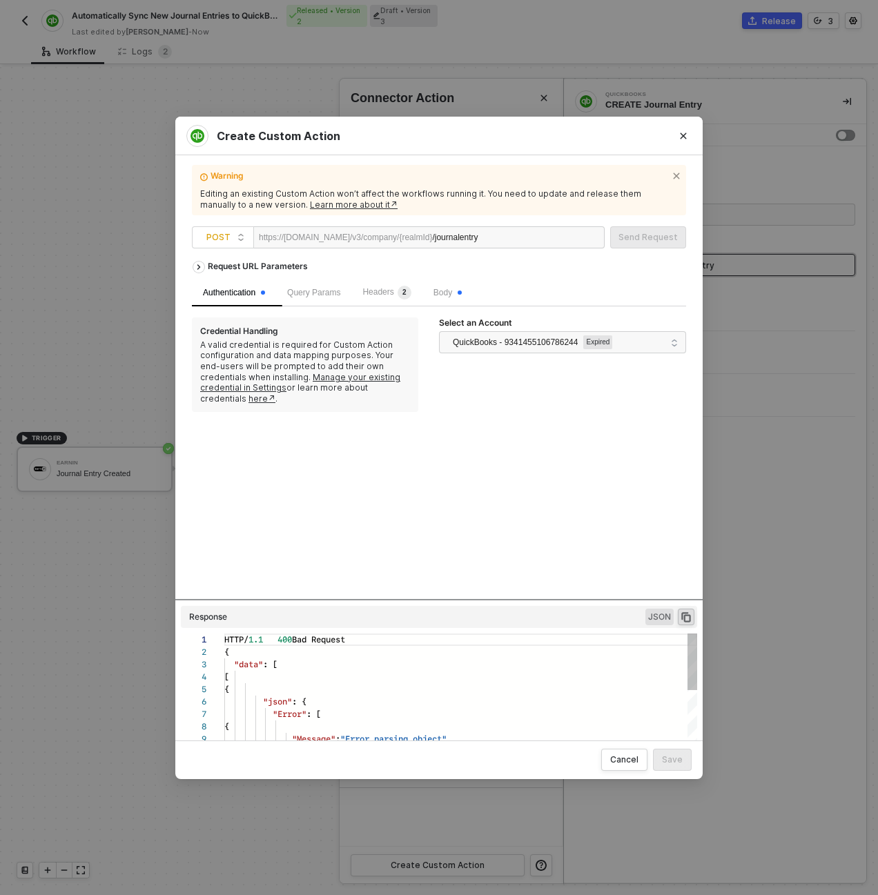
scroll to position [124, 0]
click at [517, 231] on div "/journalentry" at bounding box center [474, 238] width 85 height 22
click at [578, 342] on span "QuickBooks - 9341455106786244" at bounding box center [515, 341] width 125 height 21
click at [587, 377] on span "QuickBooks - 9341455106786244" at bounding box center [534, 373] width 168 height 15
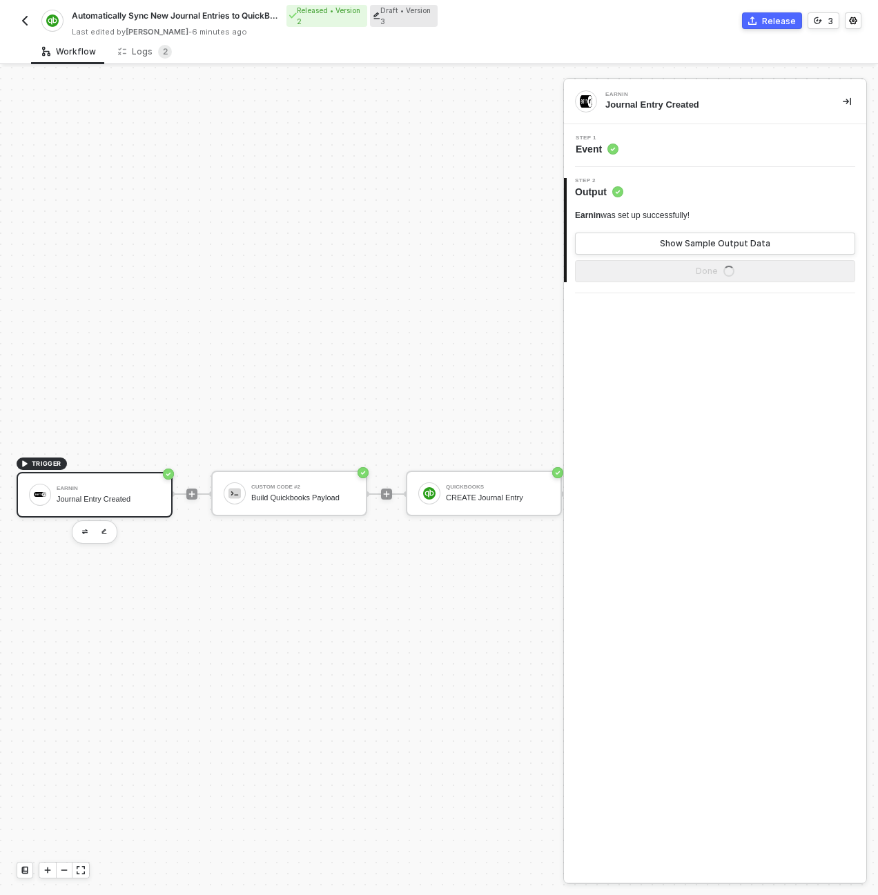
scroll to position [36, 0]
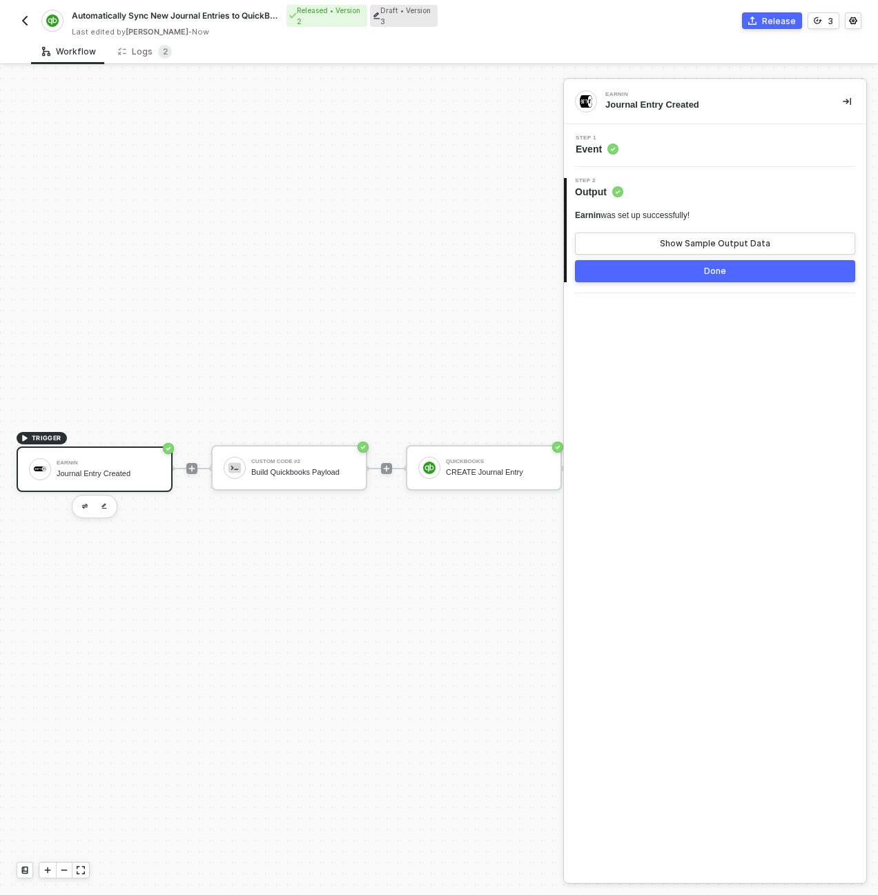
click at [23, 16] on img "button" at bounding box center [24, 20] width 11 height 11
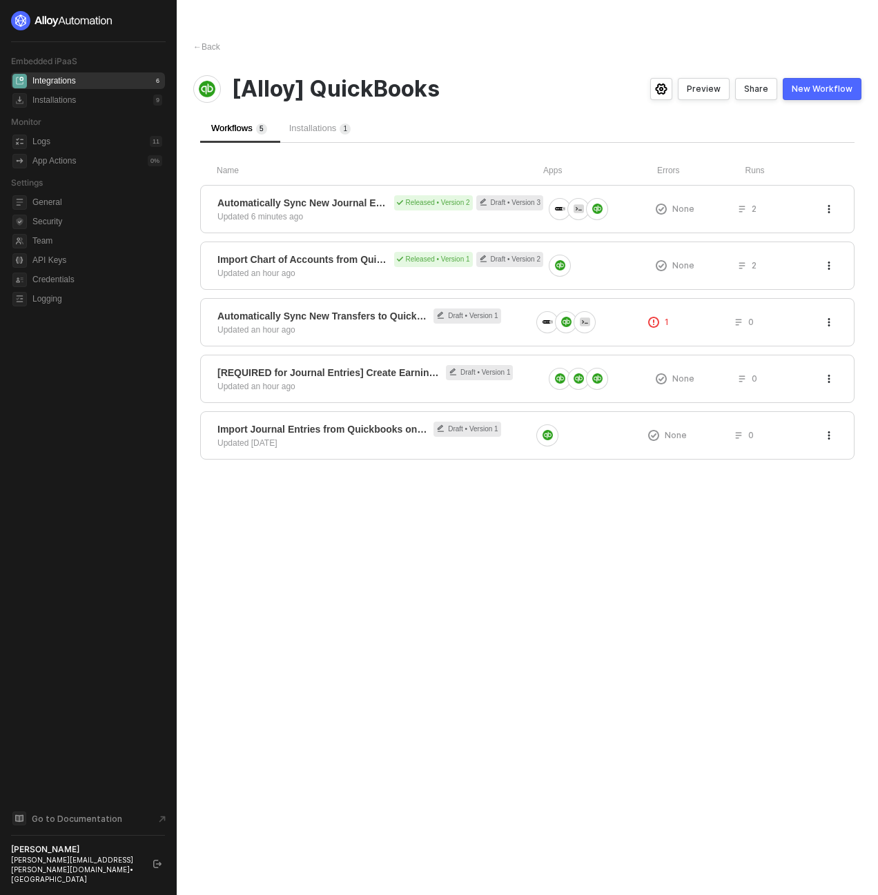
click at [71, 270] on ul "General Security Team API Keys Credentials Logging" at bounding box center [88, 250] width 154 height 119
click at [74, 282] on span "Credentials" at bounding box center [97, 279] width 130 height 17
